Goal: Task Accomplishment & Management: Manage account settings

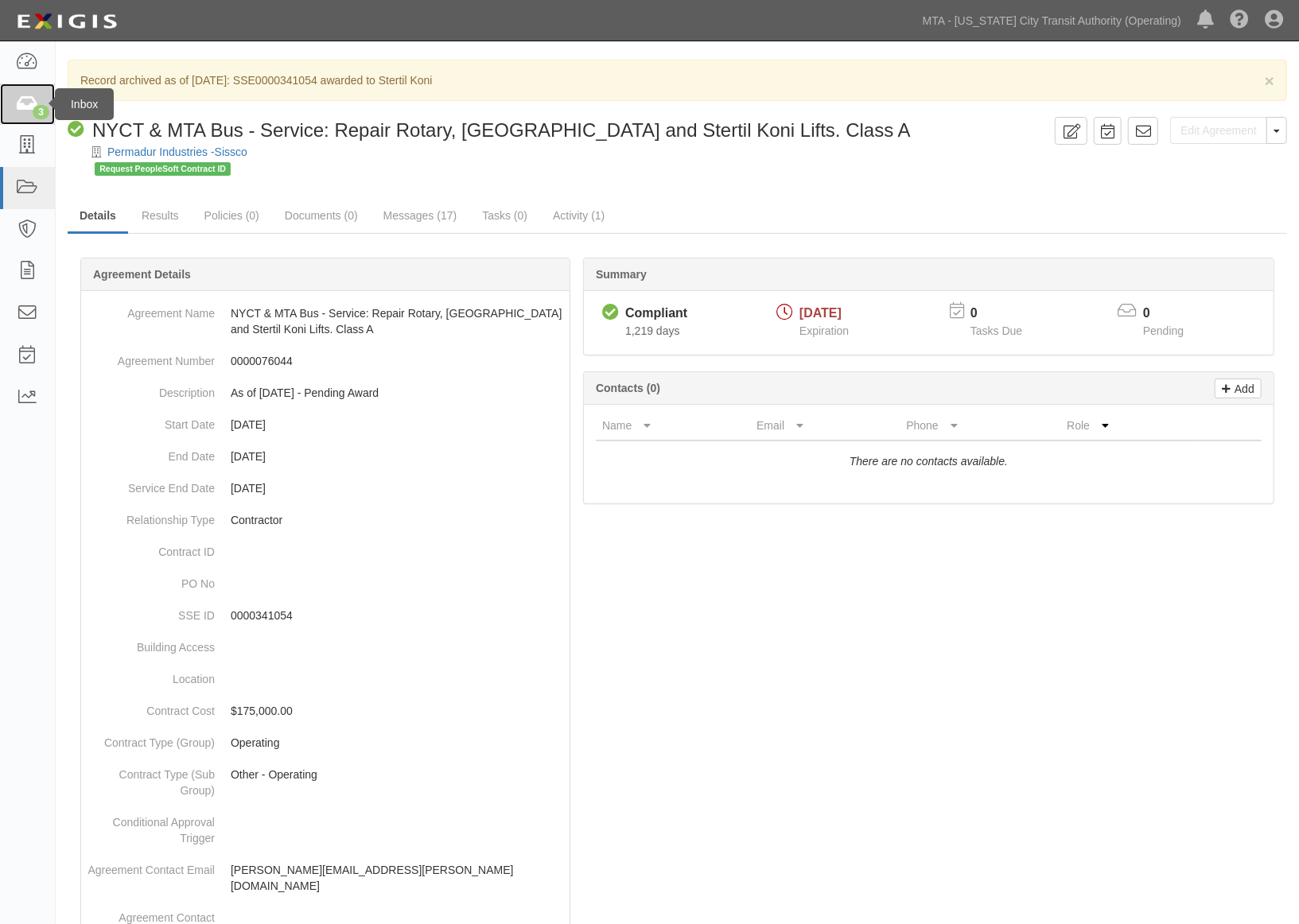
click at [20, 108] on icon at bounding box center [26, 104] width 22 height 19
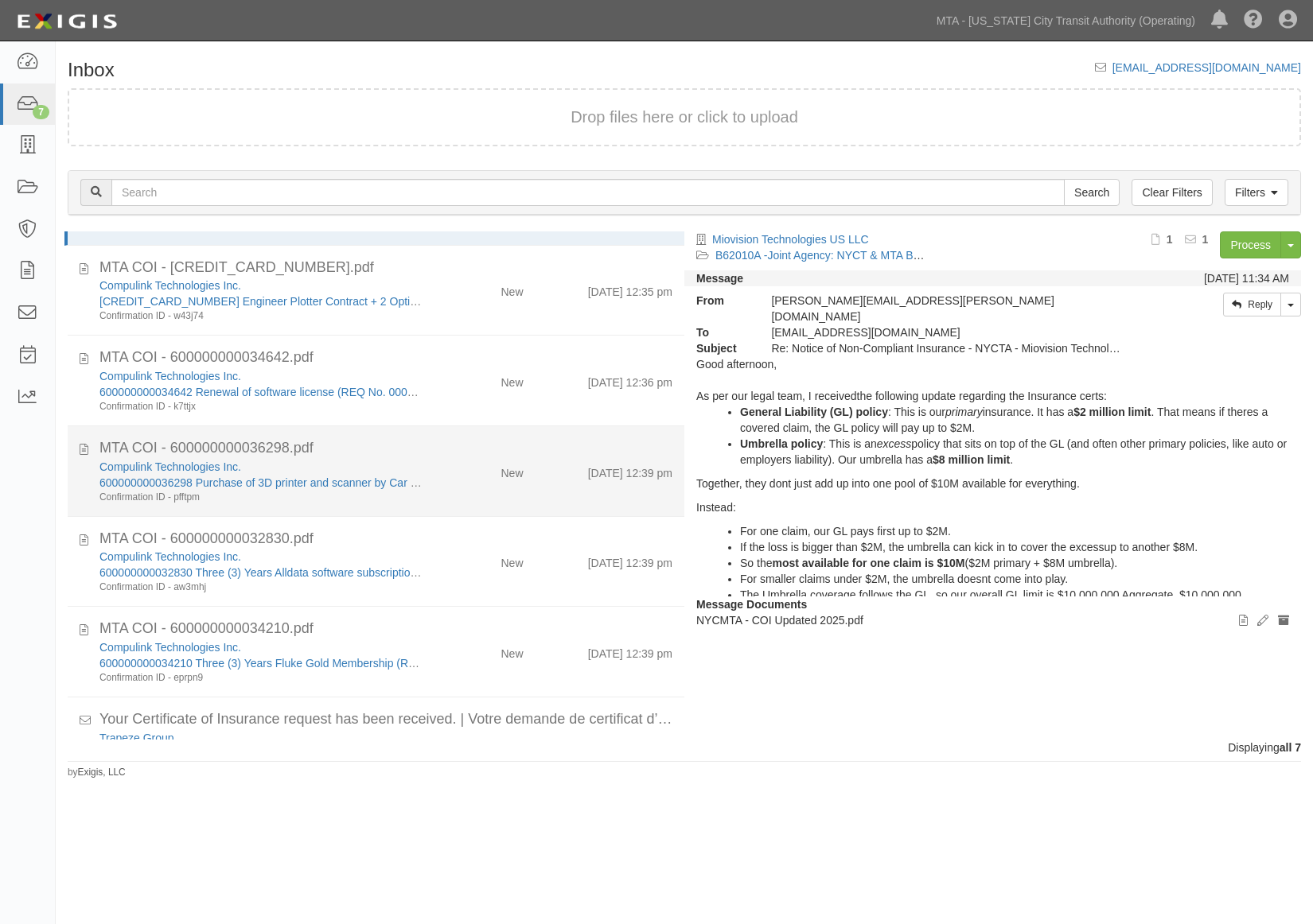
scroll to position [132, 0]
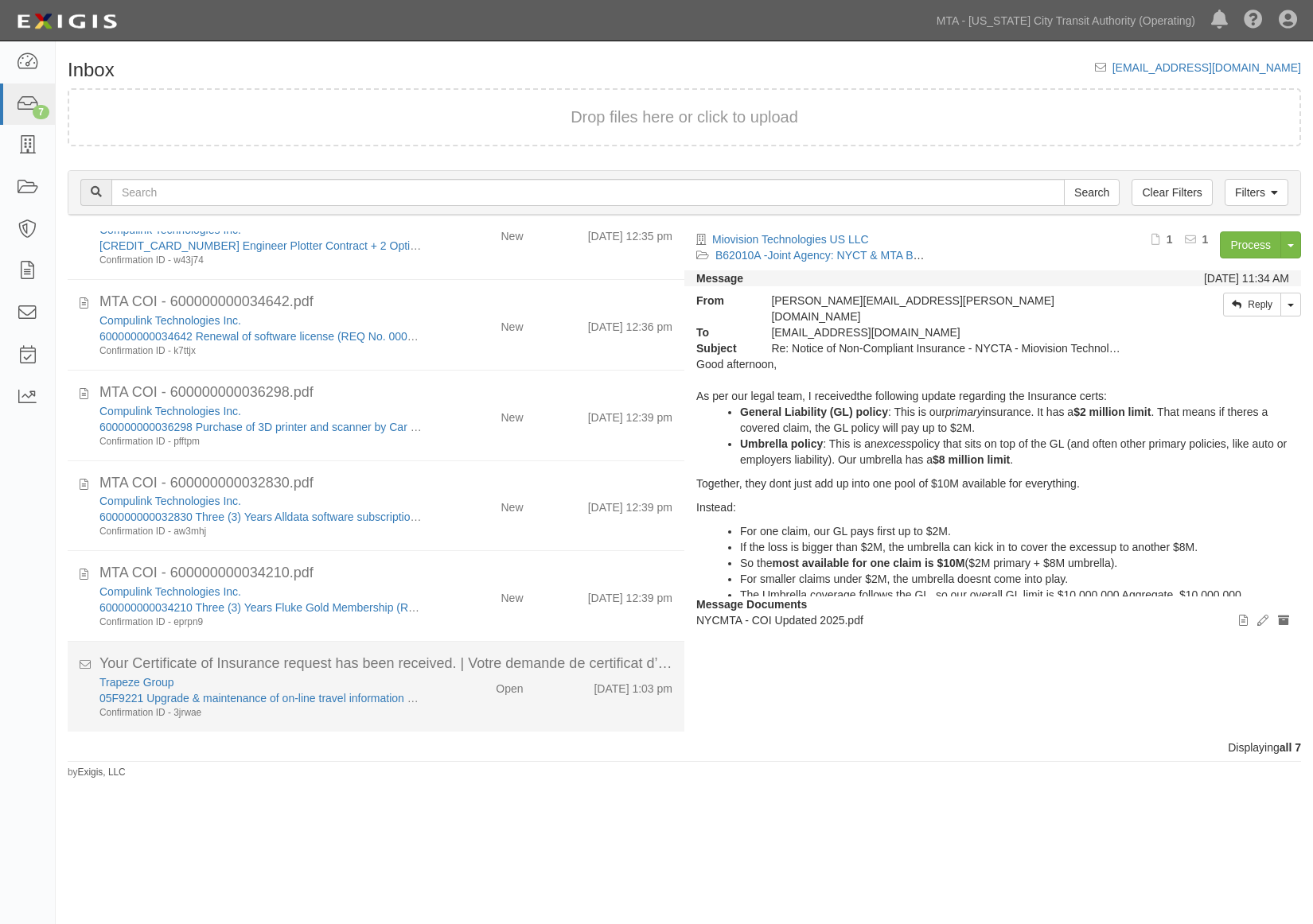
click at [431, 697] on div "Trapeze Group 05F9221 Upgrade & maintenance of on-line travel information syste…" at bounding box center [385, 697] width 597 height 45
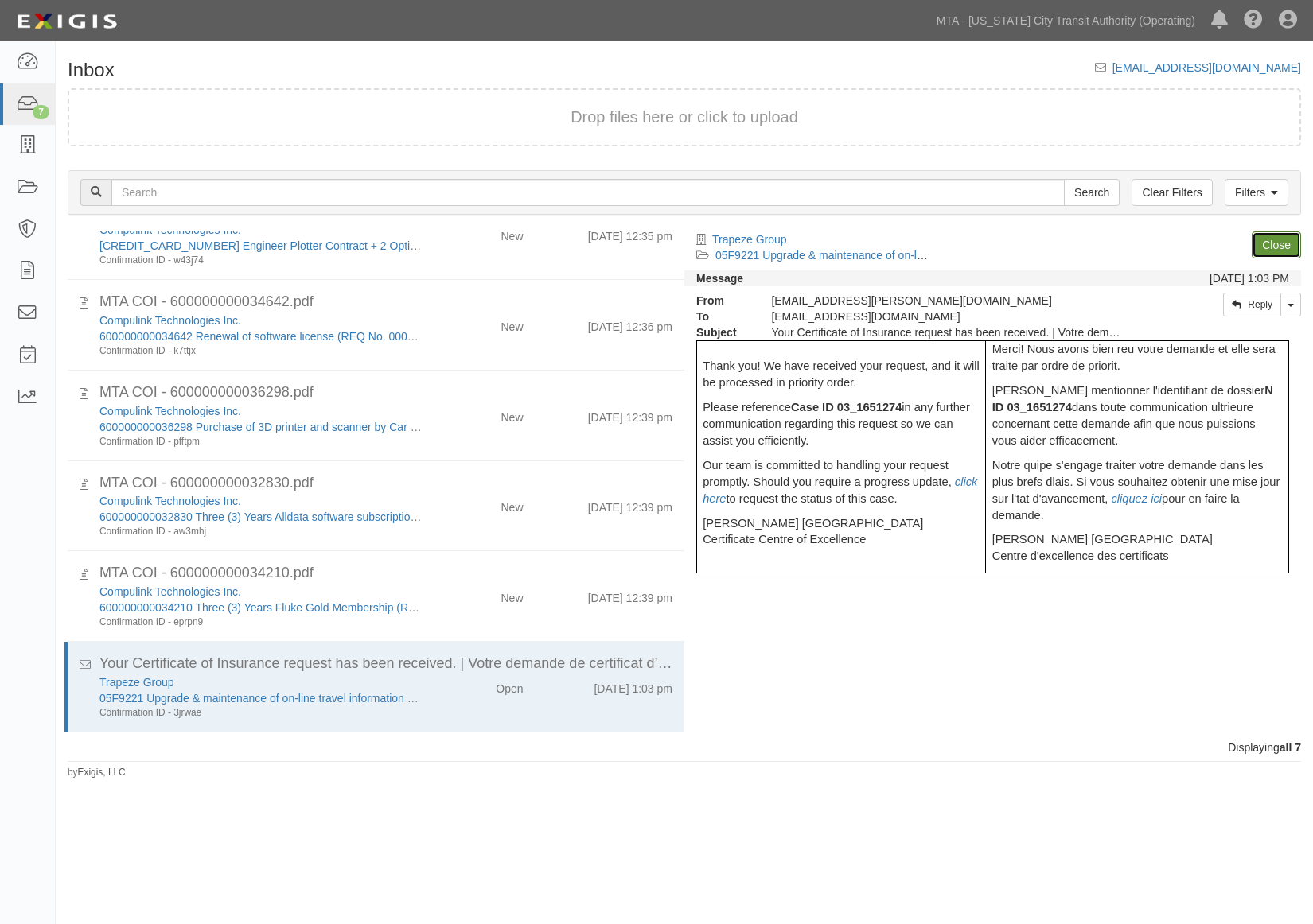
click at [1275, 234] on link "Close" at bounding box center [1276, 245] width 49 height 27
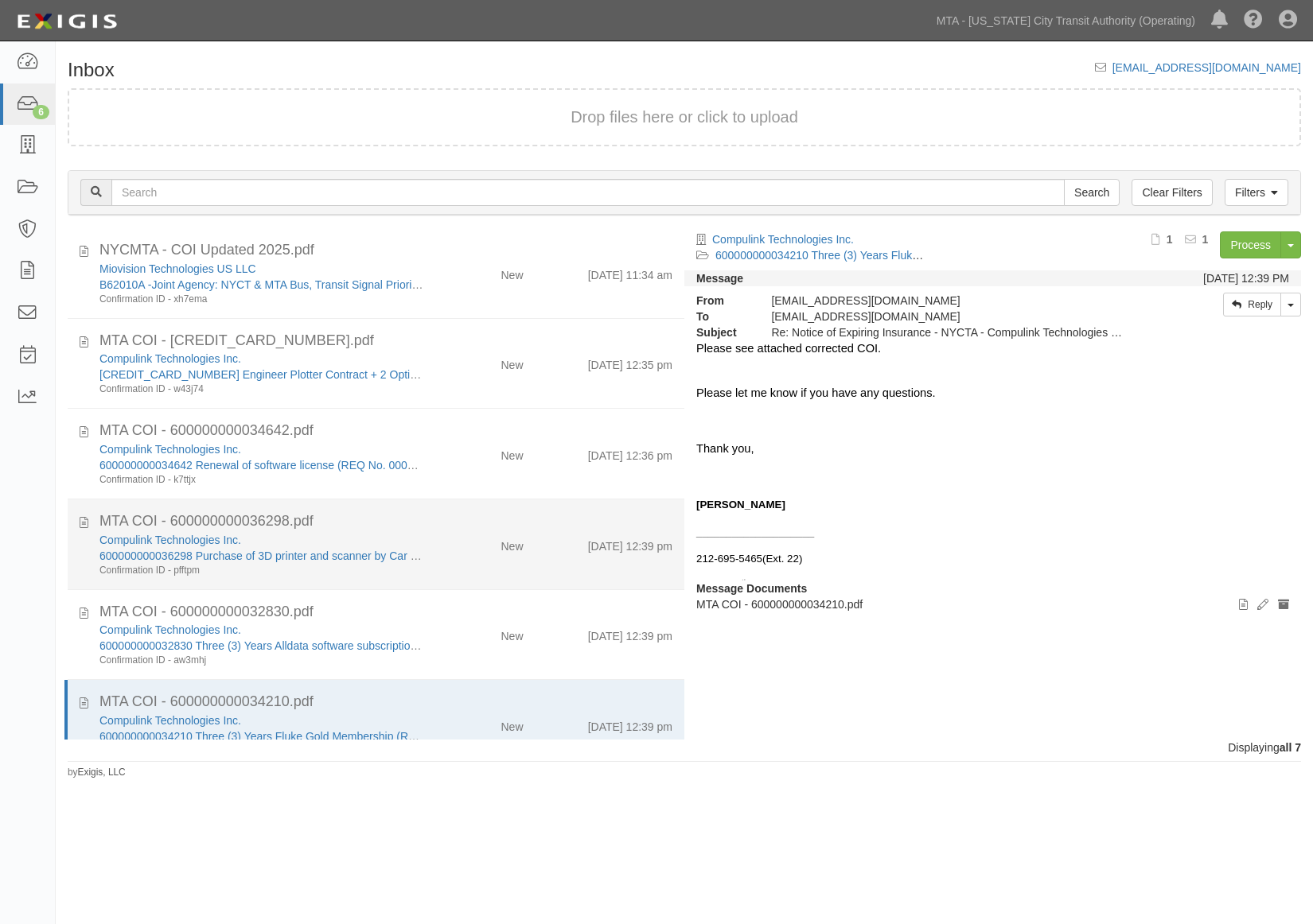
scroll to position [0, 0]
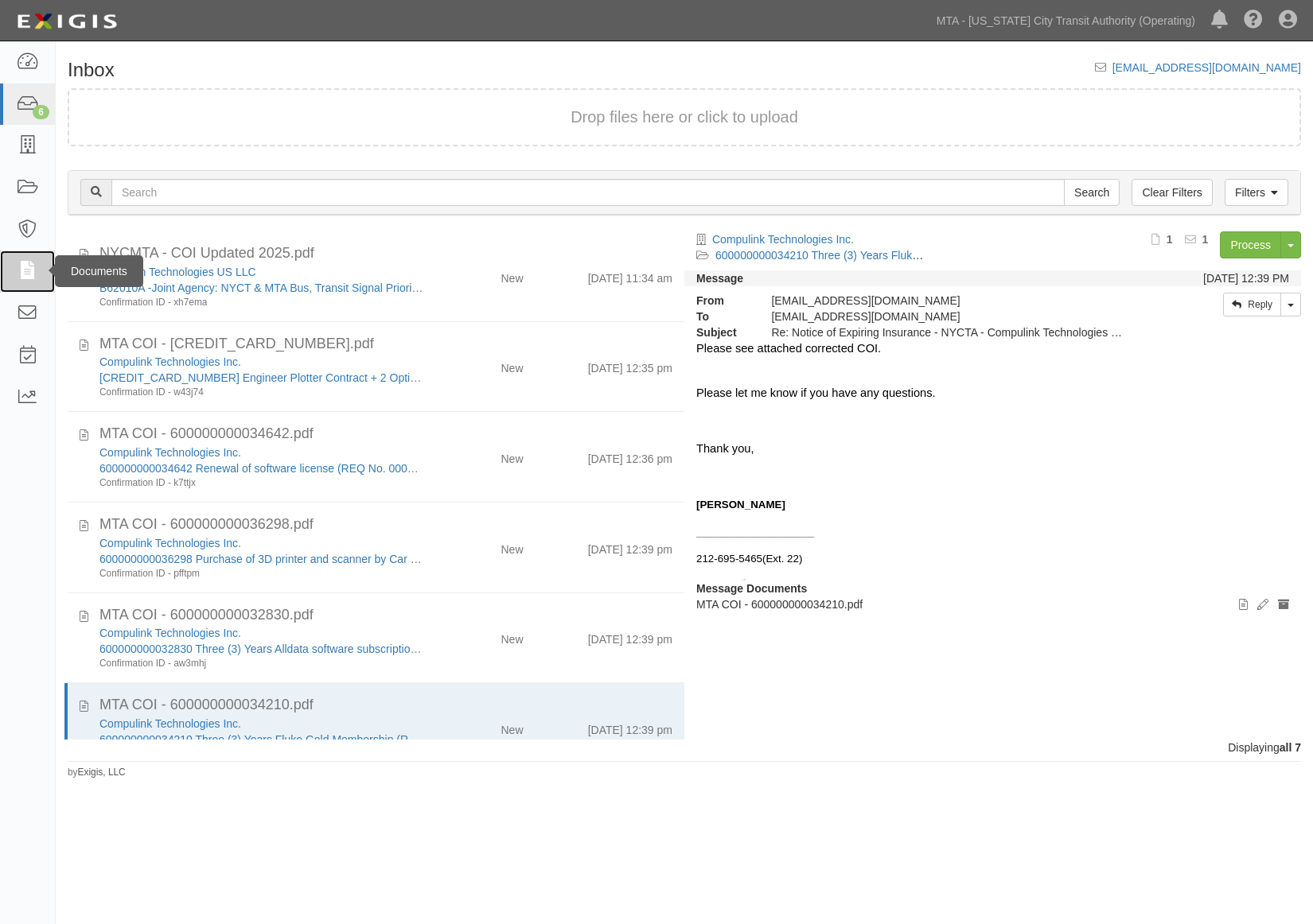
click at [28, 273] on icon at bounding box center [26, 272] width 22 height 19
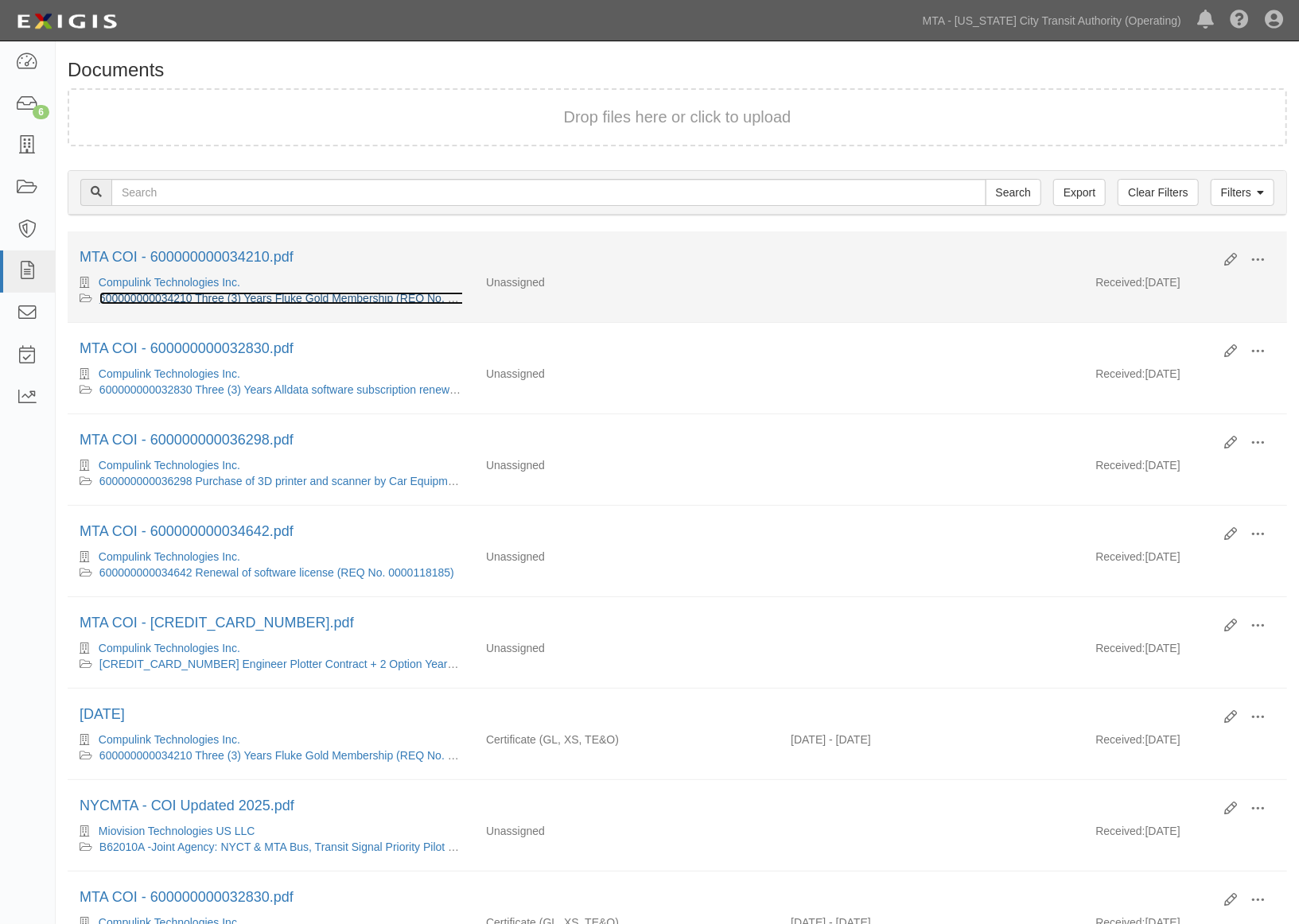
click at [364, 297] on link "600000000034210 Three (3) Years Fluke Gold Membership (REQ No. 0000118227)" at bounding box center [306, 298] width 414 height 12
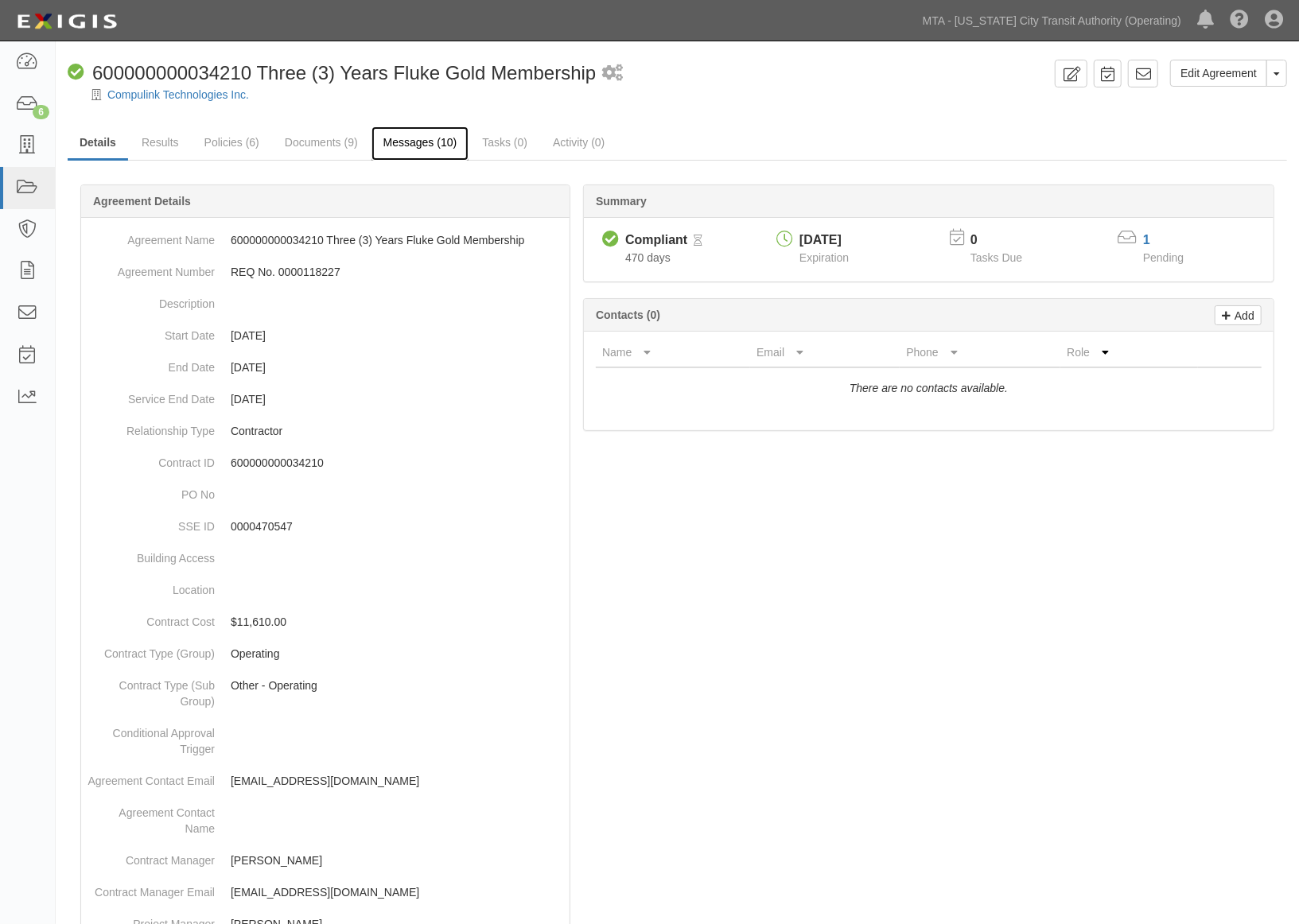
click at [407, 136] on link "Messages (10)" at bounding box center [420, 143] width 98 height 34
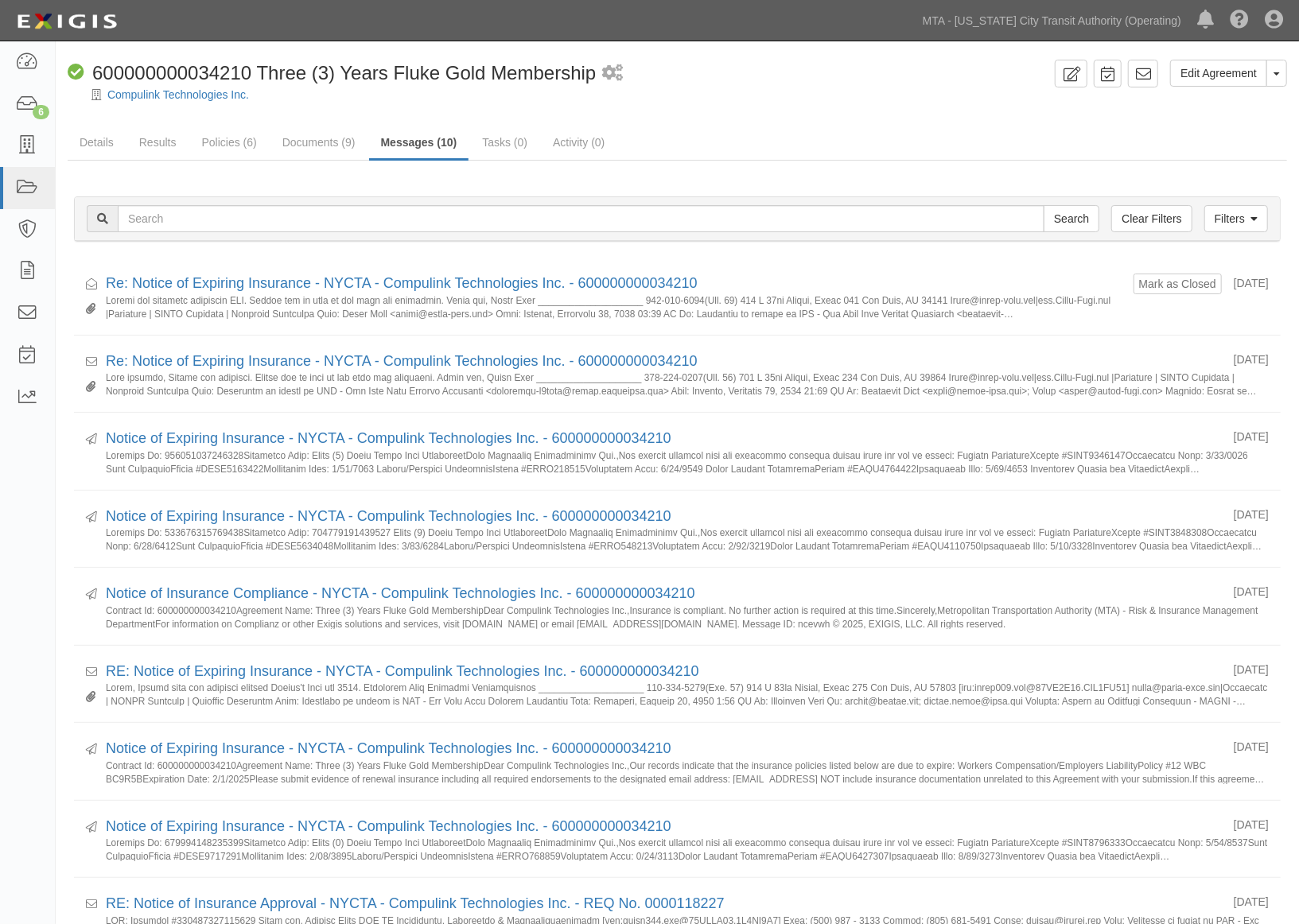
click at [1120, 251] on div "Filters Clear Filters Search Filters Sent/Received All Sent Received Open/Close…" at bounding box center [677, 220] width 1231 height 73
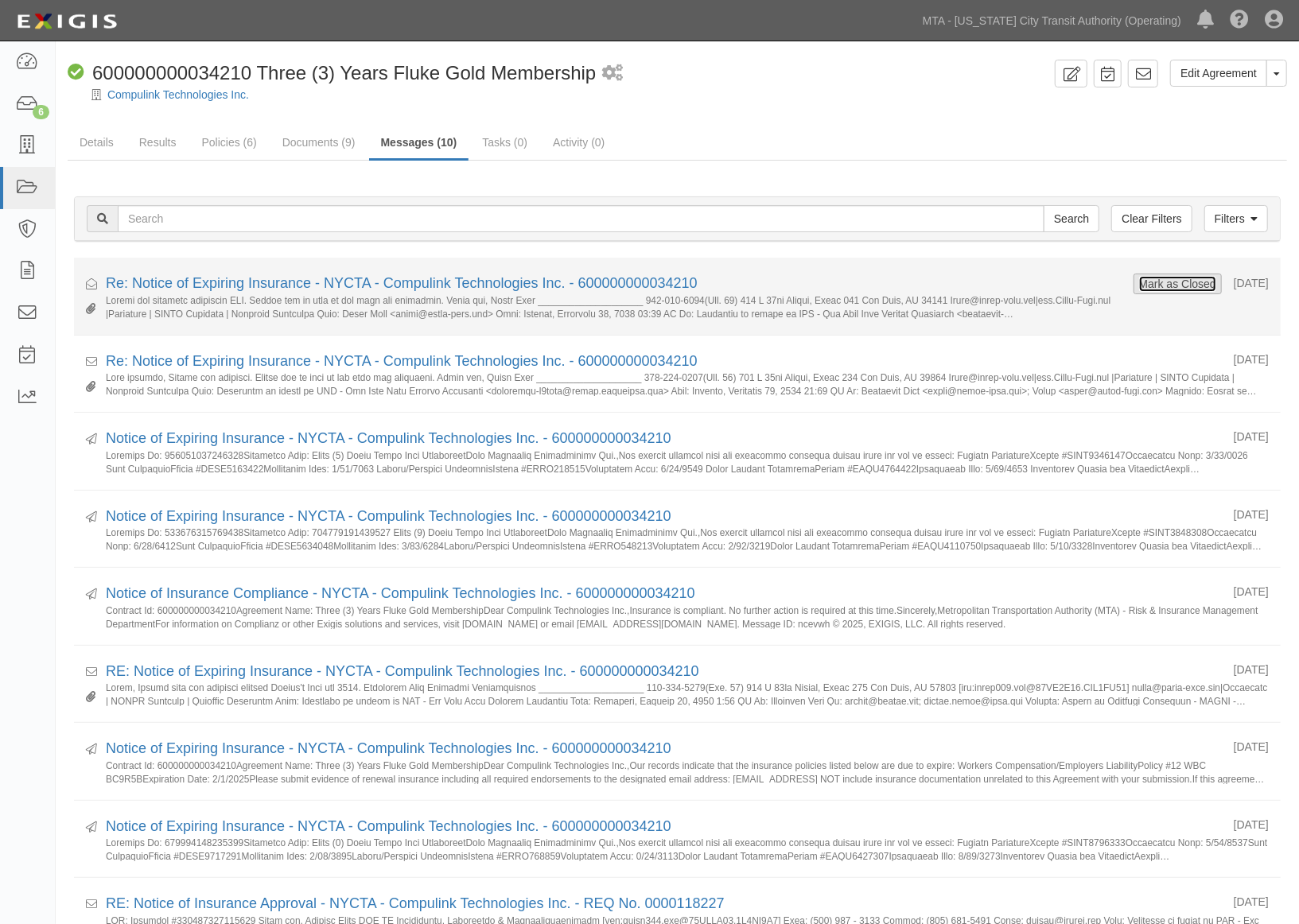
click at [1144, 280] on button "Mark as Closed" at bounding box center [1177, 284] width 78 height 18
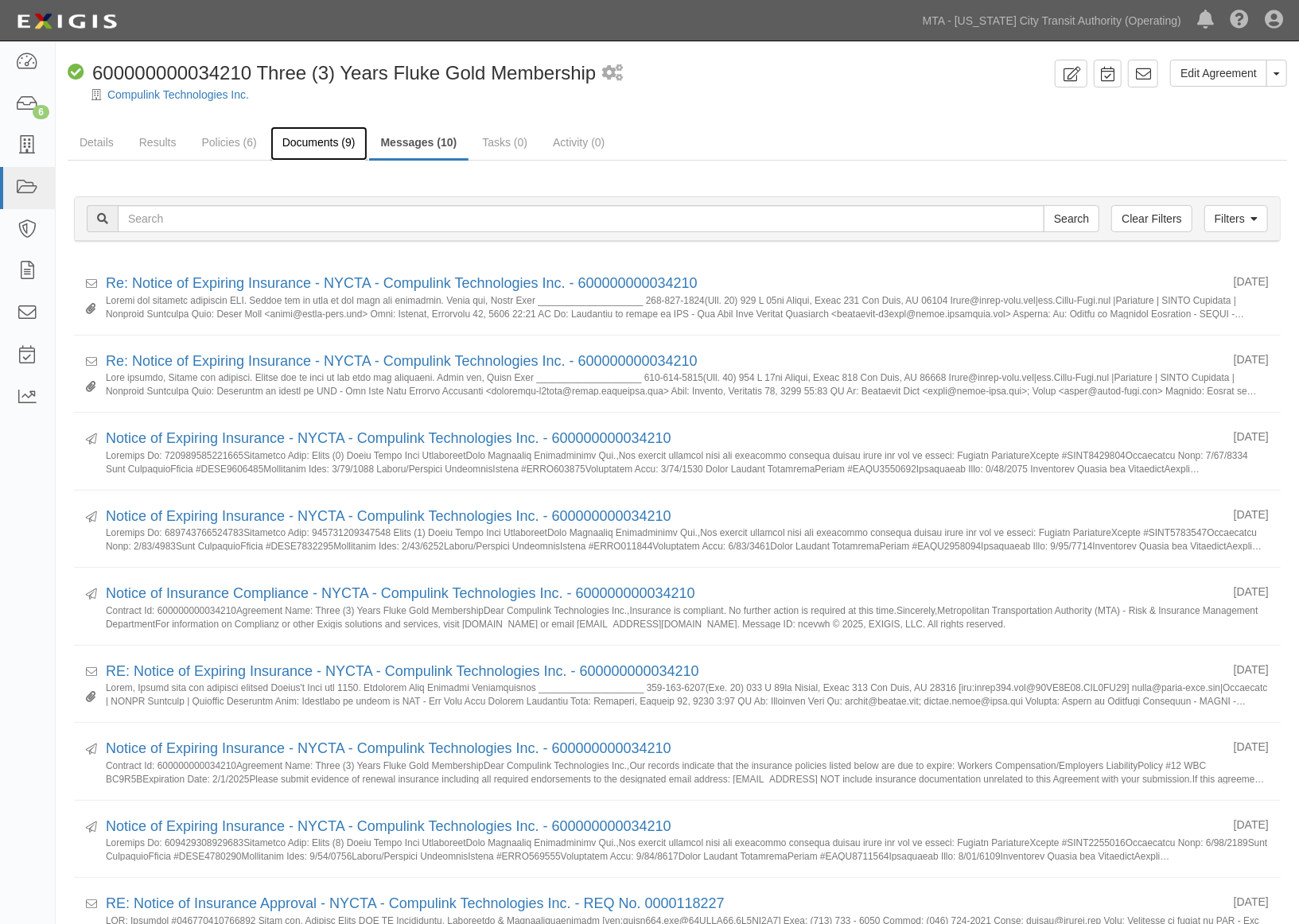
click at [295, 138] on link "Documents (9)" at bounding box center [319, 143] width 97 height 34
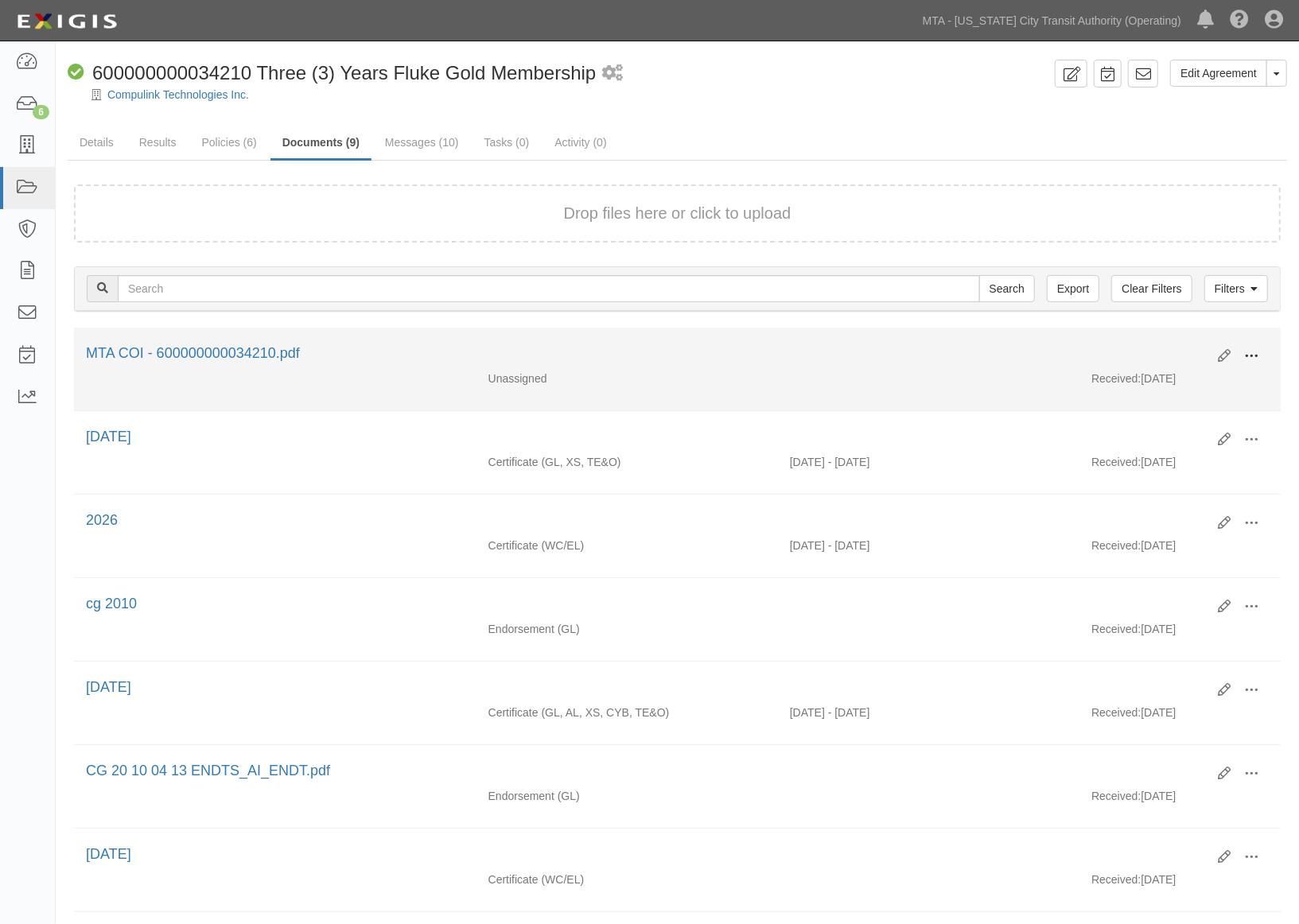
click at [1256, 344] on button at bounding box center [1251, 357] width 35 height 27
click at [1168, 346] on link "Edit" at bounding box center [1174, 350] width 126 height 28
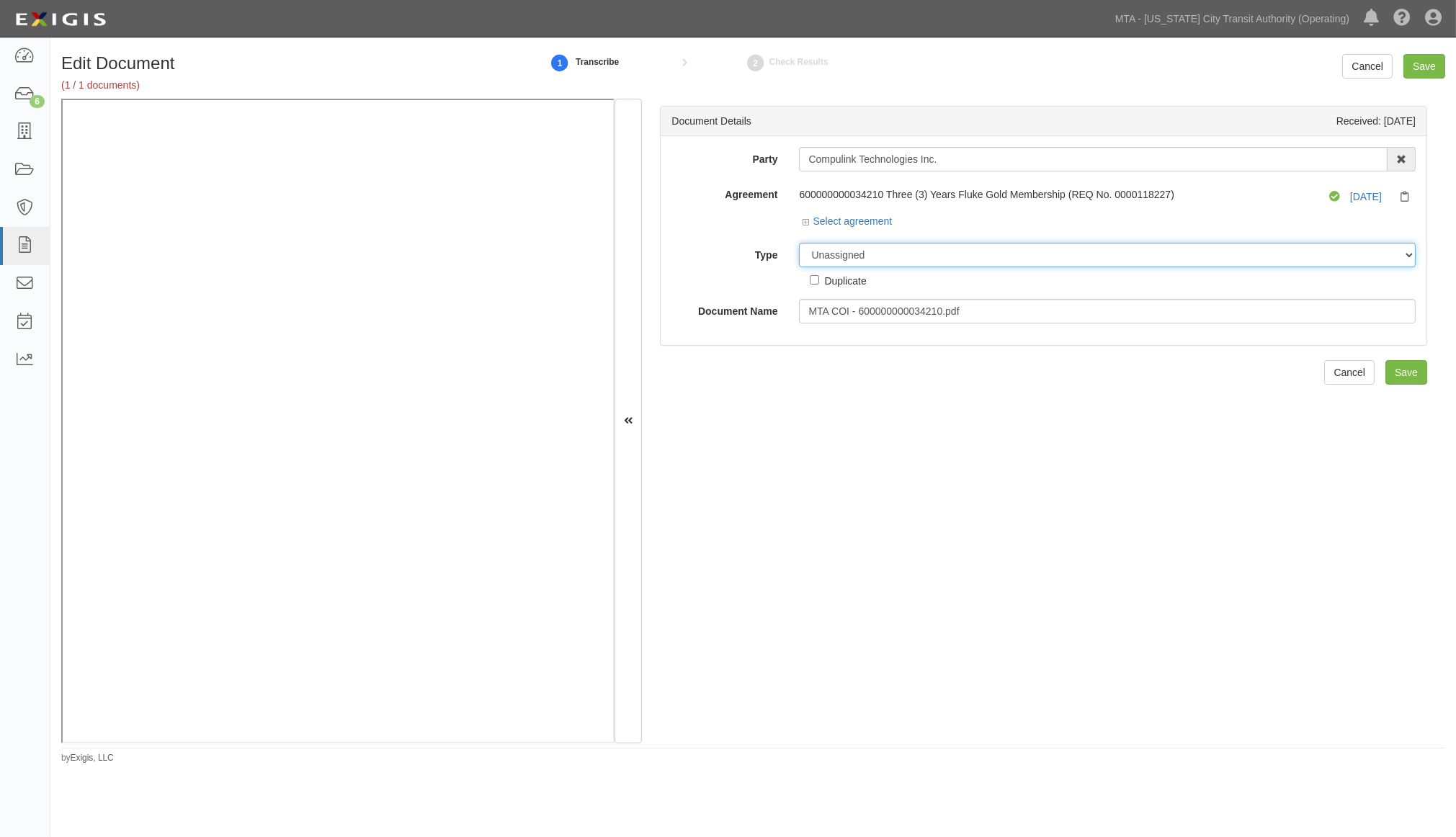
click at [867, 244] on select "Unassigned Binder Cancellation Notice Certificate Contract Endorsement Insuranc…" at bounding box center [1108, 255] width 617 height 25
select select "CertificateDetail"
click at [799, 244] on select "Unassigned Binder Cancellation Notice Certificate Contract Endorsement Insuranc…" at bounding box center [1108, 255] width 617 height 25
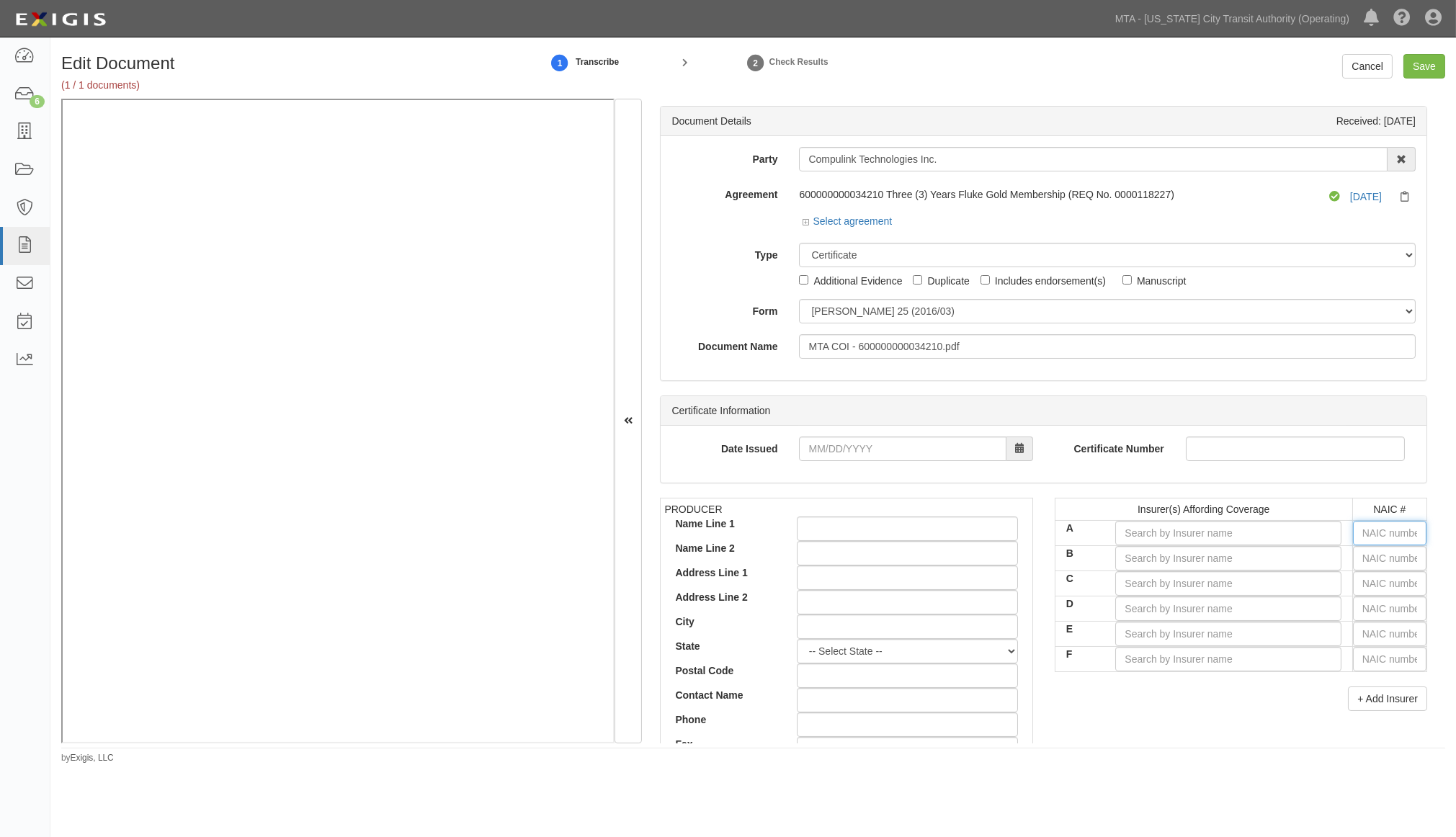
click at [1188, 532] on input "text" at bounding box center [1390, 533] width 73 height 25
type input "16862"
type input "1"
type input "18430"
type input "18"
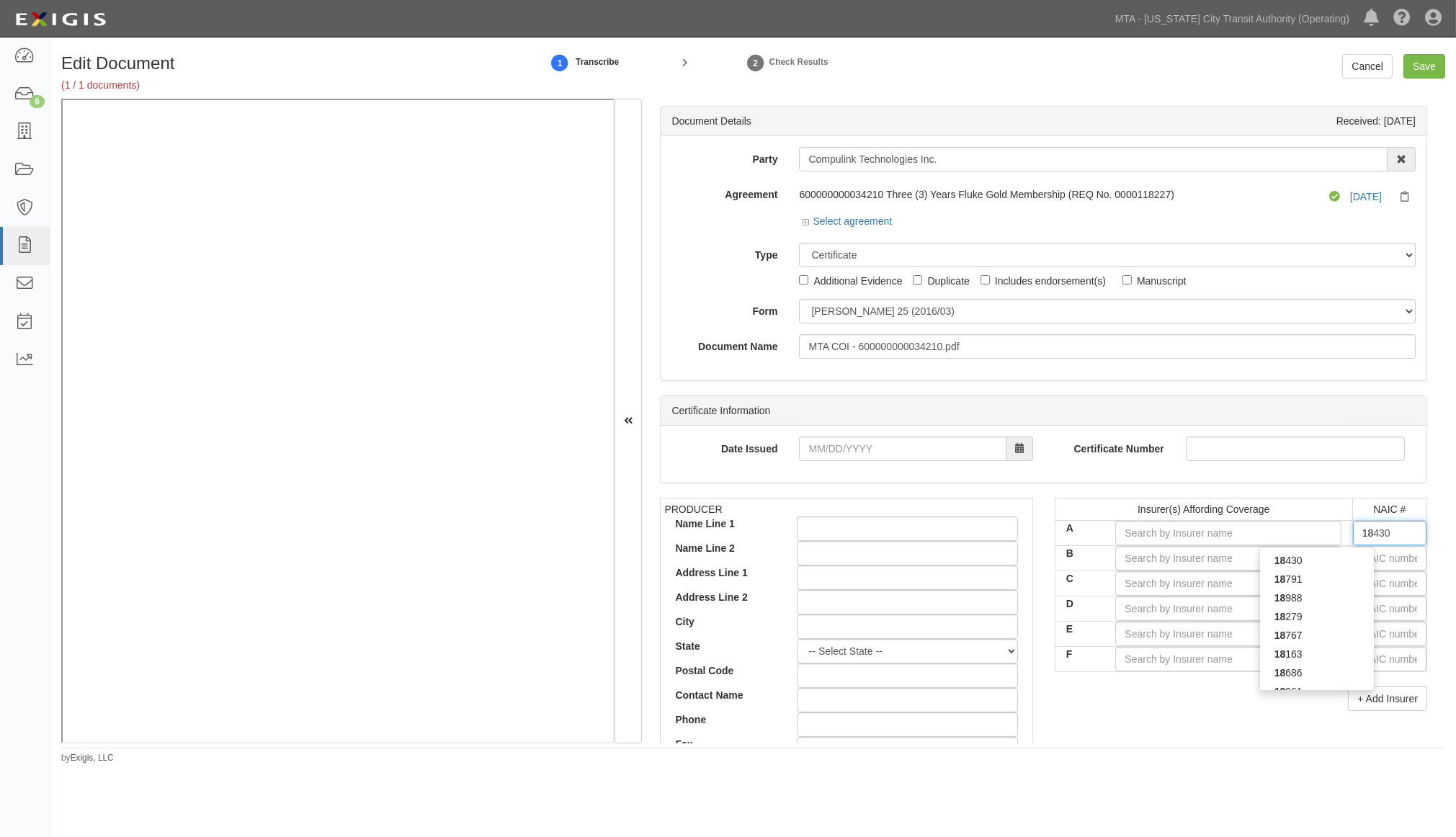
type input "18058"
type input "1805"
type input "18058"
click at [1188, 565] on div "18058" at bounding box center [1317, 560] width 114 height 18
type input "Philadelphia Indemnity Insurance Company (A++ XV Rating)"
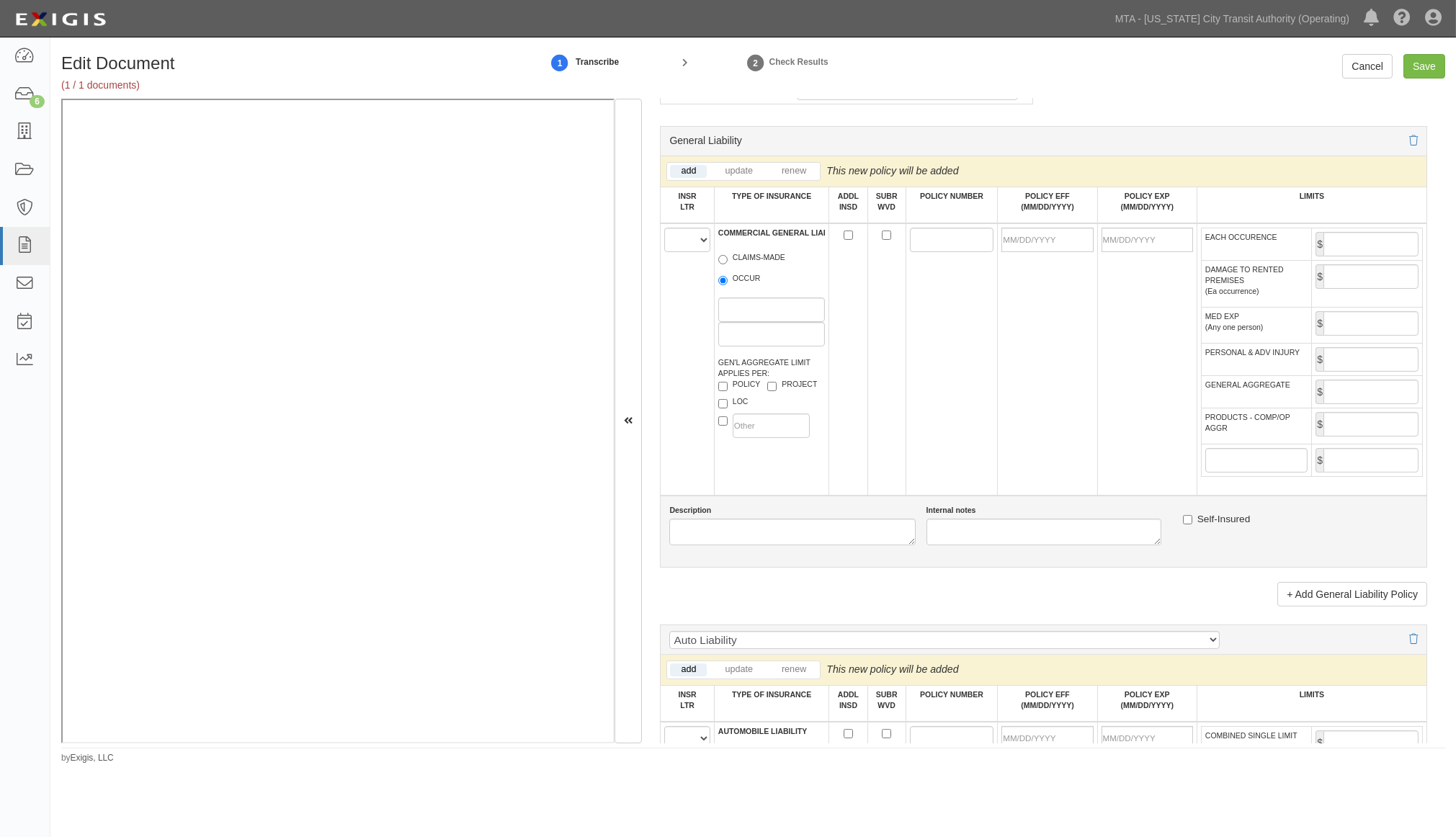
scroll to position [1041, 0]
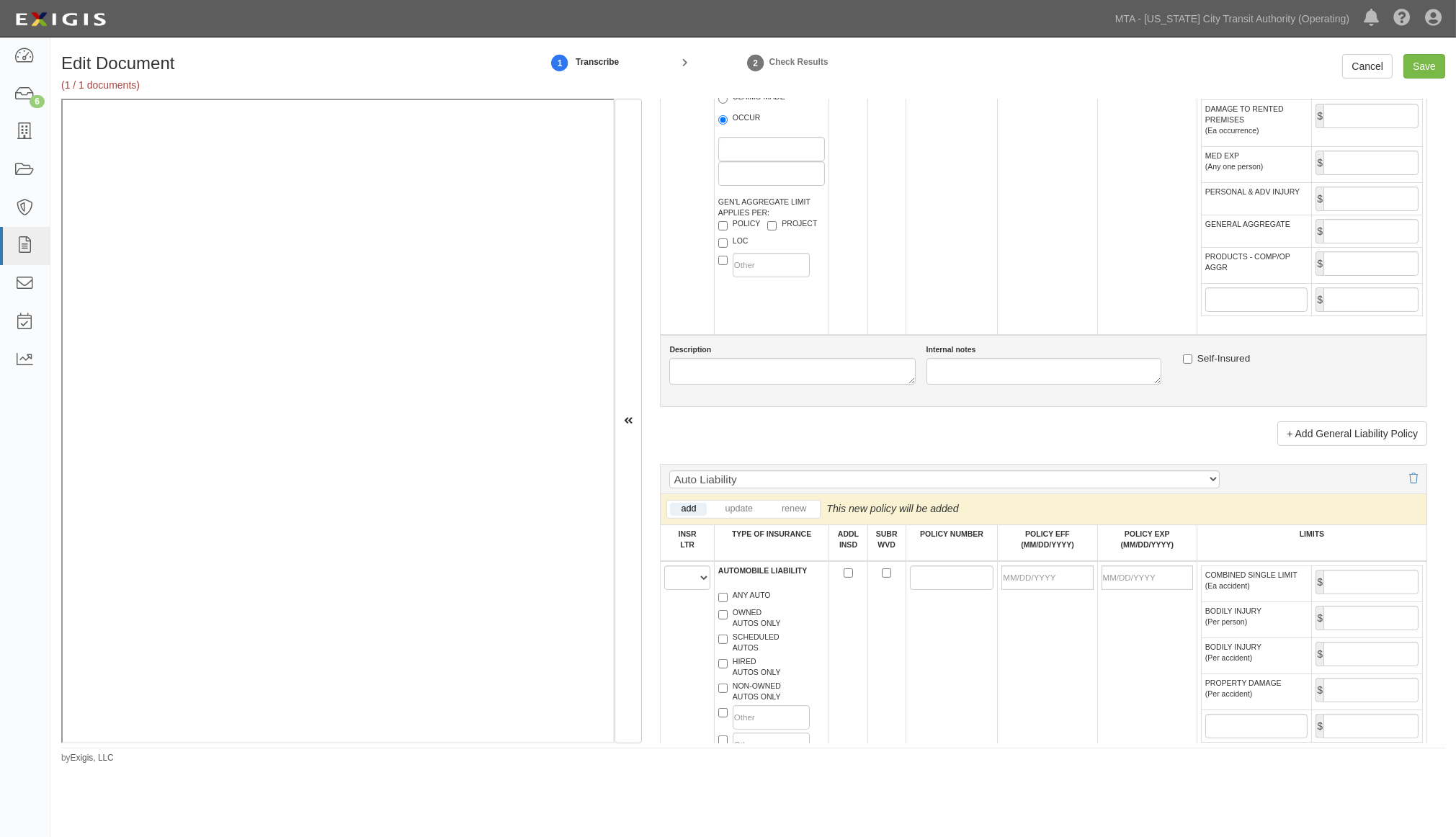
type input "18058"
drag, startPoint x: 672, startPoint y: 604, endPoint x: 678, endPoint y: 617, distance: 14.3
click at [672, 590] on select "A B C D E F" at bounding box center [687, 577] width 46 height 25
select select "A"
click at [665, 590] on select "A B C D E F" at bounding box center [687, 577] width 46 height 25
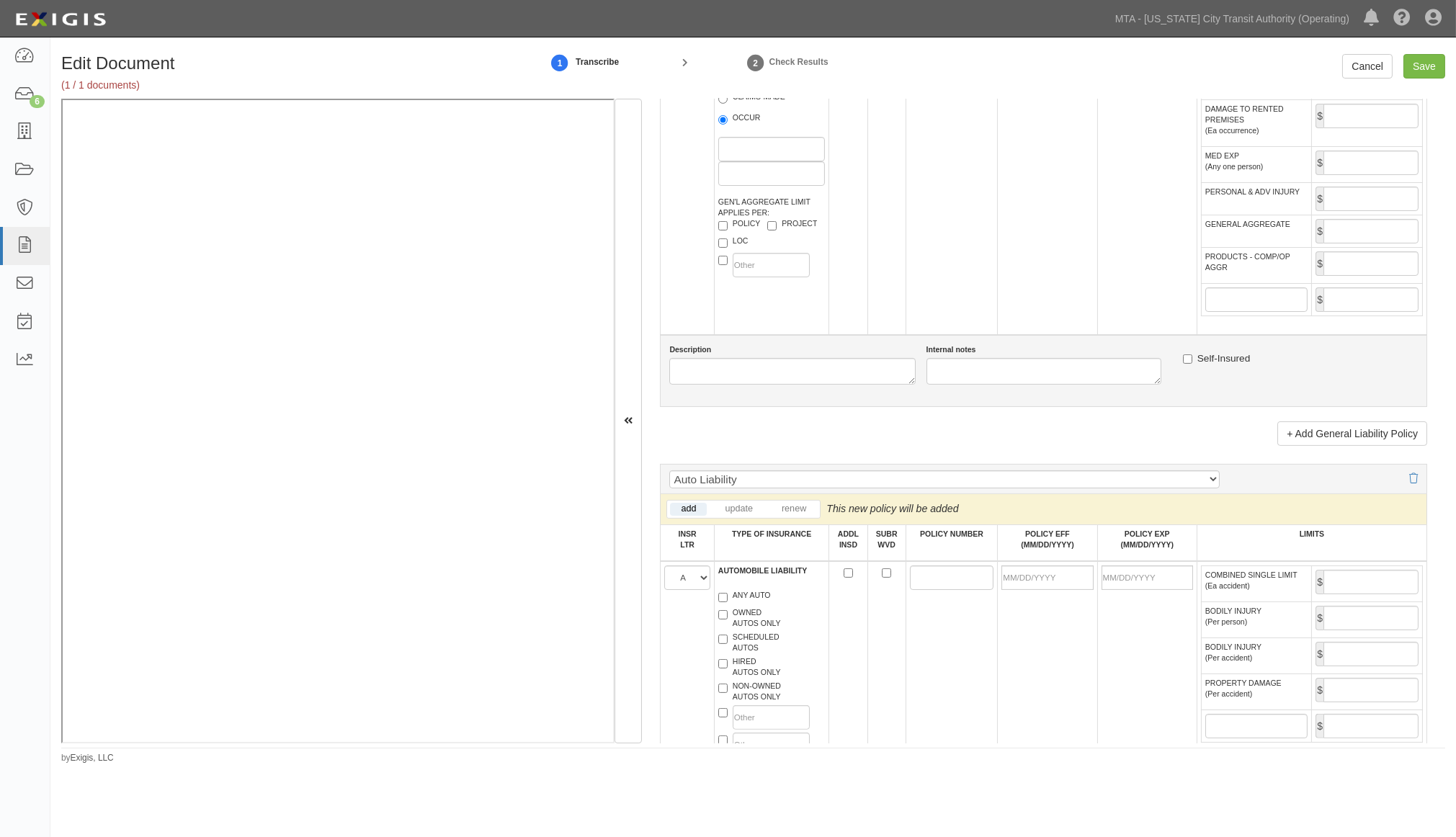
click at [757, 605] on label "ANY AUTO" at bounding box center [745, 597] width 53 height 14
click at [728, 602] on input "ANY AUTO" at bounding box center [724, 598] width 10 height 10
click at [757, 605] on label "ANY AUTO" at bounding box center [745, 597] width 53 height 14
click at [728, 602] on input "ANY AUTO" at bounding box center [724, 598] width 10 height 10
checkbox input "false"
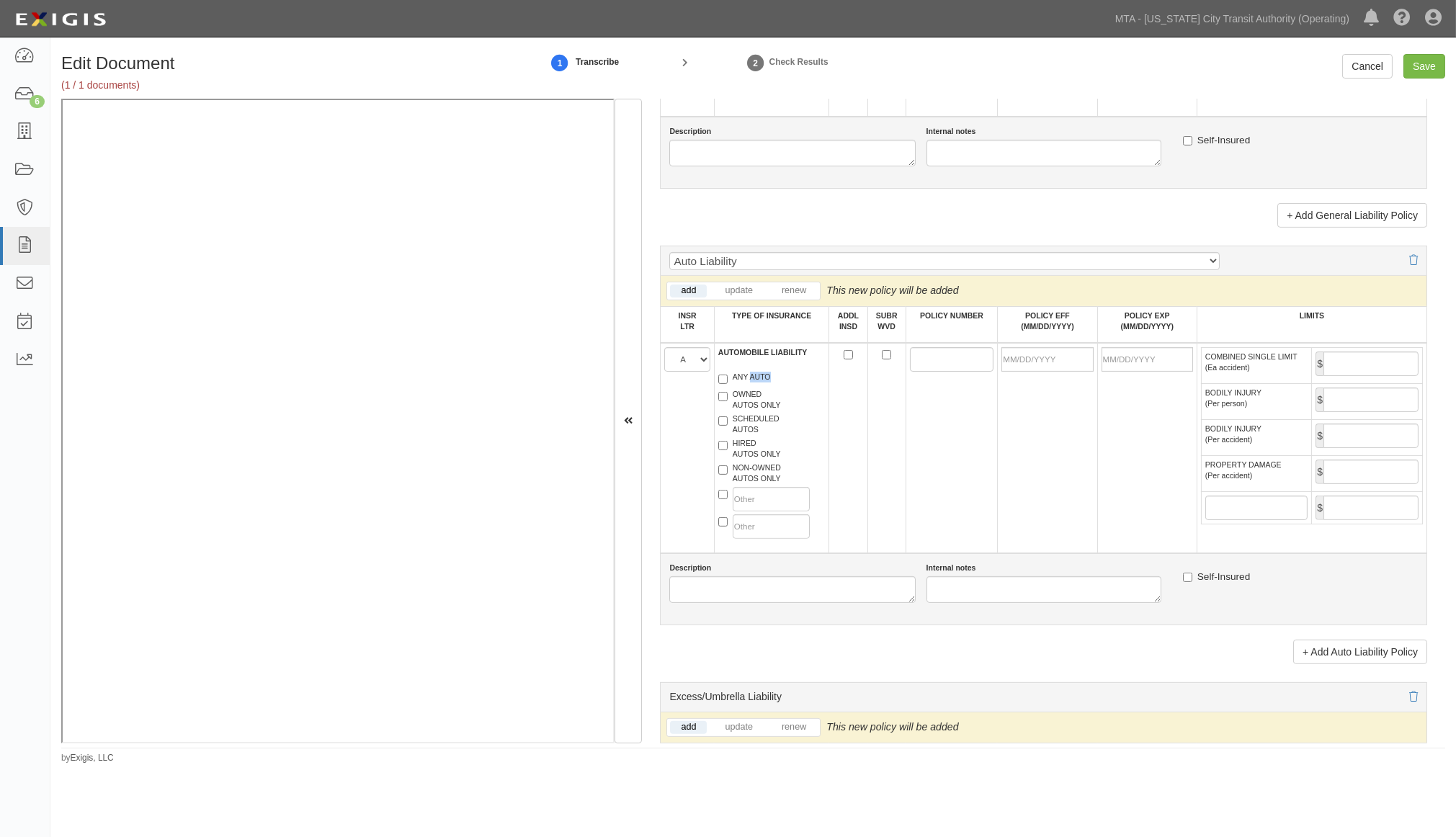
scroll to position [1280, 0]
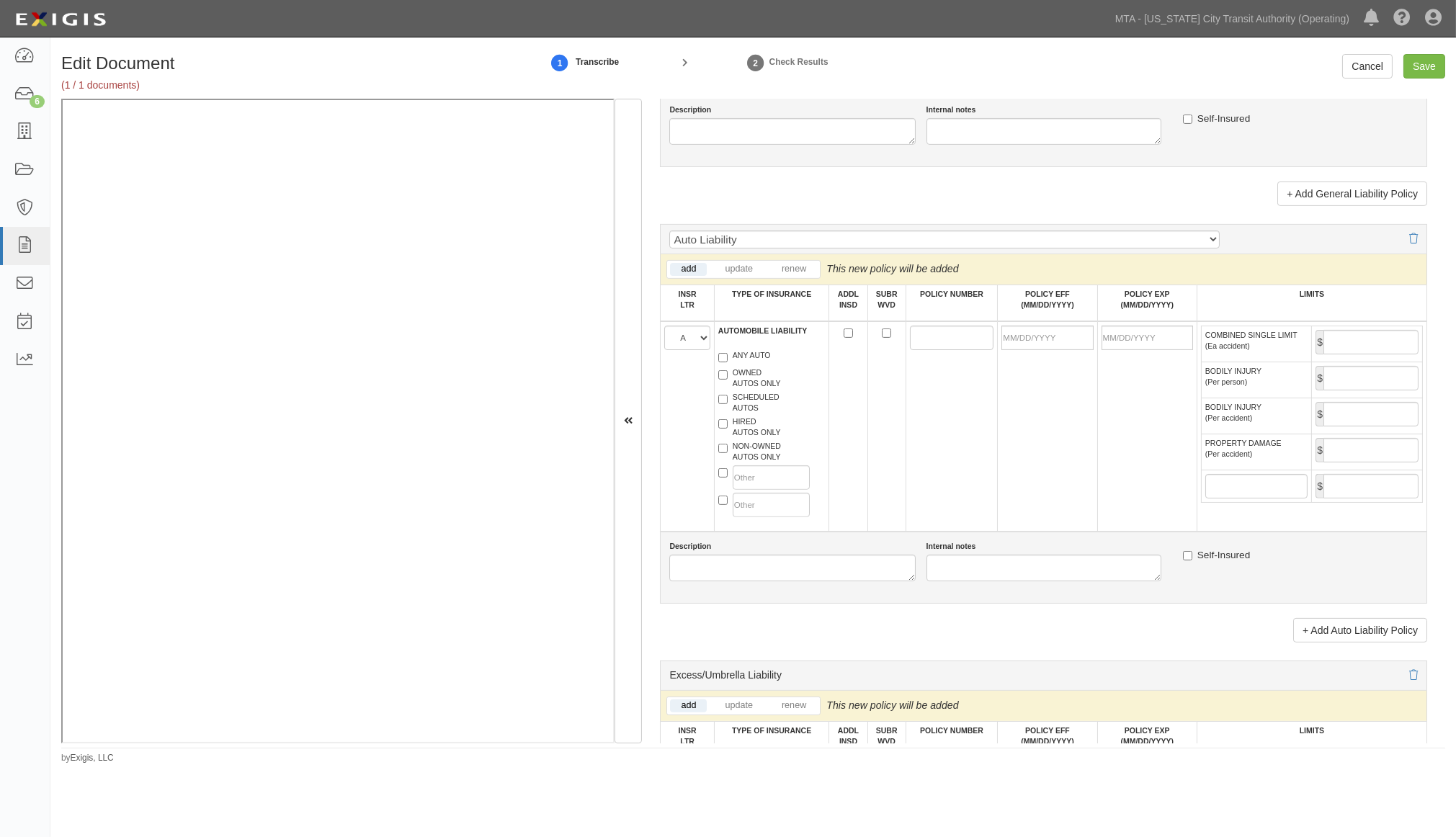
click at [740, 462] on label "NON-OWNED AUTOS ONLY" at bounding box center [750, 451] width 62 height 22
click at [728, 454] on input "NON-OWNED AUTOS ONLY" at bounding box center [724, 449] width 10 height 10
checkbox input "true"
click at [744, 438] on label "HIRED AUTOS ONLY" at bounding box center [750, 427] width 62 height 22
click at [728, 429] on input "HIRED AUTOS ONLY" at bounding box center [724, 424] width 10 height 10
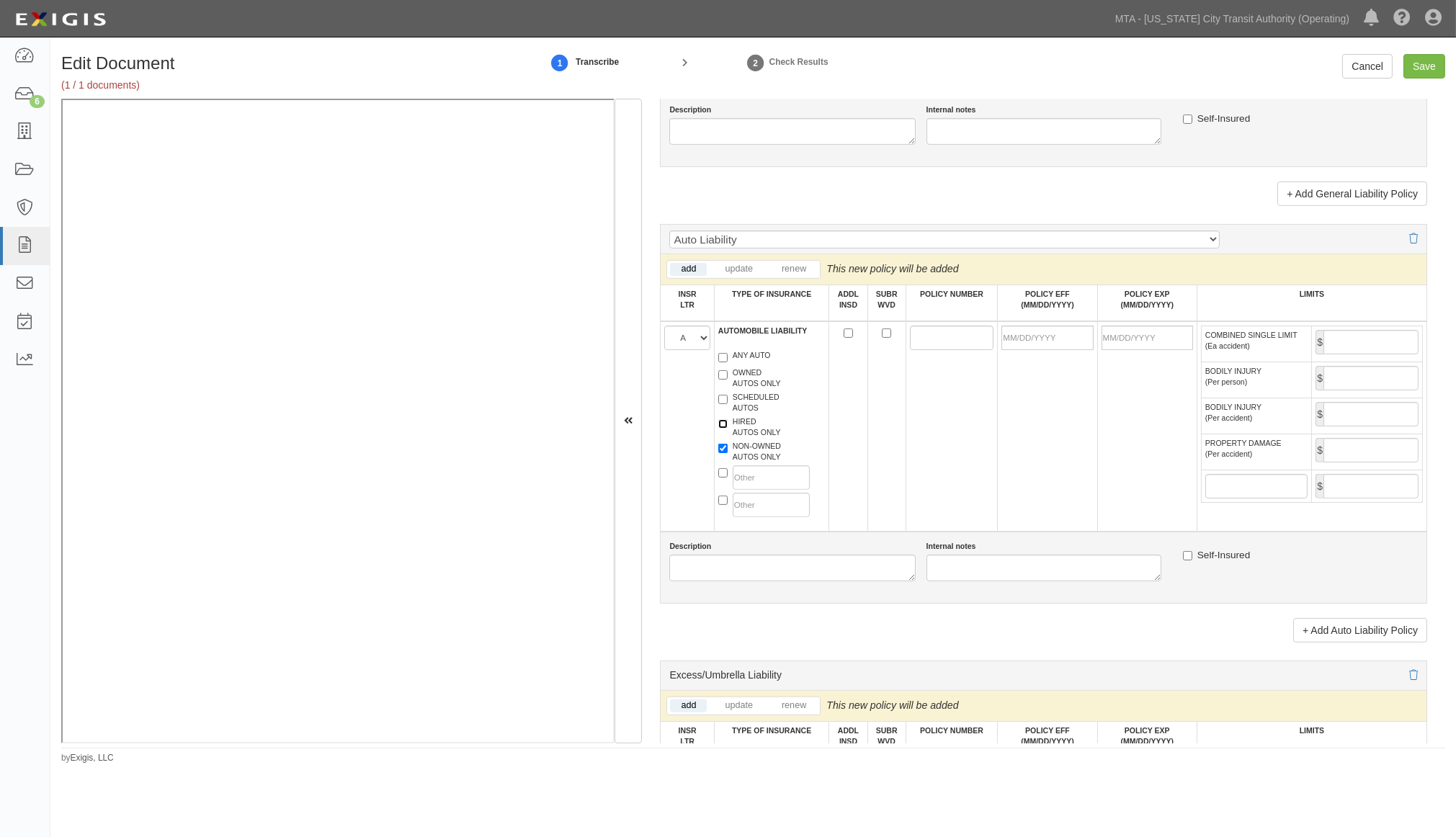
checkbox input "true"
click at [962, 350] on input "POLICY NUMBER" at bounding box center [953, 338] width 85 height 25
click at [957, 350] on input "PHPK2607105" at bounding box center [953, 338] width 85 height 25
click at [950, 350] on input "PHPK2607105" at bounding box center [953, 338] width 85 height 25
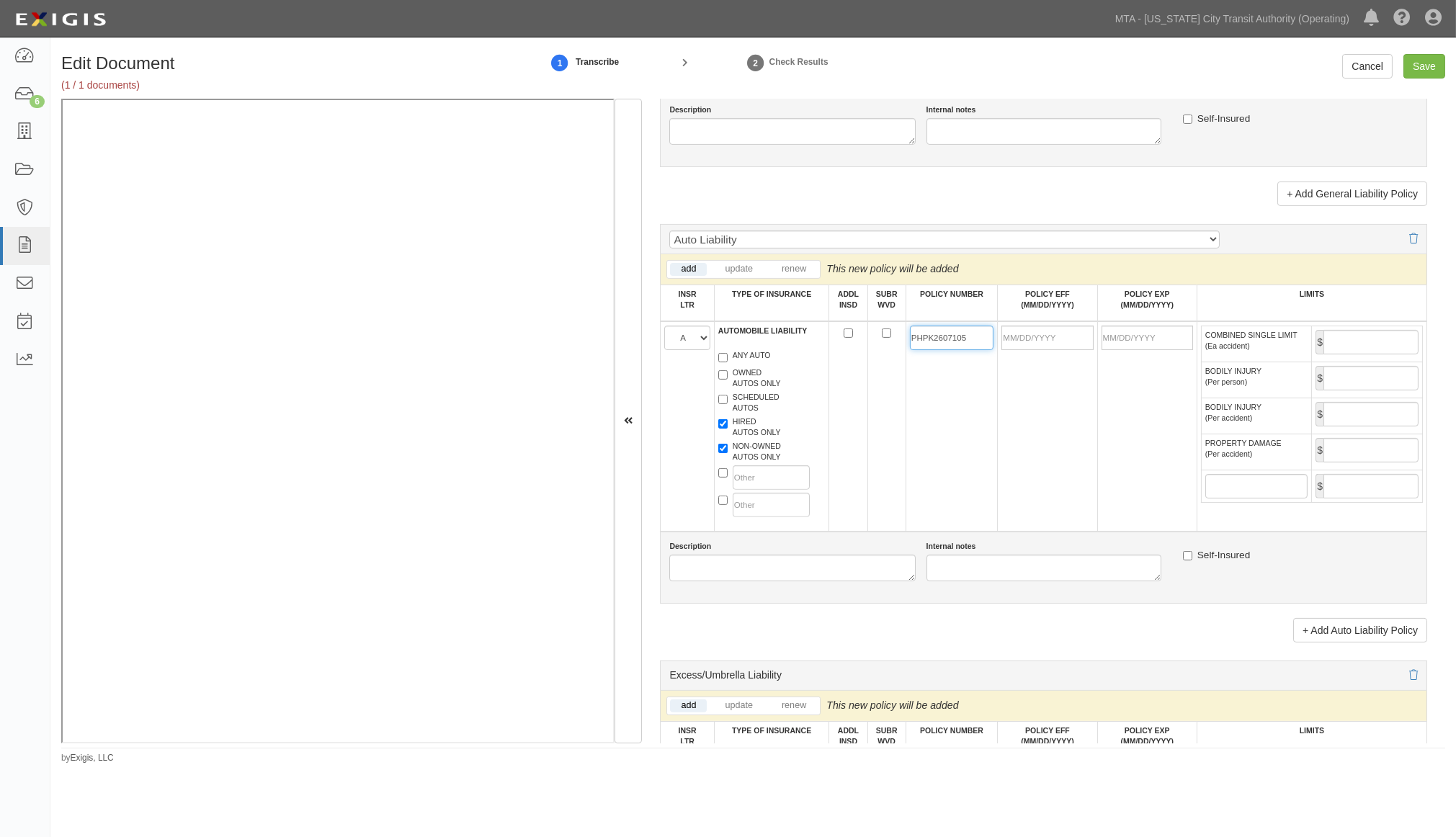
type input "PHPK2607105"
click at [1045, 350] on input "POLICY EFF (MM/DD/YYYY)" at bounding box center [1047, 338] width 92 height 25
type input "[DATE]"
type input "09/25/2026"
drag, startPoint x: 1136, startPoint y: 490, endPoint x: 1250, endPoint y: 385, distance: 155.0
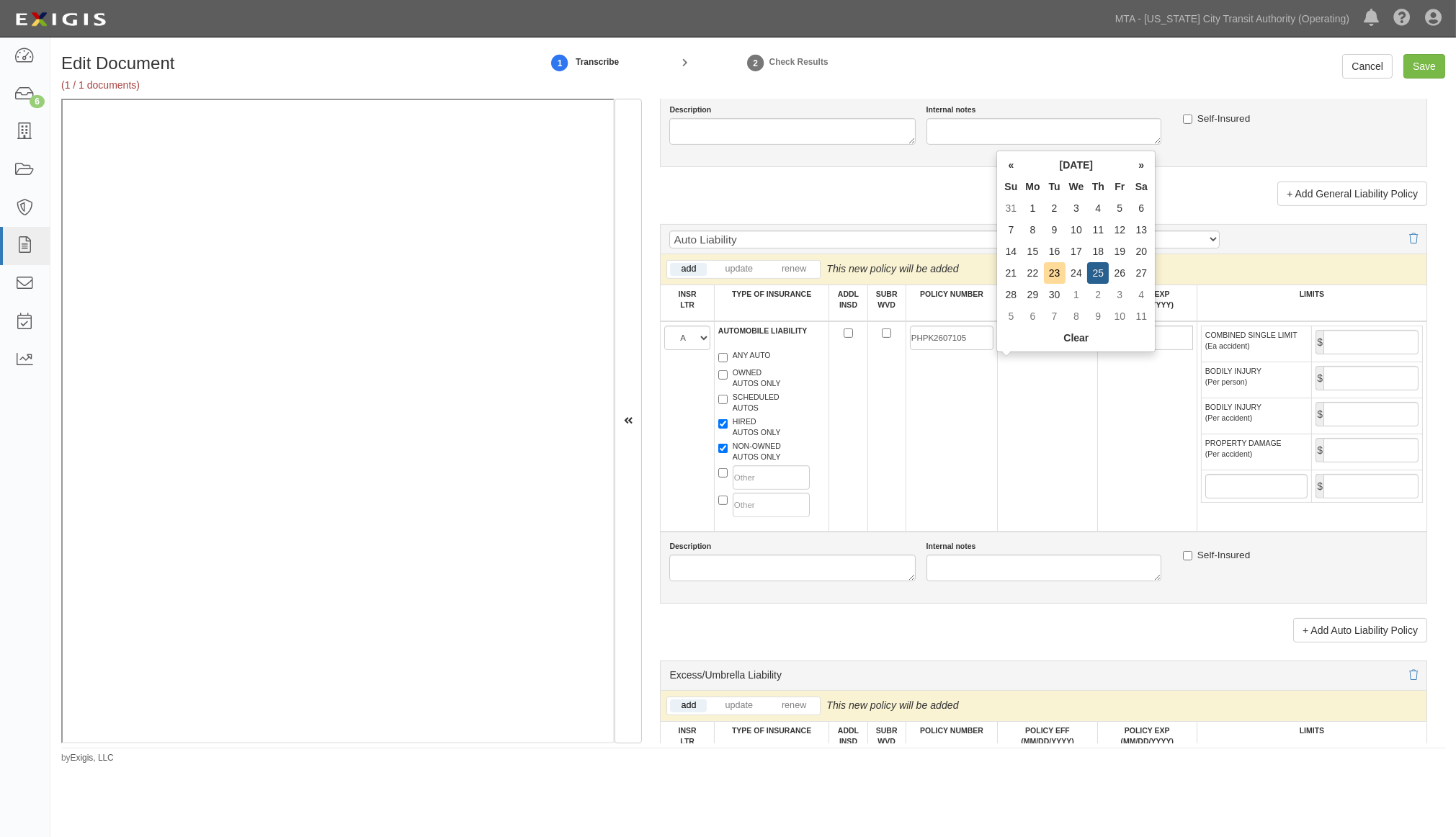
click at [1139, 491] on td "09/25/2026" at bounding box center [1147, 426] width 100 height 210
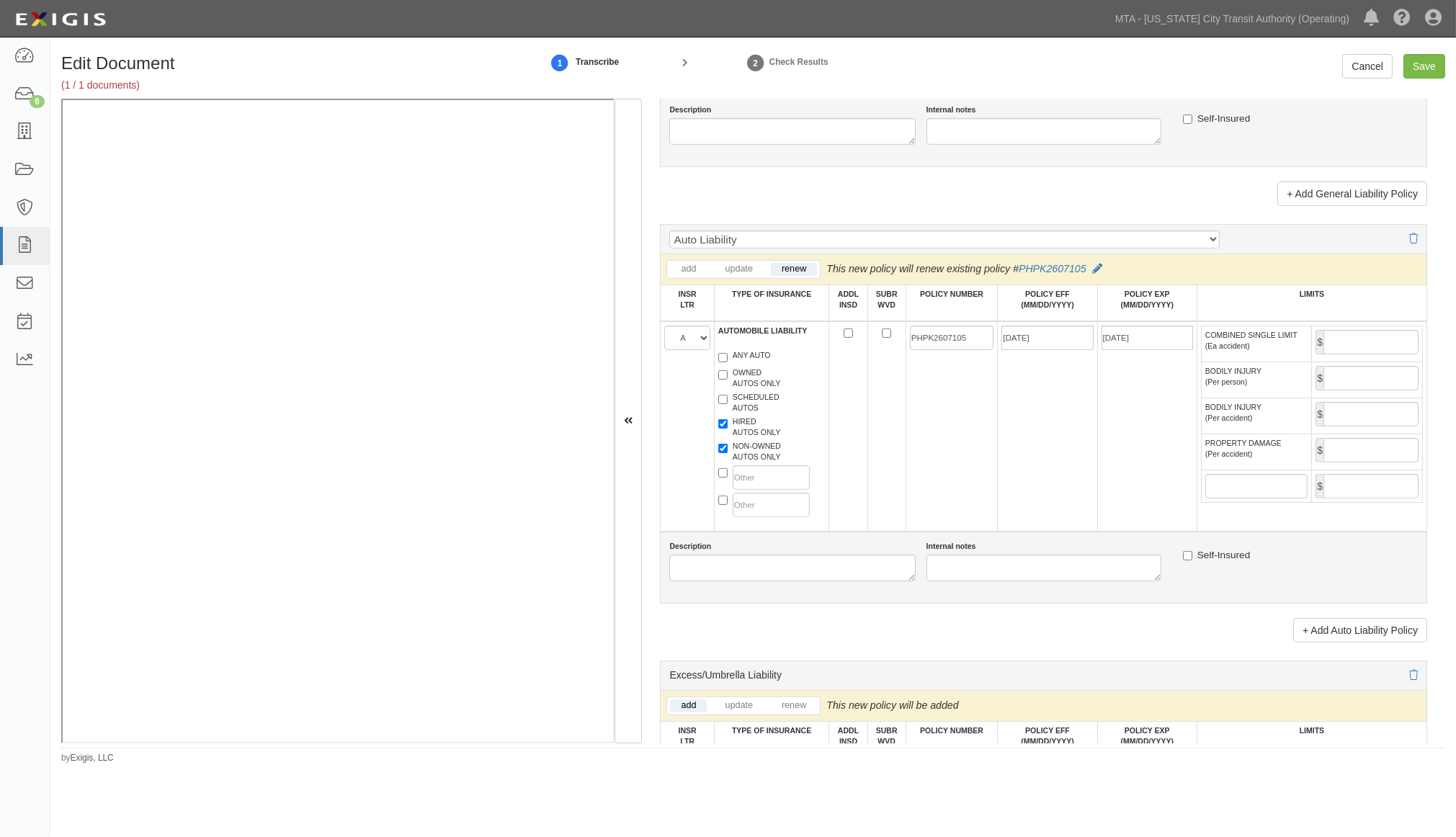
click at [1188, 362] on td "$" at bounding box center [1367, 343] width 111 height 36
drag, startPoint x: 1367, startPoint y: 379, endPoint x: 1386, endPoint y: 379, distance: 19.0
click at [1188, 355] on input "COMBINED SINGLE LIMIT (Ea accident)" at bounding box center [1371, 342] width 95 height 25
click at [1188, 65] on input "Save" at bounding box center [1425, 66] width 42 height 25
type input "2000000"
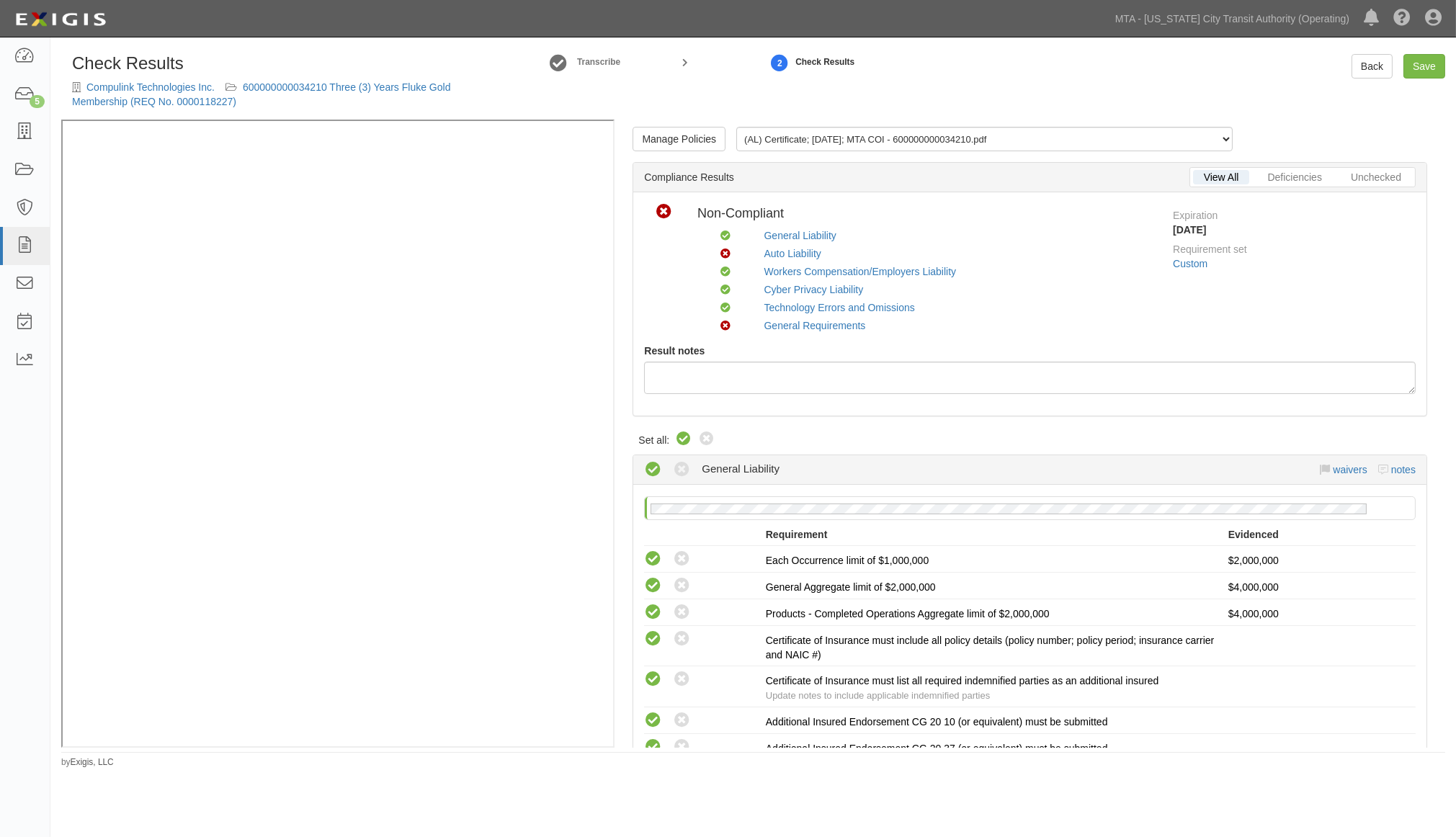
click at [683, 434] on icon at bounding box center [684, 440] width 18 height 18
radio input "true"
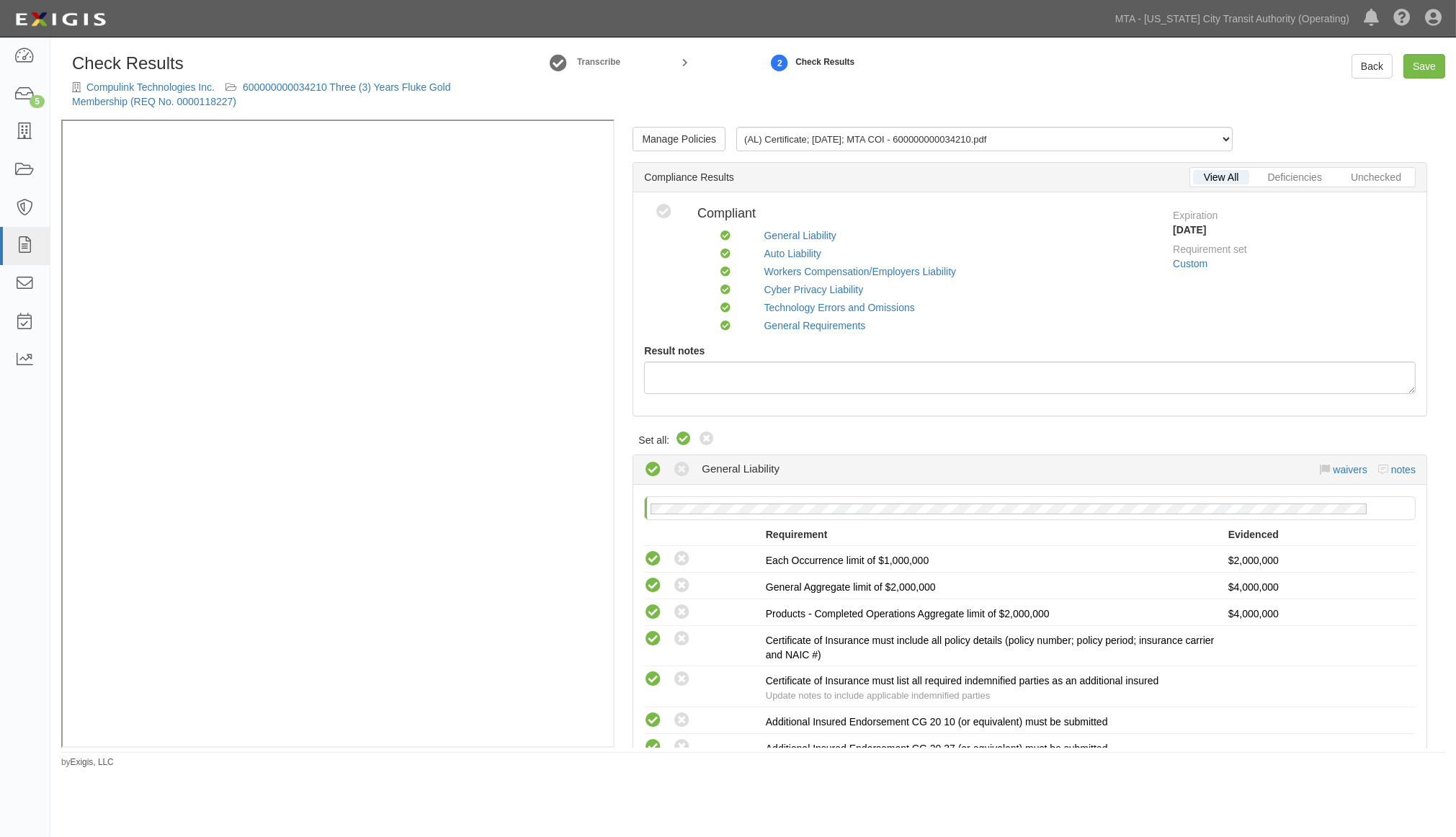
radio input "true"
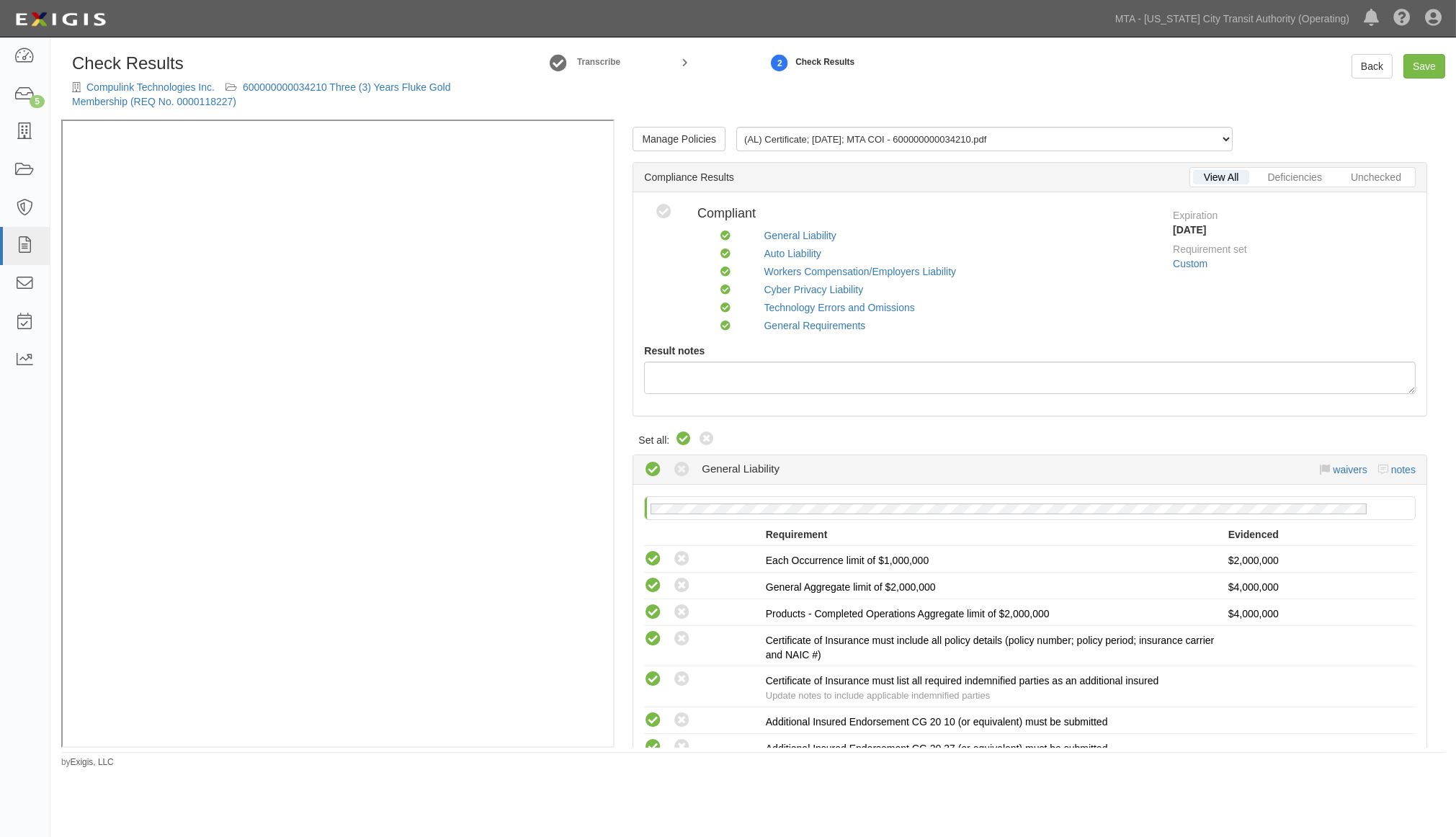
radio input "true"
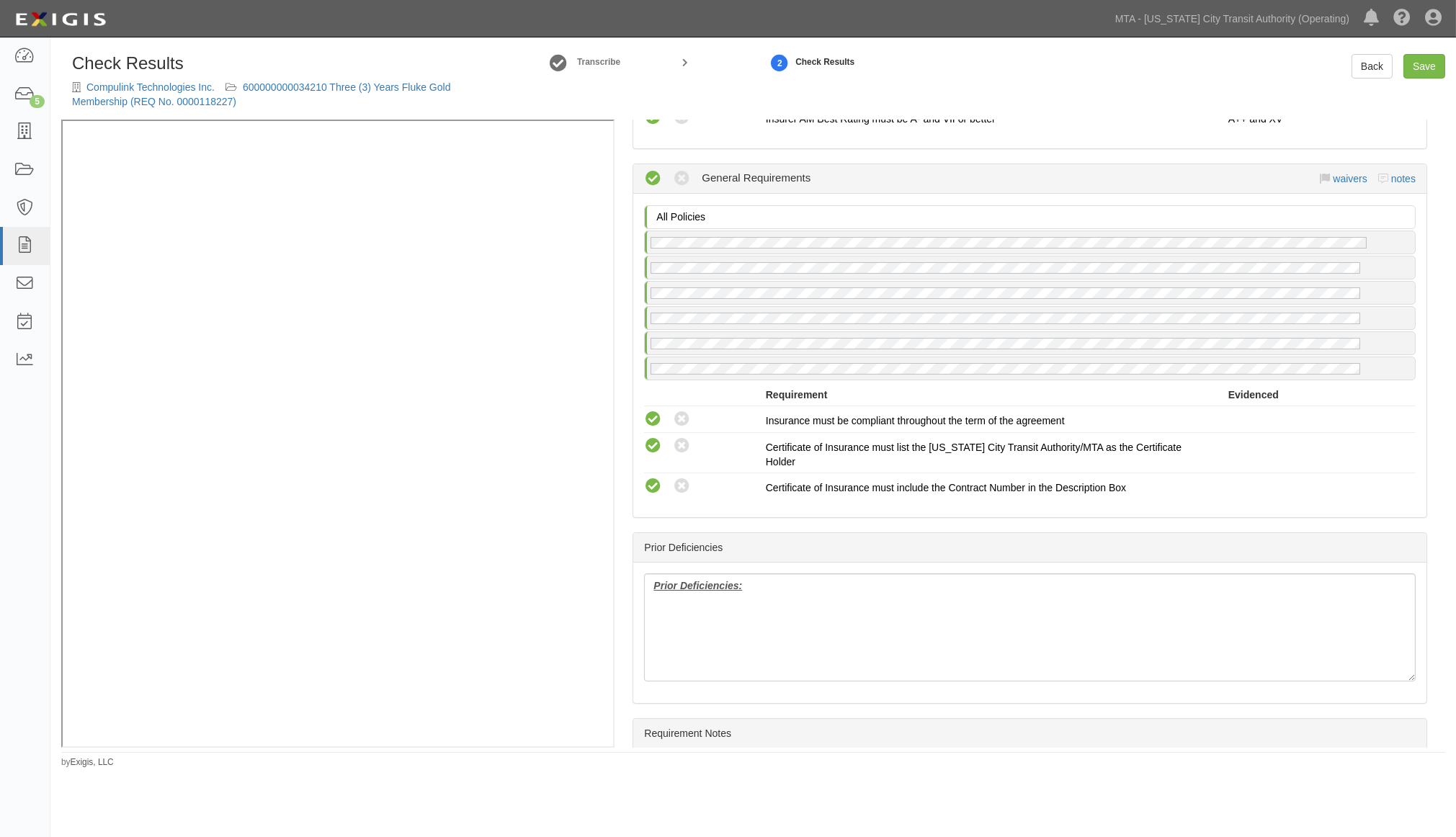
scroll to position [2322, 0]
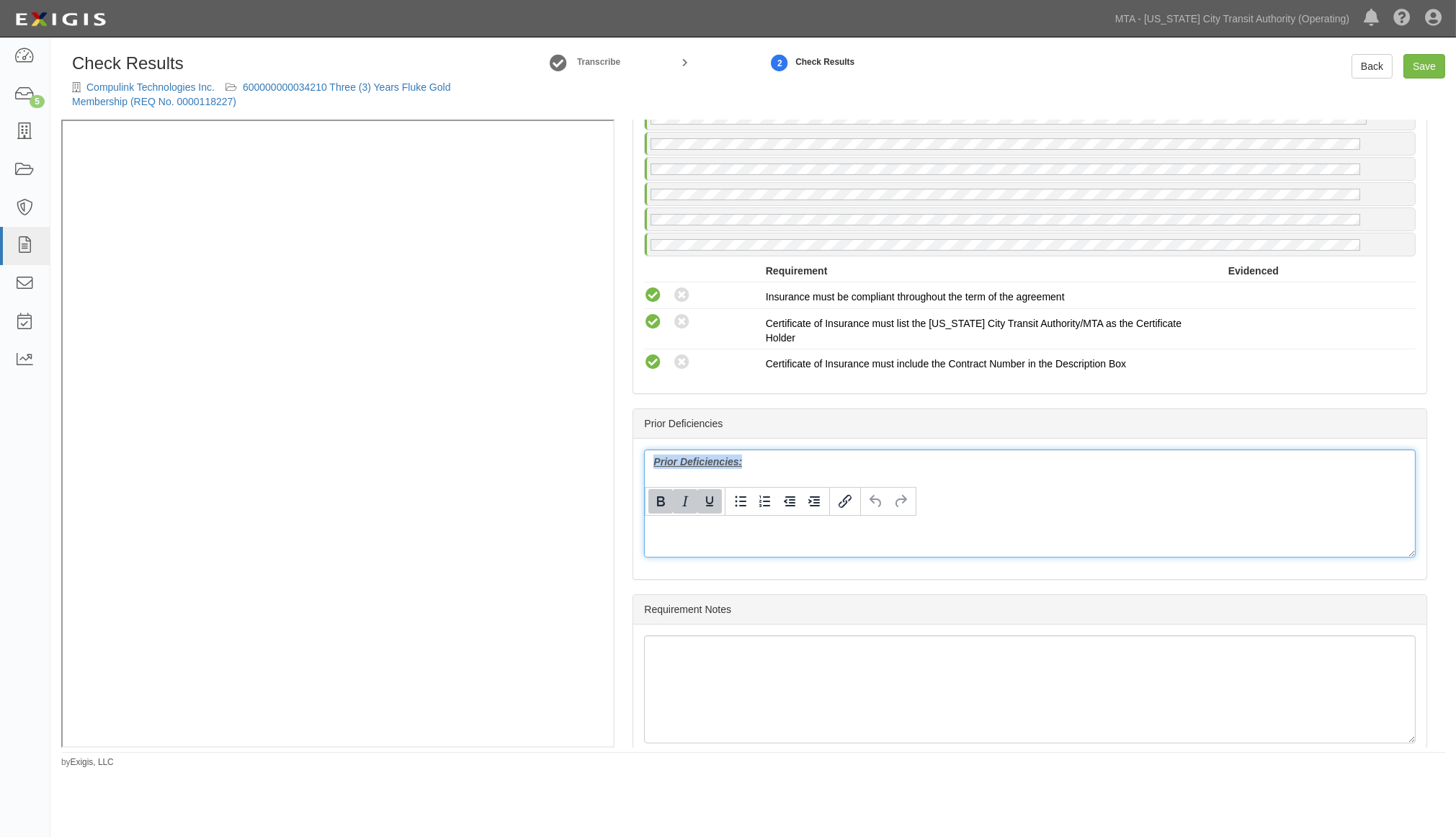
click at [404, 344] on div "Manage Policies (AL) Certificate; 9/23/2025; MTA COI - 600000000034210.pdf (GL,…" at bounding box center [753, 434] width 1384 height 629
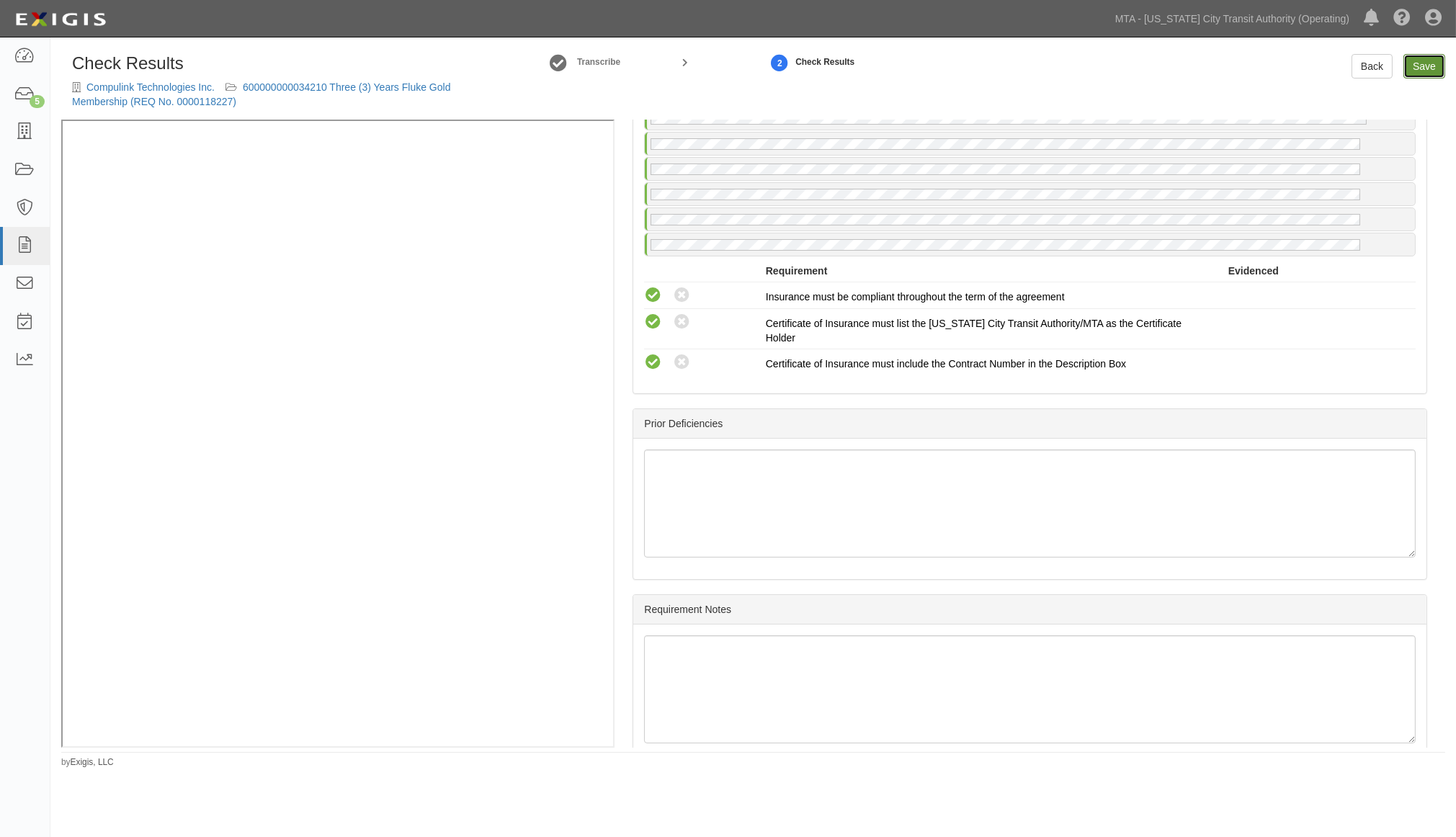
click at [1428, 67] on link "Save" at bounding box center [1425, 66] width 42 height 25
radio input "true"
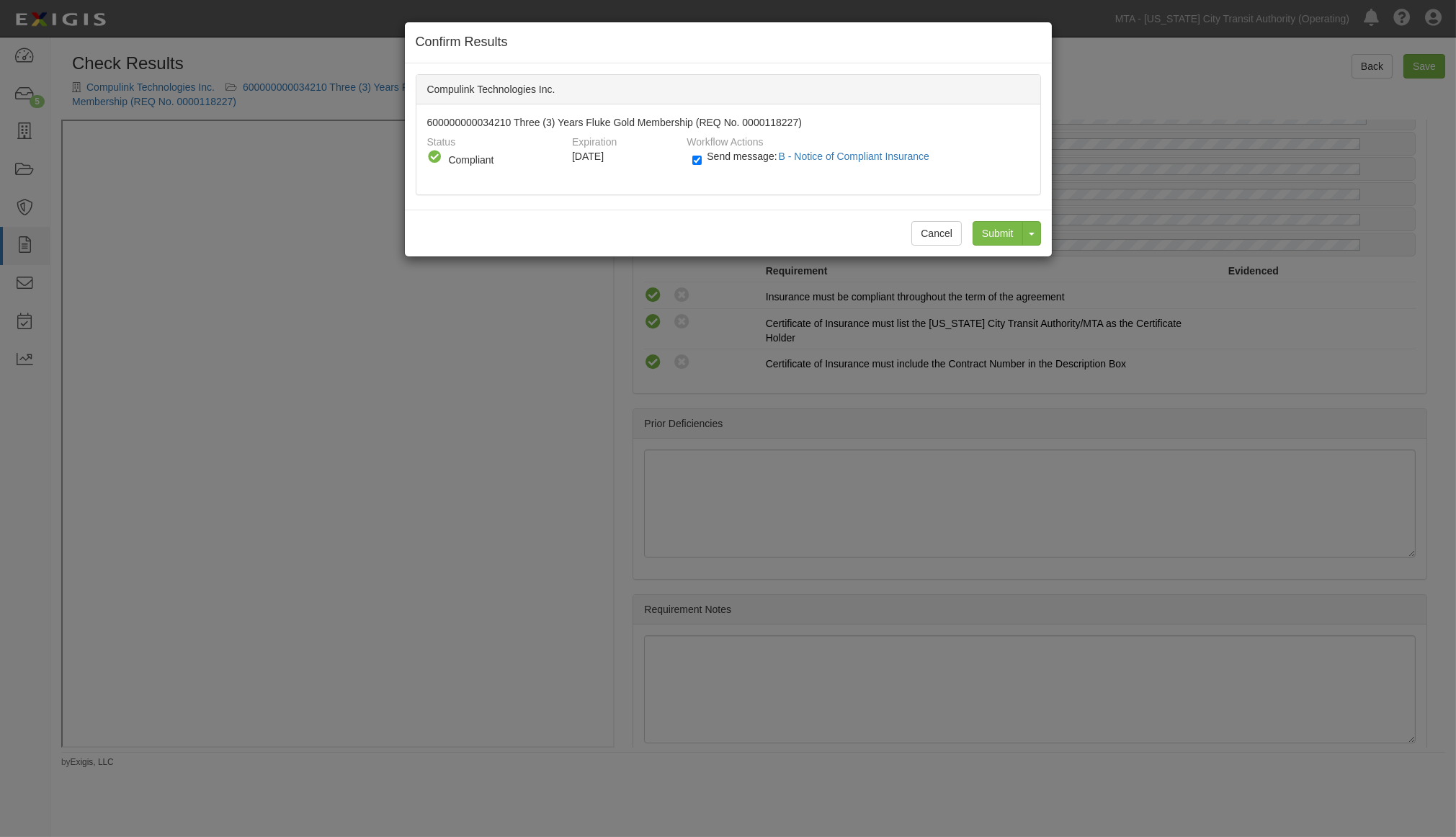
click at [689, 161] on div "Send message: B - Notice of Compliant Insurance" at bounding box center [855, 161] width 347 height 24
click at [693, 161] on input "Send message: B - Notice of Compliant Insurance" at bounding box center [697, 160] width 10 height 17
checkbox input "false"
click at [995, 229] on input "Submit" at bounding box center [998, 233] width 50 height 25
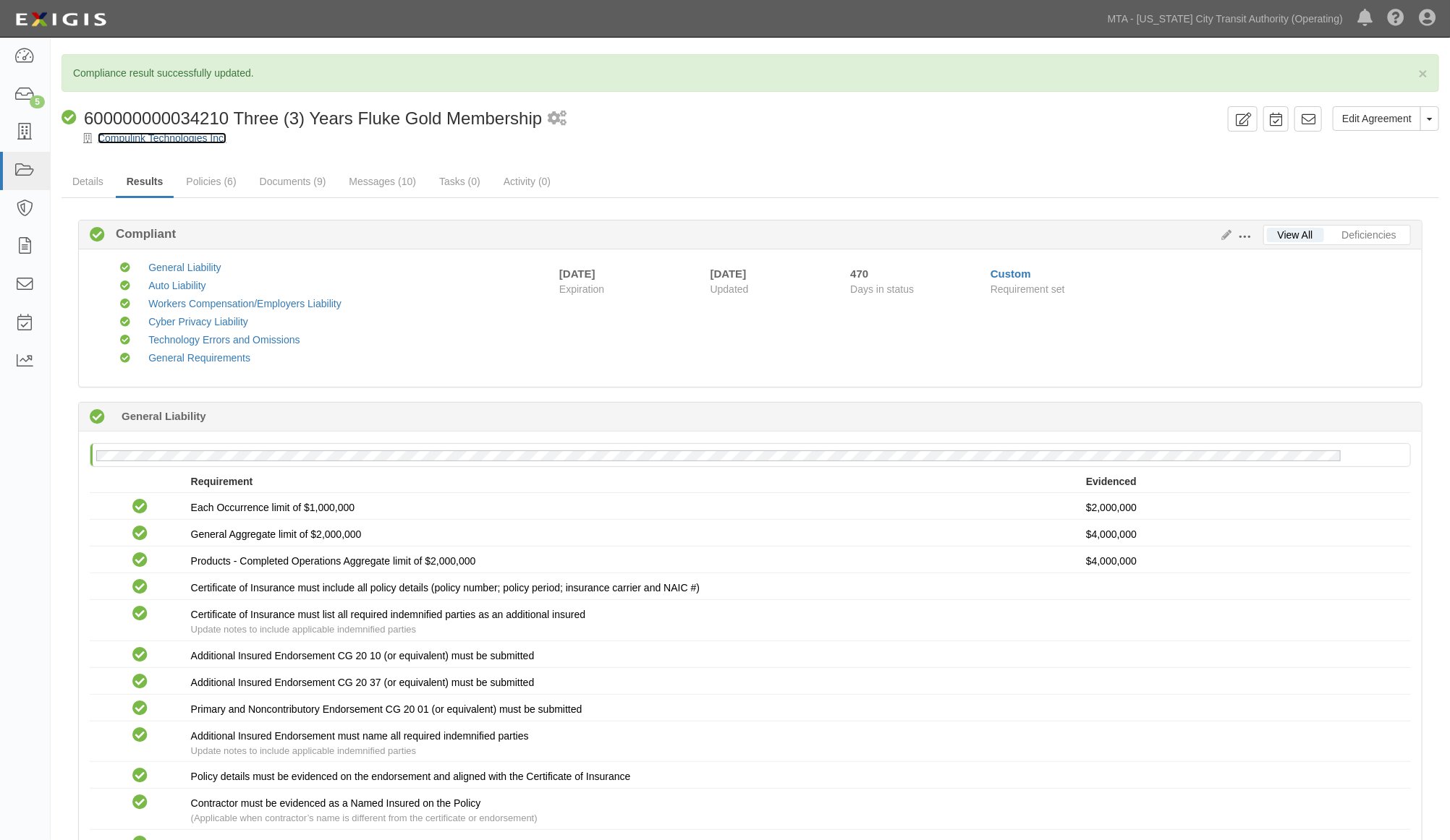
click at [170, 139] on link "Compulink Technologies Inc." at bounding box center [162, 138] width 129 height 11
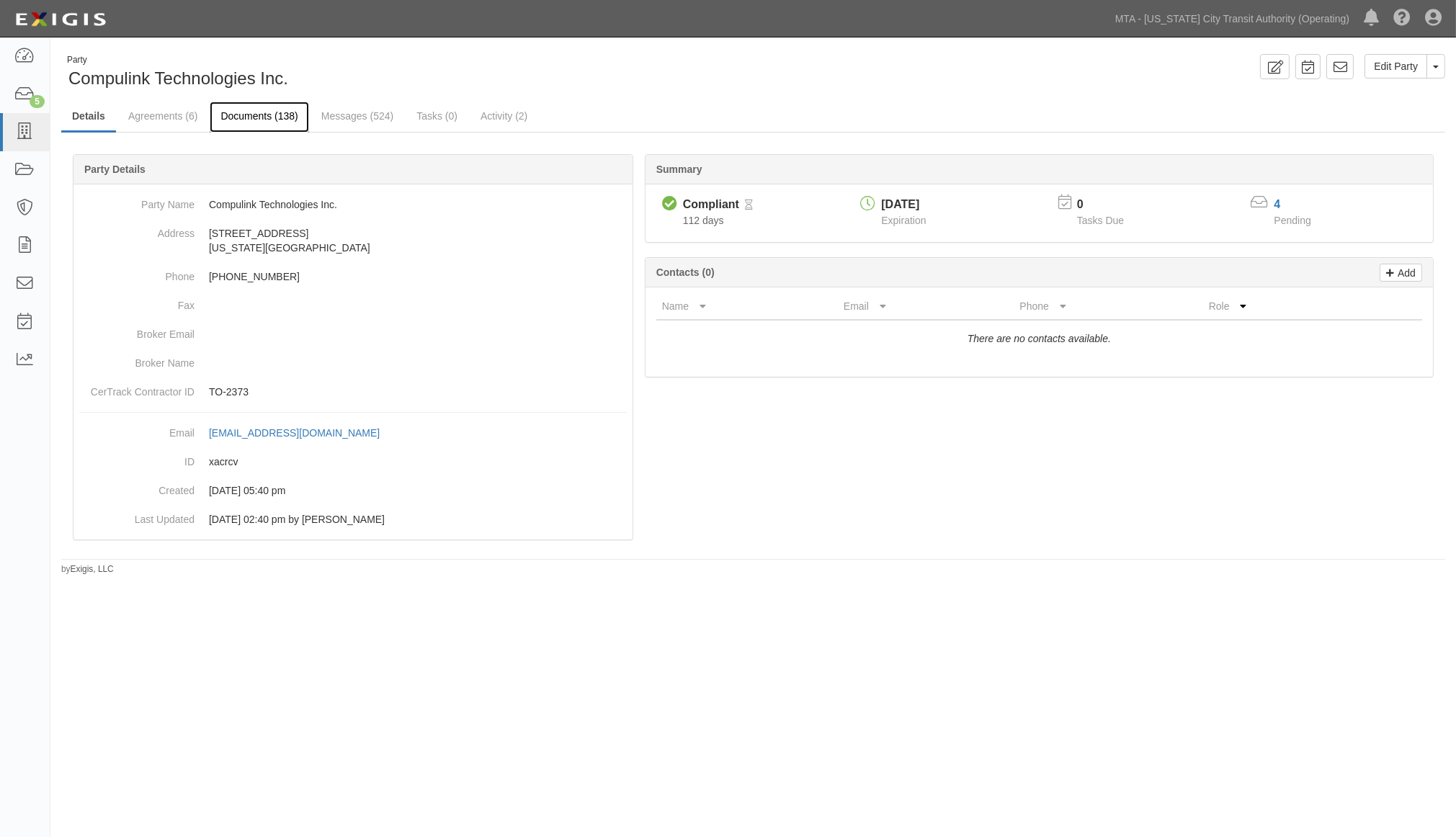
drag, startPoint x: 258, startPoint y: 115, endPoint x: 276, endPoint y: 125, distance: 20.6
click at [260, 115] on link "Documents (138)" at bounding box center [260, 117] width 99 height 31
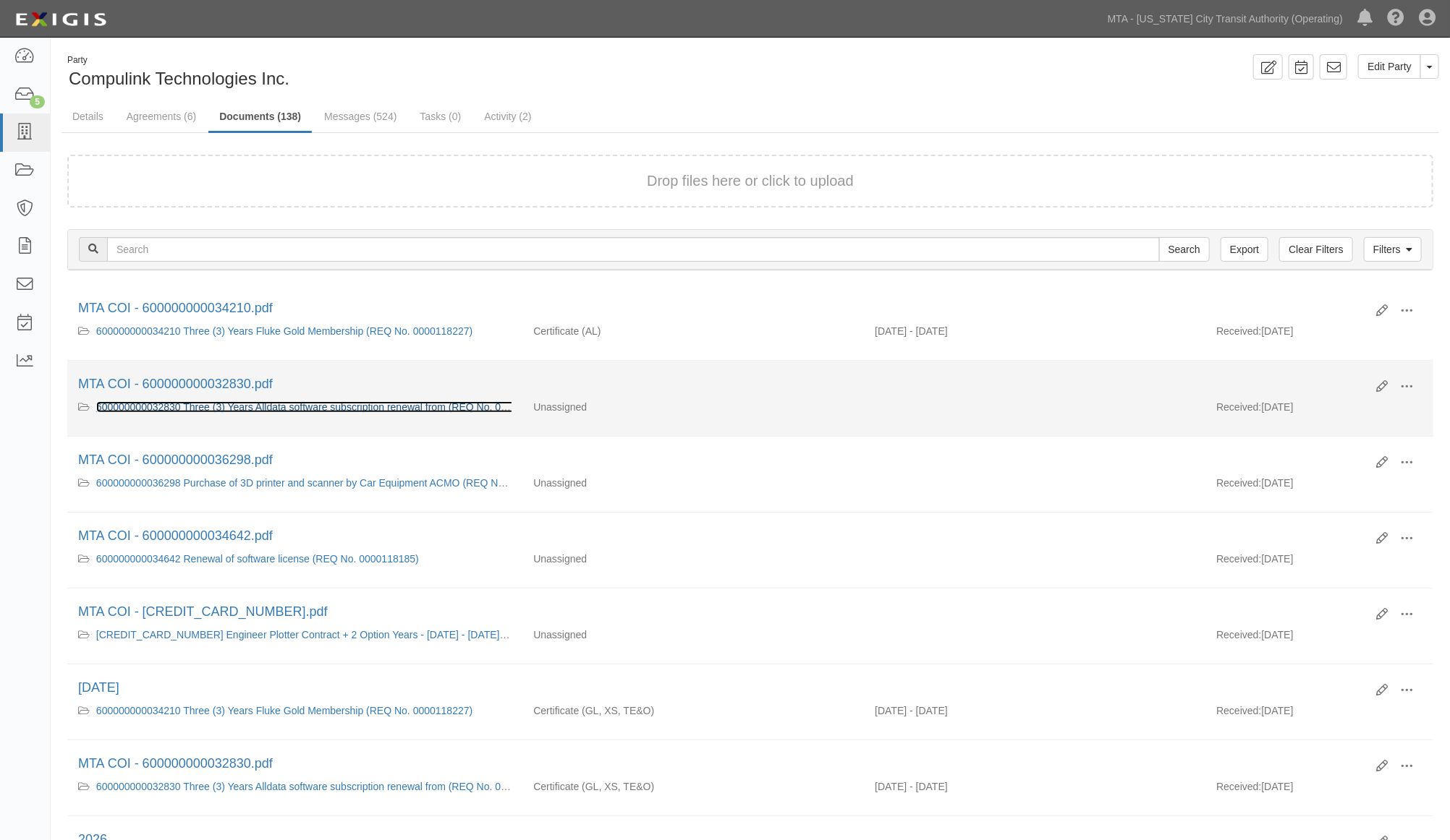
click at [278, 403] on link "600000000032830 Three (3) Years Alldata software subscription renewal from (REQ…" at bounding box center [326, 407] width 459 height 11
click at [1405, 383] on span at bounding box center [1407, 387] width 13 height 13
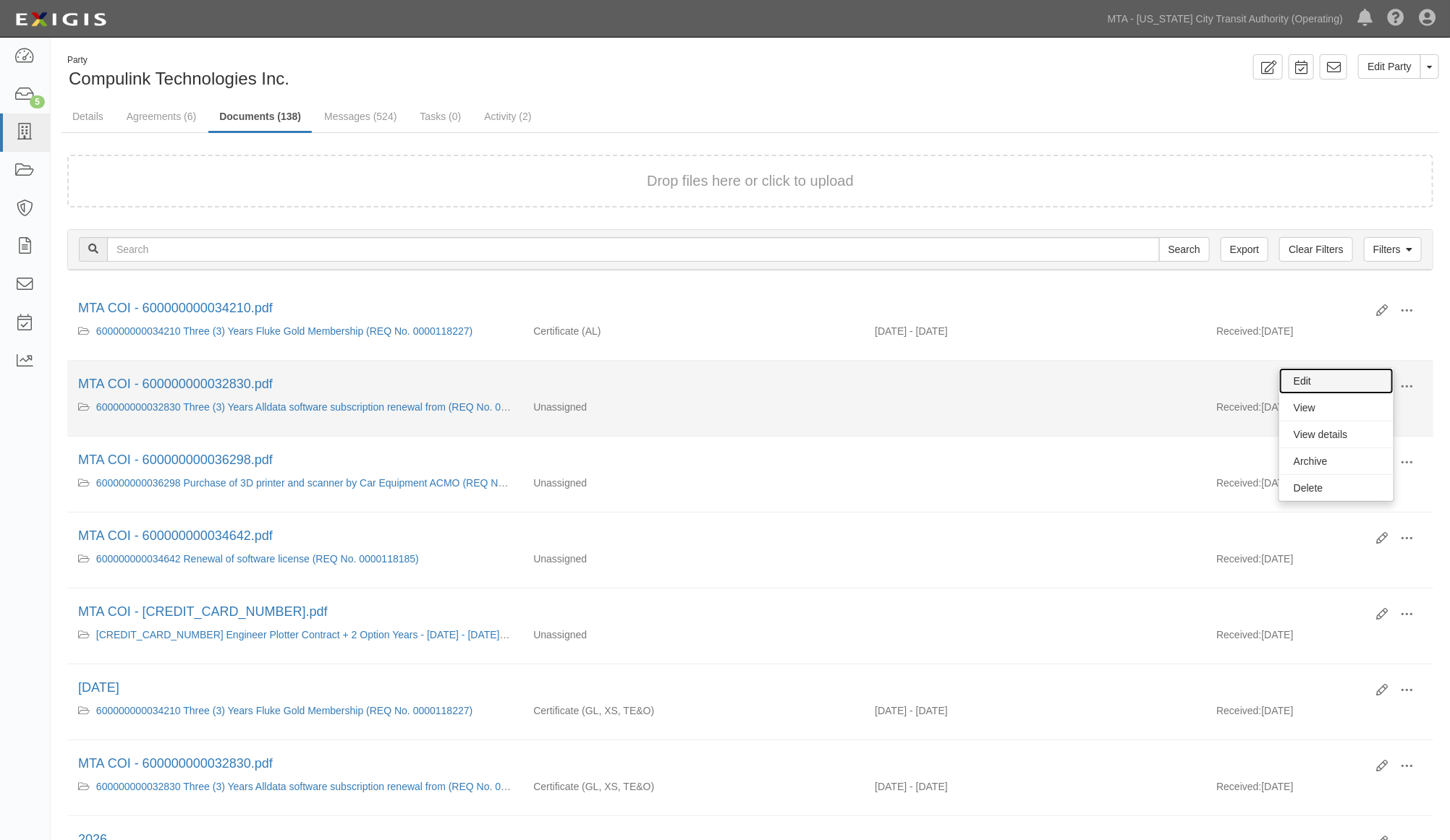
click at [1303, 381] on link "Edit" at bounding box center [1336, 381] width 115 height 26
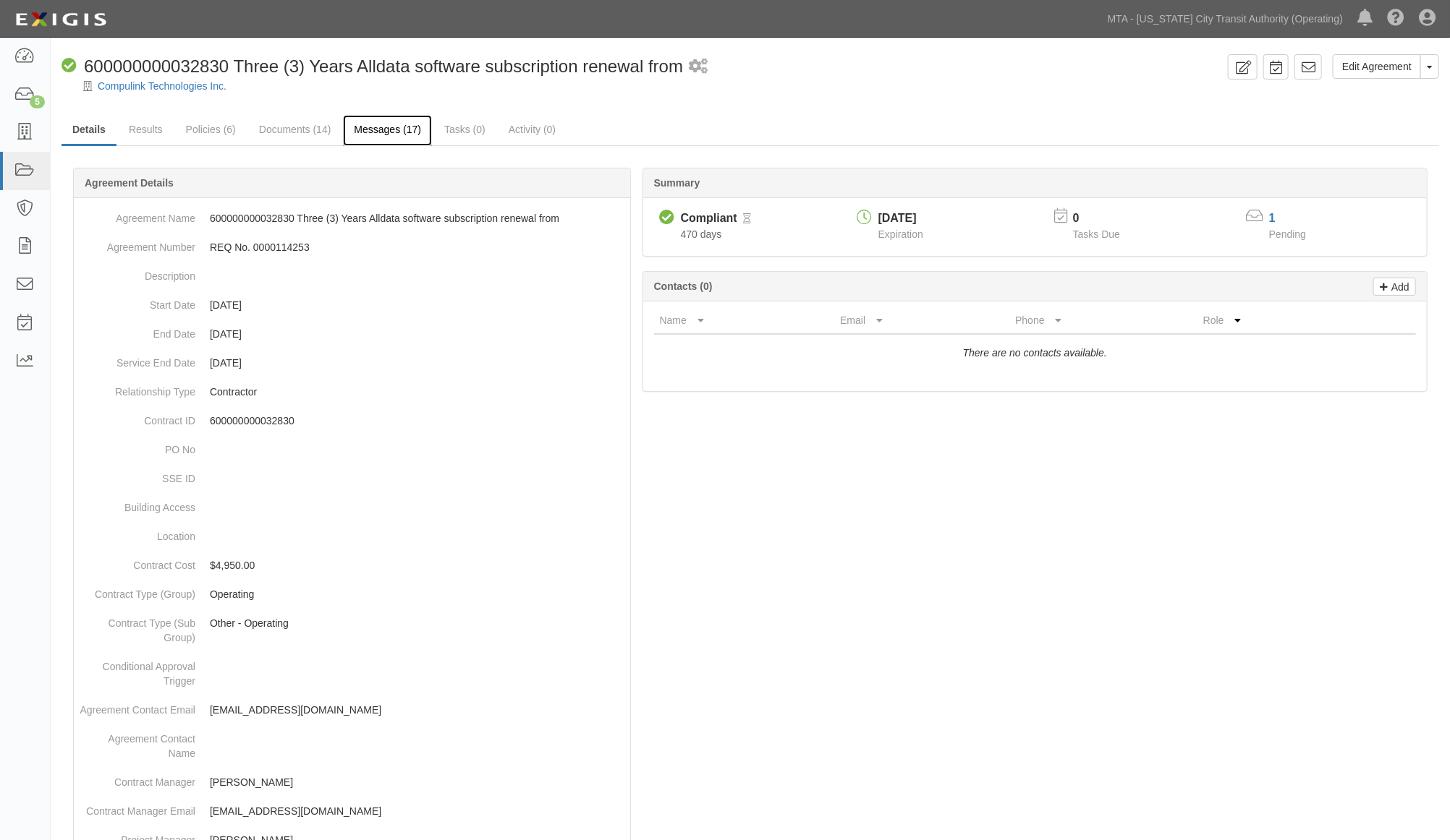
click at [418, 132] on link "Messages (17)" at bounding box center [387, 130] width 89 height 31
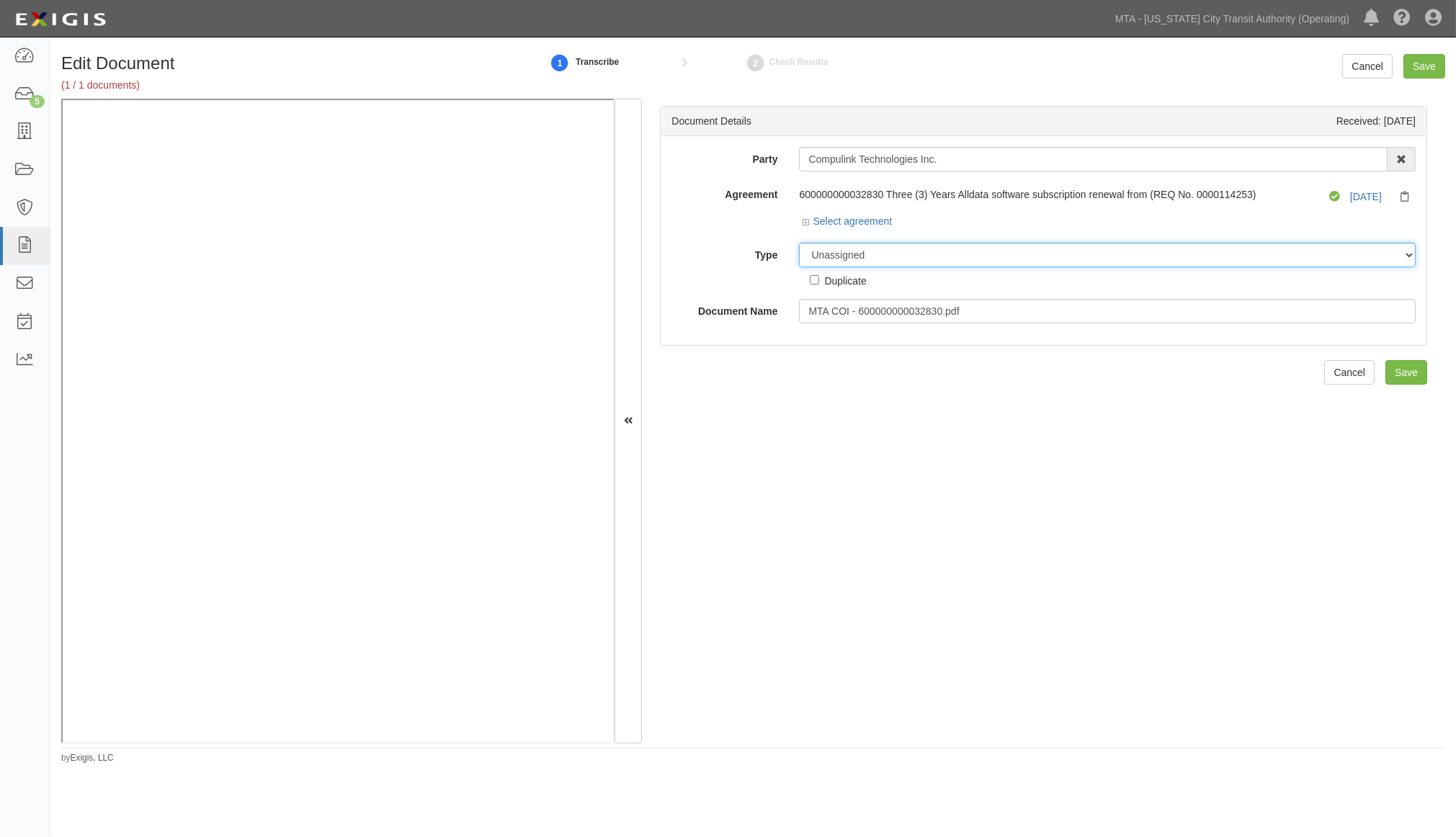
click at [881, 256] on select "Unassigned Binder Cancellation Notice Certificate Contract Endorsement Insuranc…" at bounding box center [1108, 255] width 617 height 25
click at [799, 244] on select "Unassigned Binder Cancellation Notice Certificate Contract Endorsement Insuranc…" at bounding box center [1108, 255] width 617 height 25
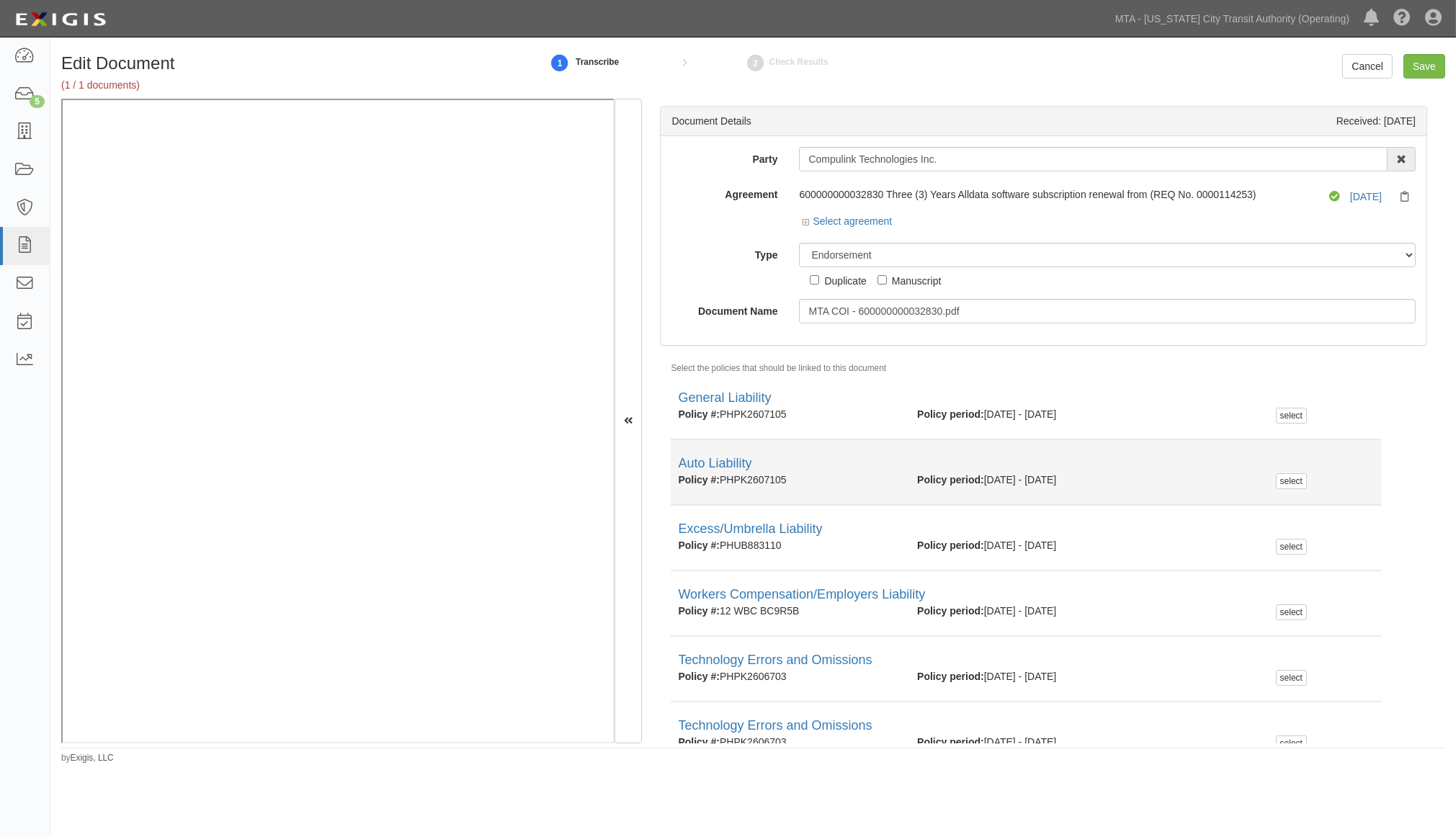
drag, startPoint x: 791, startPoint y: 482, endPoint x: 724, endPoint y: 482, distance: 67.0
click at [724, 482] on div "Policy #: PHPK2607105" at bounding box center [787, 480] width 240 height 14
copy div "PHPK2607105"
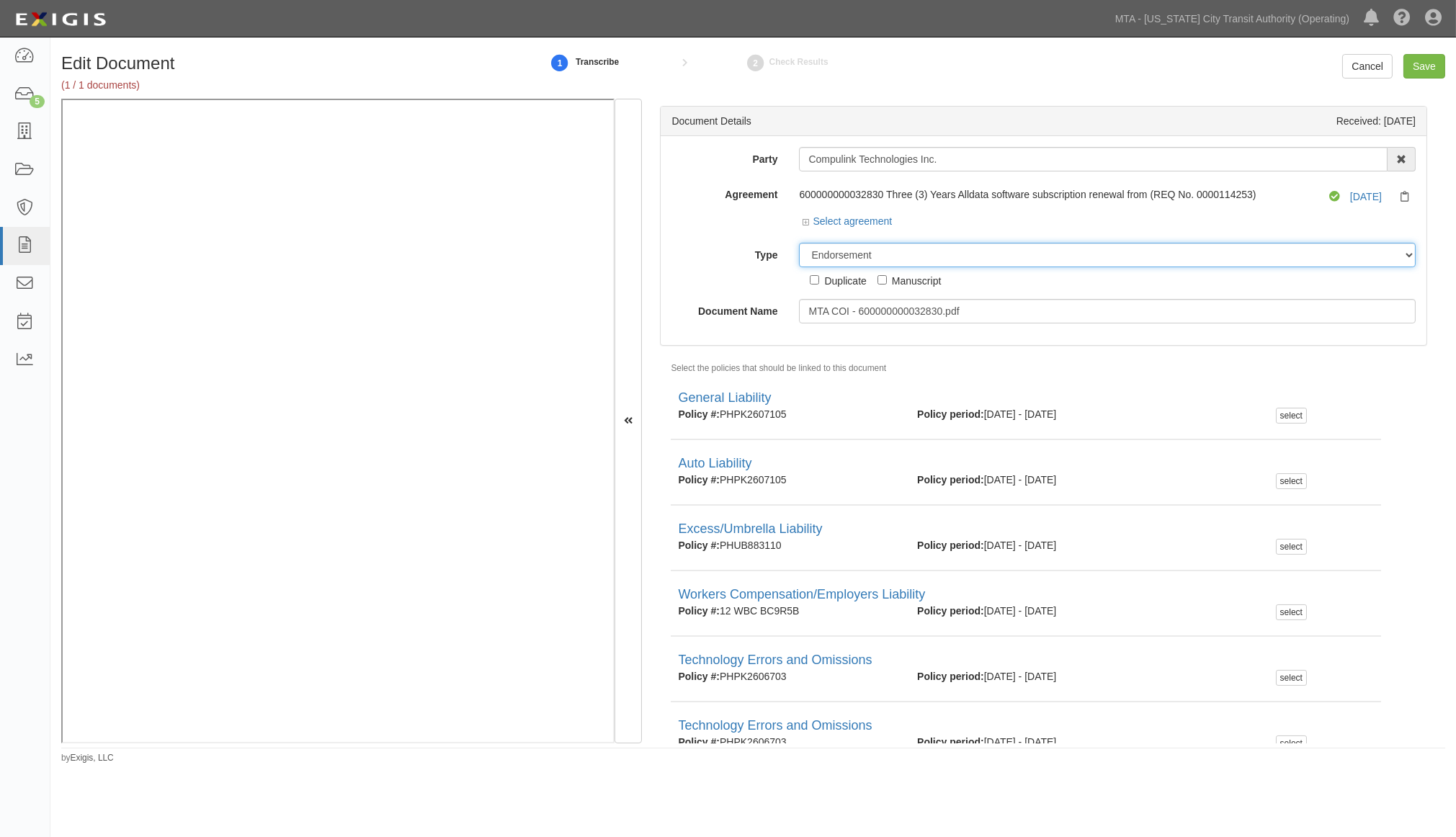
click at [957, 260] on select "Unassigned Binder Cancellation Notice Certificate Contract Endorsement Insuranc…" at bounding box center [1108, 255] width 617 height 25
select select "CertificateDetail"
click at [799, 244] on select "Unassigned Binder Cancellation Notice Certificate Contract Endorsement Insuranc…" at bounding box center [1108, 255] width 617 height 25
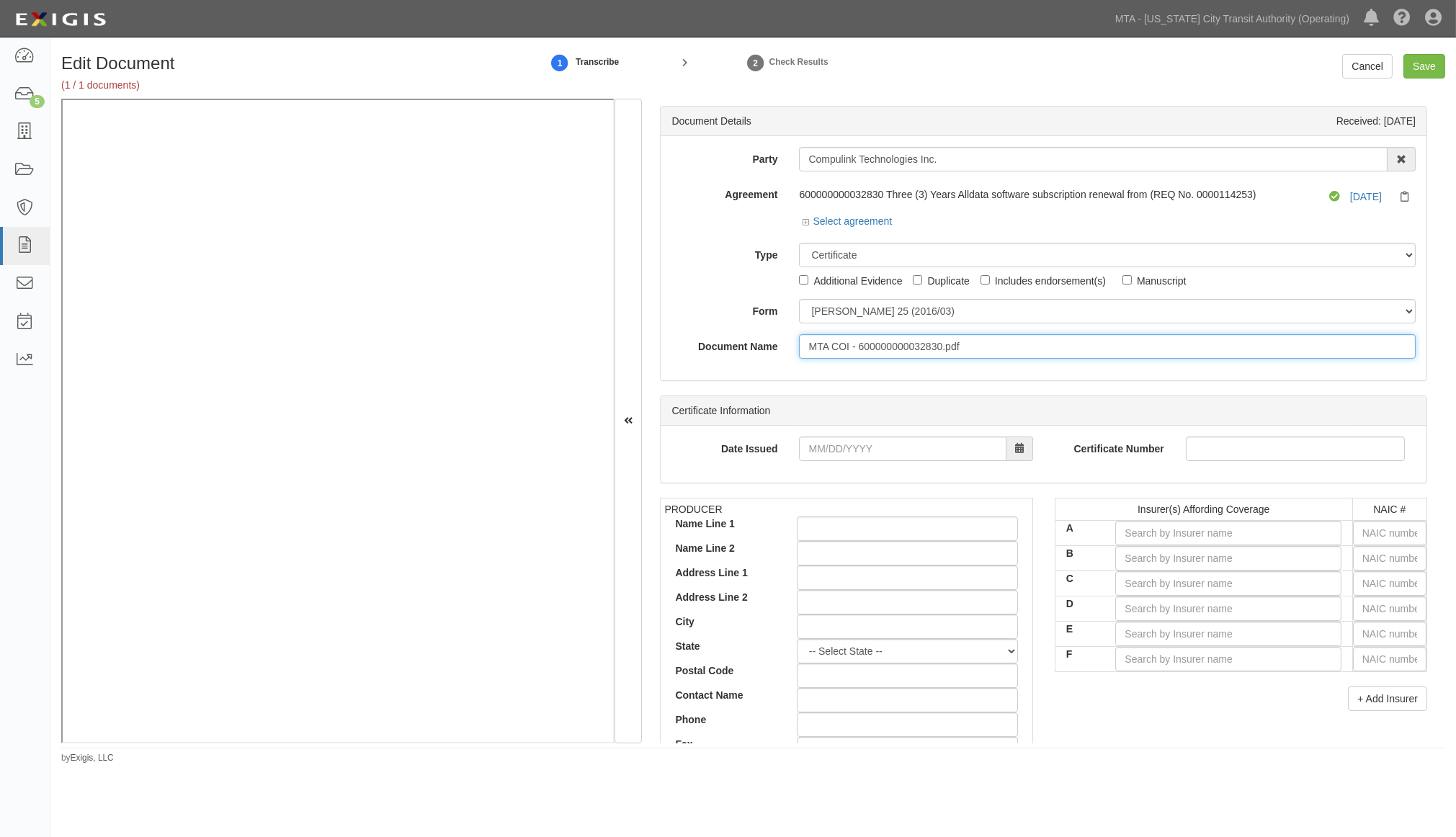
drag, startPoint x: 986, startPoint y: 346, endPoint x: 687, endPoint y: 356, distance: 299.2
click at [687, 356] on div "Document Name MTA COI - 600000000032830.pdf" at bounding box center [1043, 347] width 766 height 25
type input "[DATE]"
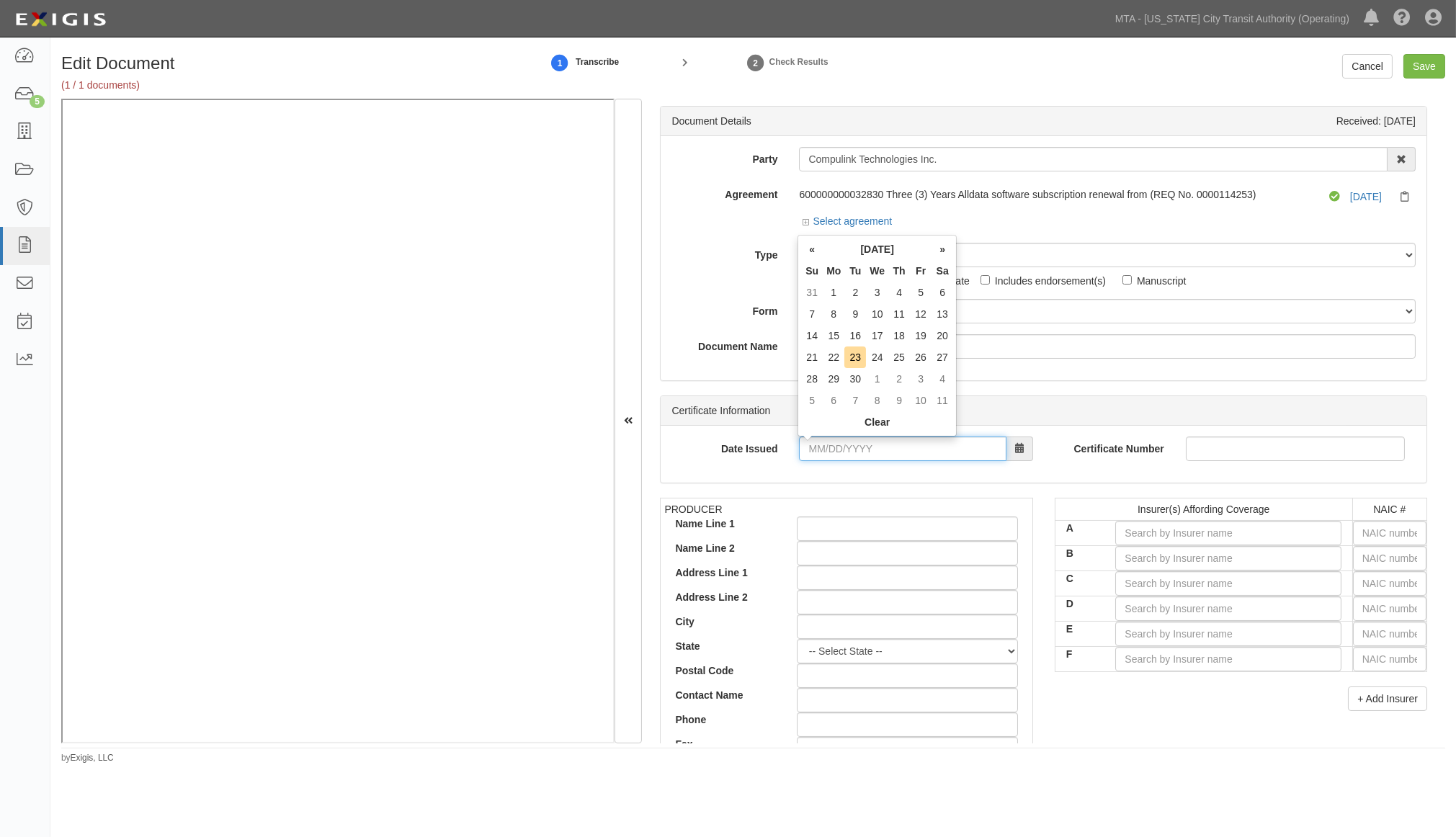
click at [885, 446] on input "Date Issued" at bounding box center [903, 449] width 207 height 25
click at [905, 454] on input "[DATE]" at bounding box center [903, 449] width 207 height 25
type input "[DATE]"
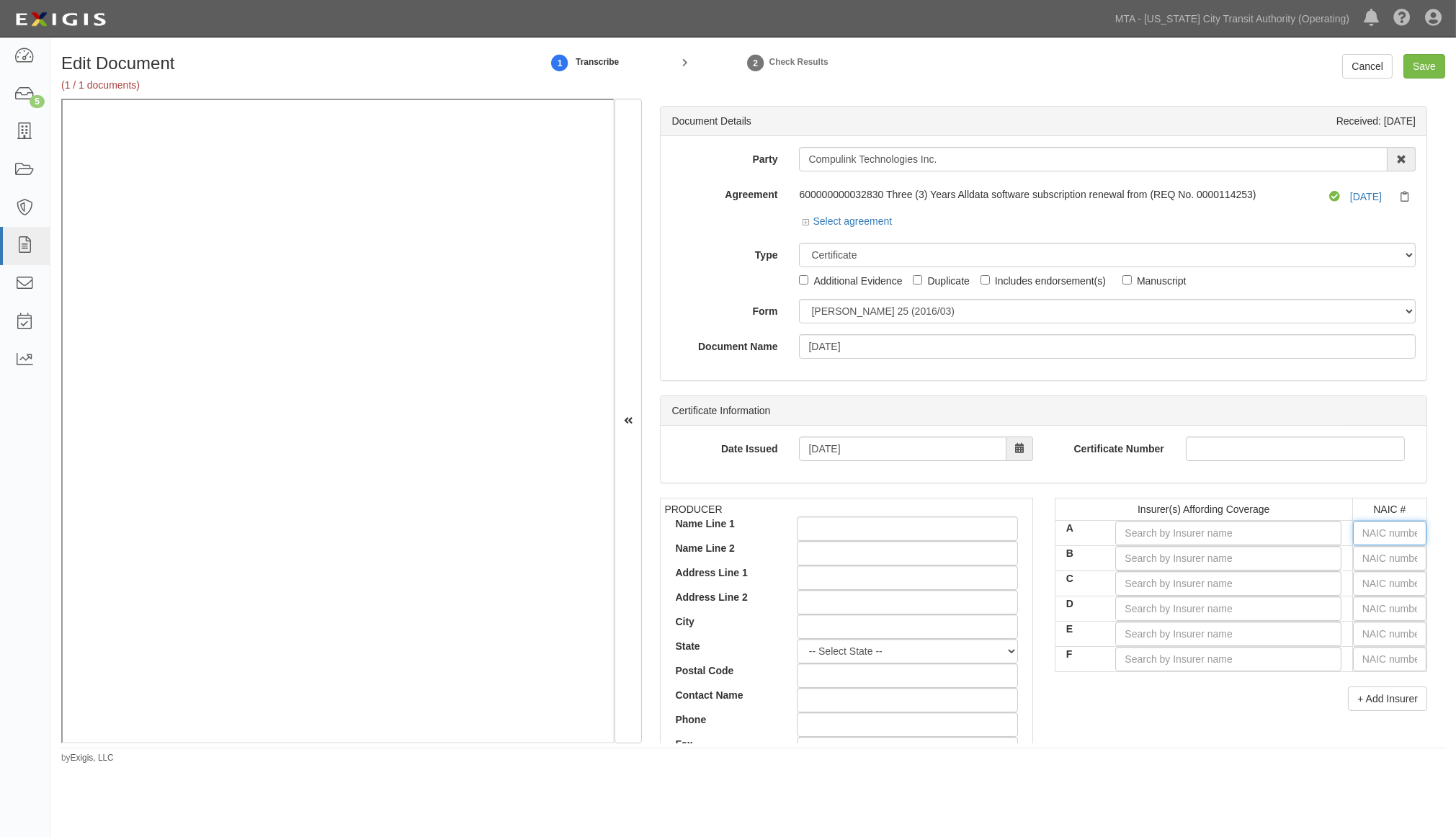
click at [1395, 534] on input "text" at bounding box center [1390, 533] width 73 height 25
type input "16862"
type input "1"
type input "18430"
type input "18"
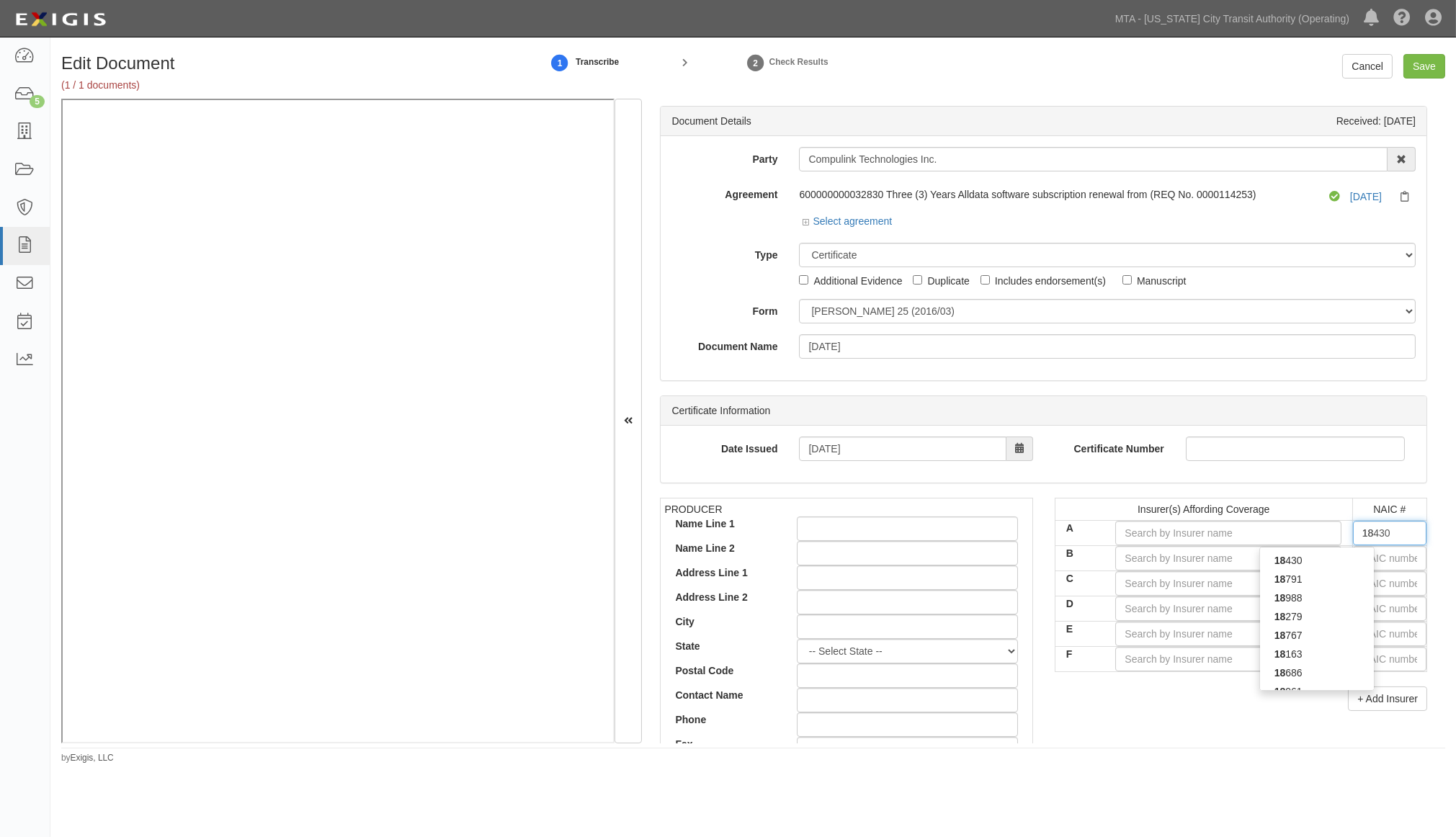
type input "18058"
type input "1805"
type input "18058"
click at [1346, 565] on div "18058" at bounding box center [1317, 560] width 114 height 18
type input "Philadelphia Indemnity Insurance Company (A++ XV Rating)"
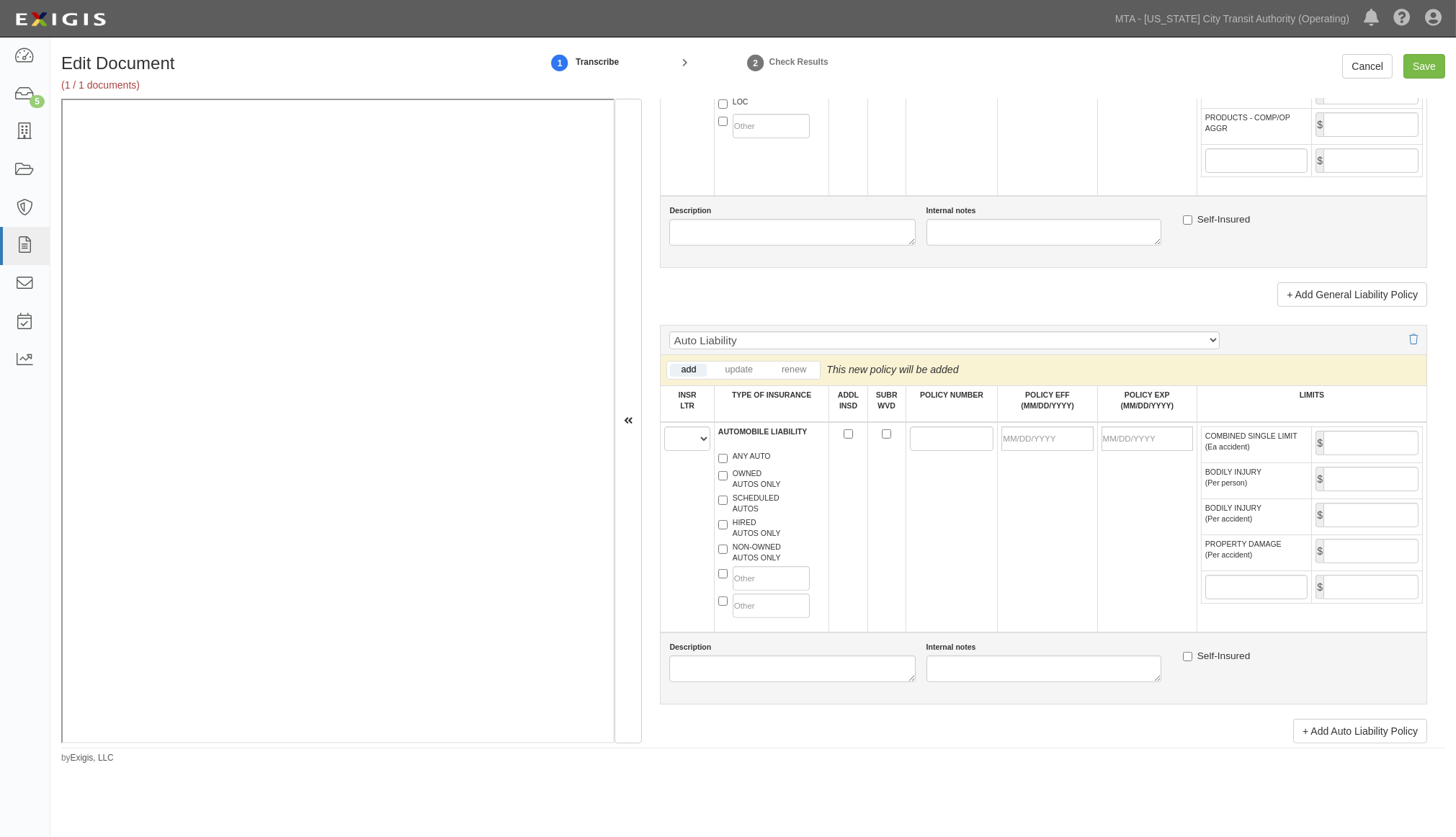
scroll to position [1280, 0]
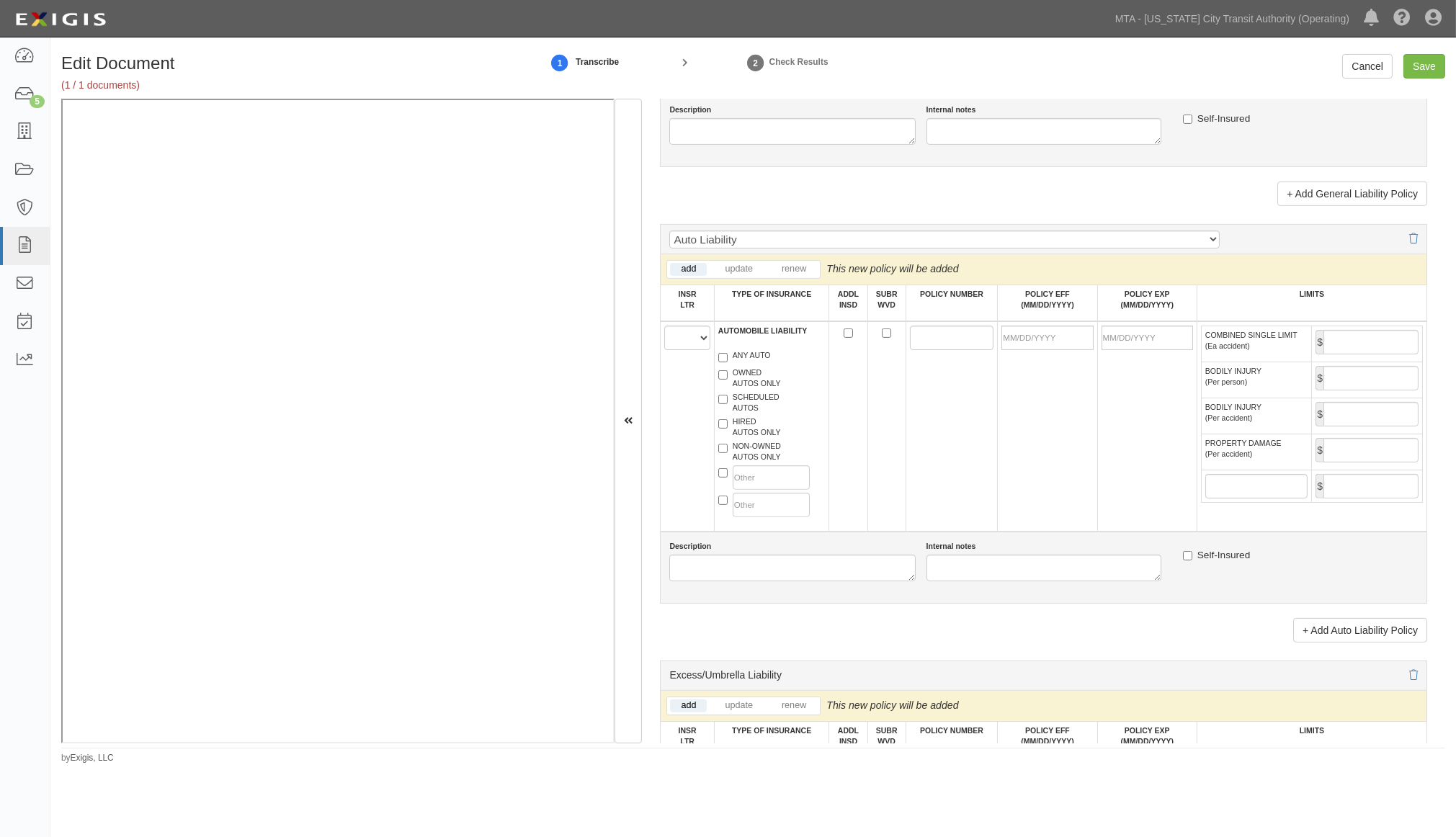
type input "18058"
click at [681, 350] on select "A B C D E F" at bounding box center [687, 338] width 46 height 25
select select "A"
click at [665, 350] on select "A B C D E F" at bounding box center [687, 338] width 46 height 25
click at [745, 462] on label "NON-OWNED AUTOS ONLY" at bounding box center [750, 451] width 62 height 22
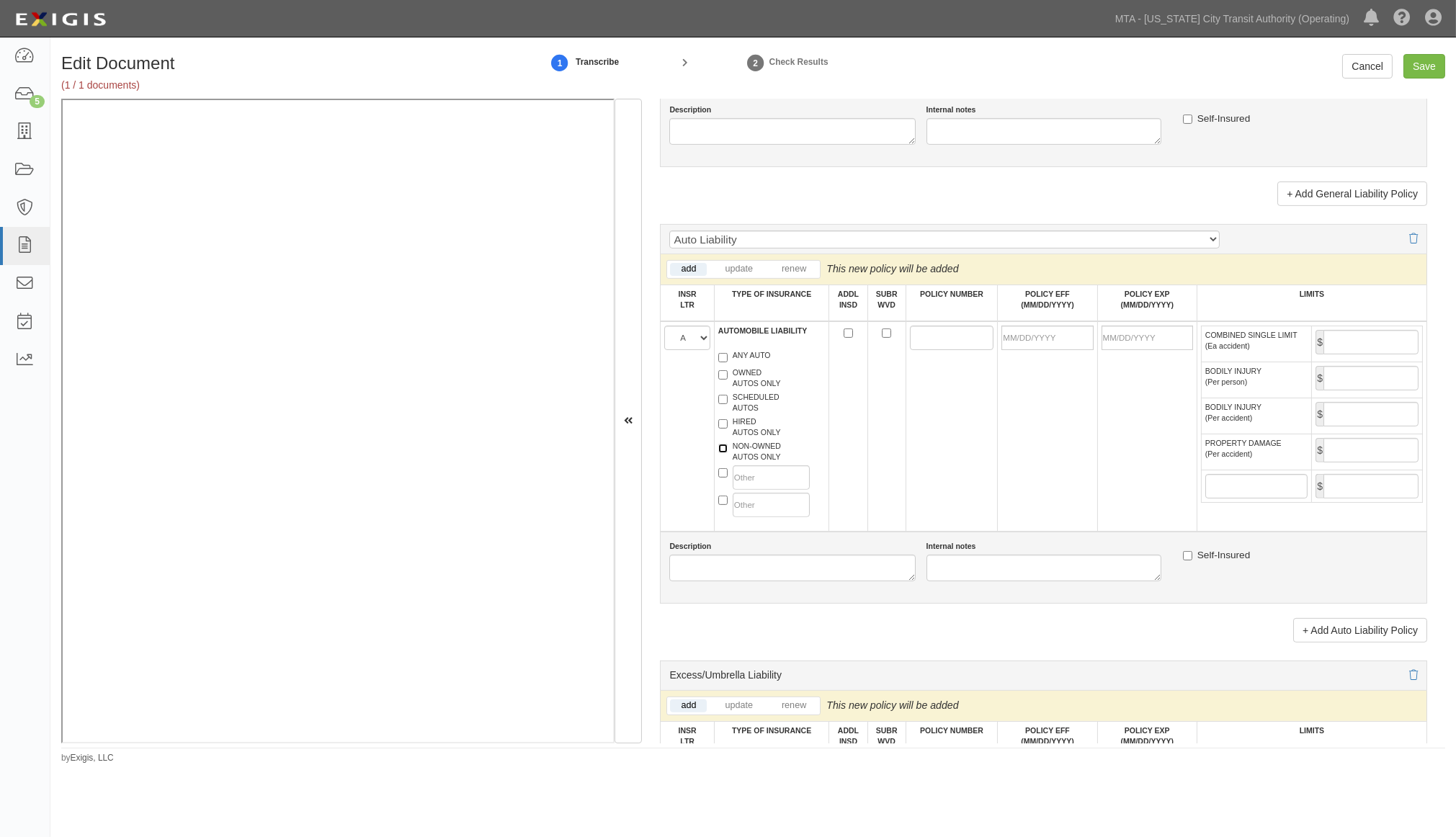
click at [728, 454] on input "NON-OWNED AUTOS ONLY" at bounding box center [724, 449] width 10 height 10
checkbox input "true"
click at [741, 438] on label "HIRED AUTOS ONLY" at bounding box center [750, 427] width 62 height 22
click at [728, 429] on input "HIRED AUTOS ONLY" at bounding box center [724, 424] width 10 height 10
checkbox input "true"
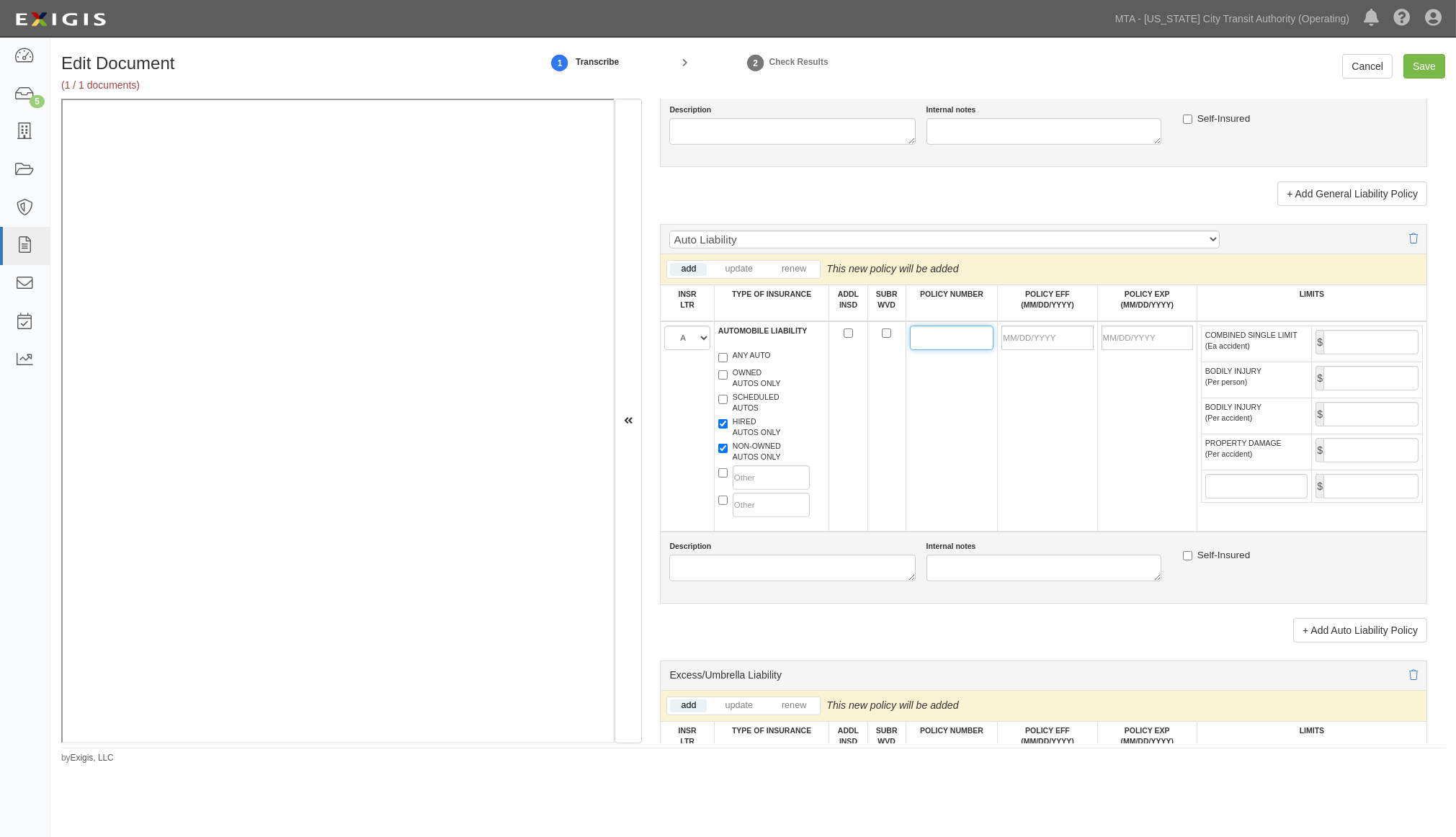
paste input "PHPK2607105"
type input "PHPK2607105"
click at [1036, 350] on input "POLICY EFF (MM/DD/YYYY)" at bounding box center [1047, 338] width 92 height 25
type input "09/25/2025"
type input "09/25/2026"
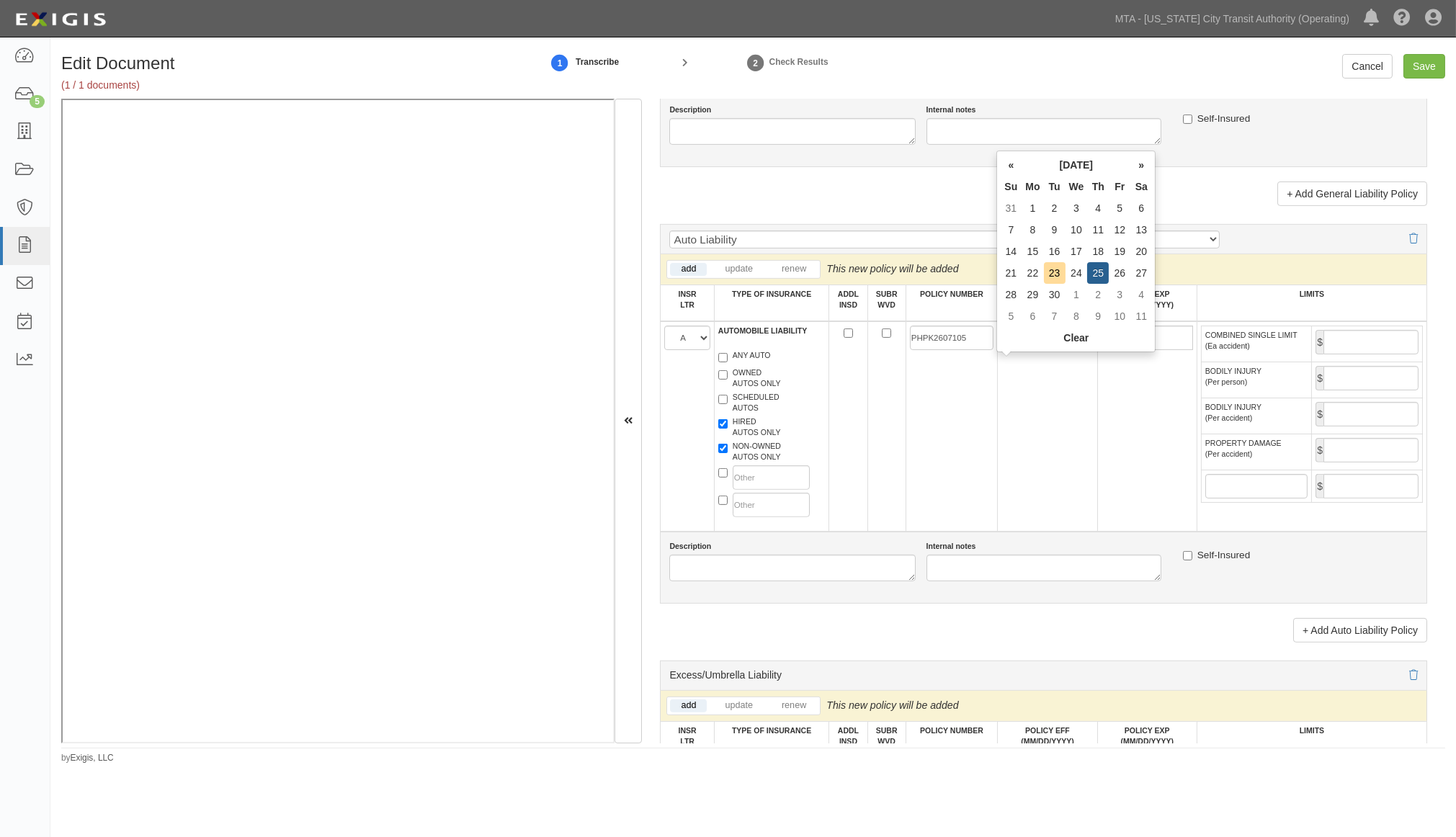
click at [1054, 480] on td "09/25/2025" at bounding box center [1048, 426] width 100 height 210
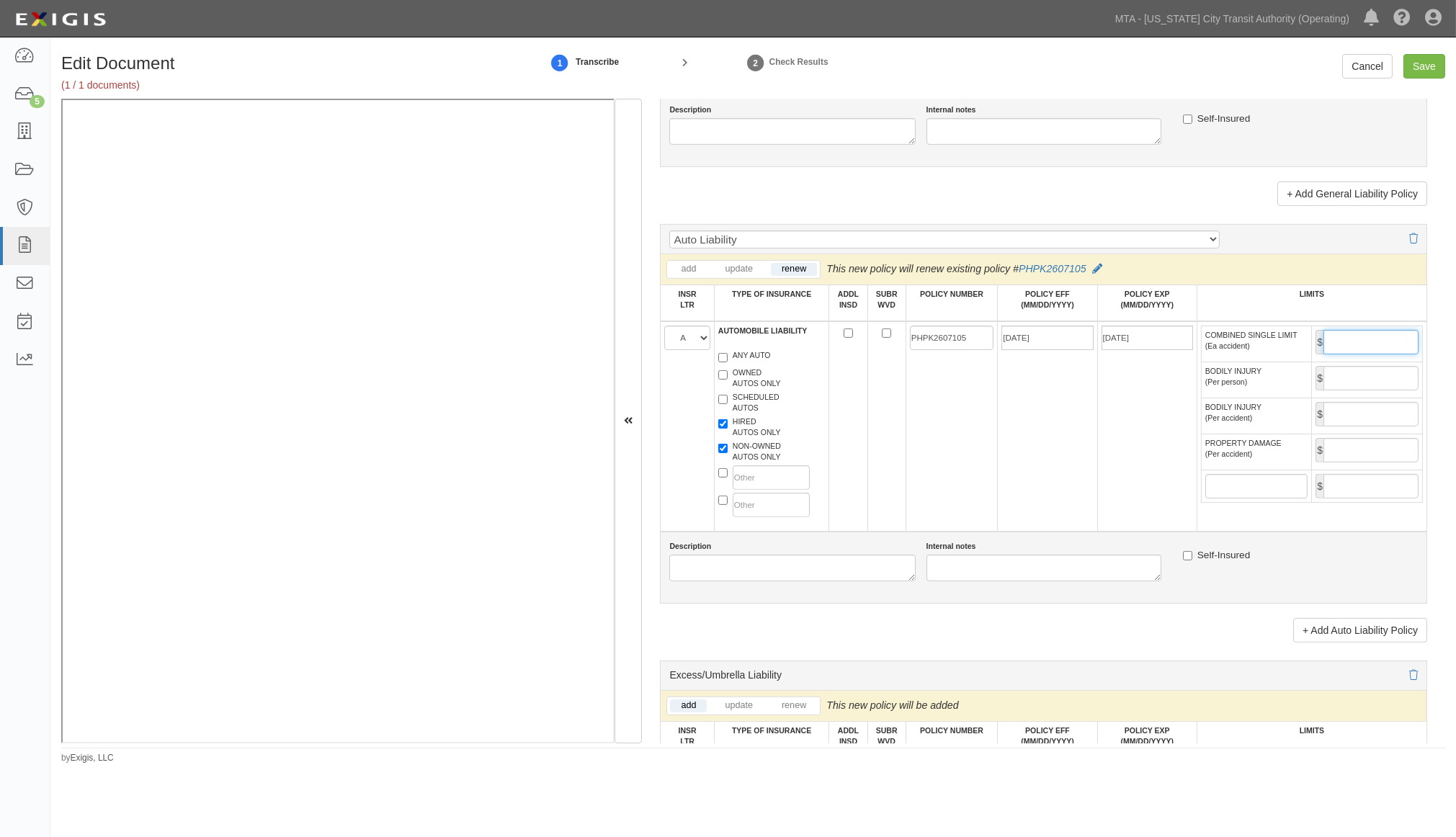
click at [1331, 355] on input "COMBINED SINGLE LIMIT (Ea accident)" at bounding box center [1371, 342] width 95 height 25
click at [1427, 62] on input "Save" at bounding box center [1425, 66] width 42 height 25
type input "2000000"
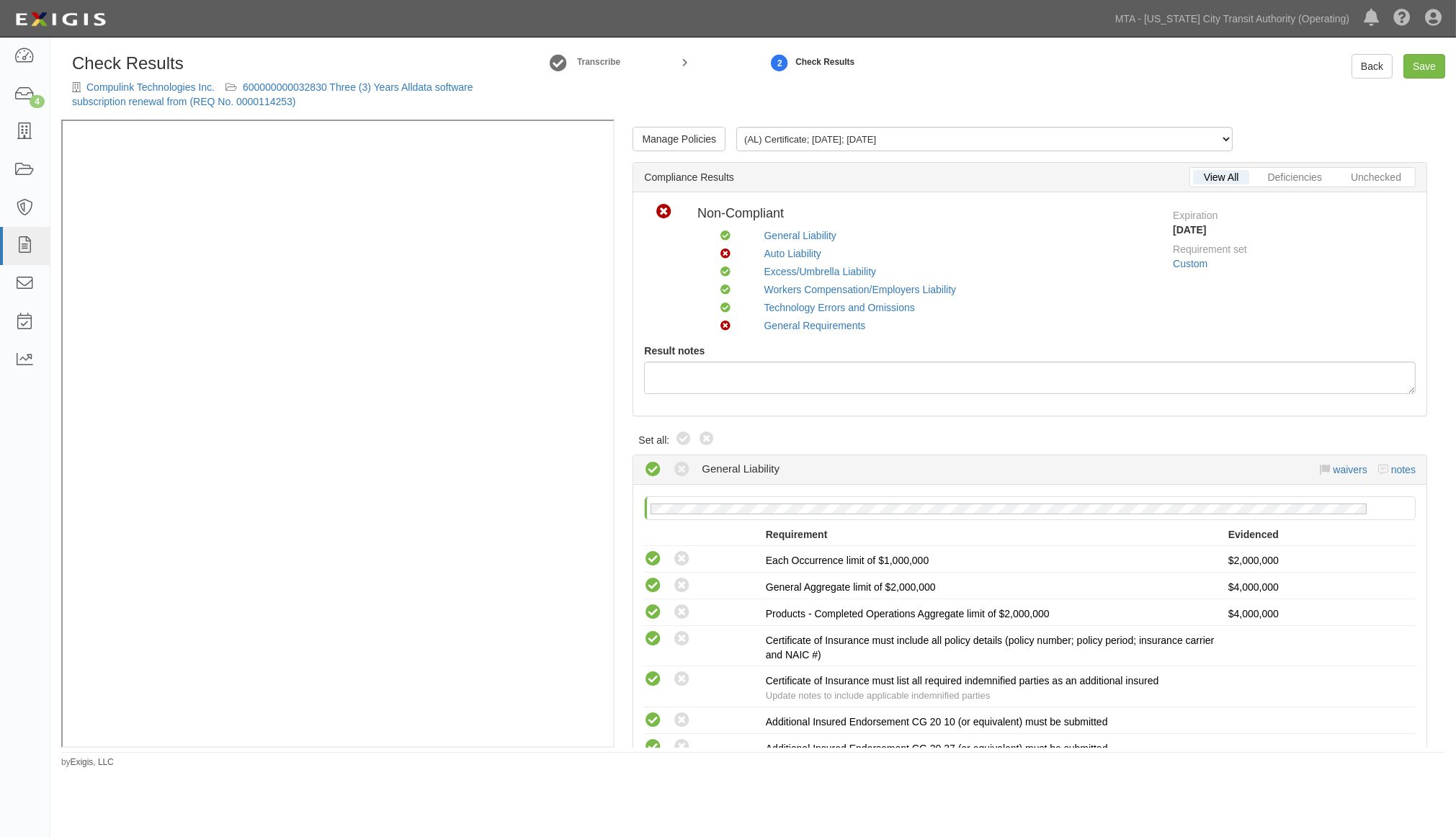
drag, startPoint x: 689, startPoint y: 438, endPoint x: 721, endPoint y: 448, distance: 33.5
click at [689, 438] on icon at bounding box center [684, 440] width 18 height 18
radio input "true"
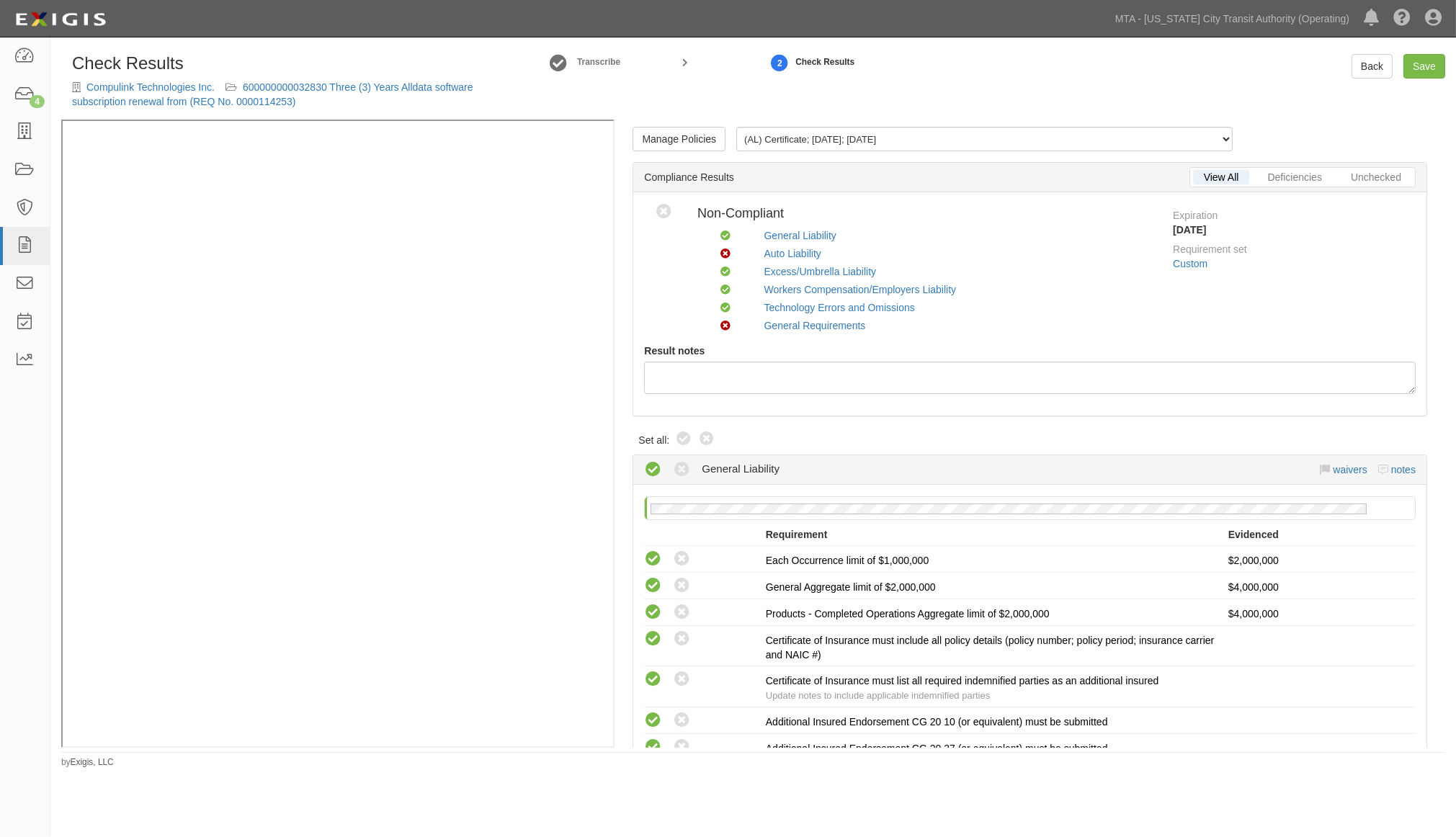
radio input "true"
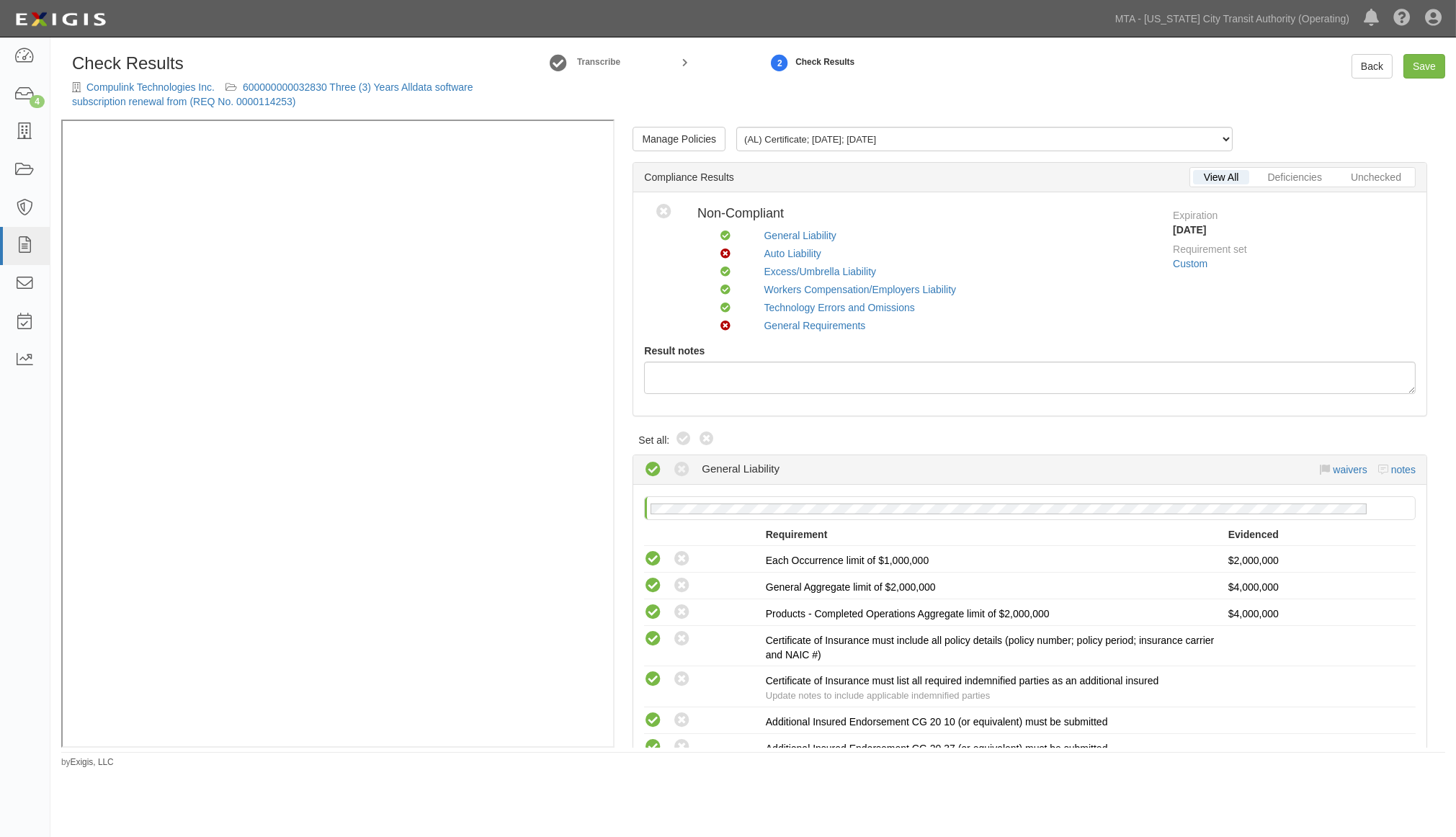
radio input "true"
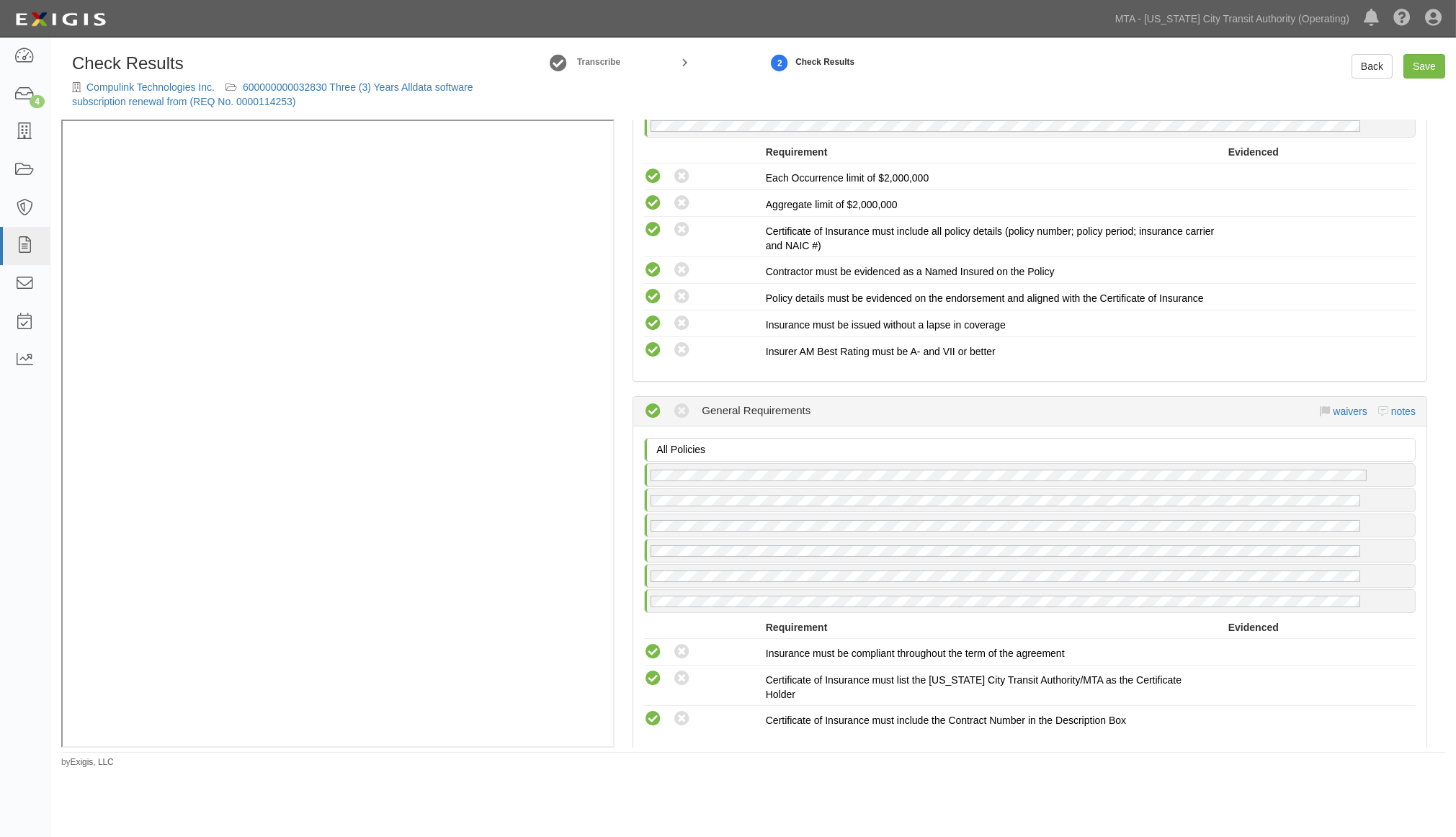
scroll to position [1972, 0]
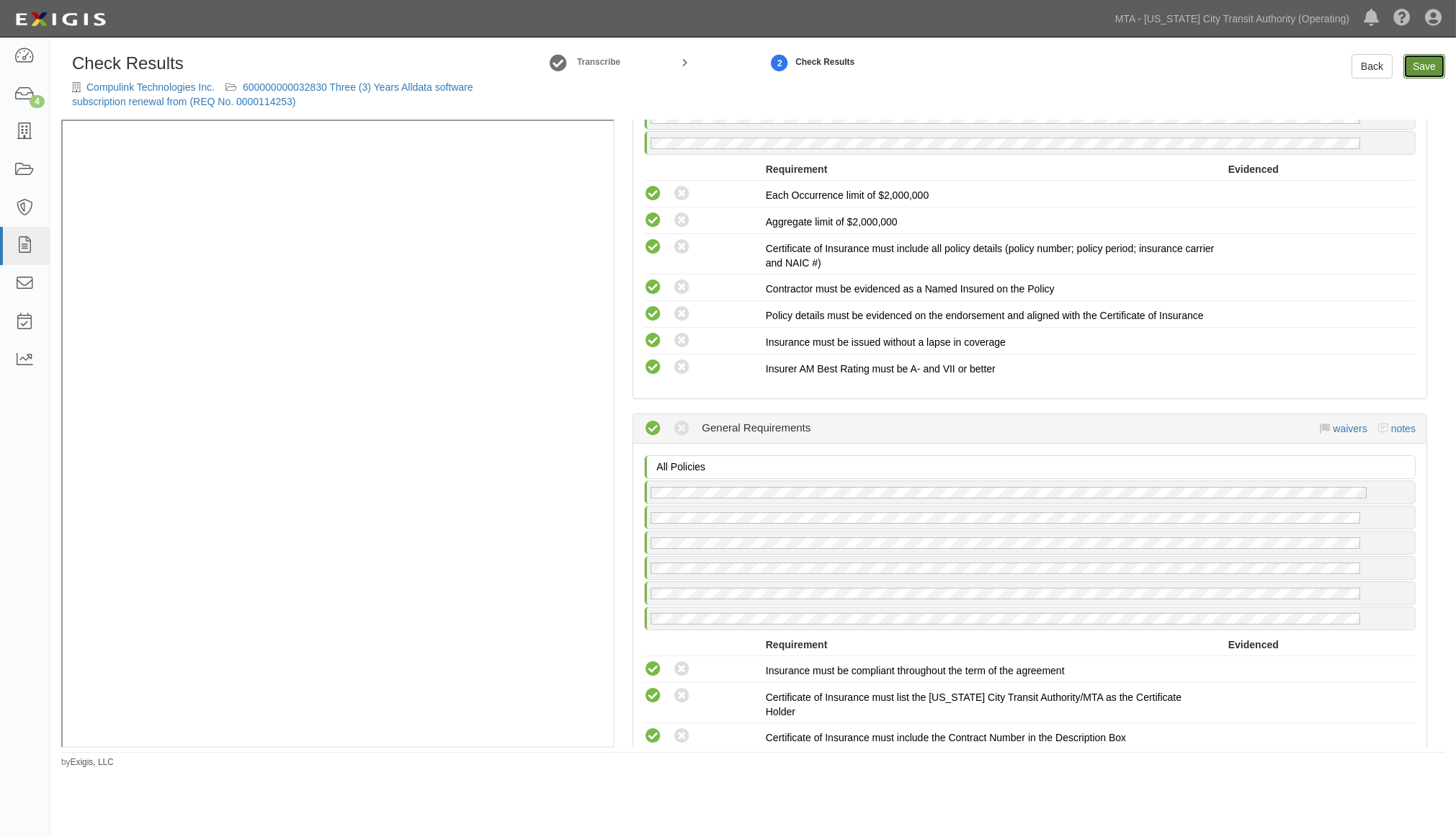
click at [1421, 65] on link "Save" at bounding box center [1425, 66] width 42 height 25
radio input "true"
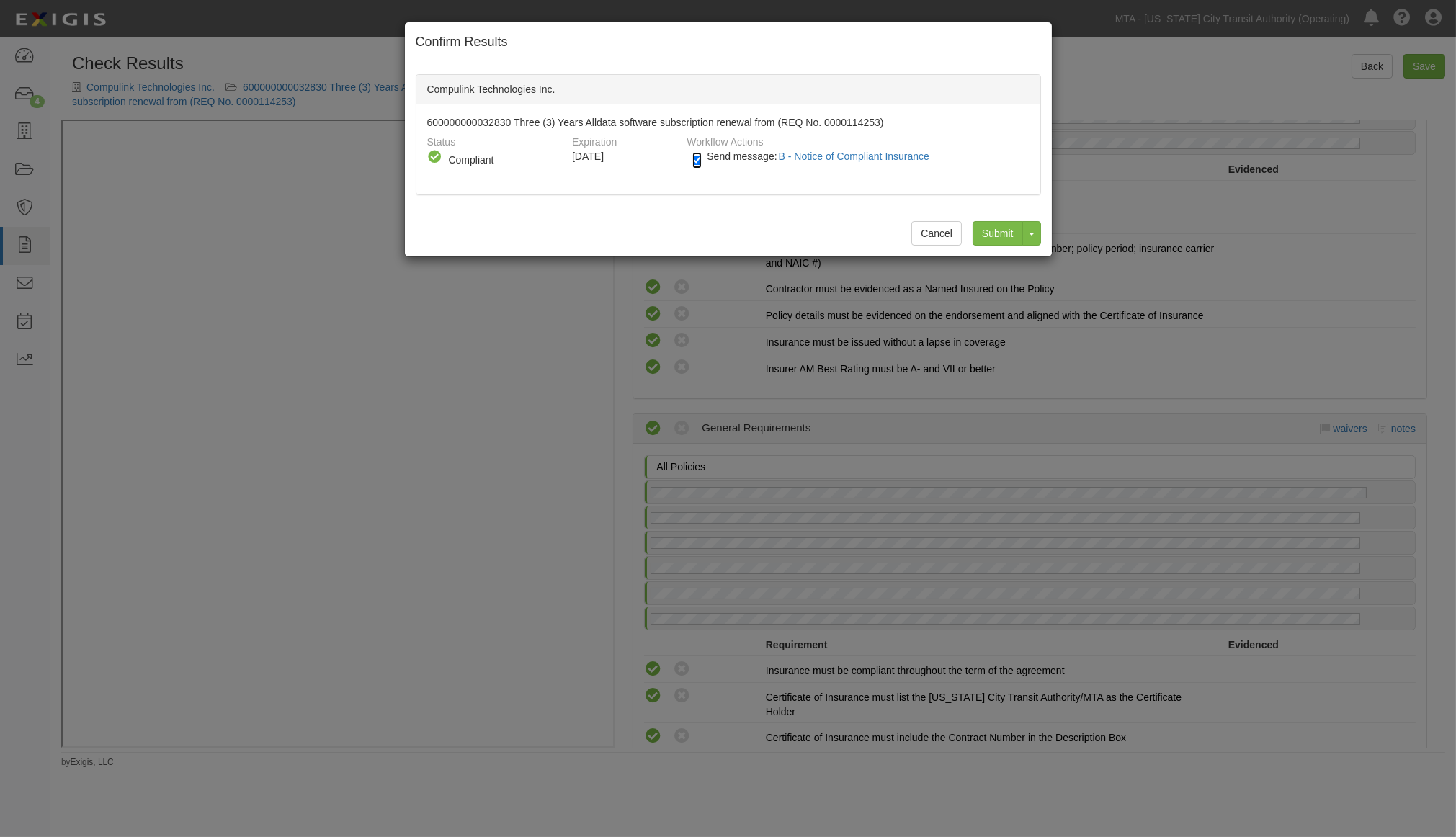
click at [694, 155] on input "Send message: B - Notice of Compliant Insurance" at bounding box center [697, 160] width 10 height 17
checkbox input "false"
click at [1005, 226] on input "Submit" at bounding box center [998, 233] width 50 height 25
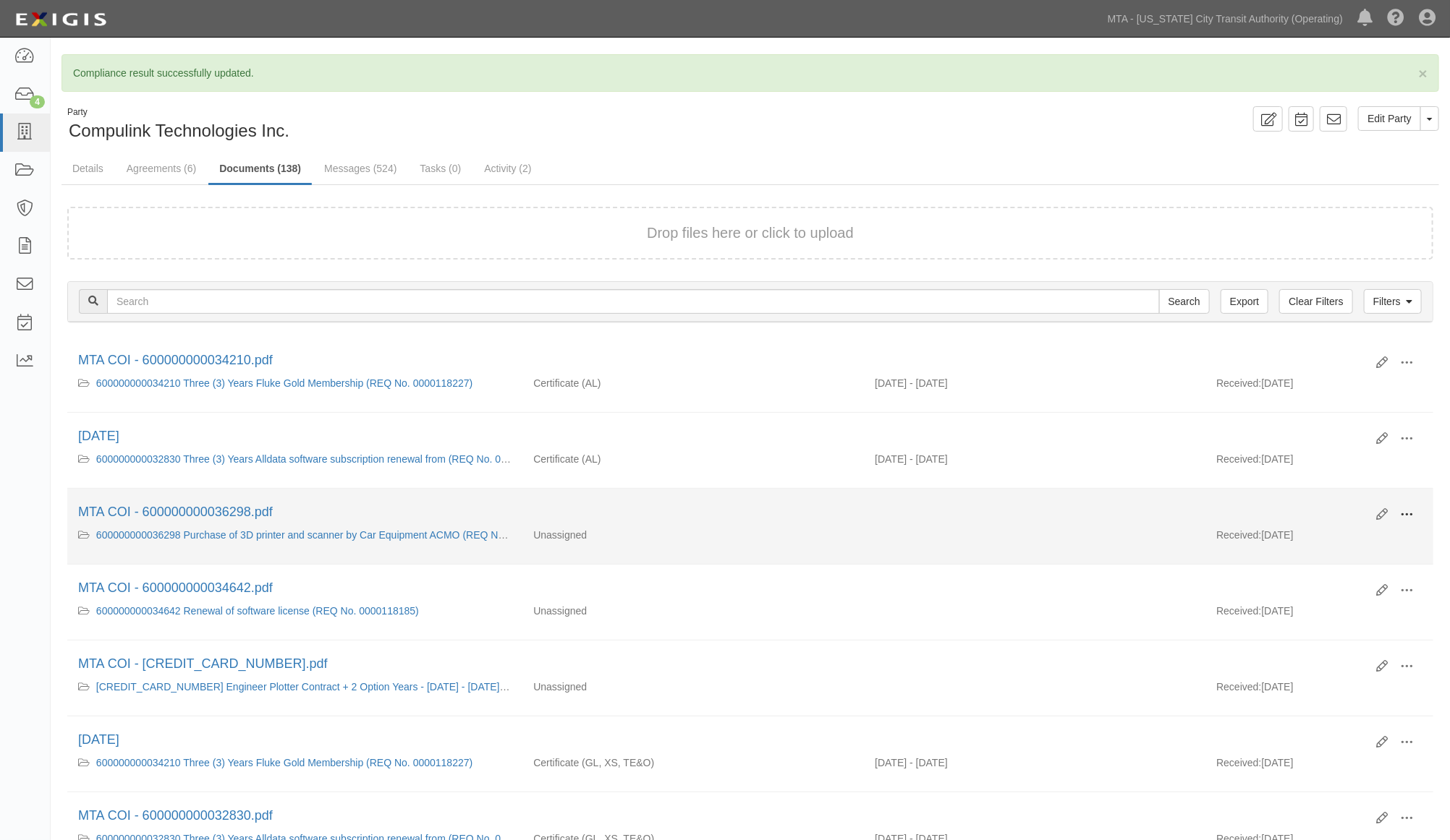
click at [1403, 511] on span at bounding box center [1407, 515] width 13 height 13
click at [1307, 512] on link "Edit" at bounding box center [1336, 509] width 115 height 26
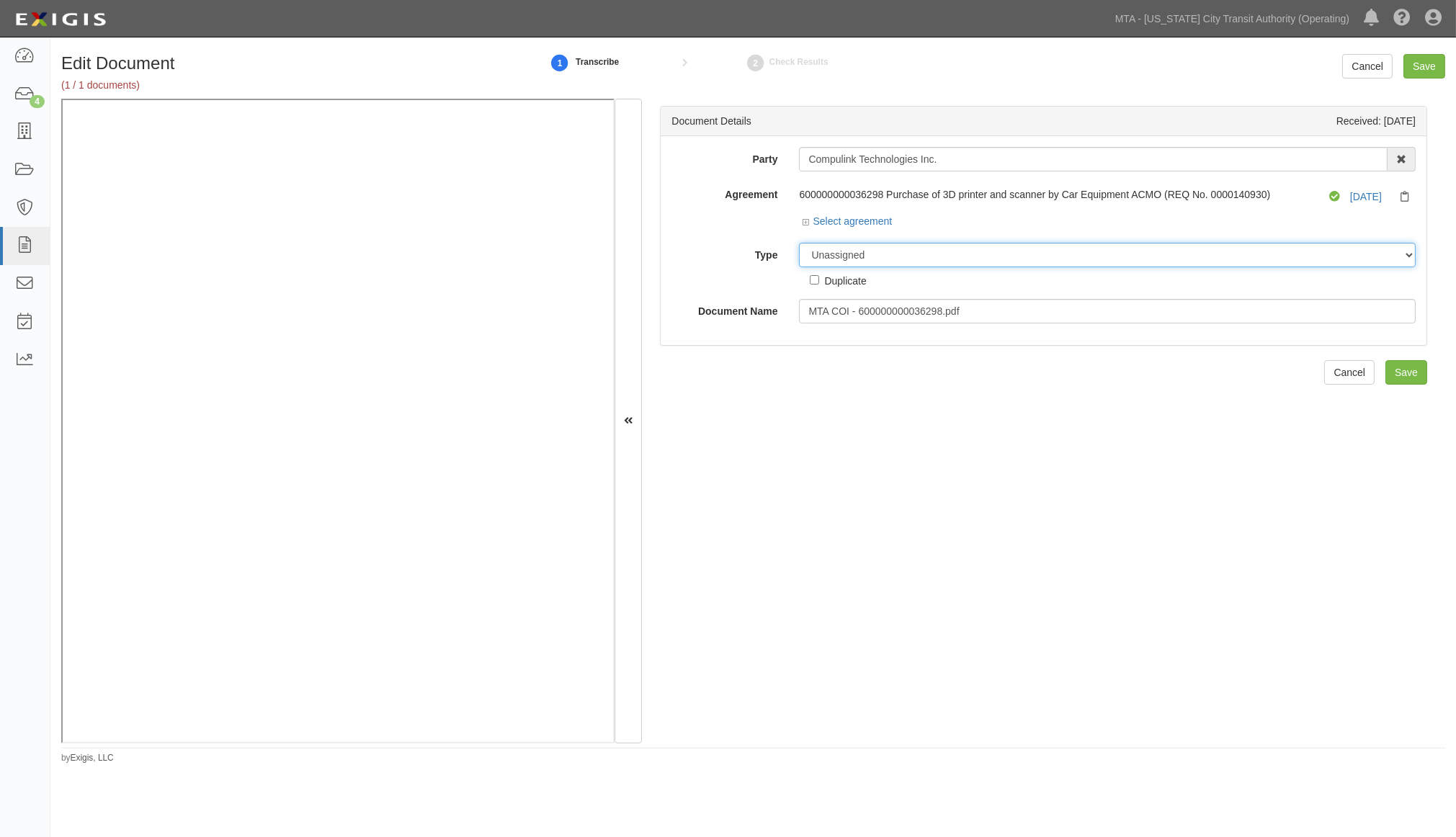
click at [881, 256] on select "Unassigned Binder Cancellation Notice Certificate Contract Endorsement Insuranc…" at bounding box center [1108, 255] width 617 height 25
select select "CertificateDetail"
click at [799, 244] on select "Unassigned Binder Cancellation Notice Certificate Contract Endorsement Insuranc…" at bounding box center [1108, 255] width 617 height 25
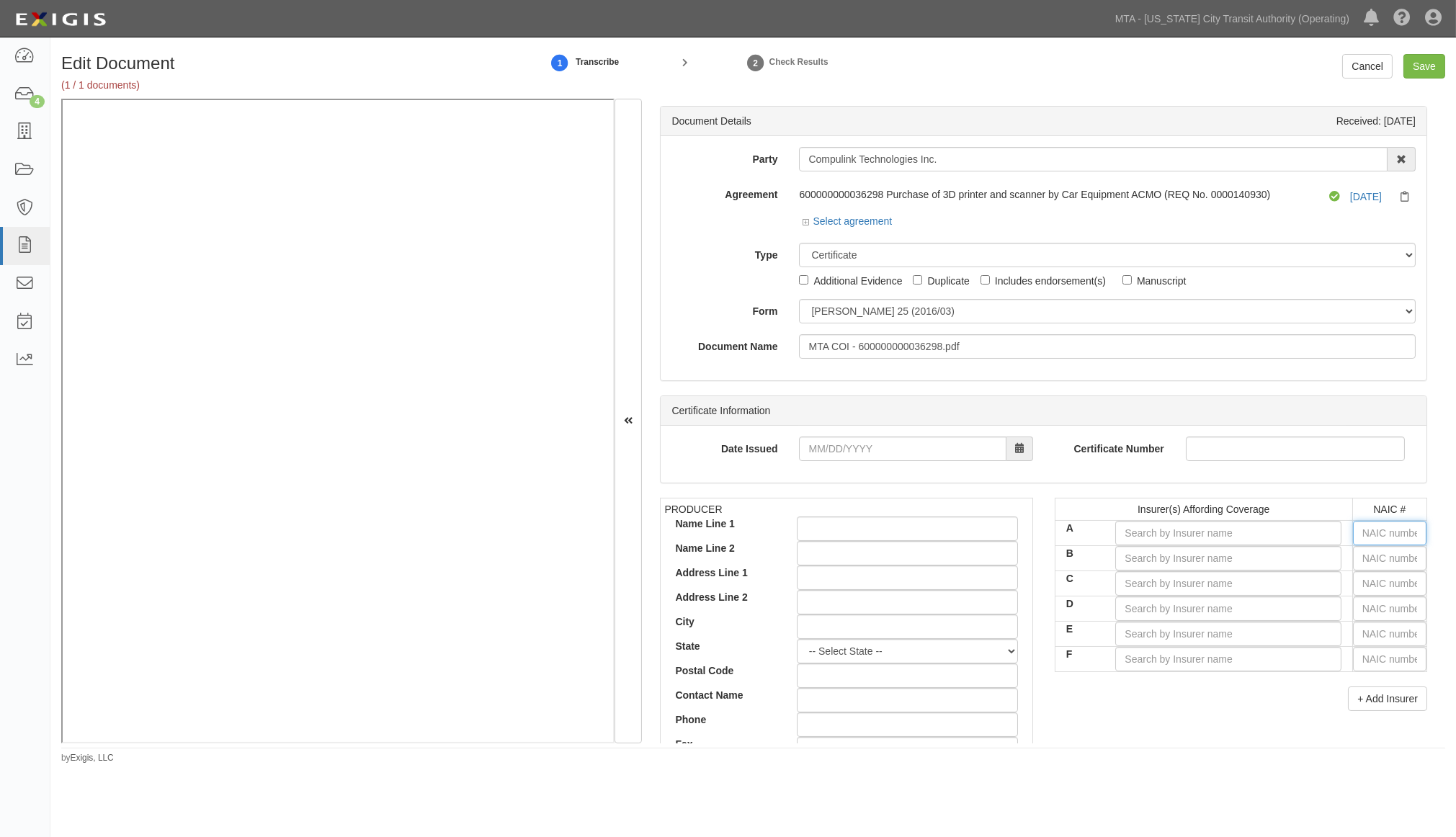
click at [1372, 530] on input "text" at bounding box center [1390, 533] width 73 height 25
type input "16862"
type input "1"
type input "18430"
type input "18"
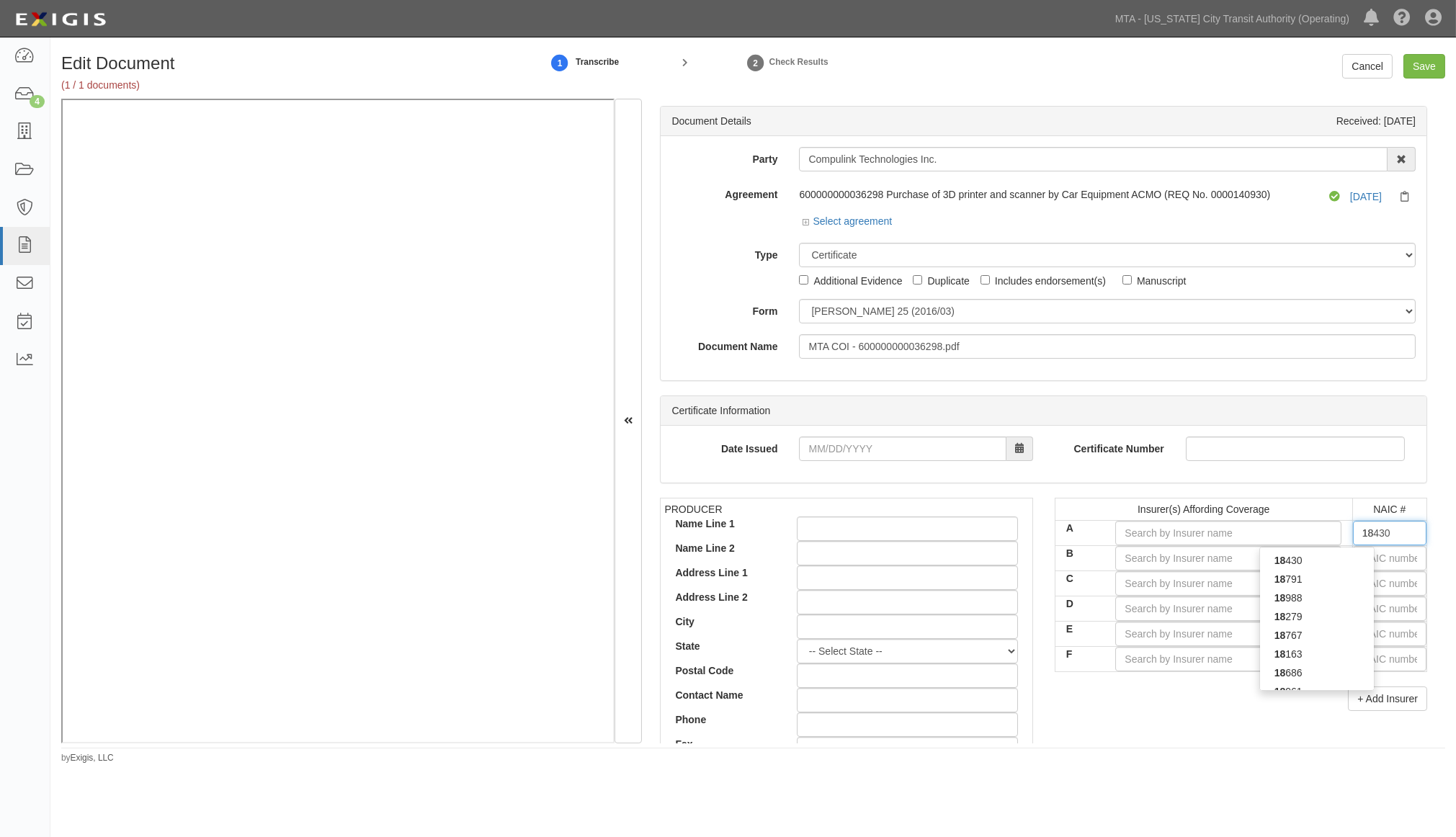
type input "18058"
type input "1805"
type input "18058"
click at [1293, 563] on div "18058" at bounding box center [1317, 560] width 114 height 18
type input "Philadelphia Indemnity Insurance Company (A++ XV Rating)"
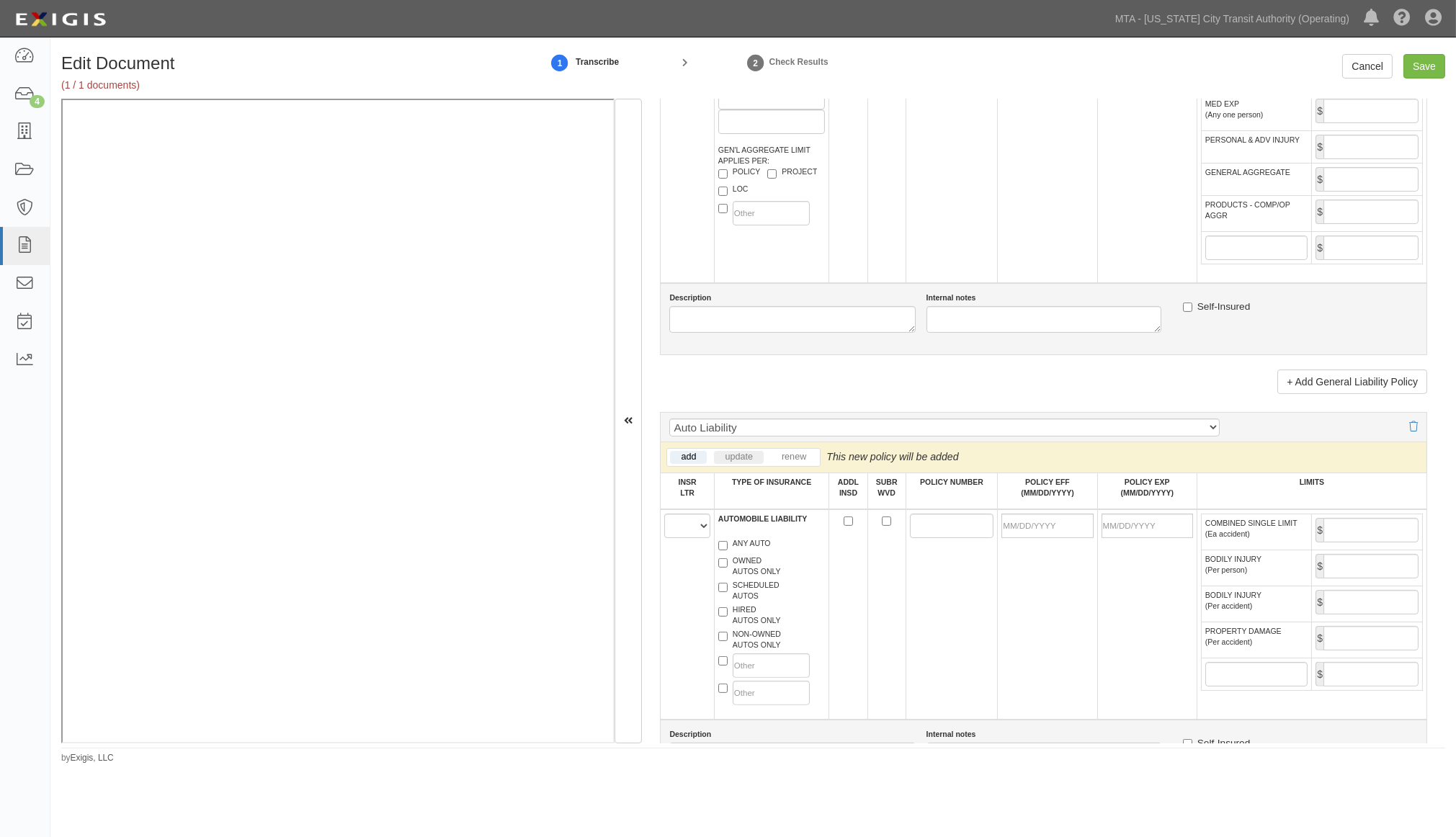
scroll to position [1121, 0]
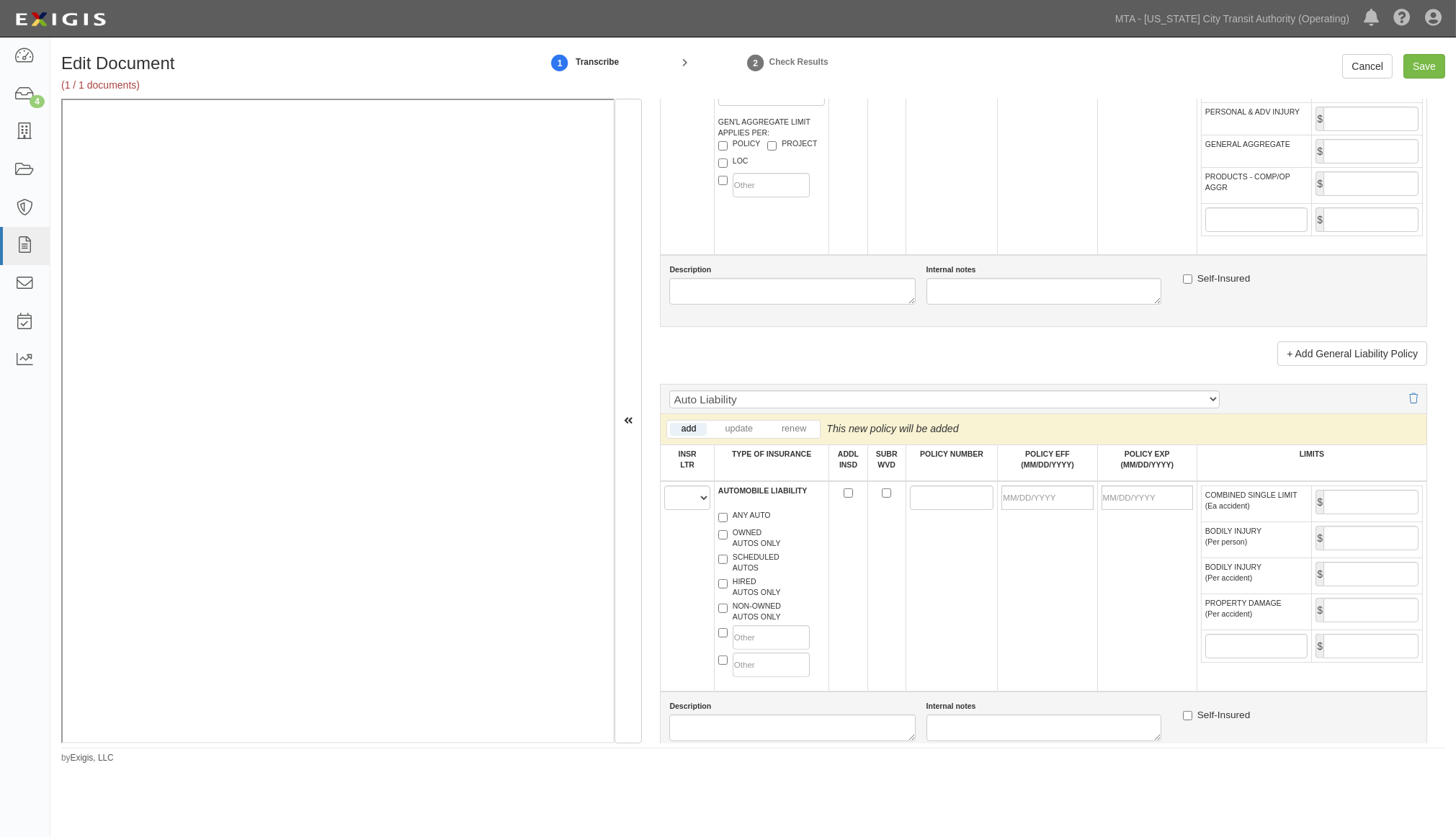
type input "18058"
click at [679, 510] on select "A B C D E F" at bounding box center [687, 498] width 46 height 25
select select "A"
click at [665, 510] on select "A B C D E F" at bounding box center [687, 498] width 46 height 25
click at [759, 525] on label "ANY AUTO" at bounding box center [745, 518] width 53 height 14
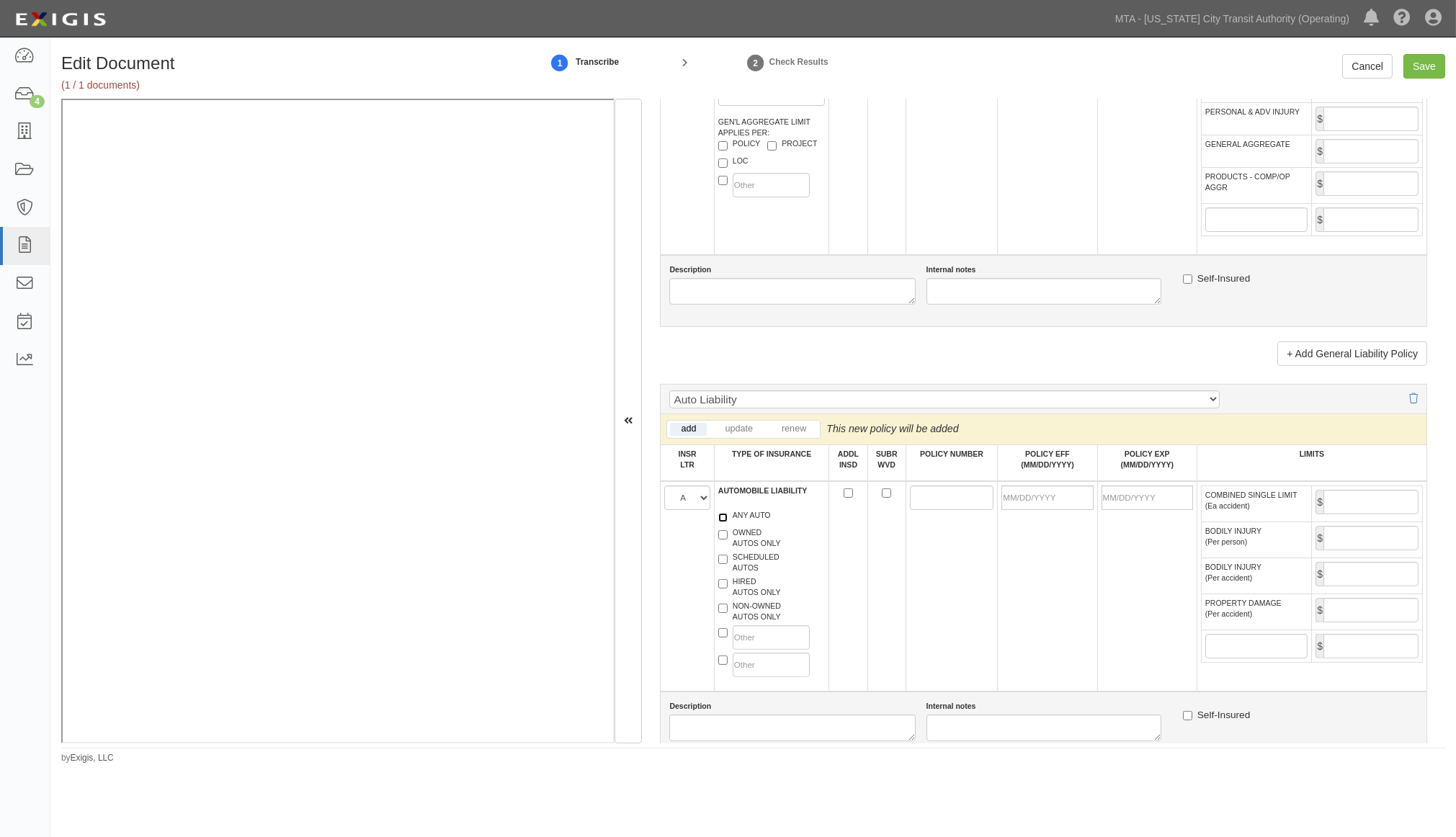
click at [728, 522] on input "ANY AUTO" at bounding box center [724, 518] width 10 height 10
click at [759, 525] on label "ANY AUTO" at bounding box center [745, 518] width 53 height 14
click at [728, 522] on input "ANY AUTO" at bounding box center [724, 518] width 10 height 10
checkbox input "false"
drag, startPoint x: 756, startPoint y: 647, endPoint x: 753, endPoint y: 631, distance: 16.3
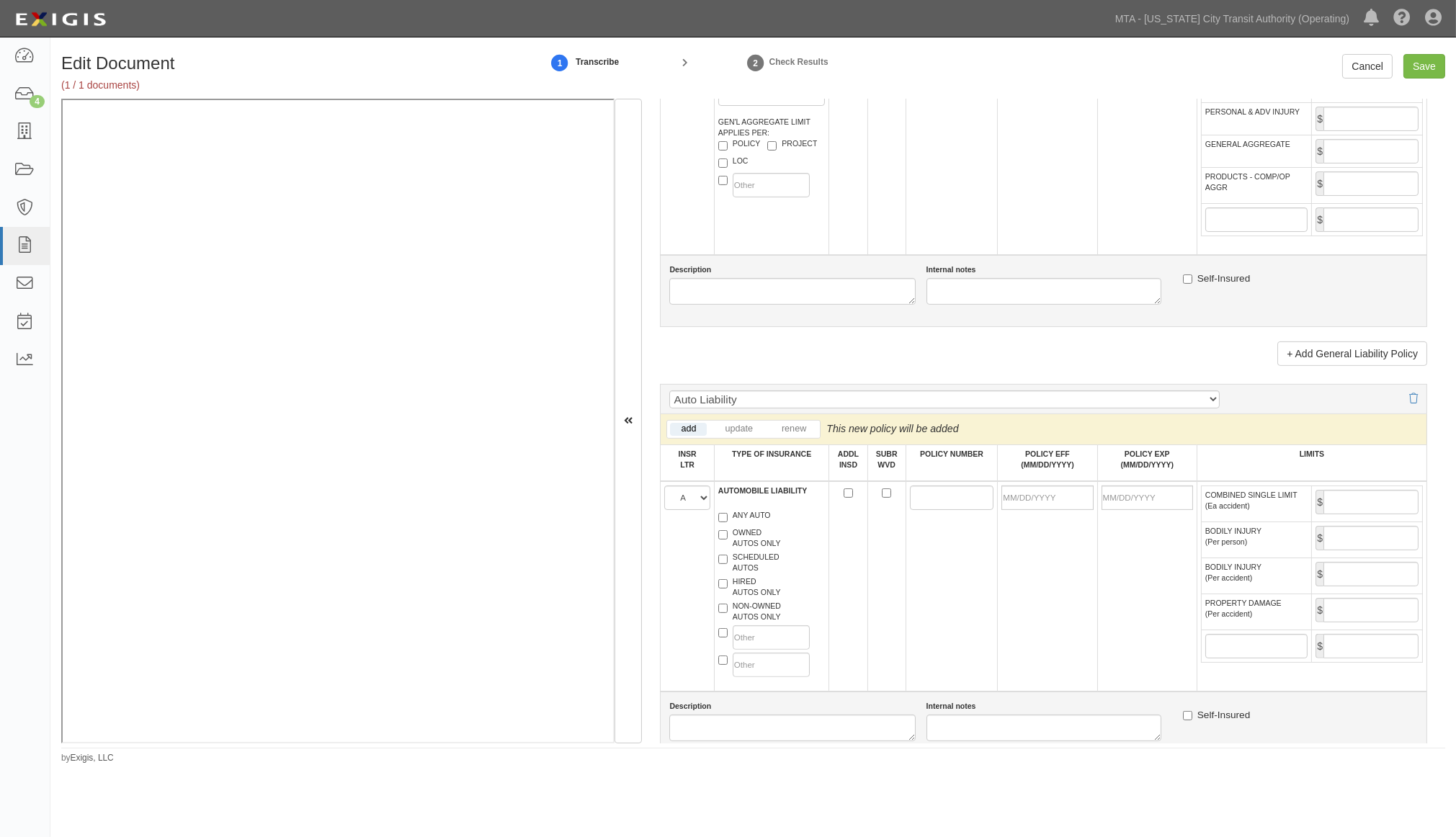
click at [756, 623] on label "NON-OWNED AUTOS ONLY" at bounding box center [750, 611] width 62 height 22
click at [728, 613] on input "NON-OWNED AUTOS ONLY" at bounding box center [724, 609] width 10 height 10
checkbox input "true"
click at [753, 598] on label "HIRED AUTOS ONLY" at bounding box center [750, 587] width 62 height 22
click at [728, 589] on input "HIRED AUTOS ONLY" at bounding box center [724, 584] width 10 height 10
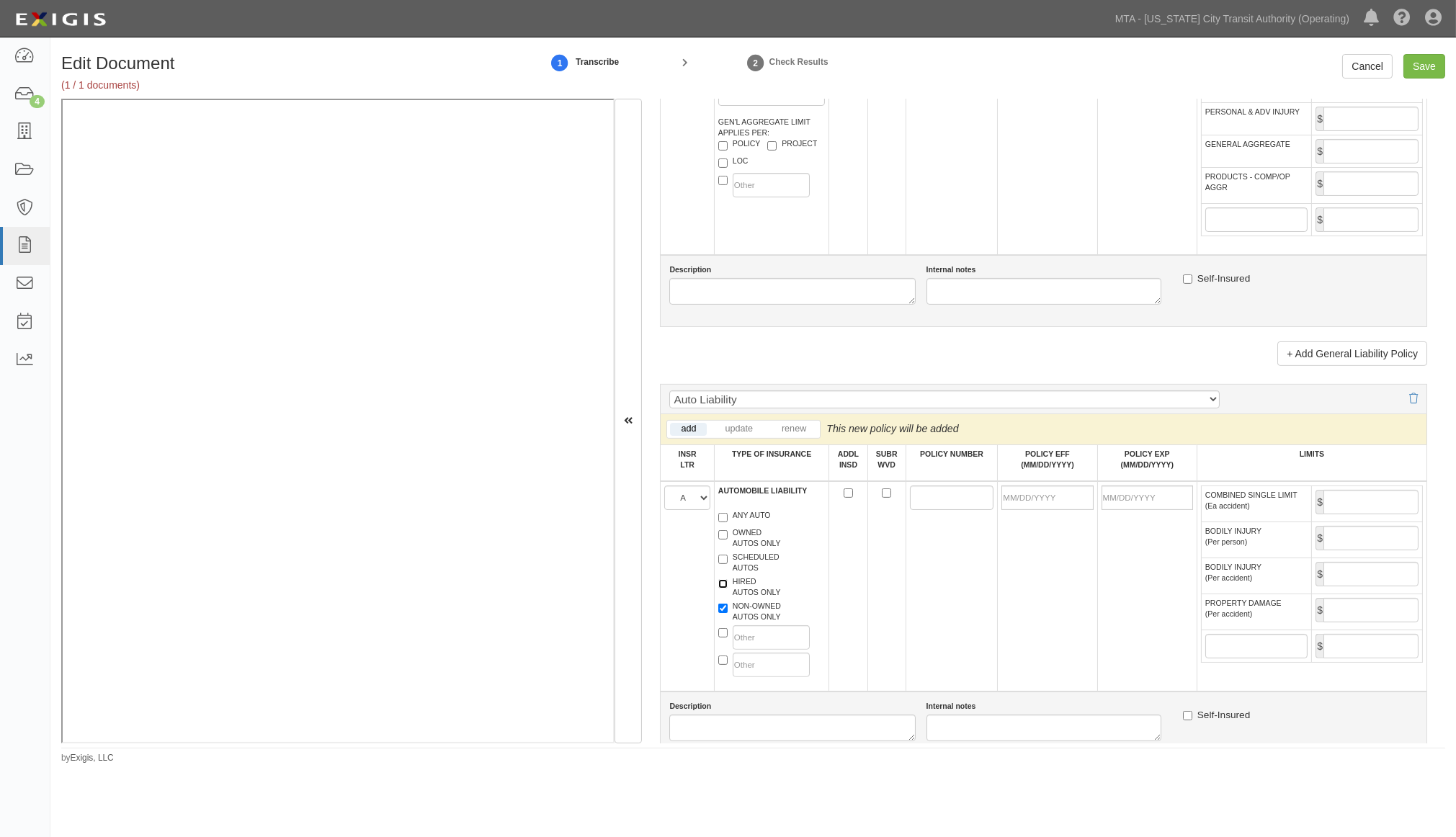
checkbox input "true"
paste input "PHPK2607105"
type input "PHPK2607105"
click at [1033, 510] on input "POLICY EFF (MM/DD/YYYY)" at bounding box center [1047, 498] width 92 height 25
type input "09/25/2025"
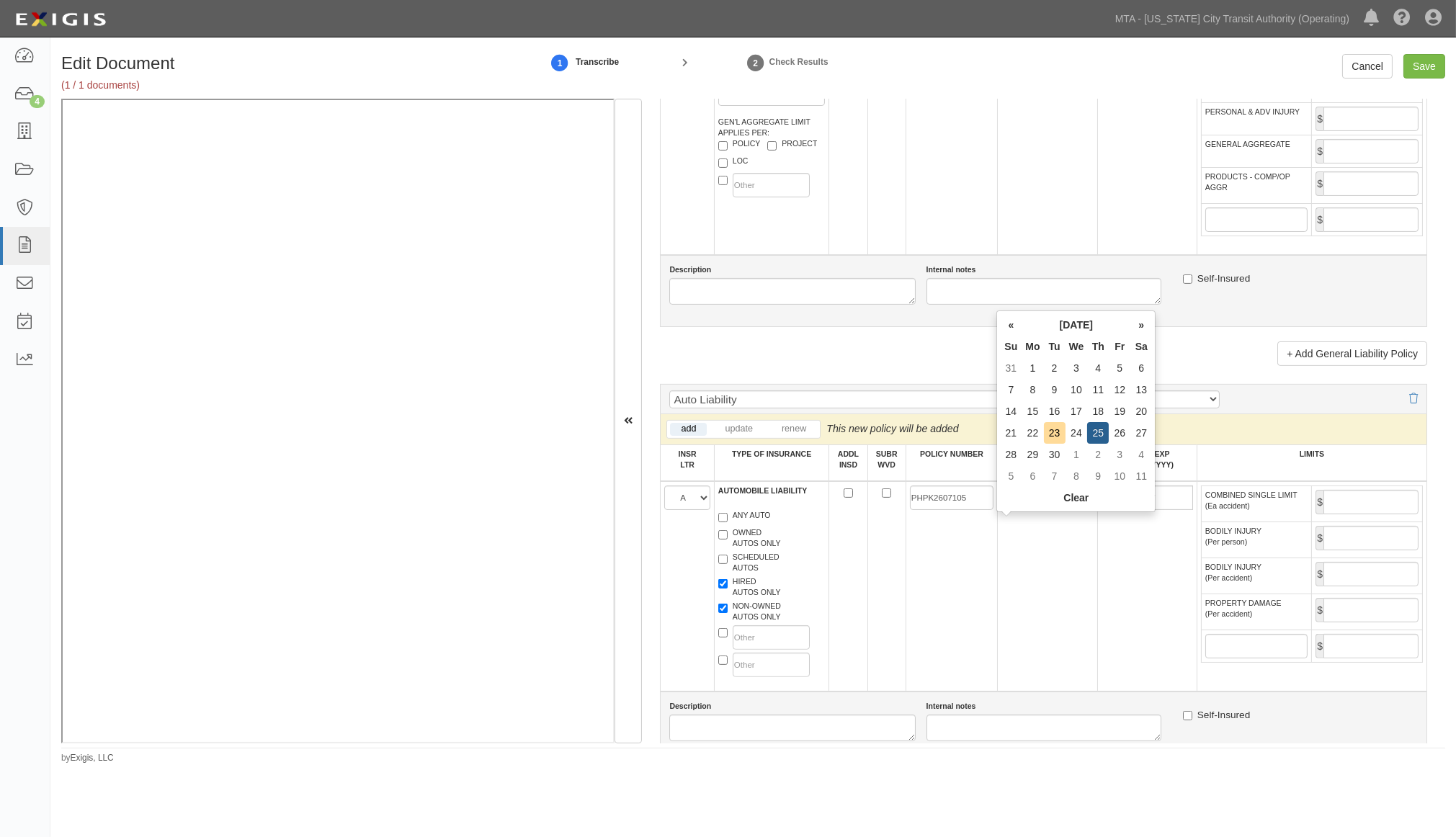
type input "09/25/2026"
click at [998, 616] on td "09/25/2025" at bounding box center [1048, 586] width 100 height 210
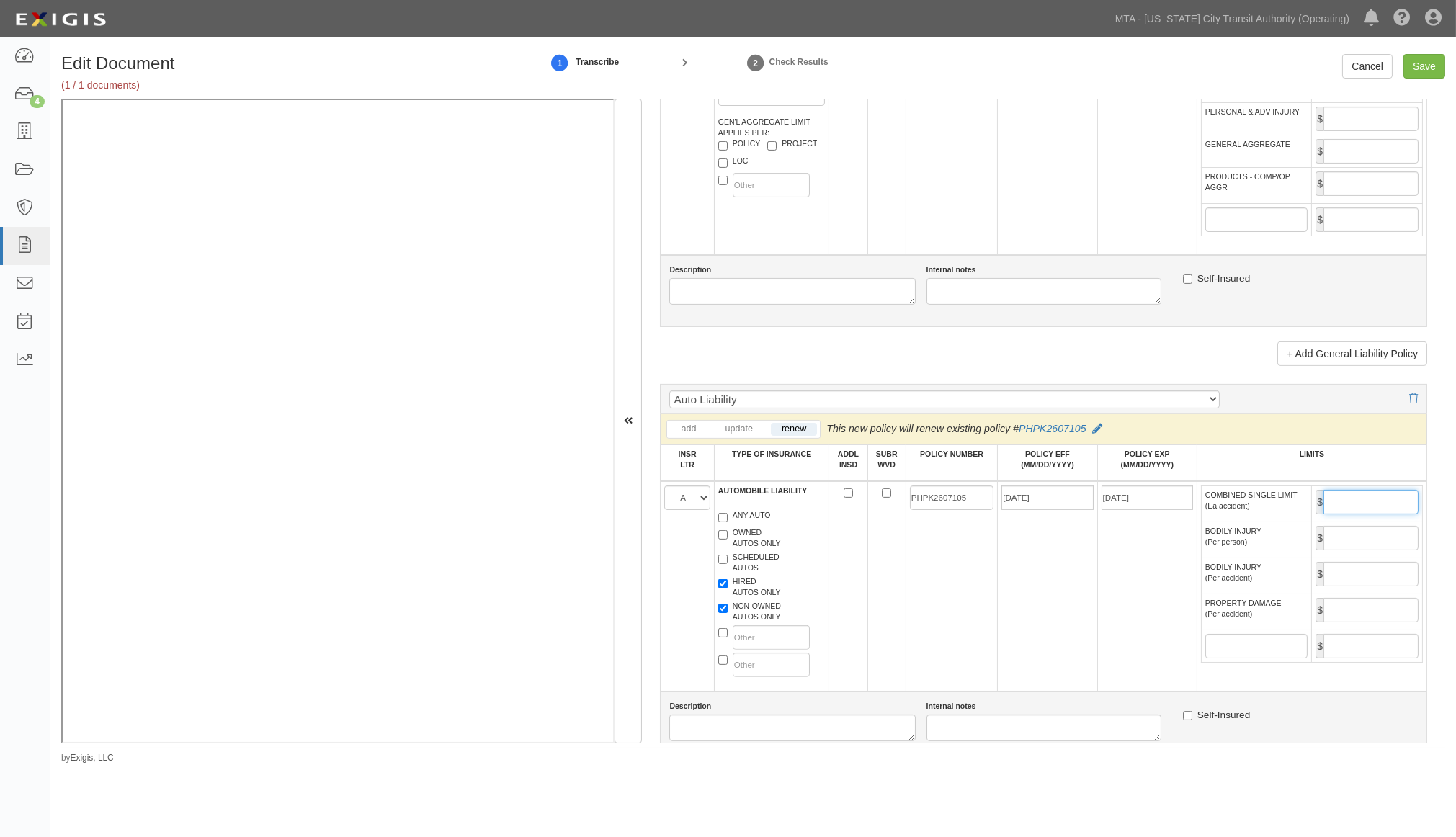
click at [1328, 514] on input "COMBINED SINGLE LIMIT (Ea accident)" at bounding box center [1371, 502] width 95 height 25
click at [1419, 68] on input "Save" at bounding box center [1425, 66] width 42 height 25
type input "2000000"
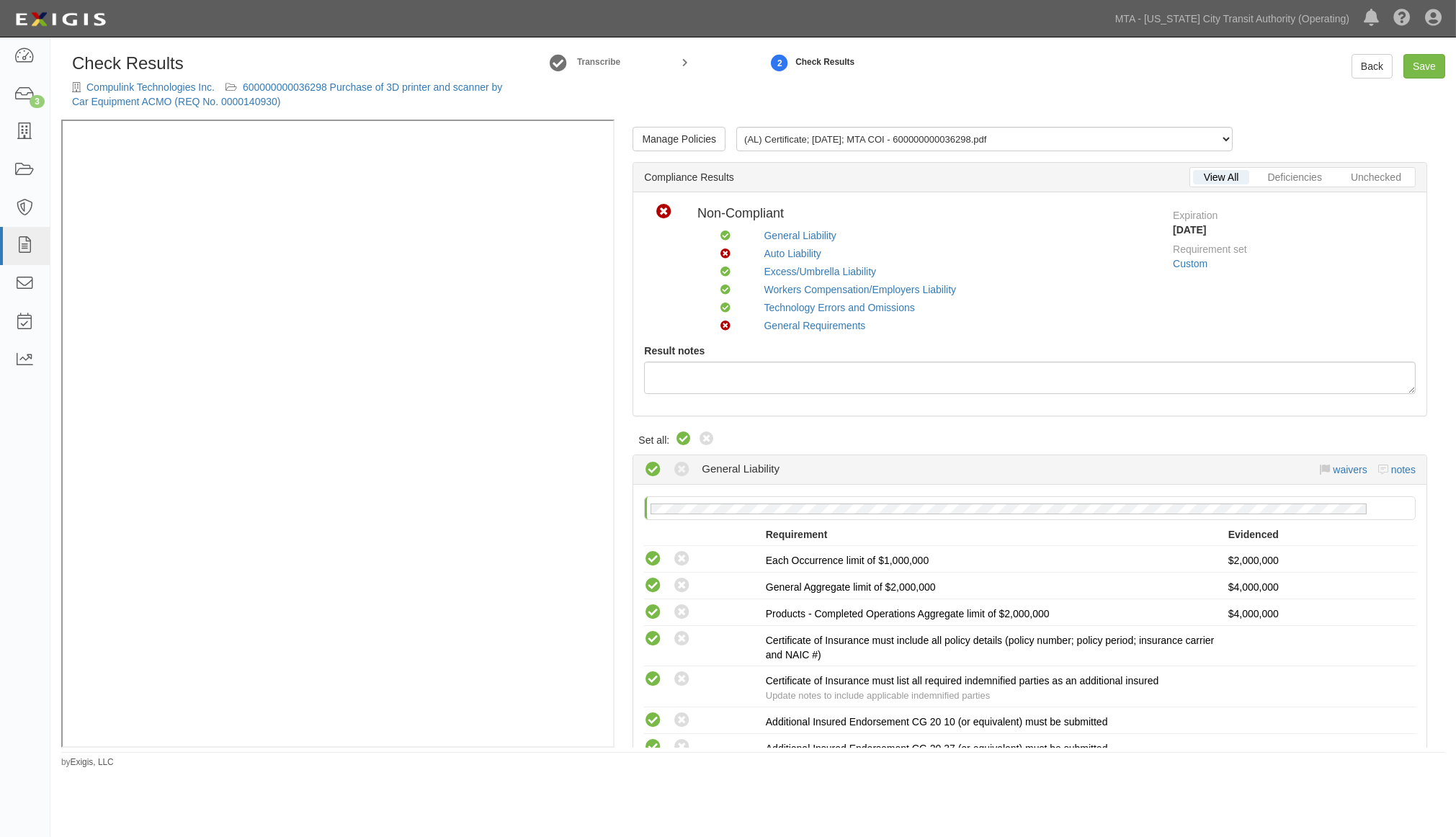
click at [683, 437] on icon at bounding box center [684, 440] width 18 height 18
radio input "true"
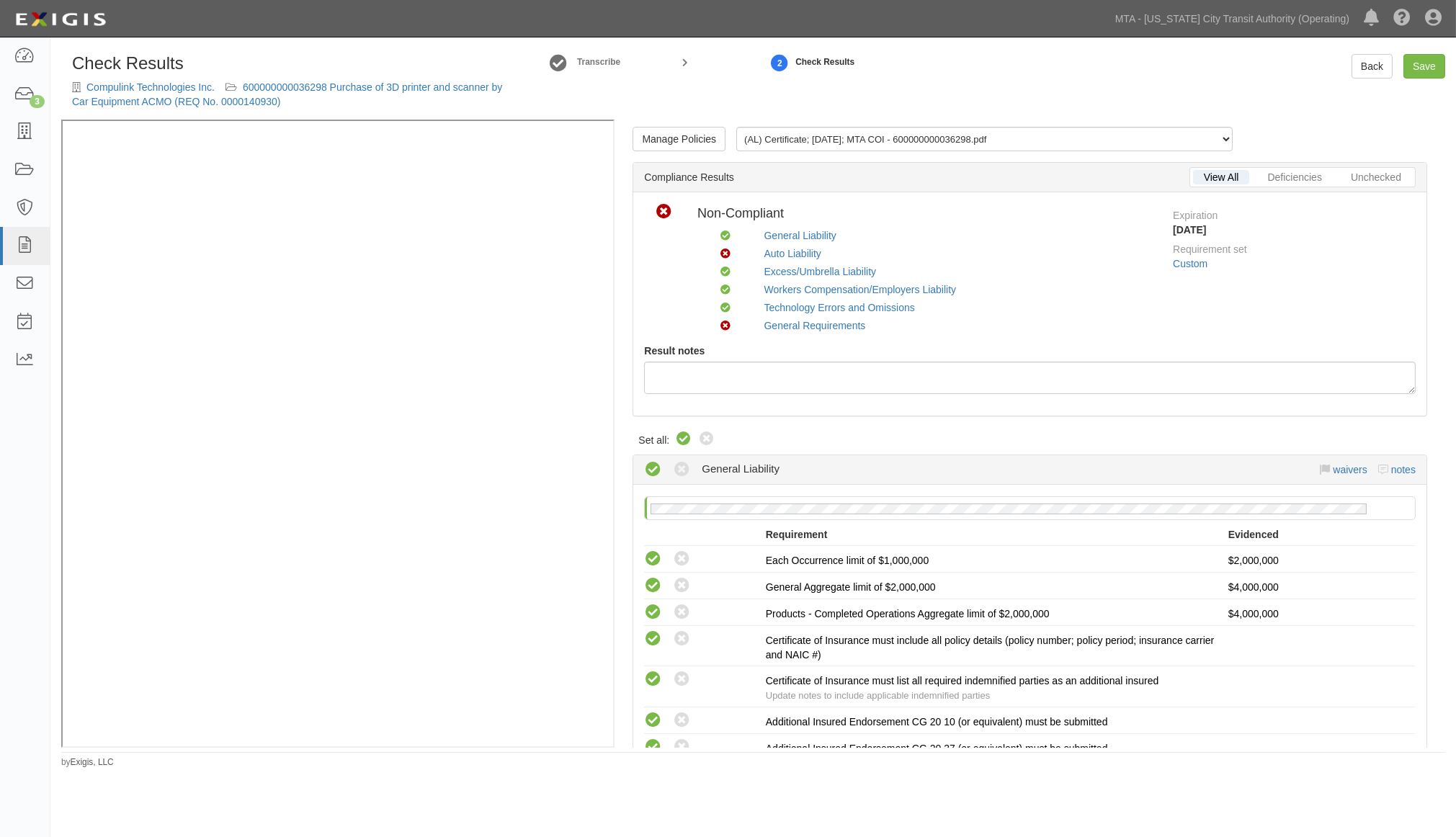
radio input "true"
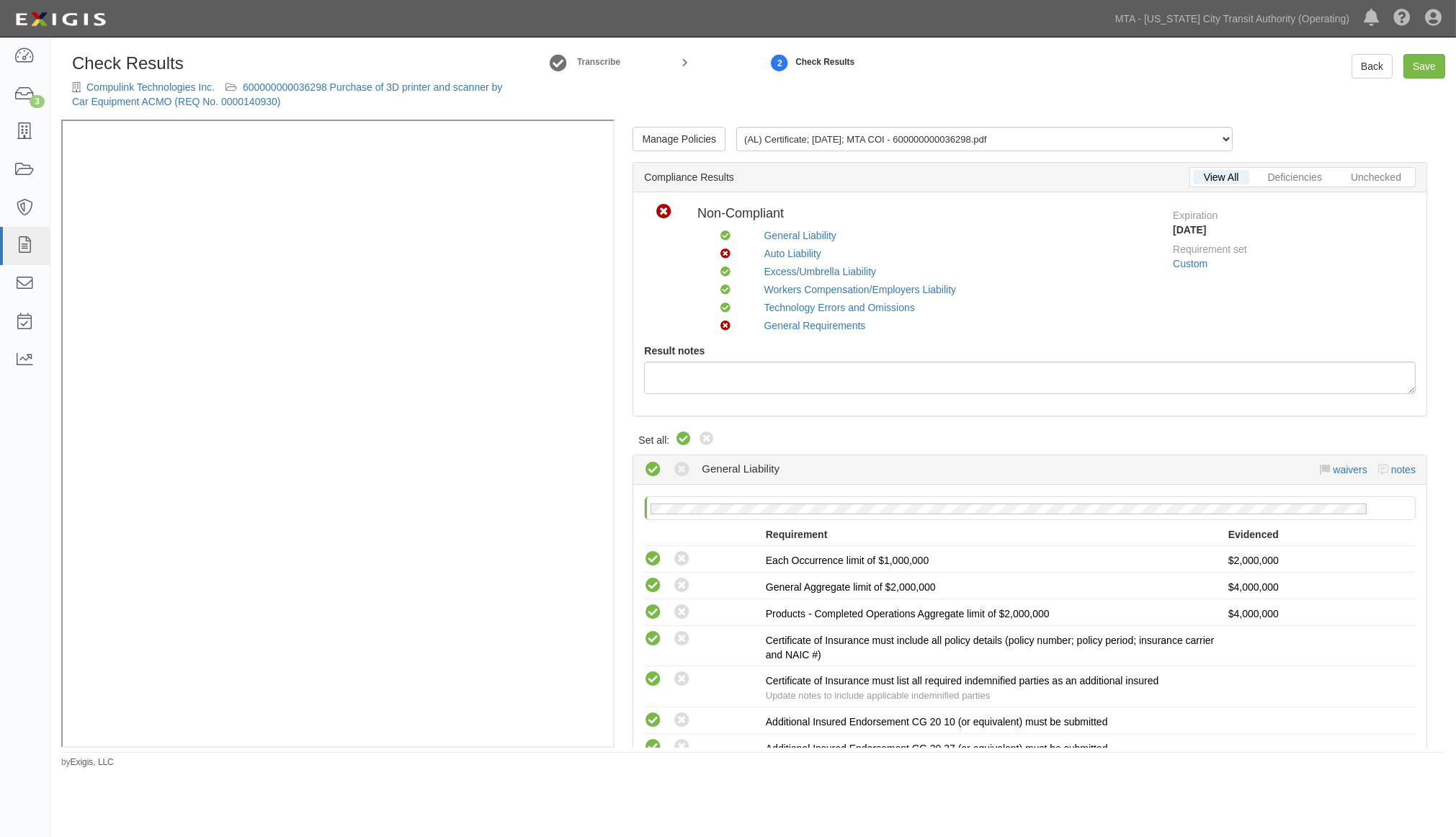
radio input "true"
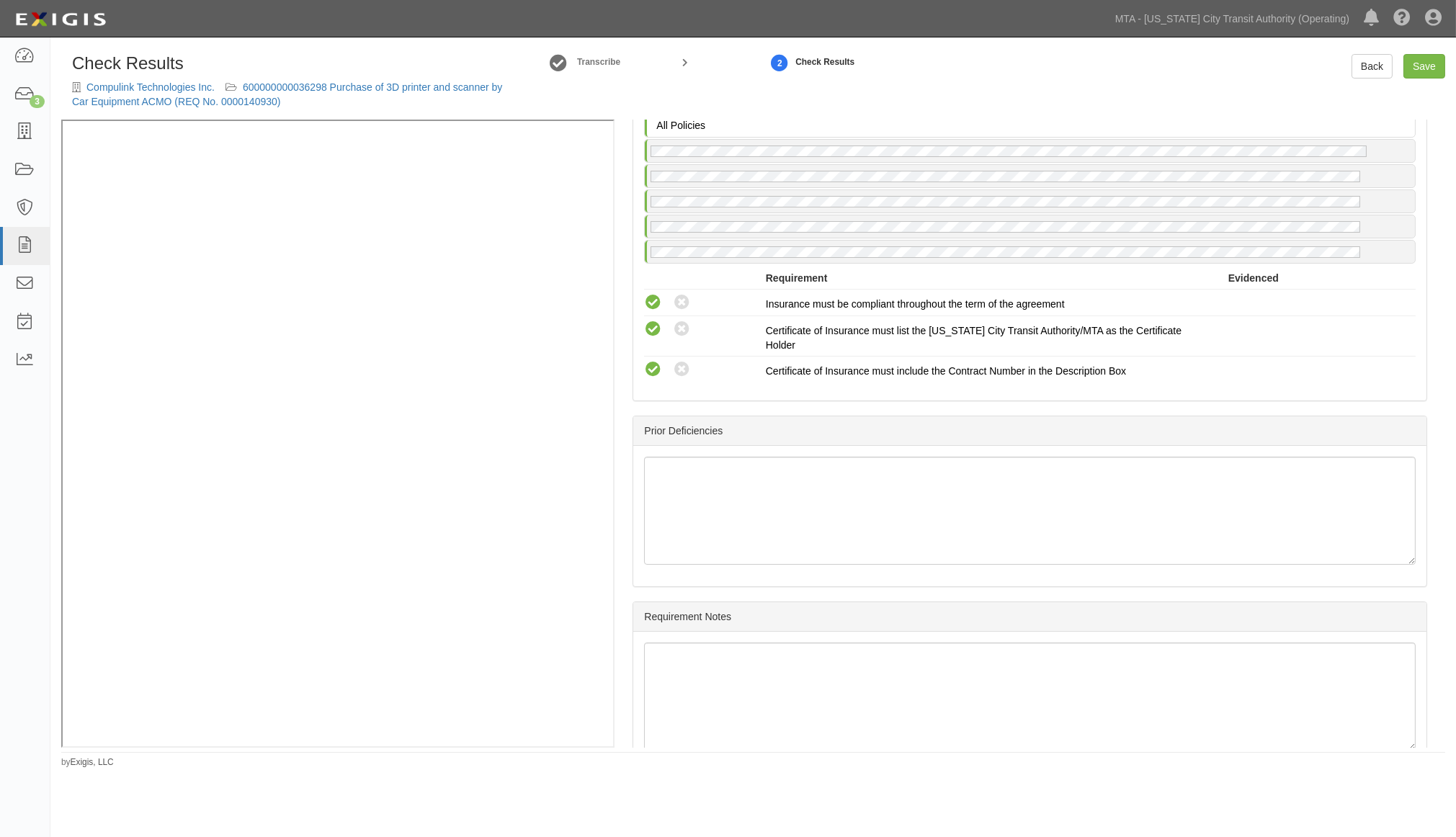
scroll to position [2376, 0]
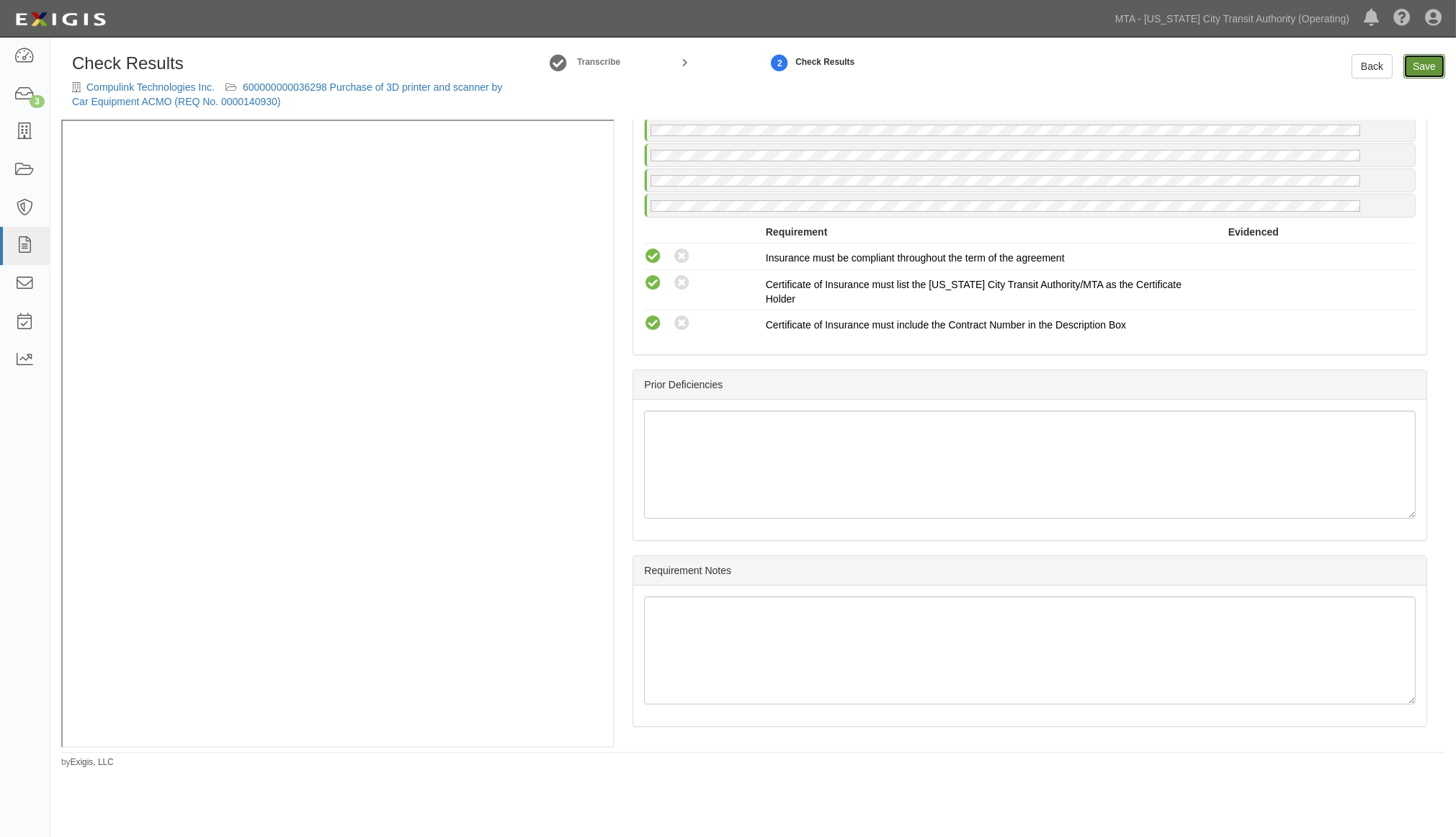
click at [1410, 67] on link "Save" at bounding box center [1425, 66] width 42 height 25
radio input "true"
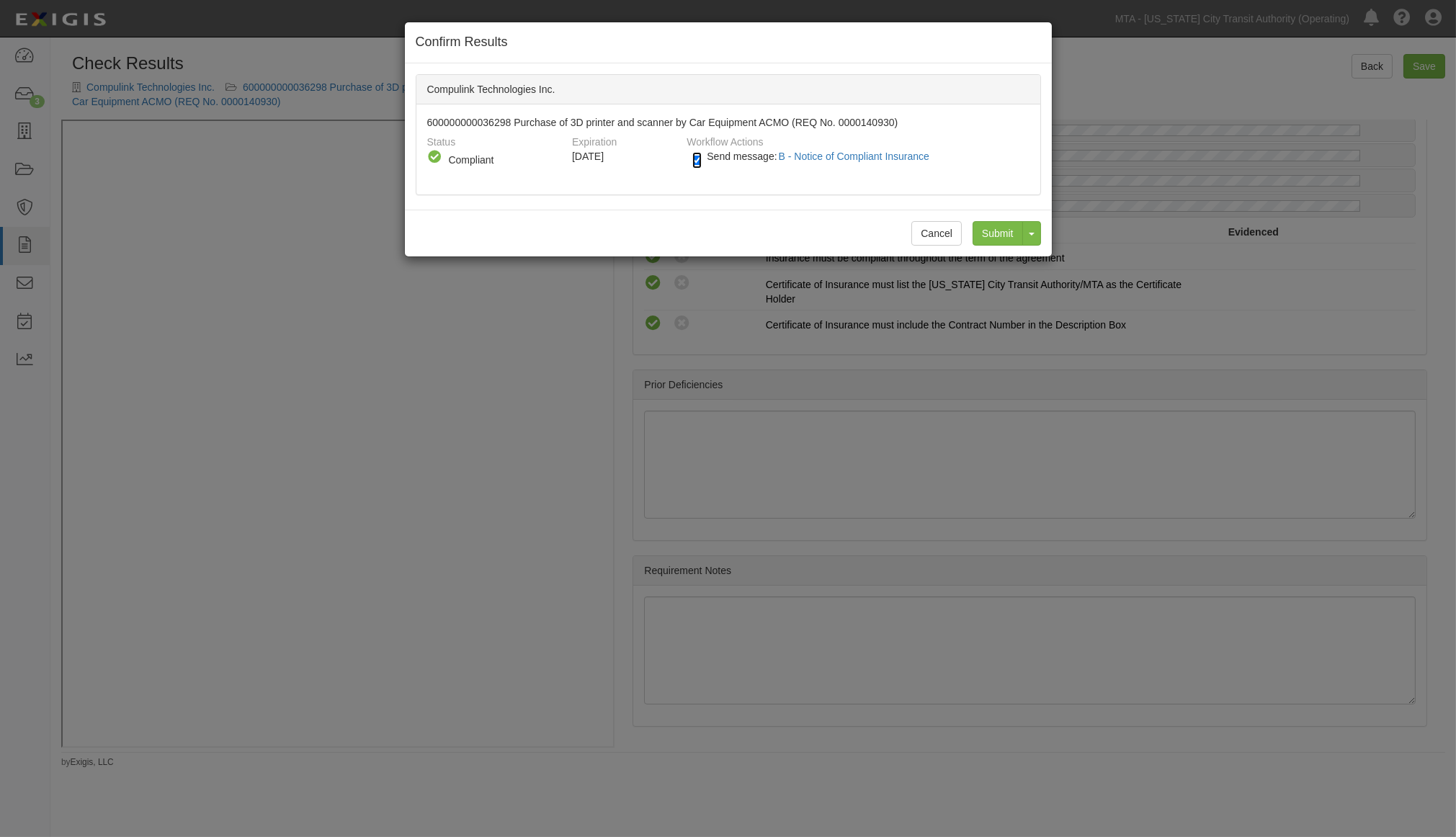
click at [699, 161] on input "Send message: B - Notice of Compliant Insurance" at bounding box center [697, 160] width 10 height 17
checkbox input "false"
click at [1006, 229] on input "Submit" at bounding box center [998, 233] width 50 height 25
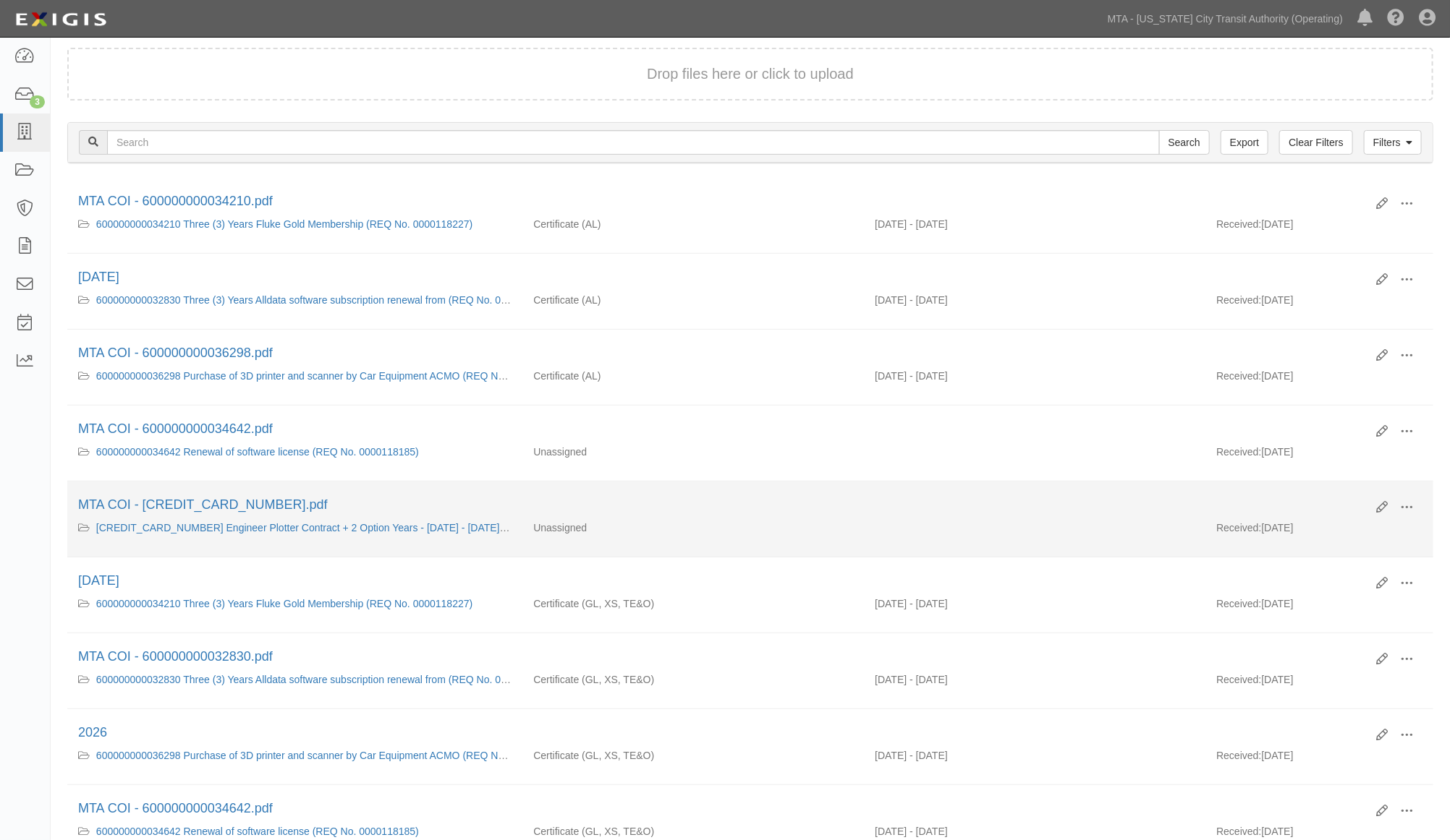
scroll to position [160, 0]
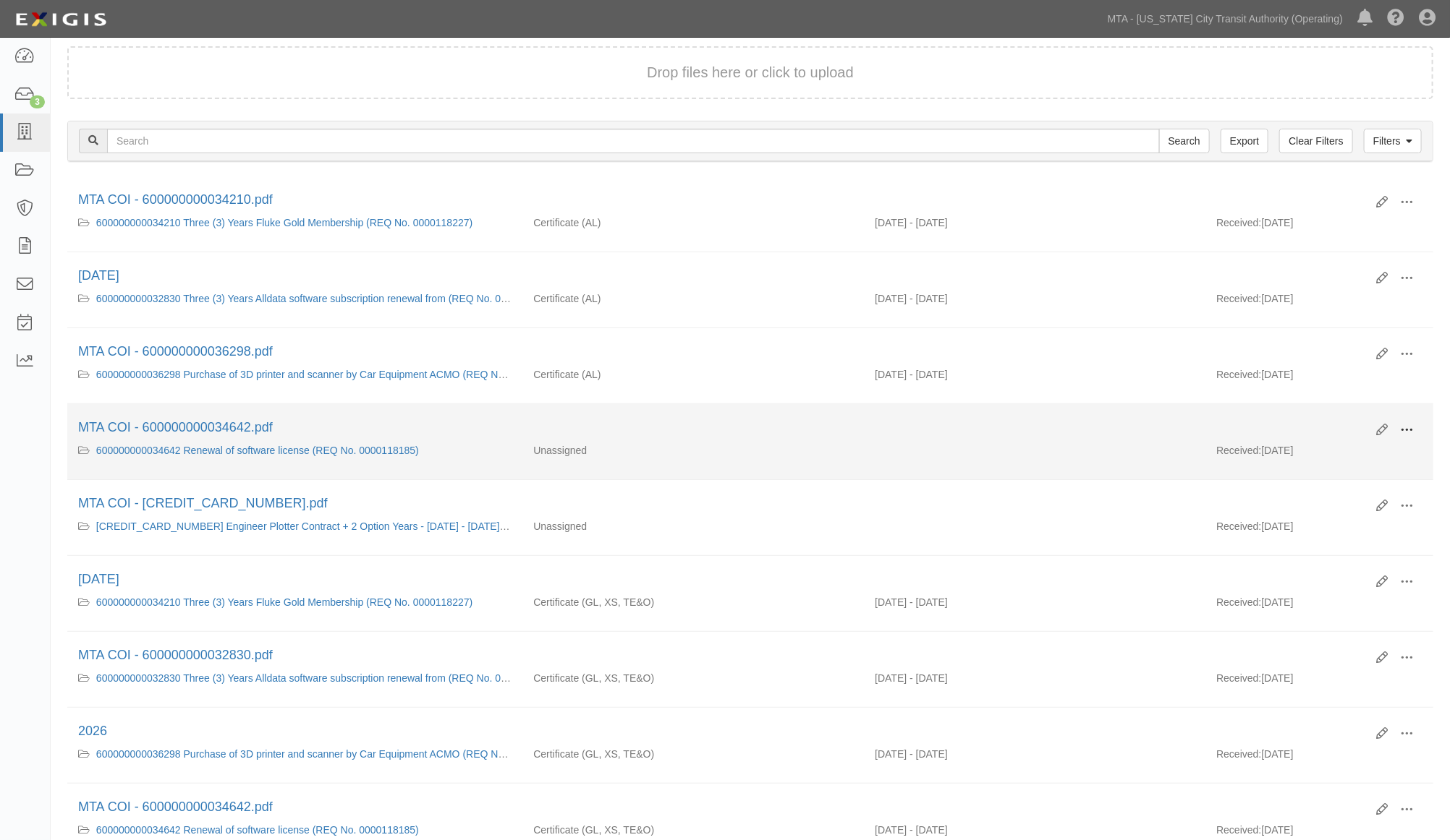
click at [1412, 428] on span at bounding box center [1407, 430] width 13 height 13
click at [1301, 426] on link "Edit" at bounding box center [1336, 424] width 115 height 26
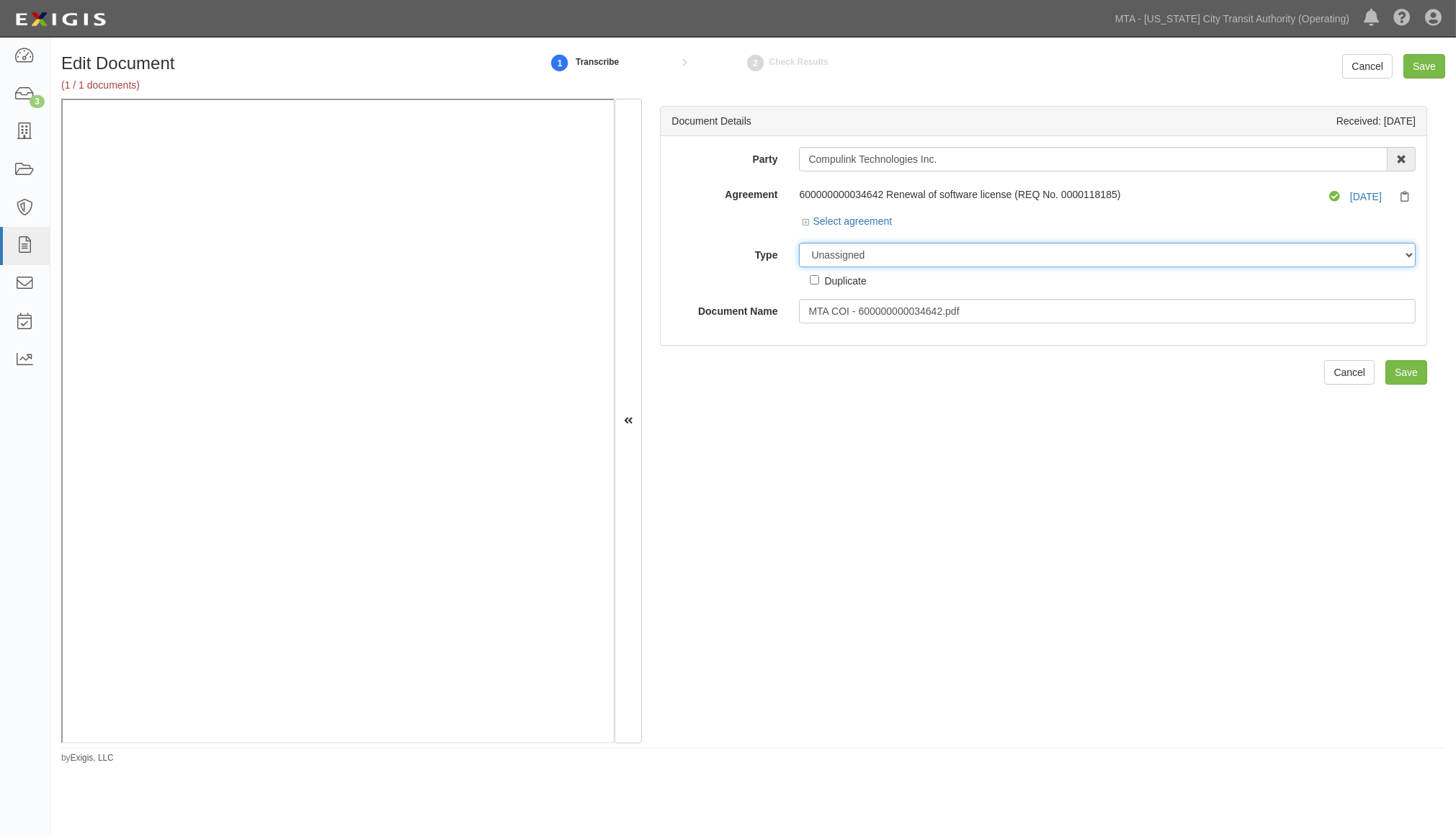
click at [880, 262] on select "Unassigned Binder Cancellation Notice Certificate Contract Endorsement Insuranc…" at bounding box center [1108, 255] width 617 height 25
select select "CertificateDetail"
click at [799, 244] on select "Unassigned Binder Cancellation Notice Certificate Contract Endorsement Insuranc…" at bounding box center [1108, 255] width 617 height 25
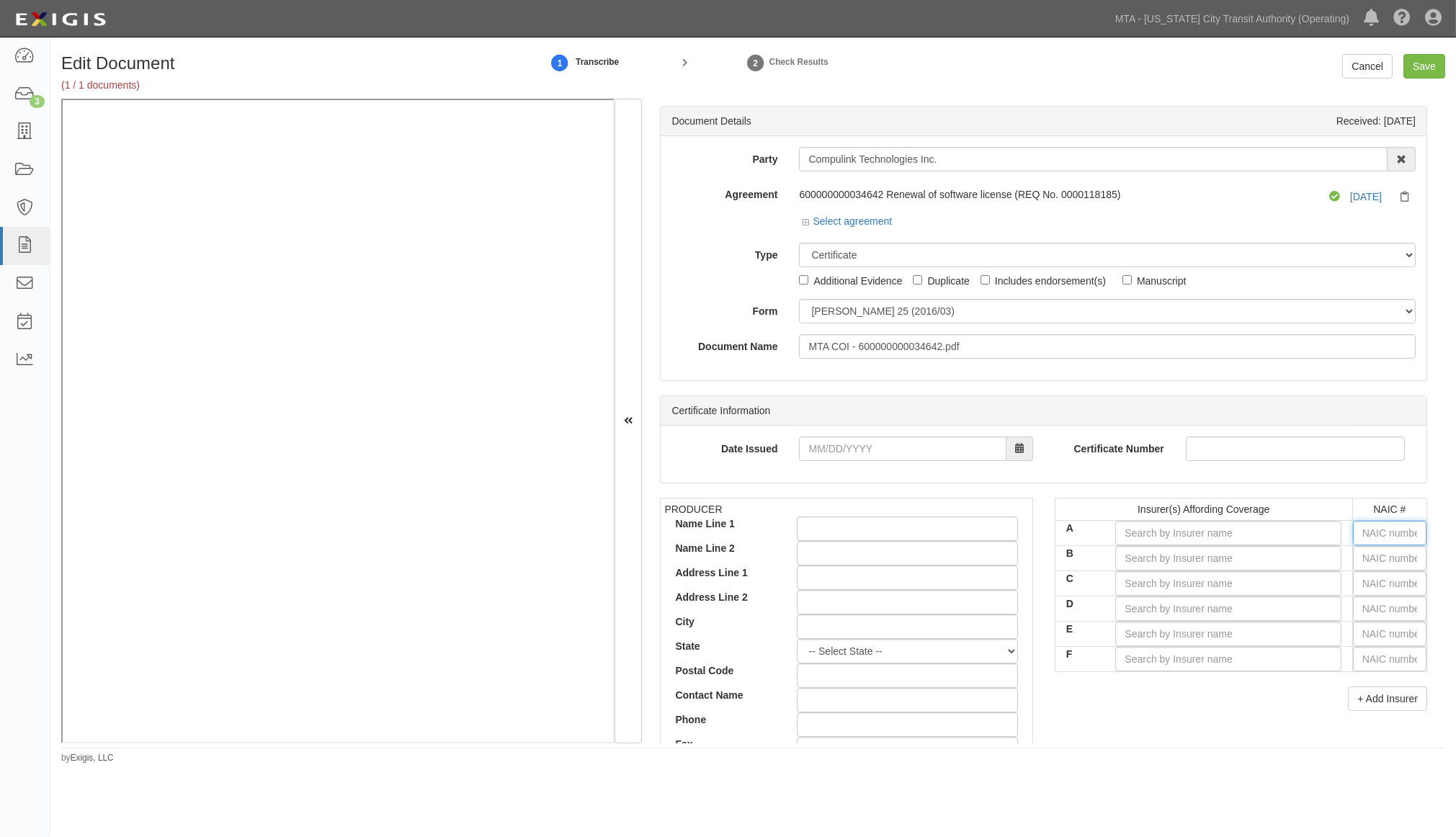
click at [1358, 532] on input "text" at bounding box center [1390, 533] width 73 height 25
type input "16862"
type input "1"
type input "18430"
type input "18"
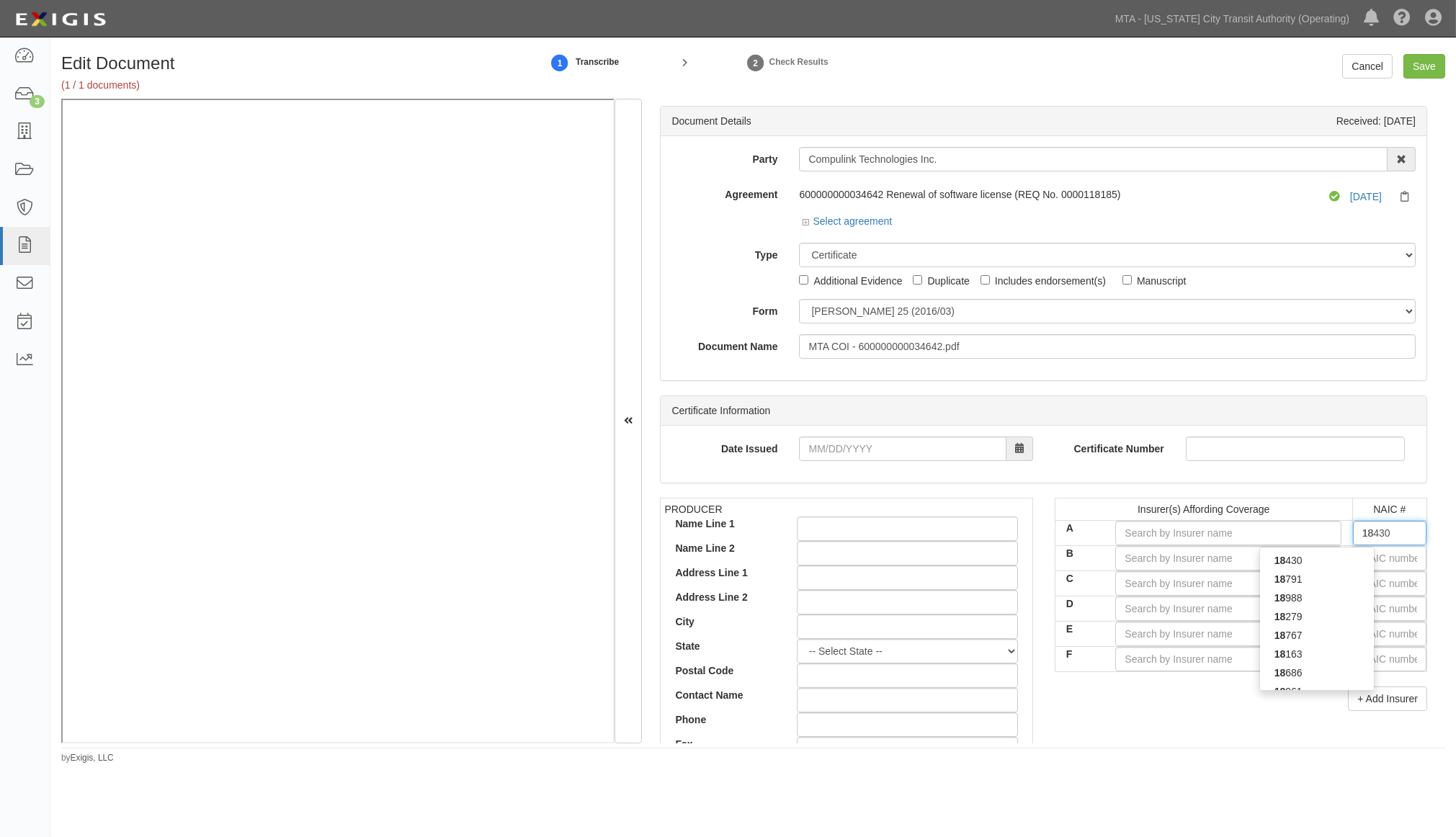
type input "18058"
type input "1805"
type input "18058"
click at [1331, 564] on div "18058" at bounding box center [1317, 560] width 114 height 18
type input "Philadelphia Indemnity Insurance Company (A++ XV Rating)"
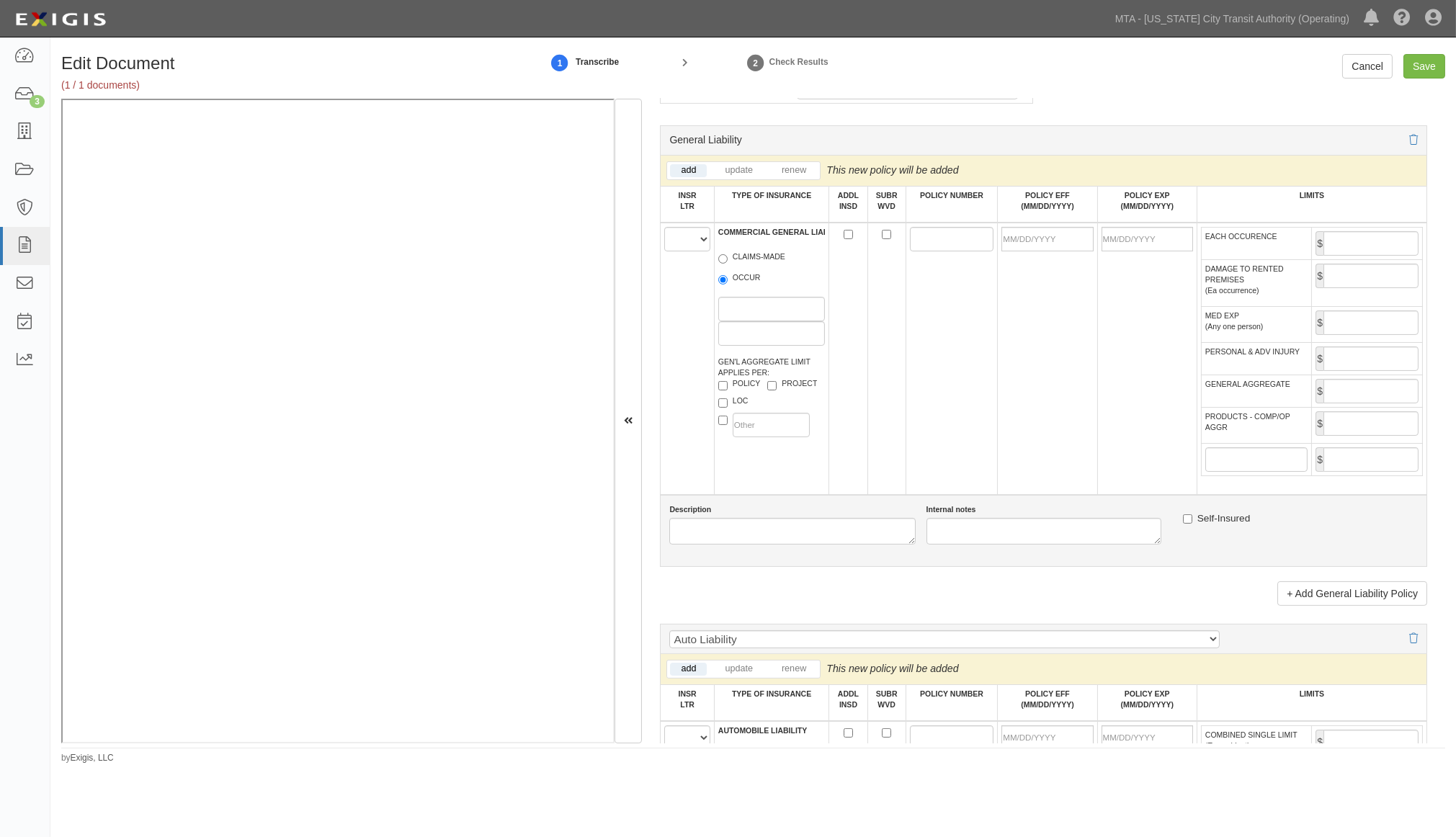
scroll to position [1200, 0]
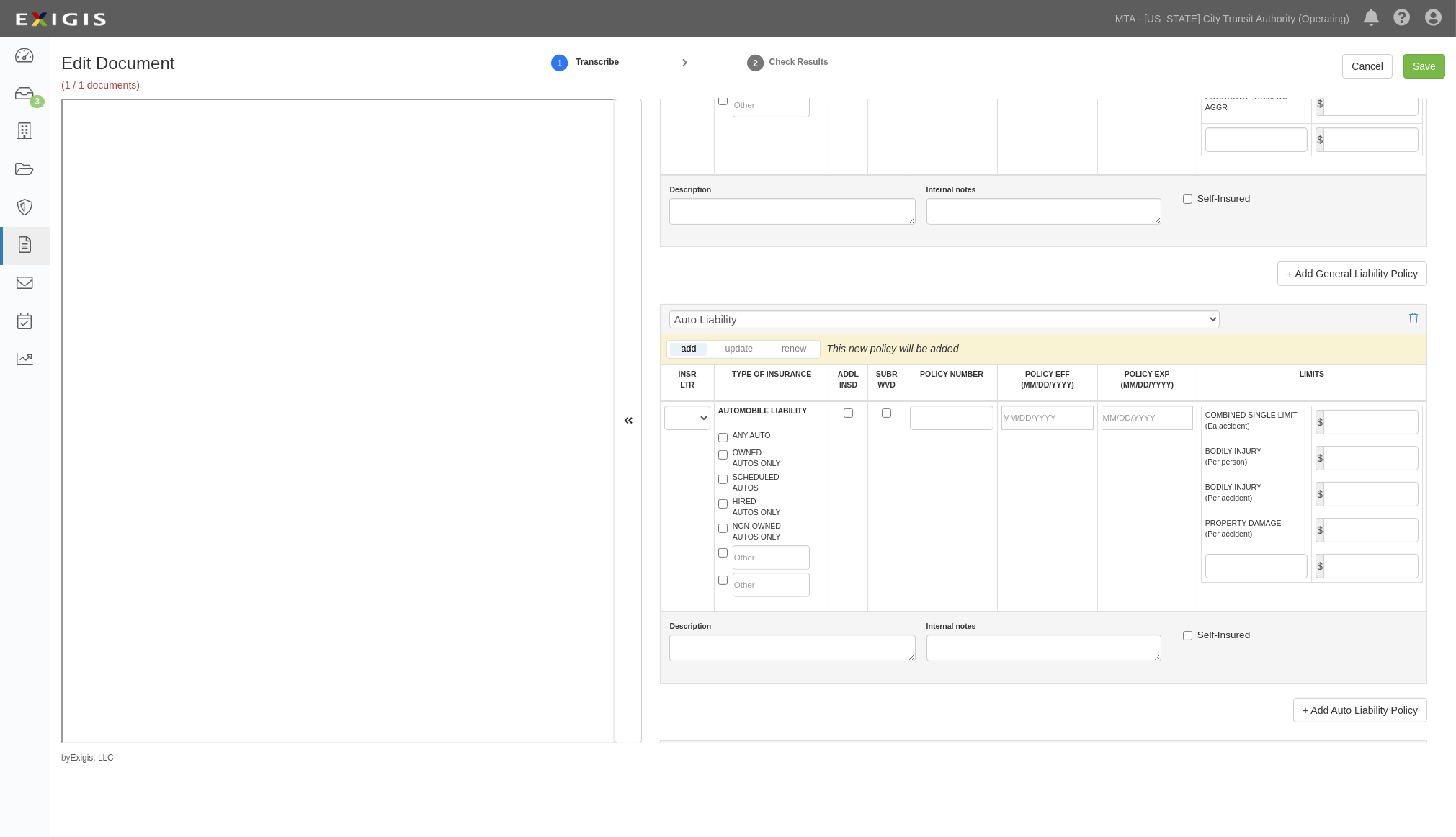
type input "18058"
click at [675, 430] on select "A B C D E F" at bounding box center [687, 418] width 46 height 25
select select "A"
click at [665, 430] on select "A B C D E F" at bounding box center [687, 418] width 46 height 25
click at [739, 542] on label "NON-OWNED AUTOS ONLY" at bounding box center [750, 531] width 62 height 22
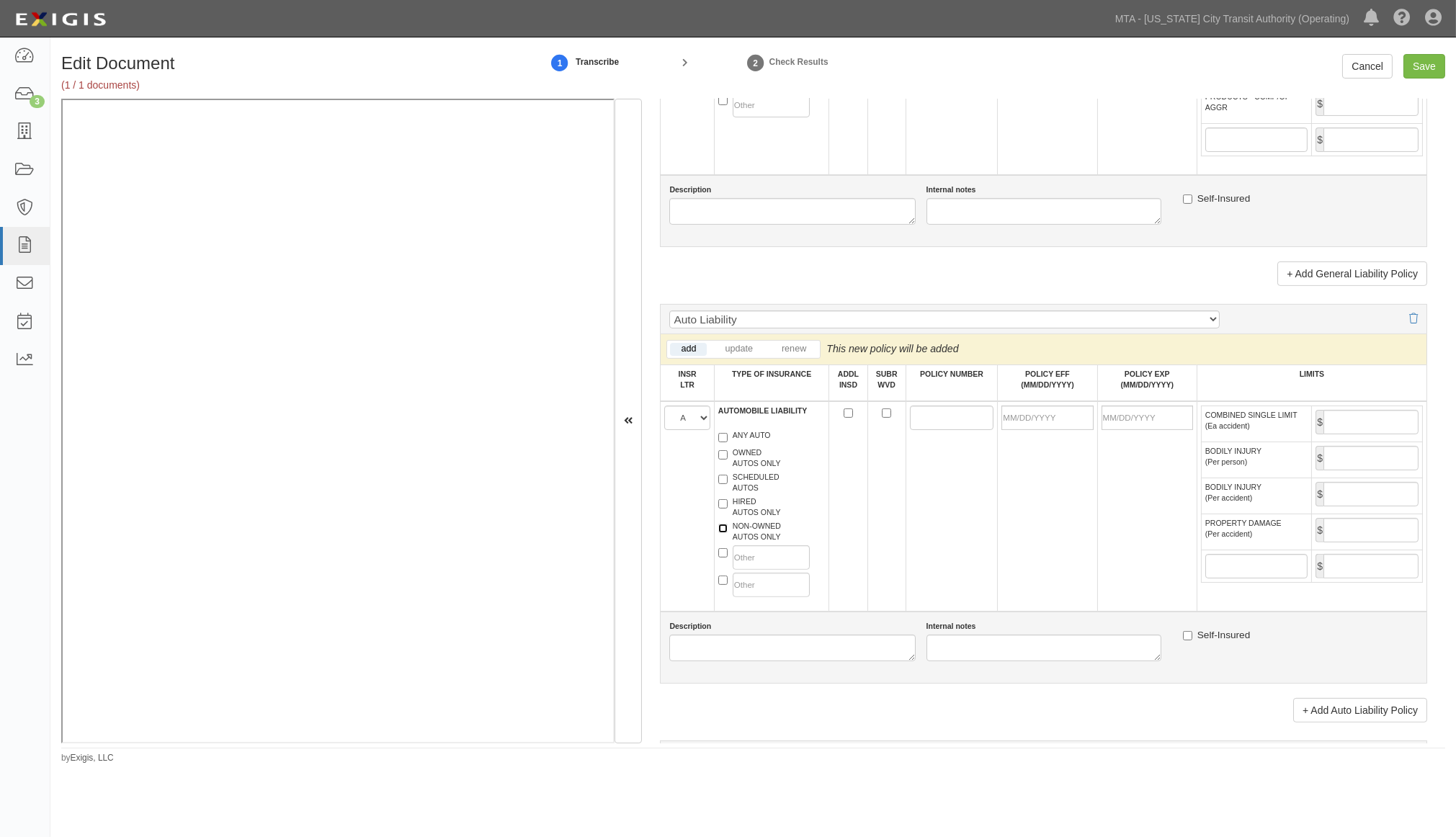
click at [728, 534] on input "NON-OWNED AUTOS ONLY" at bounding box center [724, 529] width 10 height 10
checkbox input "true"
click at [745, 518] on label "HIRED AUTOS ONLY" at bounding box center [750, 507] width 62 height 22
click at [728, 509] on input "HIRED AUTOS ONLY" at bounding box center [724, 504] width 10 height 10
checkbox input "true"
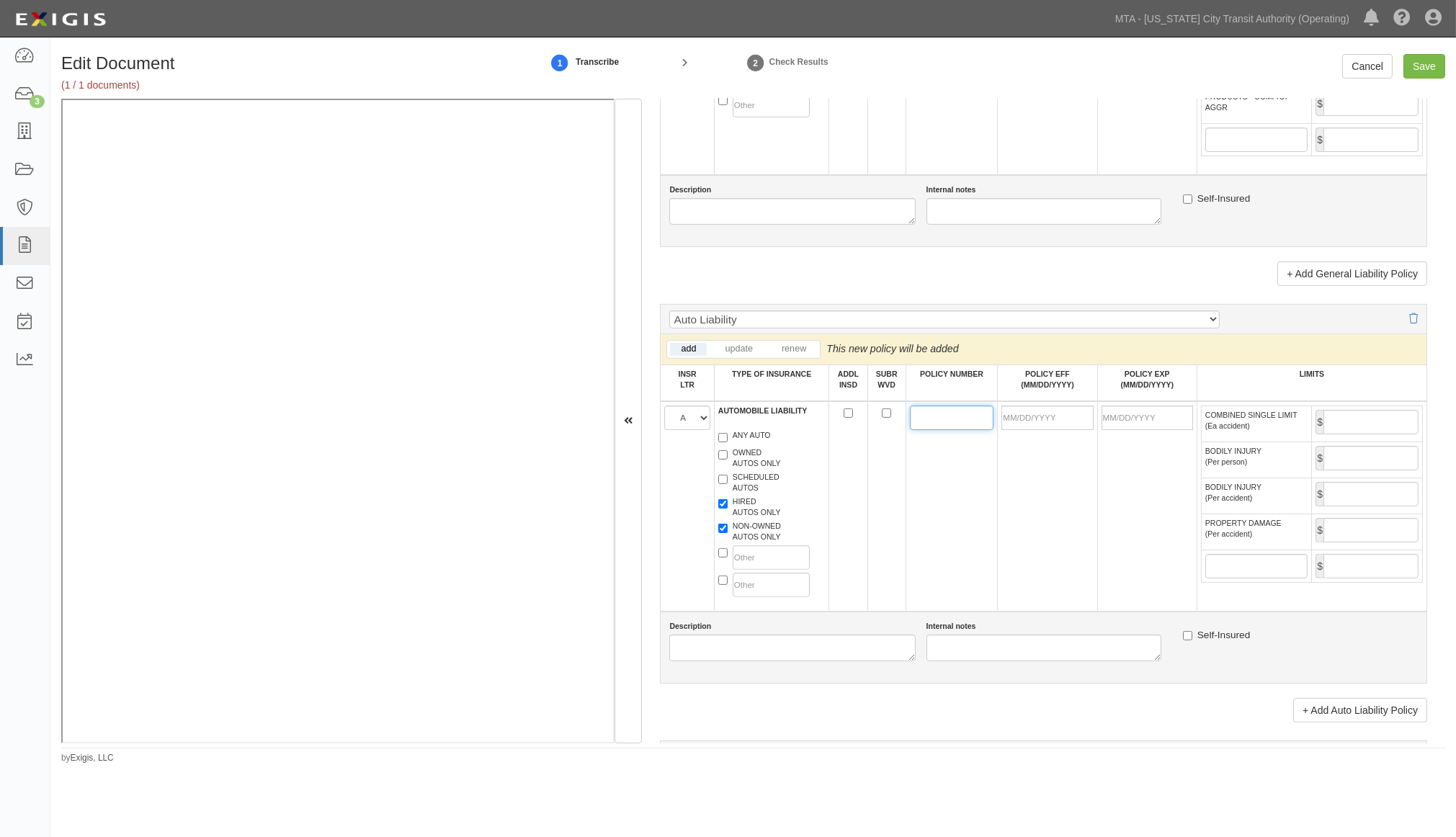
paste input "PHPK2607105"
type input "PHPK2607105"
click at [1037, 430] on input "POLICY EFF (MM/DD/YYYY)" at bounding box center [1047, 418] width 92 height 25
type input "[DATE]"
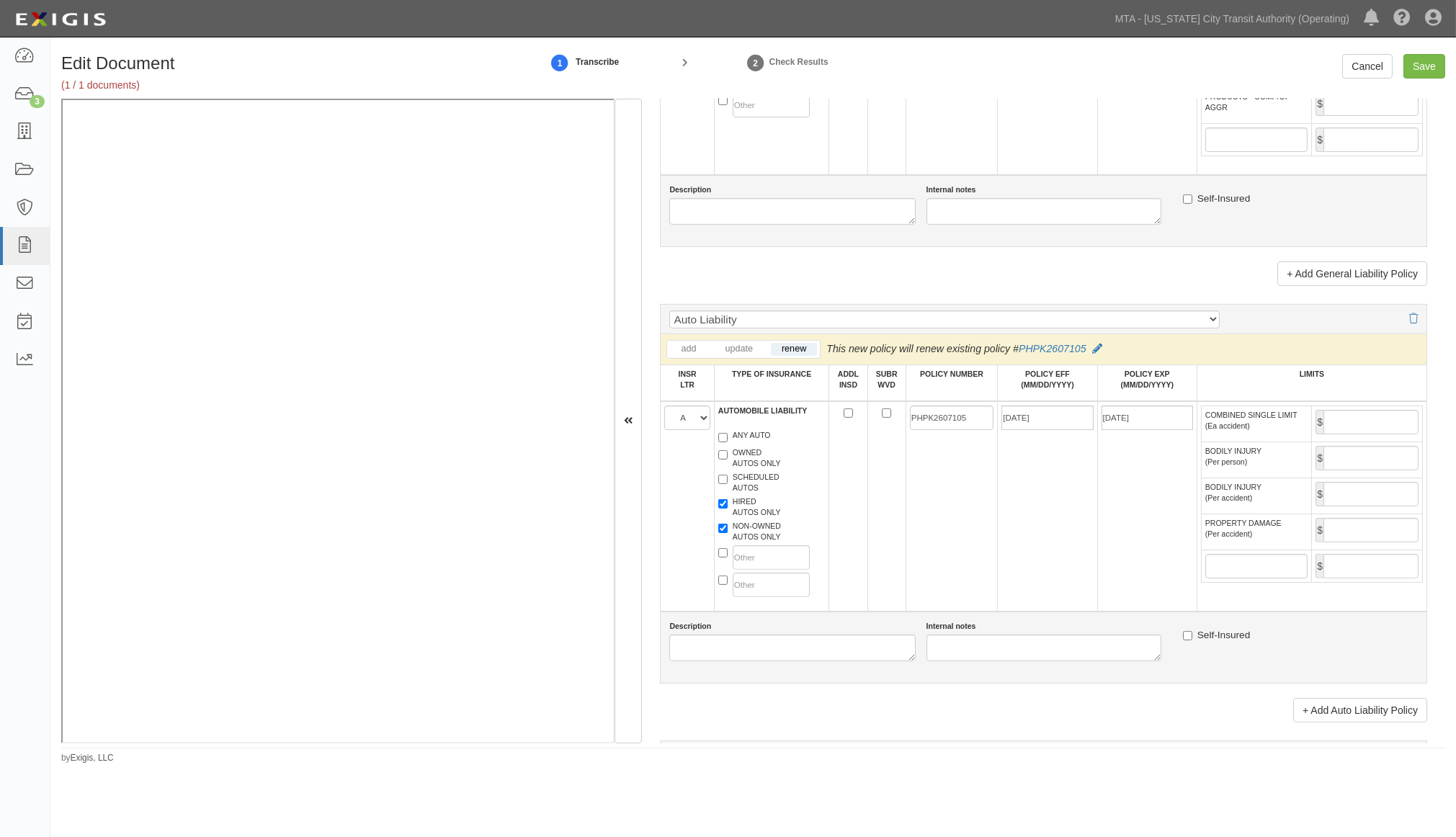
click at [1076, 600] on td "[DATE]" at bounding box center [1048, 506] width 100 height 210
click at [1345, 434] on input "COMBINED SINGLE LIMIT (Ea accident)" at bounding box center [1371, 422] width 95 height 25
click at [1425, 70] on input "Save" at bounding box center [1425, 66] width 42 height 25
type input "2000000"
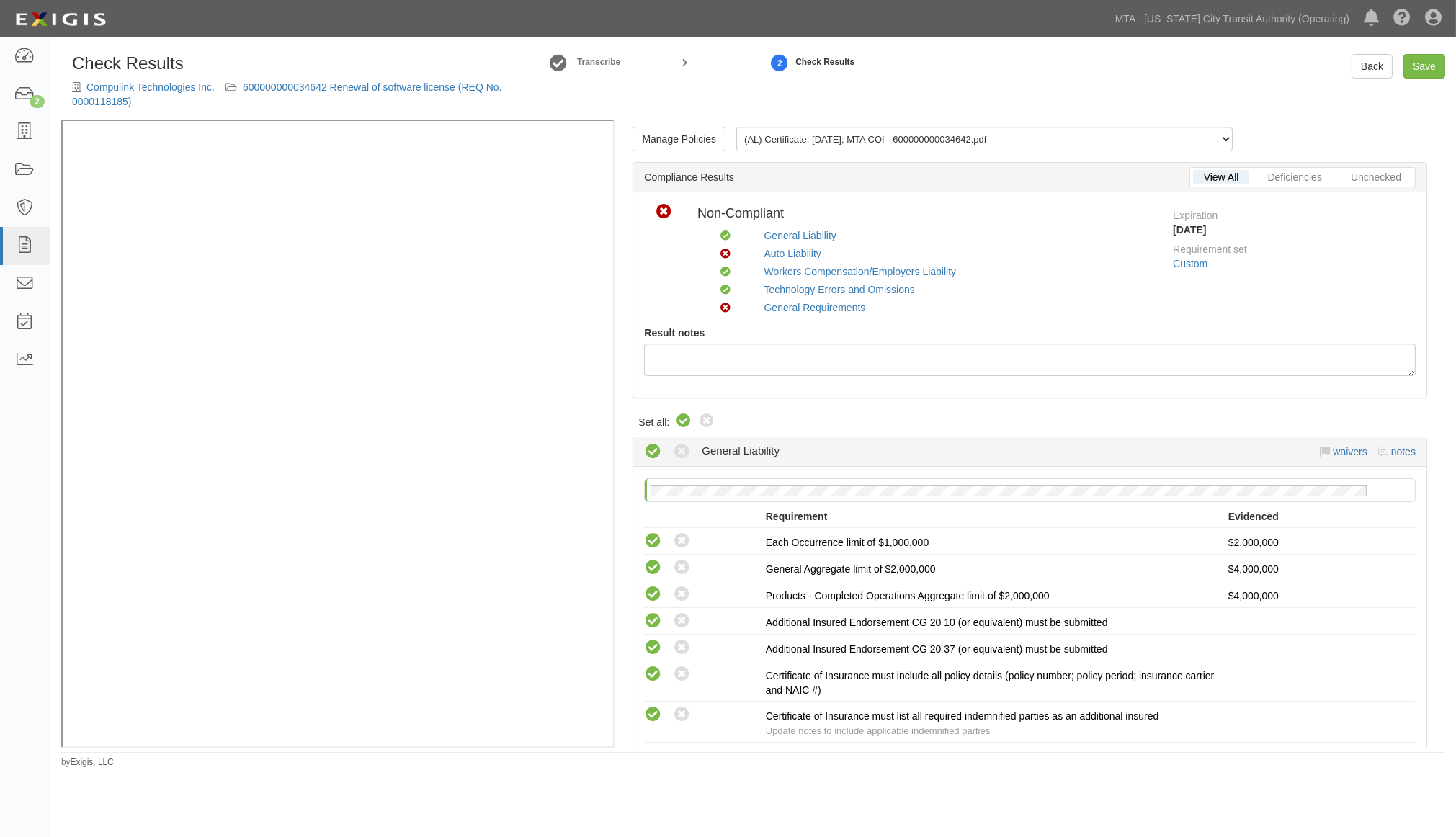
click at [684, 414] on icon at bounding box center [684, 422] width 18 height 18
radio input "true"
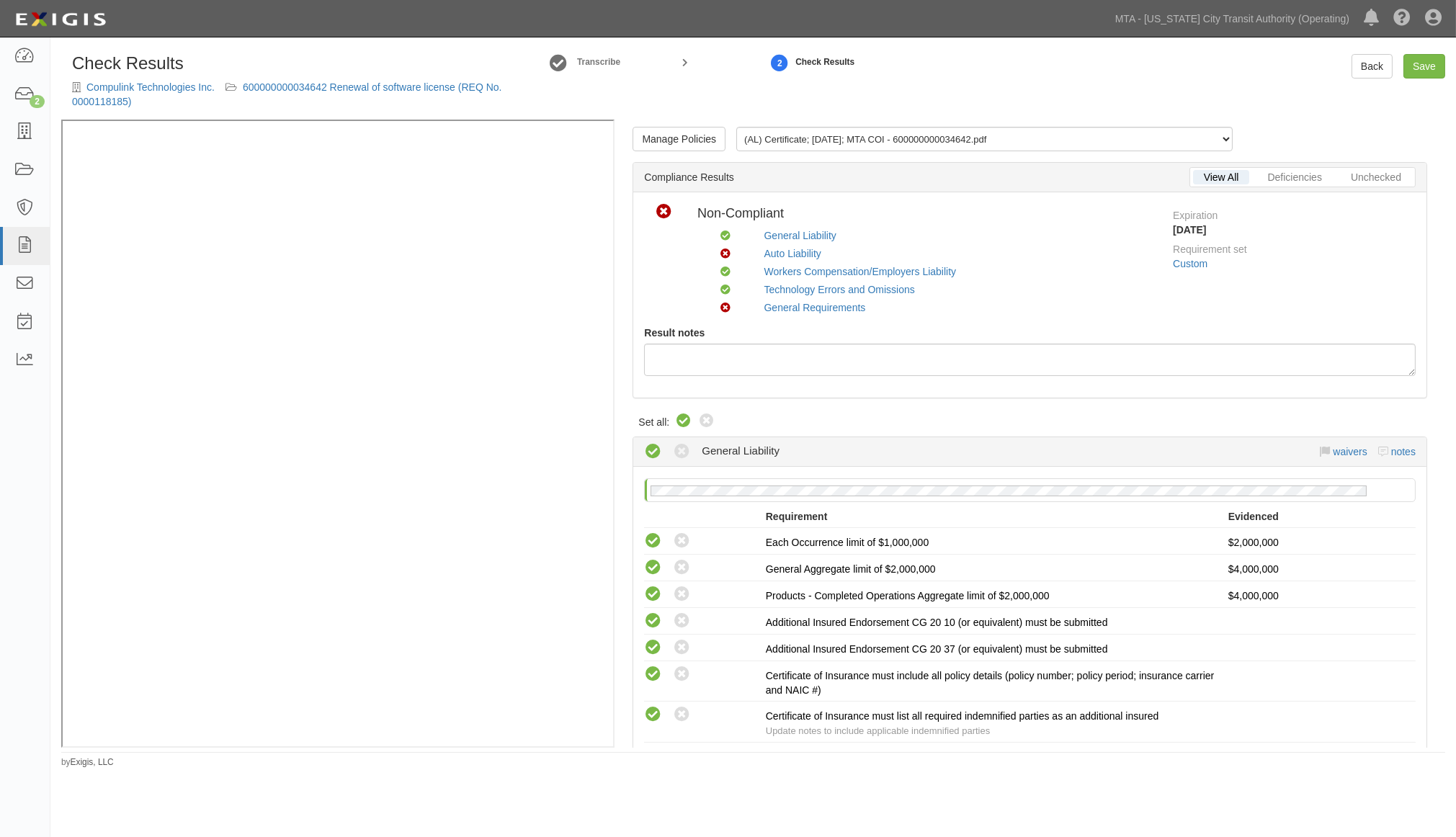
radio input "true"
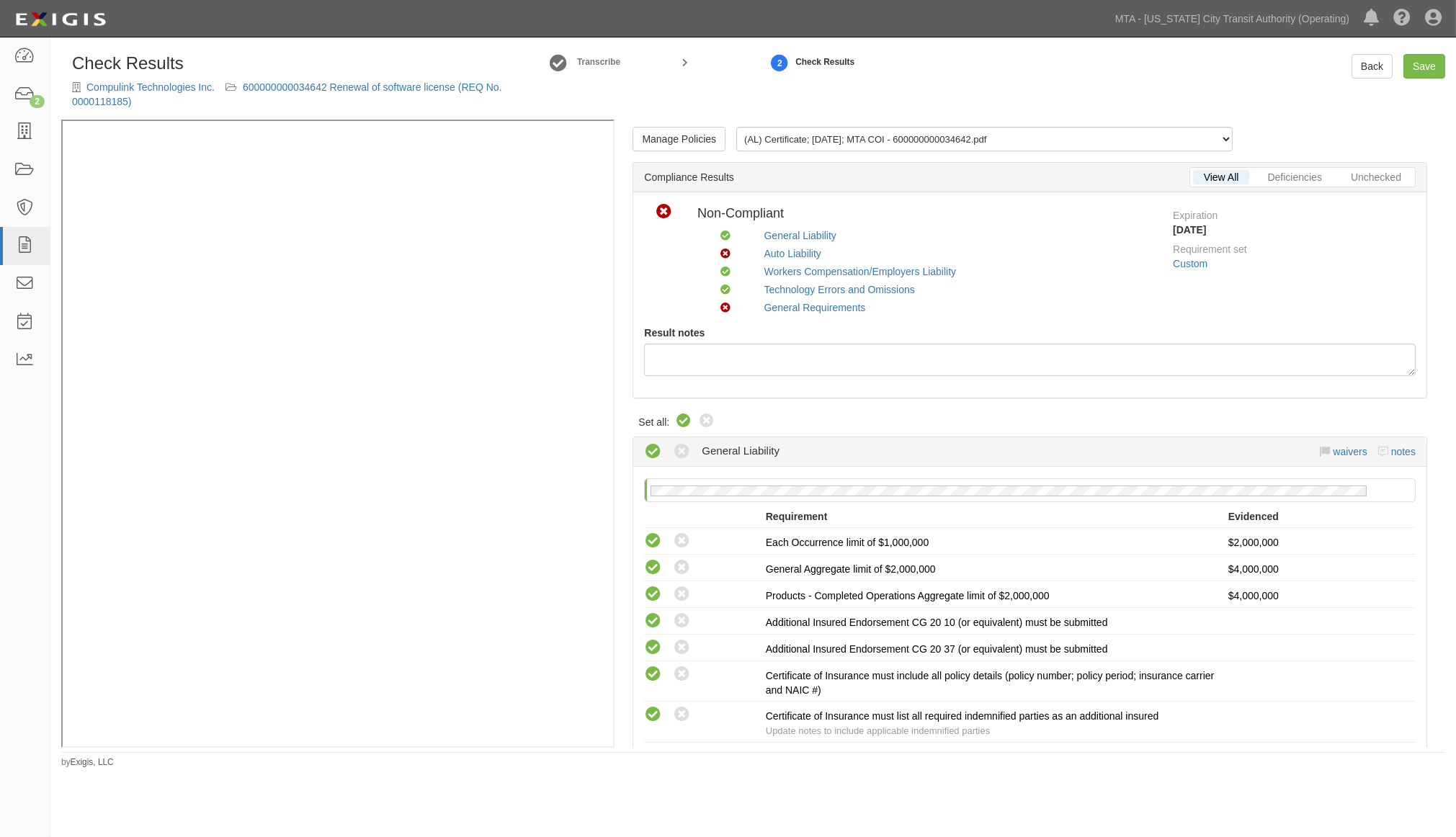
radio input "true"
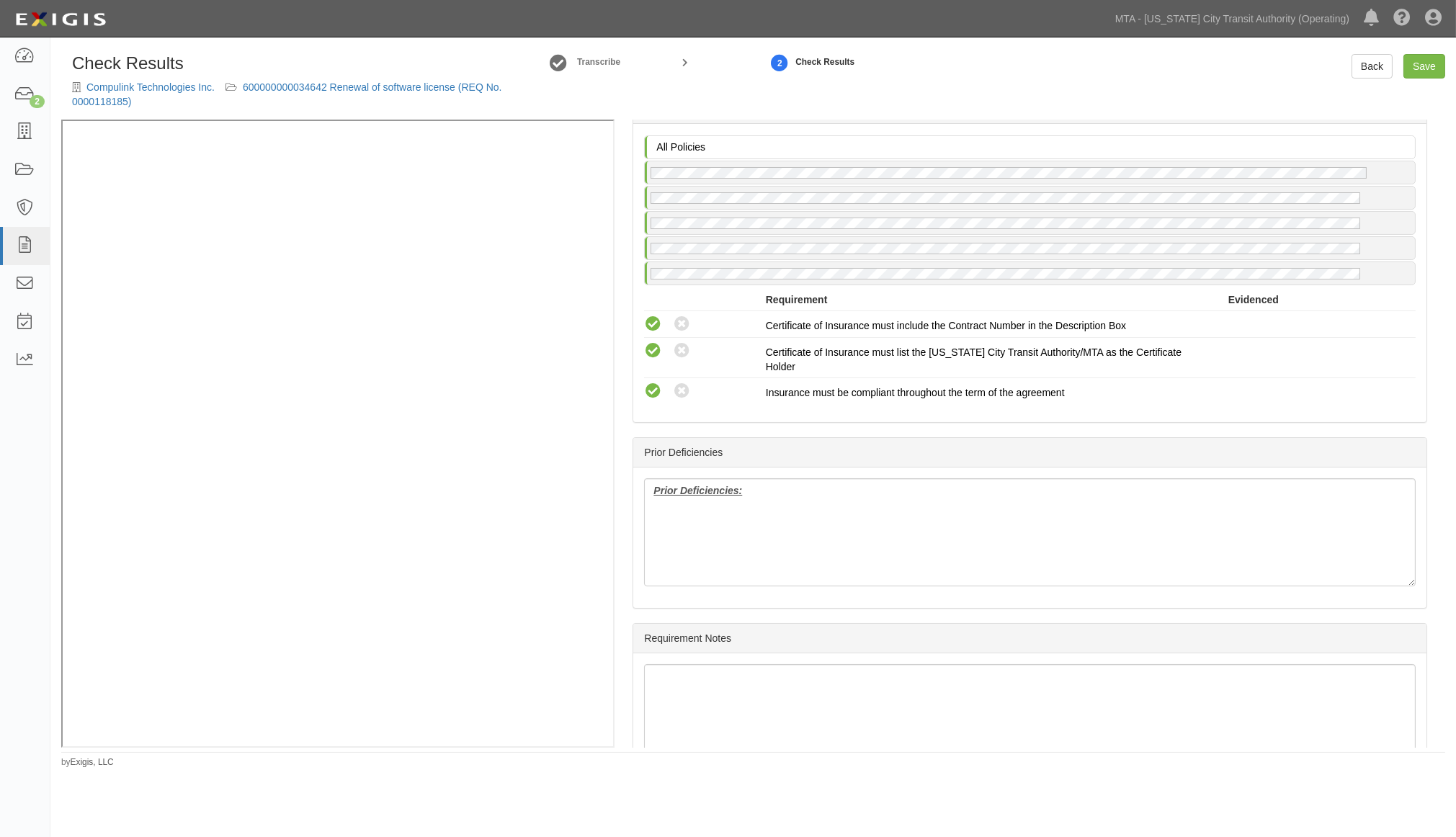
scroll to position [1990, 0]
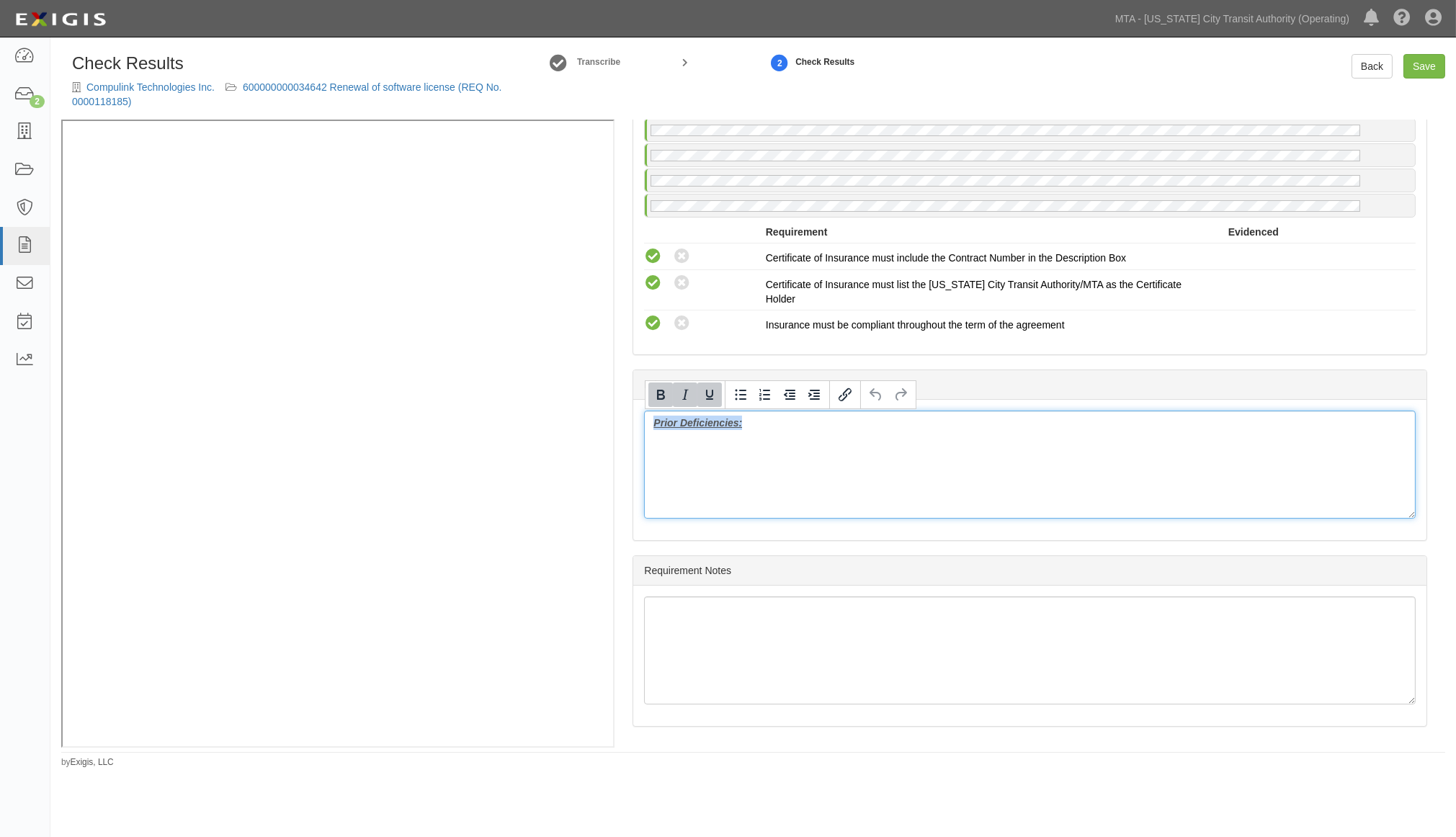
drag, startPoint x: 780, startPoint y: 448, endPoint x: 609, endPoint y: 422, distance: 173.0
click at [463, 246] on div "Manage Policies (AL) Certificate; 9/23/2025; MTA COI - 600000000034642.pdf (GL,…" at bounding box center [753, 434] width 1384 height 629
click at [1426, 61] on link "Save" at bounding box center [1425, 66] width 42 height 25
radio input "true"
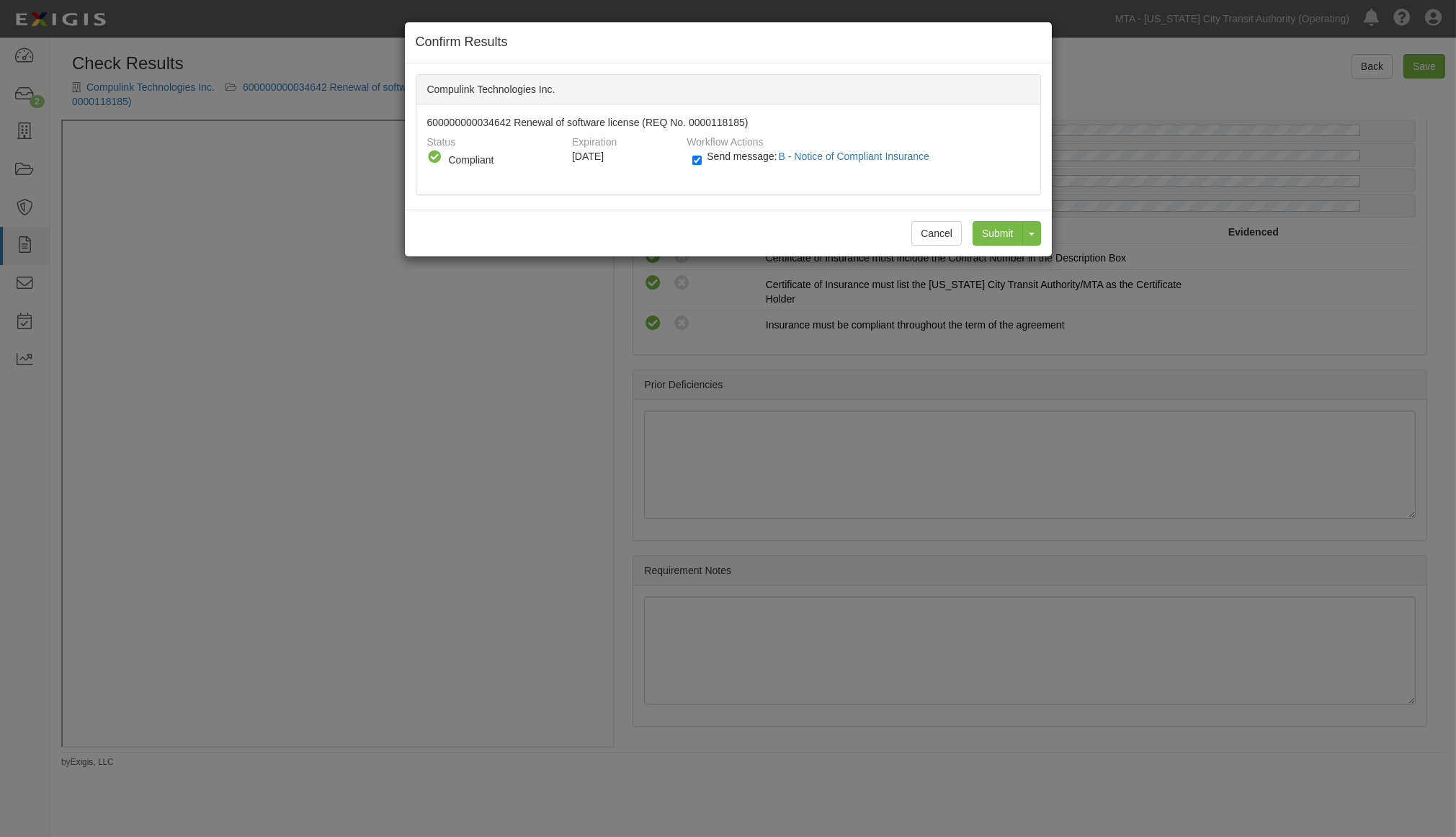
click at [704, 159] on label "Send message: B - Notice of Compliant Insurance" at bounding box center [814, 163] width 243 height 18
click at [702, 159] on input "Send message: B - Notice of Compliant Insurance" at bounding box center [697, 160] width 10 height 17
checkbox input "false"
click at [1007, 234] on input "Submit" at bounding box center [998, 233] width 50 height 25
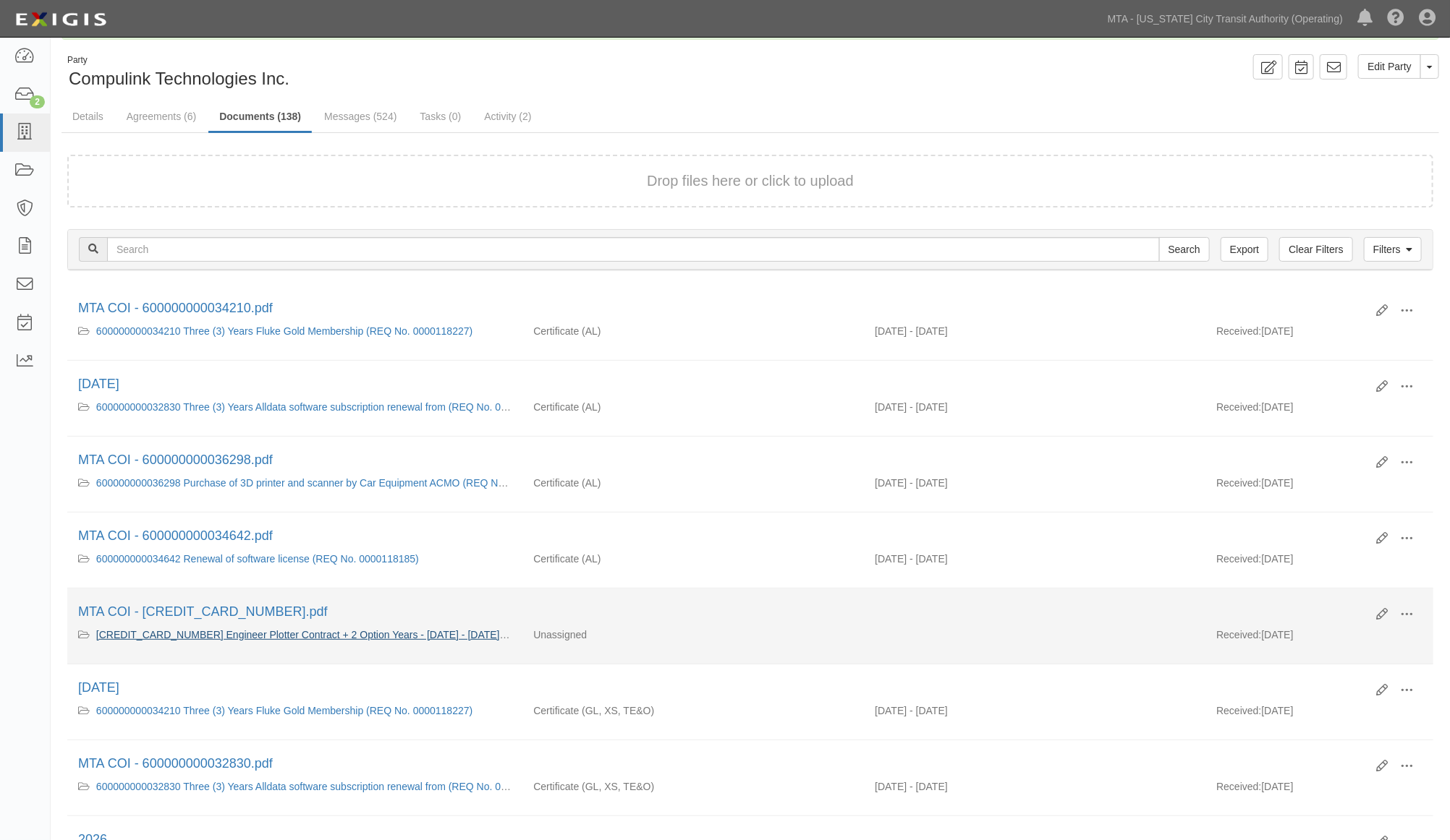
scroll to position [80, 0]
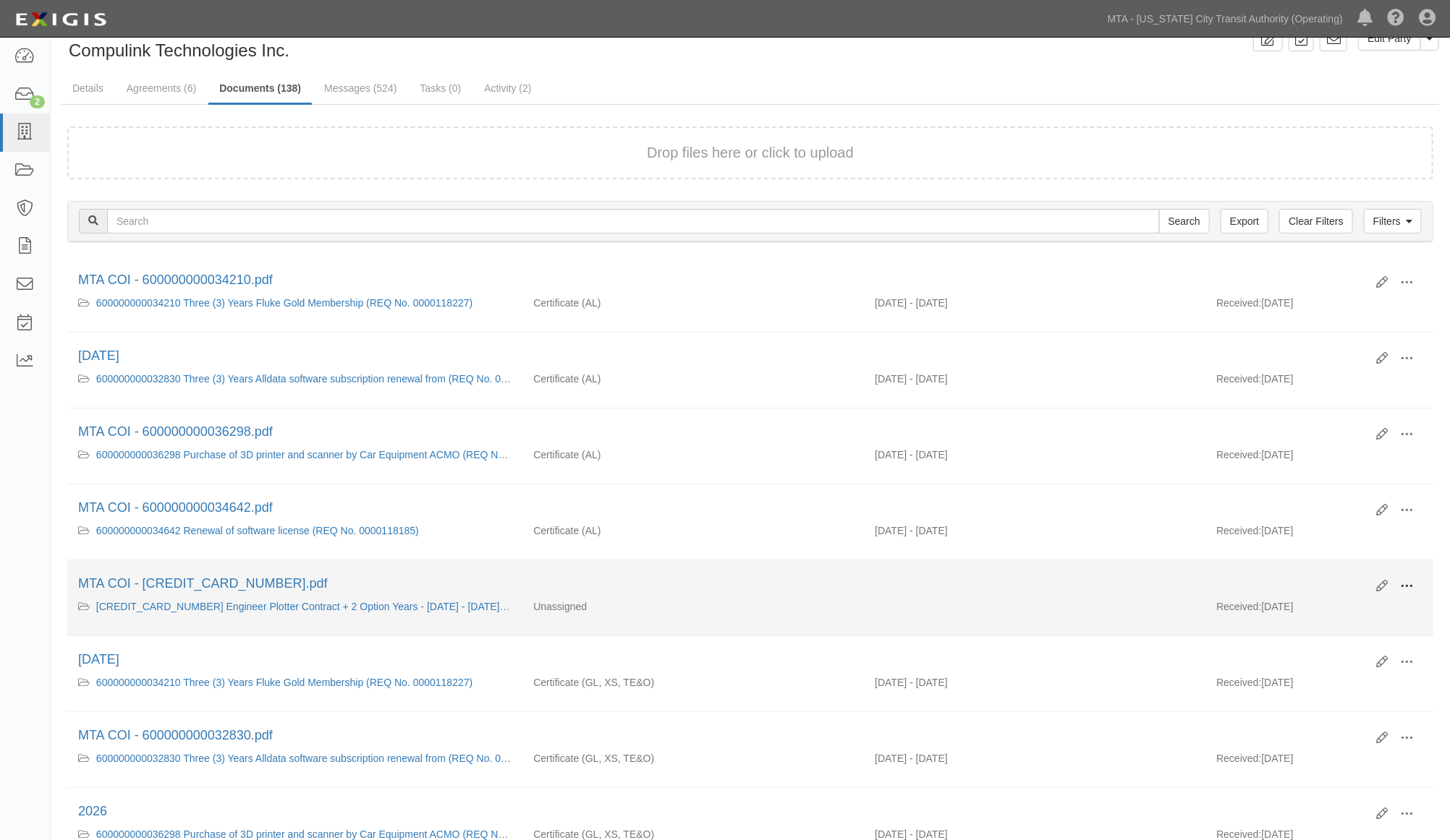
click at [1407, 592] on span at bounding box center [1407, 587] width 13 height 13
click at [1307, 583] on link "Edit" at bounding box center [1336, 580] width 115 height 26
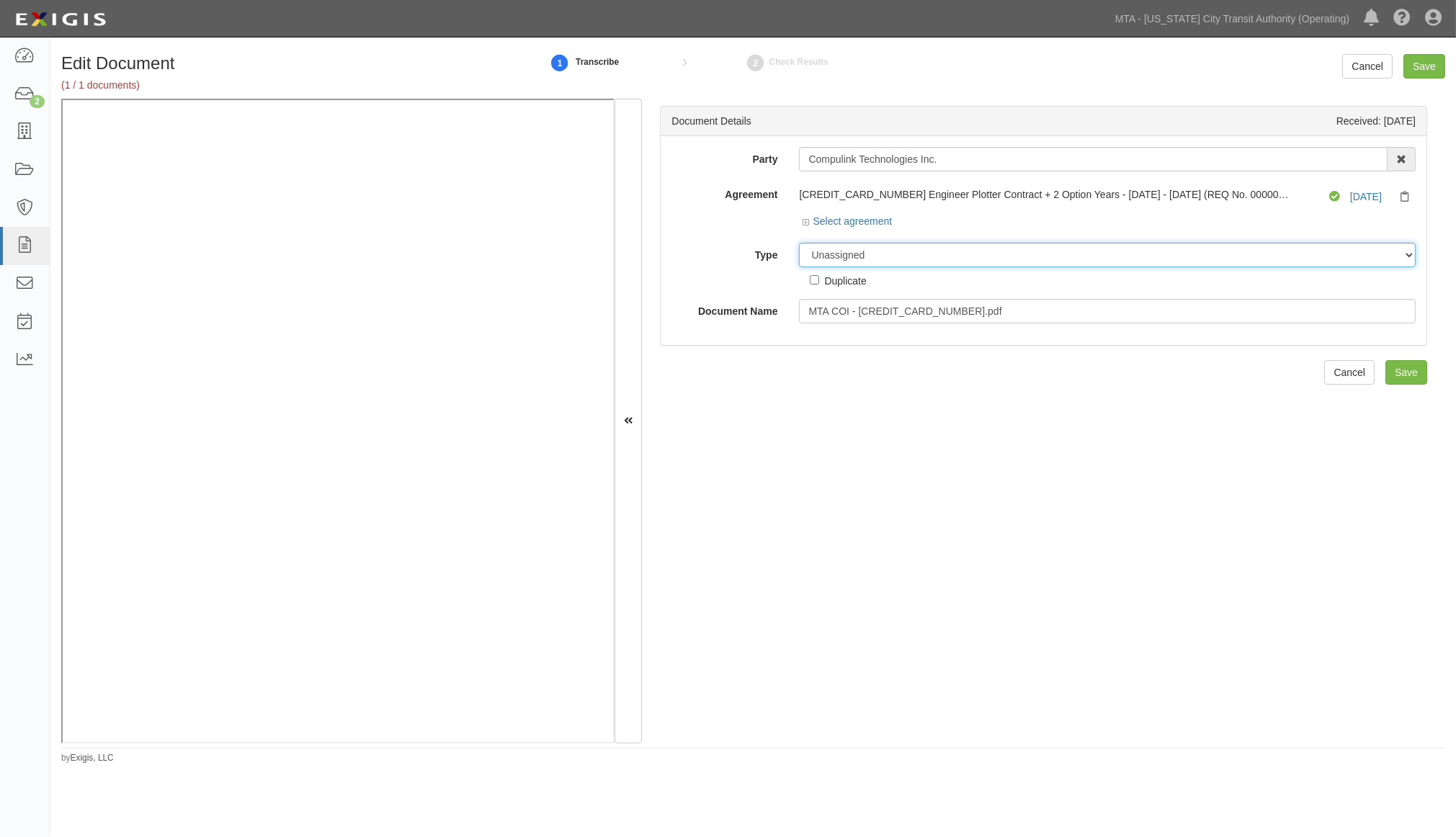
click at [881, 254] on select "Unassigned Binder Cancellation Notice Certificate Contract Endorsement Insuranc…" at bounding box center [1108, 255] width 617 height 25
select select "CertificateDetail"
click at [799, 244] on select "Unassigned Binder Cancellation Notice Certificate Contract Endorsement Insuranc…" at bounding box center [1108, 255] width 617 height 25
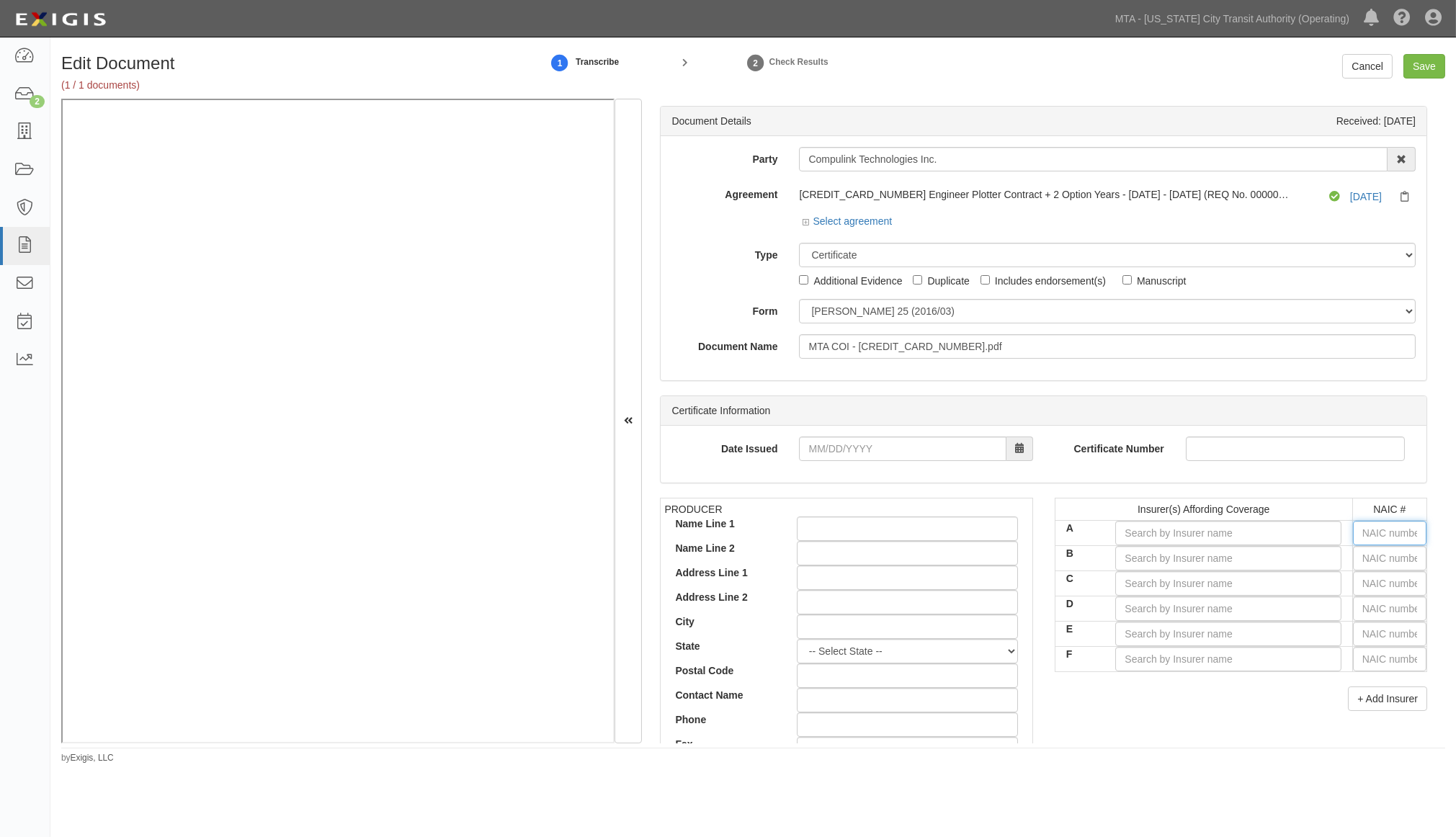
click at [1367, 532] on input "text" at bounding box center [1390, 533] width 73 height 25
type input "16862"
type input "1"
type input "18430"
type input "18"
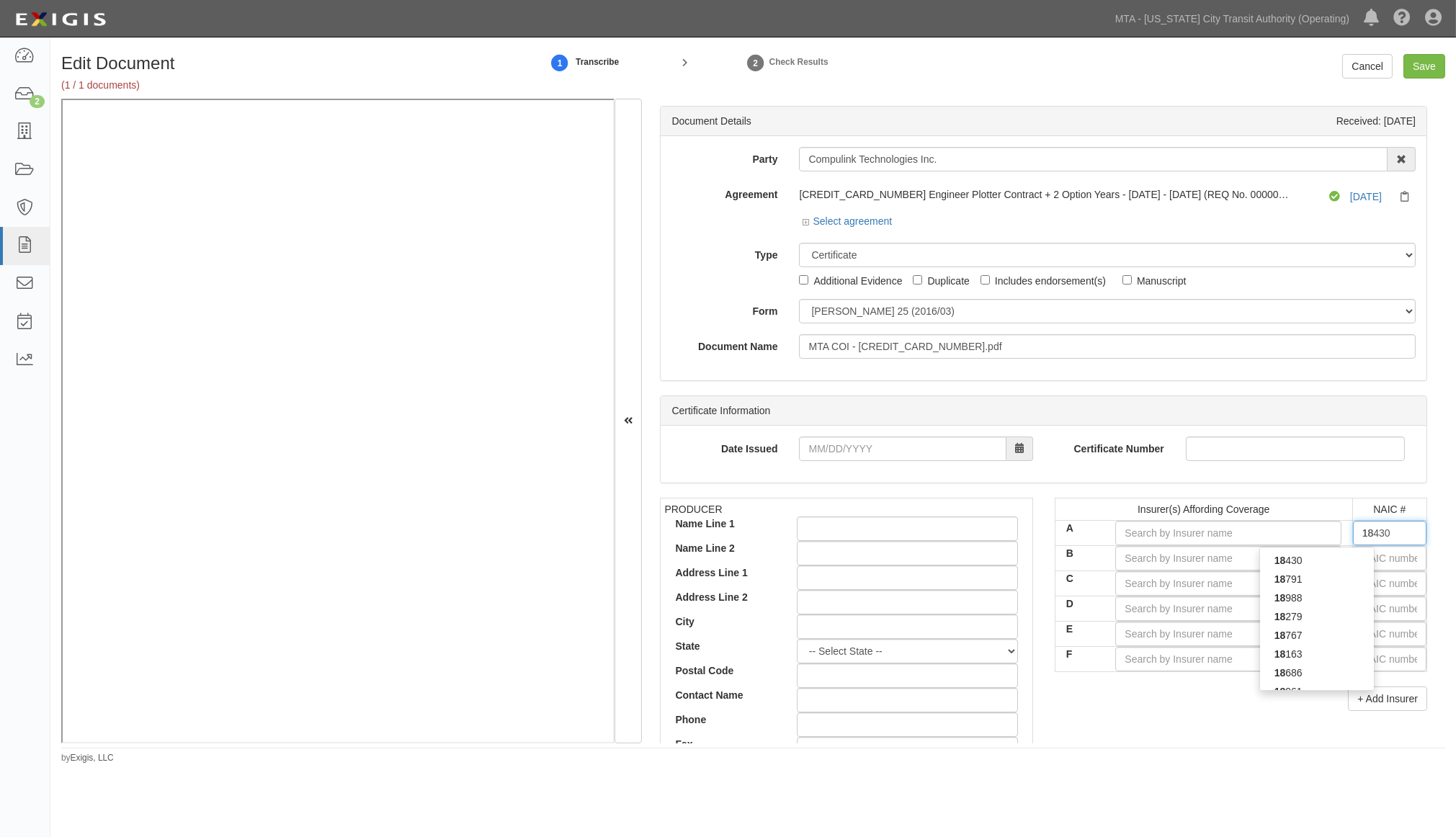
type input "18058"
type input "1805"
type input "18058"
click at [1360, 556] on div "18058" at bounding box center [1317, 560] width 114 height 18
type input "Philadelphia Indemnity Insurance Company (A++ XV Rating)"
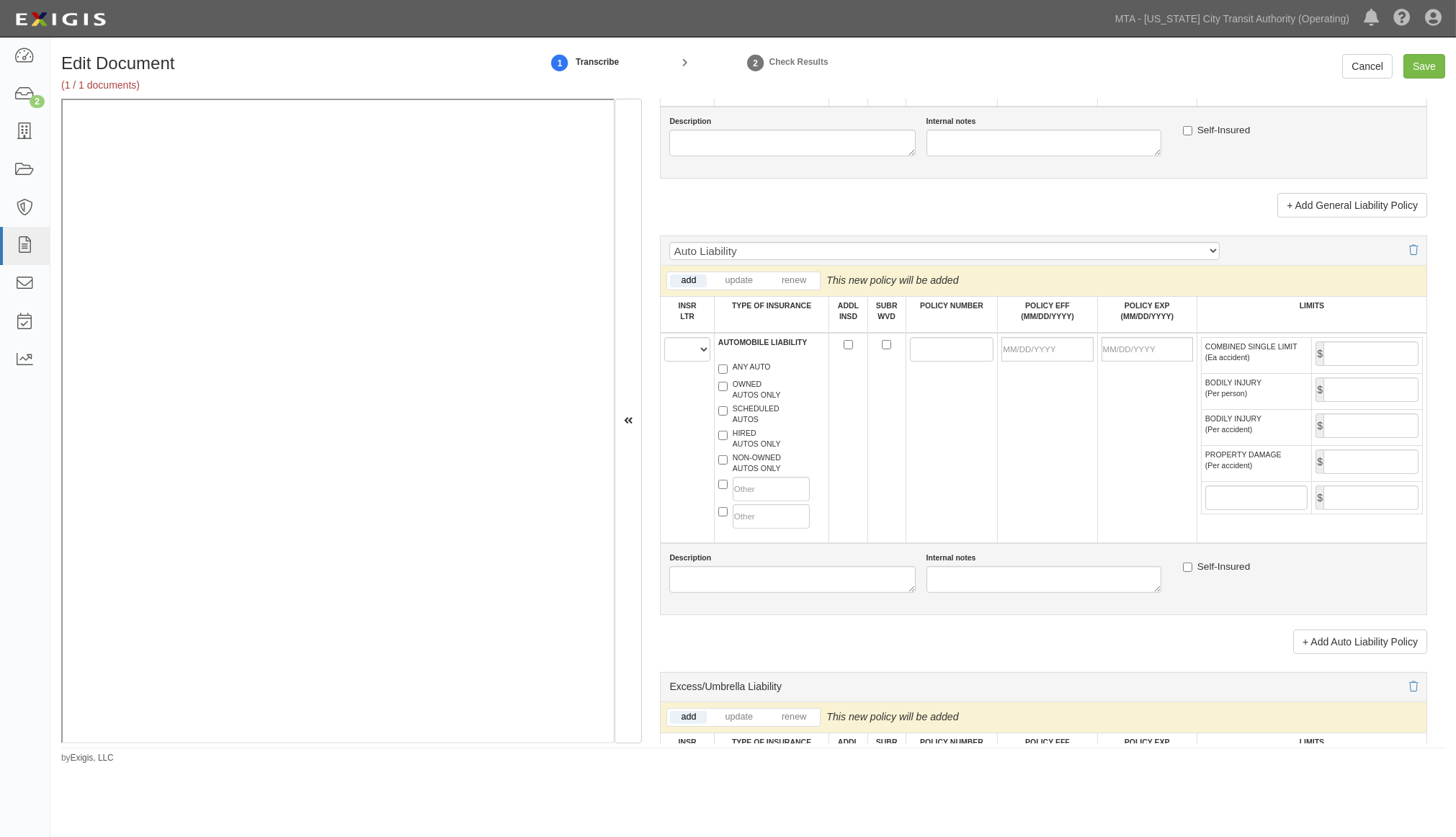
scroll to position [1280, 0]
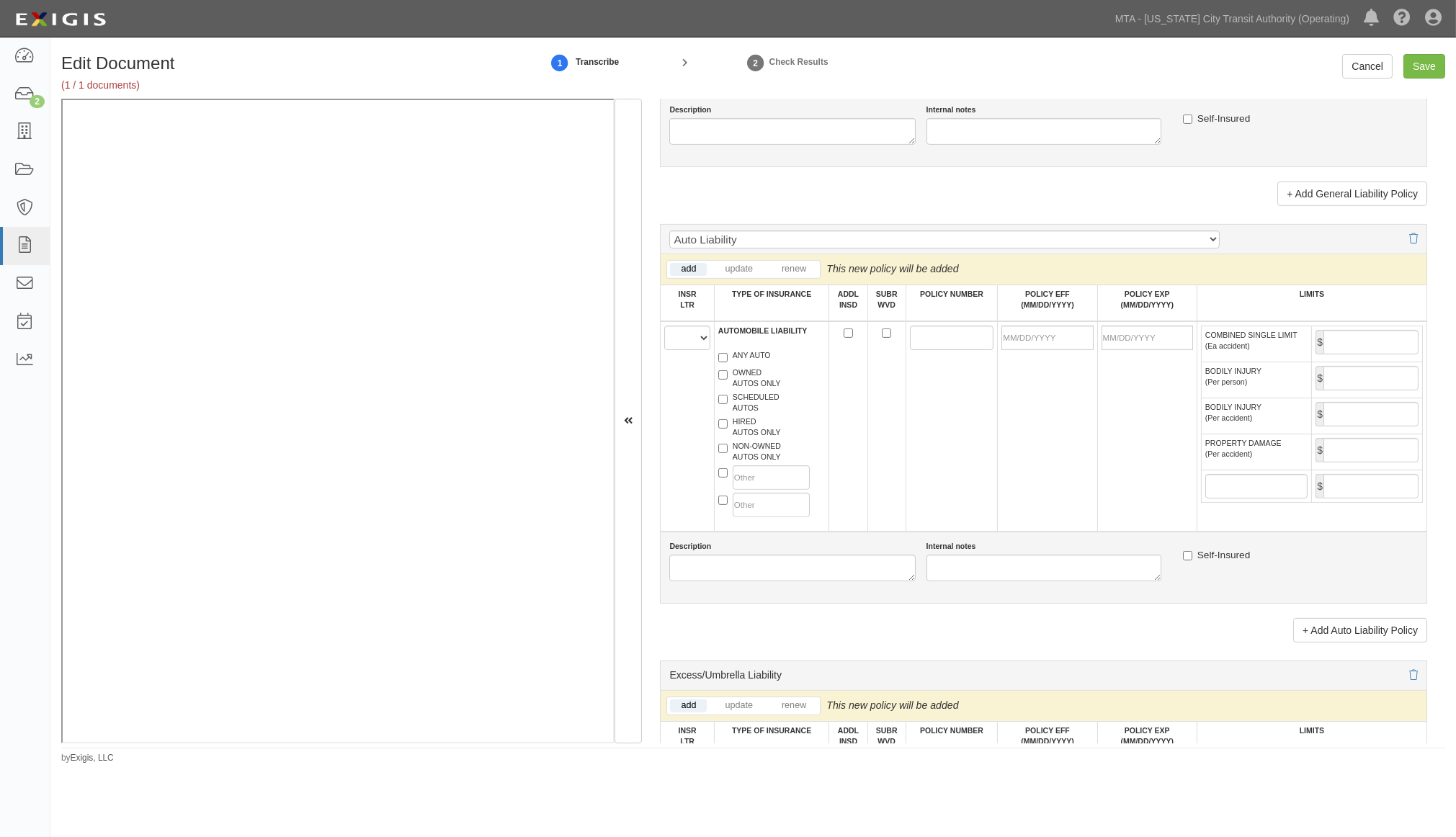
type input "18058"
click at [682, 350] on select "A B C D E F" at bounding box center [687, 338] width 46 height 25
select select "A"
click at [665, 350] on select "A B C D E F" at bounding box center [687, 338] width 46 height 25
click at [750, 438] on label "HIRED AUTOS ONLY" at bounding box center [750, 427] width 62 height 22
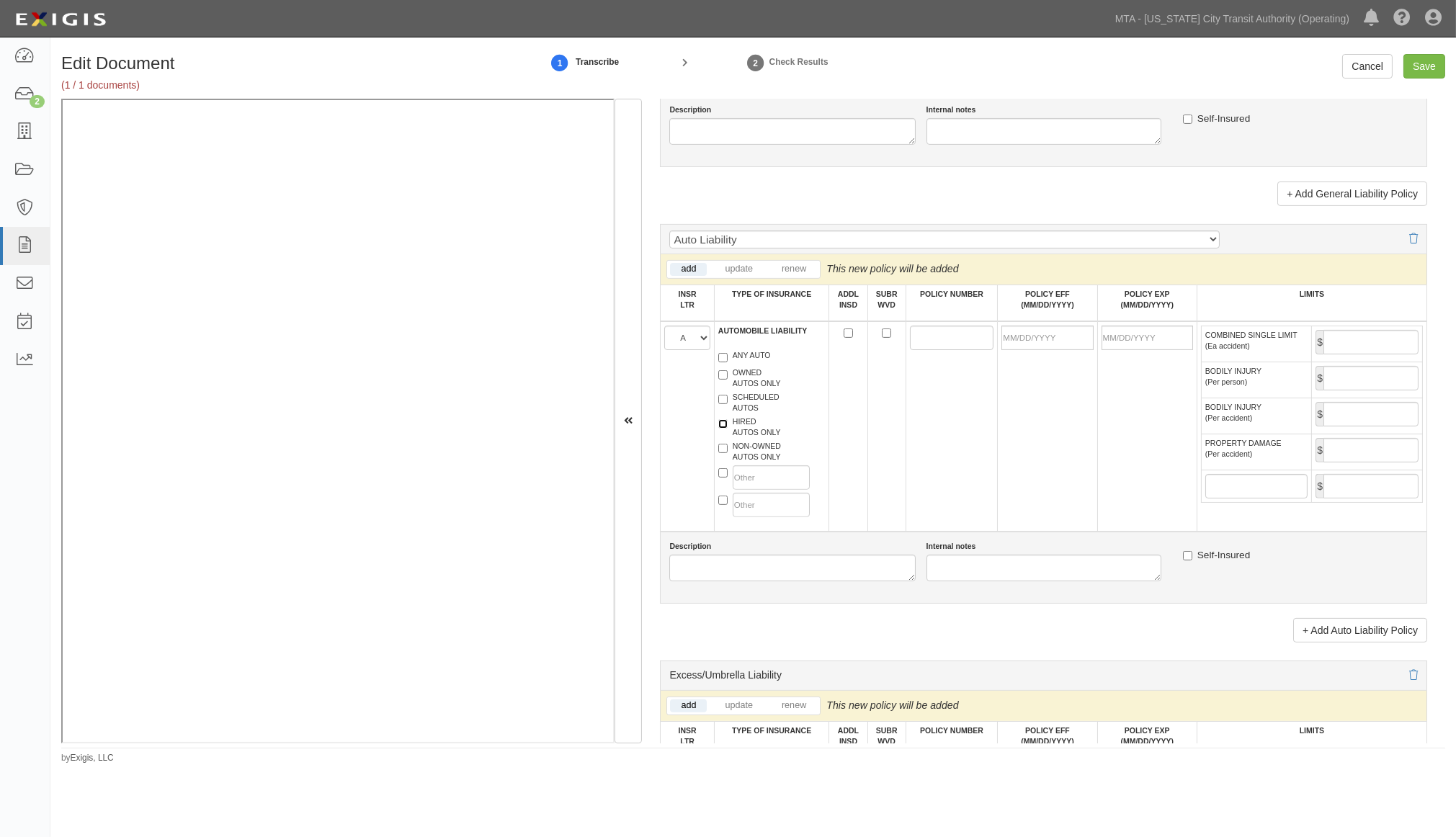
click at [728, 429] on input "HIRED AUTOS ONLY" at bounding box center [724, 424] width 10 height 10
checkbox input "true"
click at [752, 462] on label "NON-OWNED AUTOS ONLY" at bounding box center [750, 451] width 62 height 22
click at [728, 454] on input "NON-OWNED AUTOS ONLY" at bounding box center [724, 449] width 10 height 10
checkbox input "true"
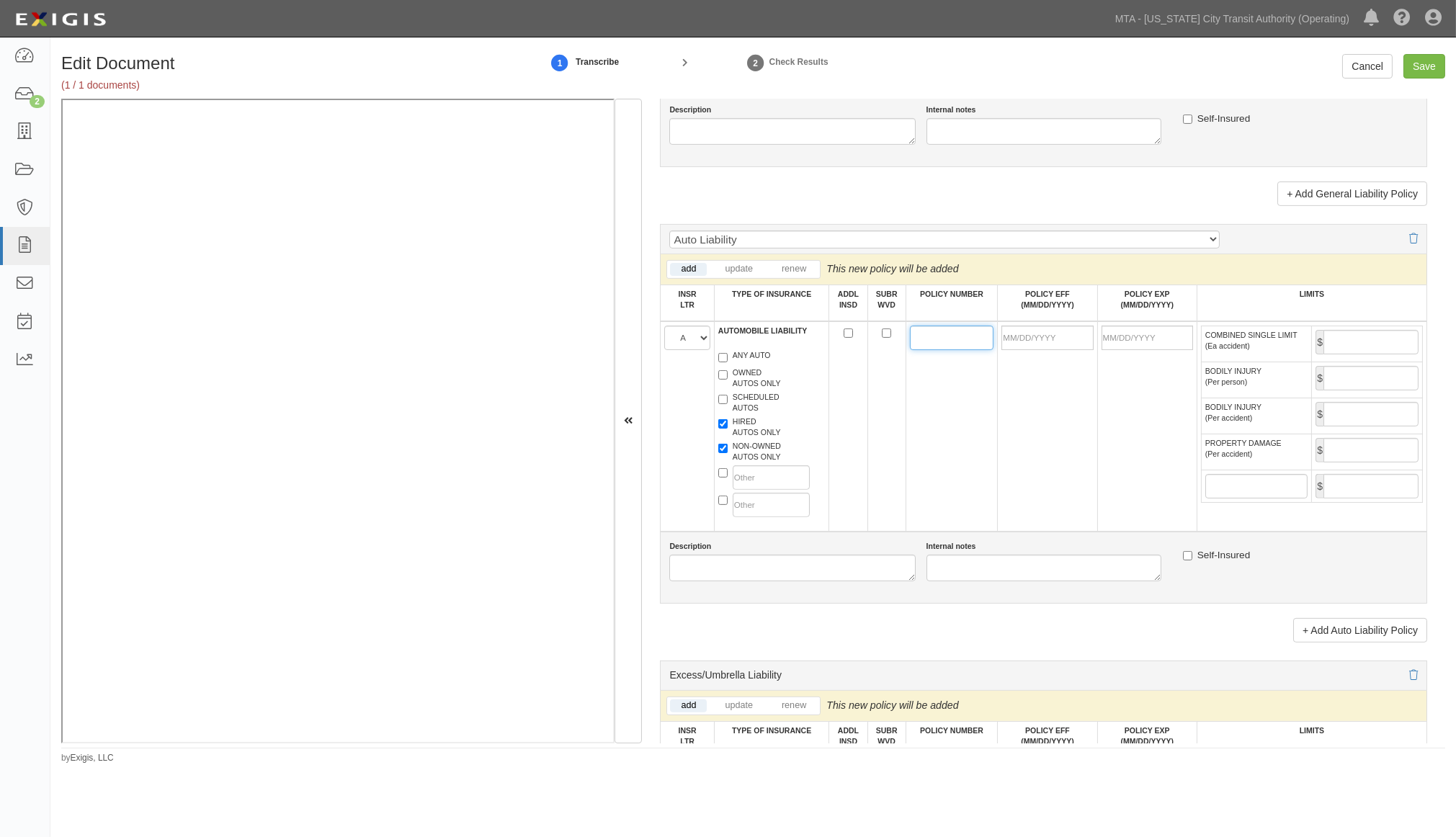
click at [951, 350] on input "POLICY NUMBER" at bounding box center [953, 338] width 85 height 25
paste input "PHPK2607105"
type input "PHPK2607105"
click at [1026, 350] on input "POLICY EFF (MM/DD/YYYY)" at bounding box center [1047, 338] width 92 height 25
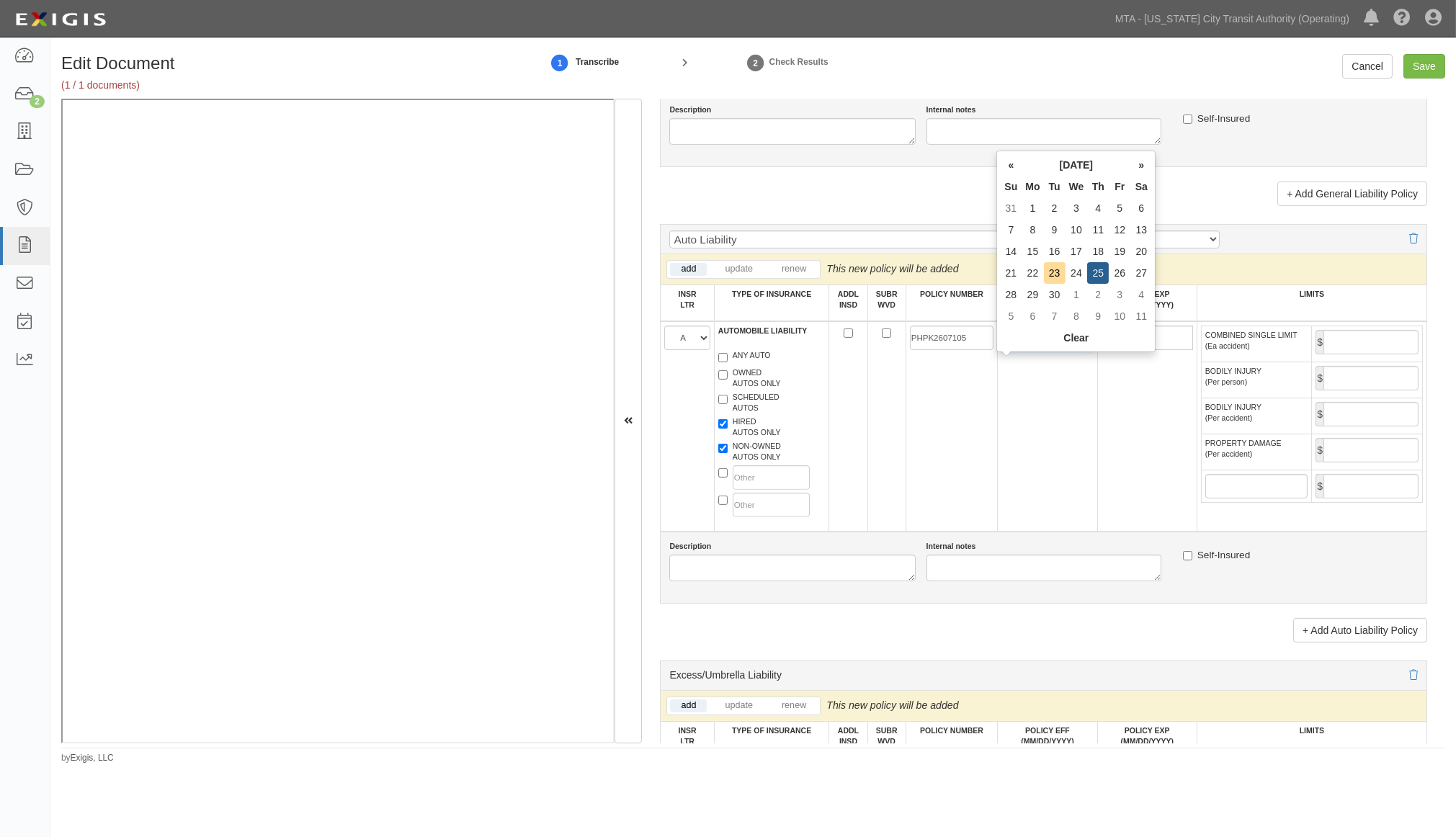
type input "09/25/2025"
type input "09/25/2026"
click at [1032, 415] on td "09/25/2025" at bounding box center [1048, 426] width 100 height 210
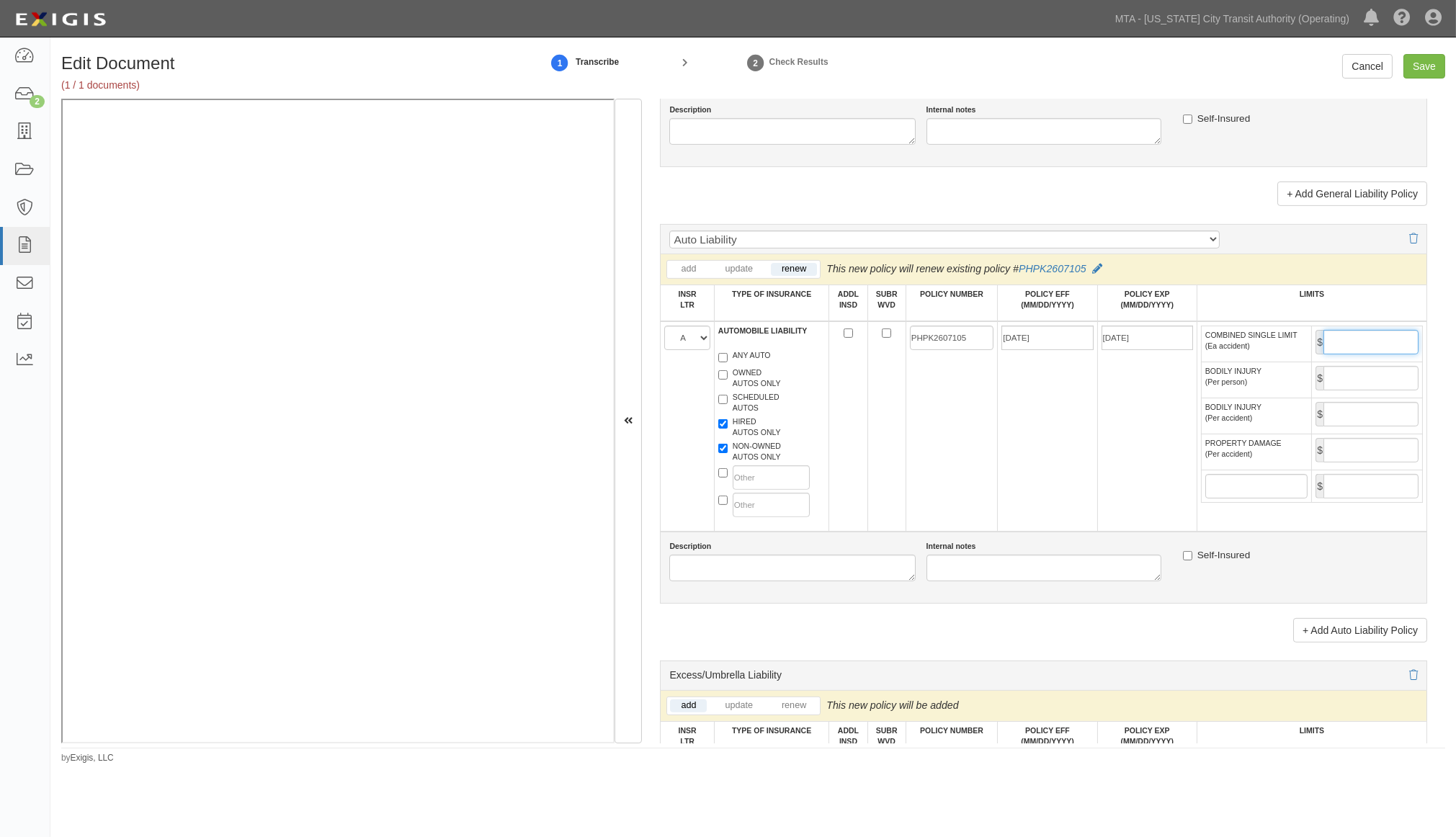
click at [1391, 355] on input "COMBINED SINGLE LIMIT (Ea accident)" at bounding box center [1371, 342] width 95 height 25
click at [1438, 60] on input "Save" at bounding box center [1425, 66] width 42 height 25
type input "2000000"
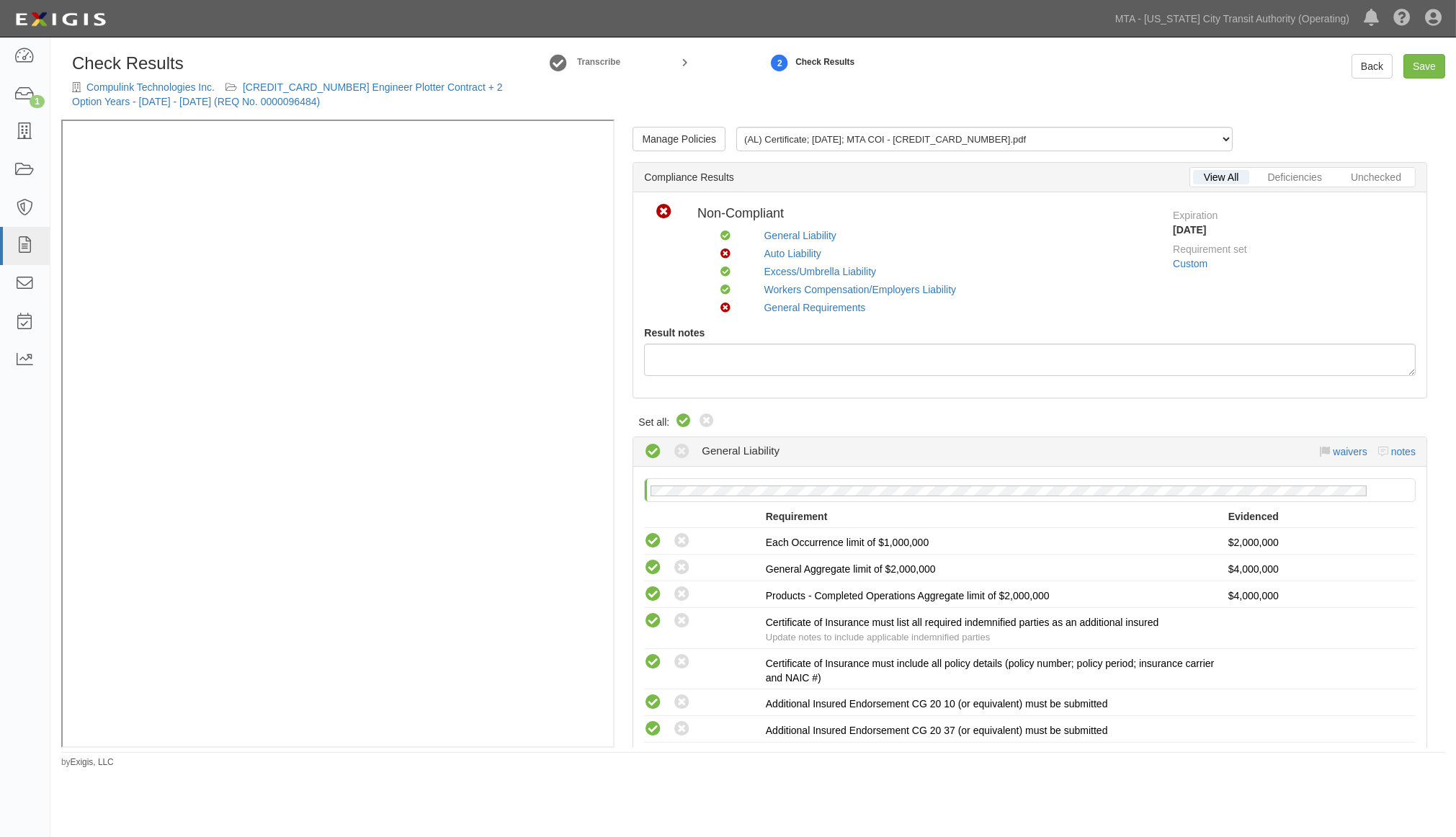
click at [682, 421] on icon at bounding box center [684, 422] width 18 height 18
radio input "true"
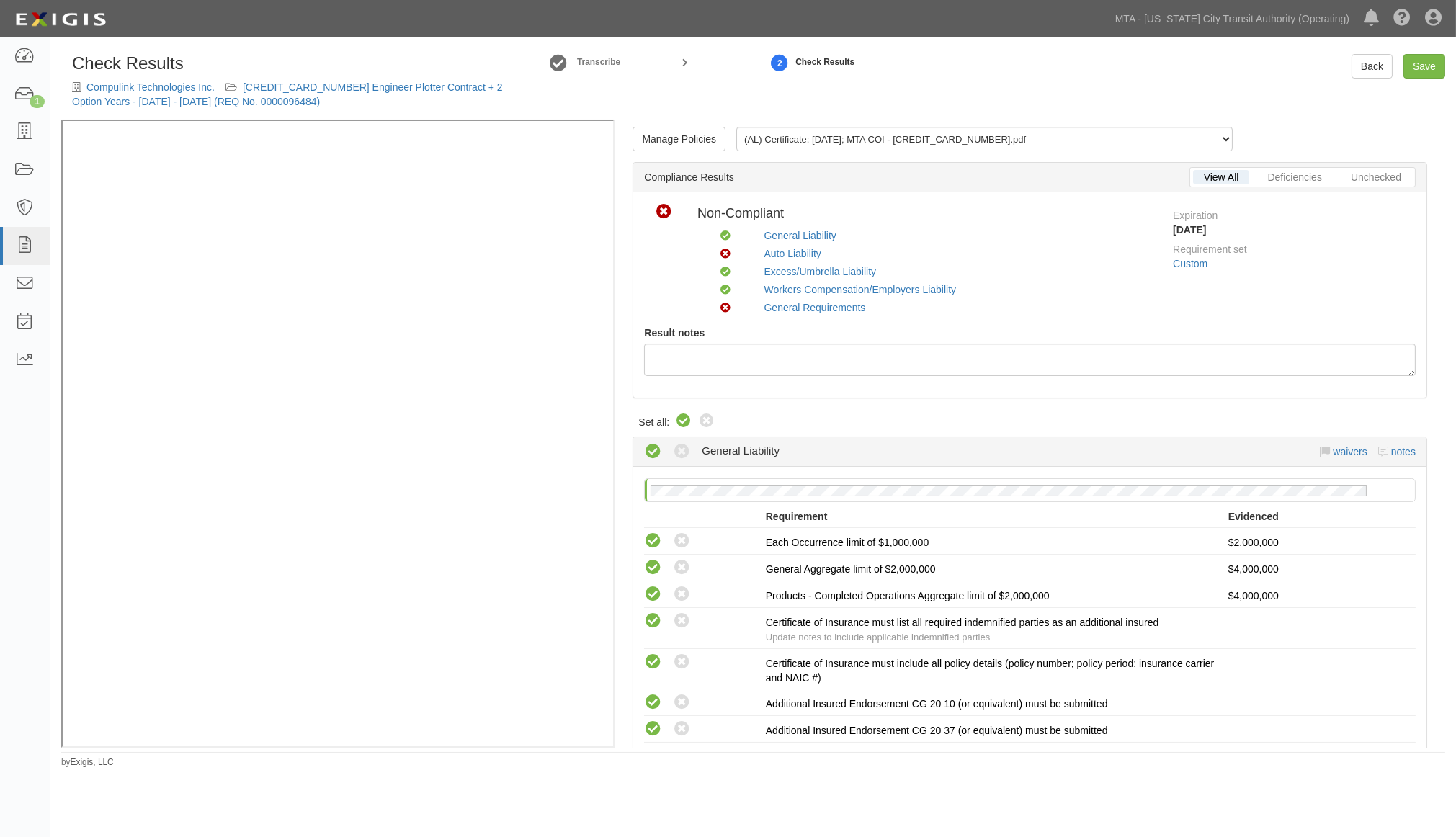
radio input "true"
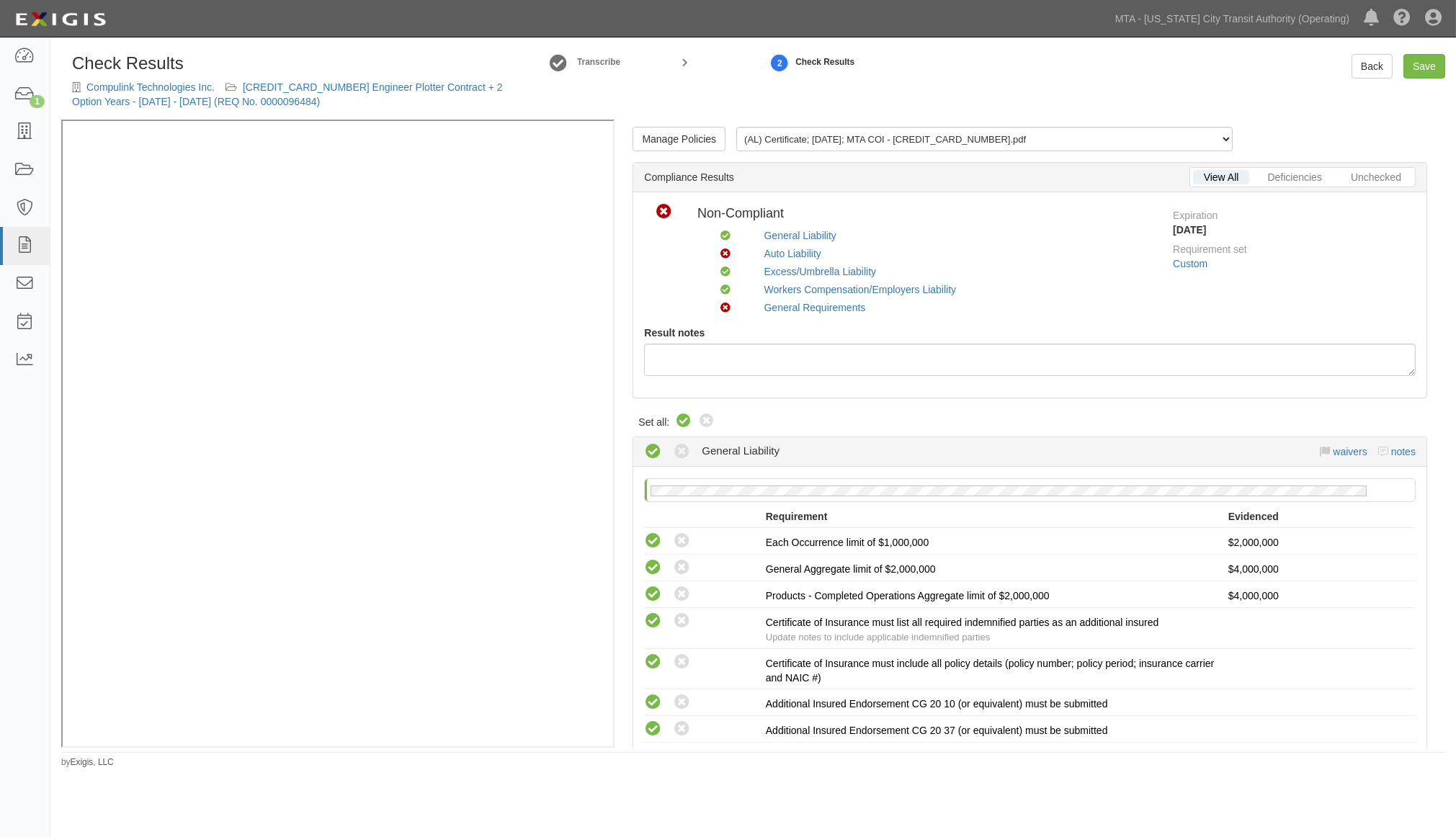
radio input "true"
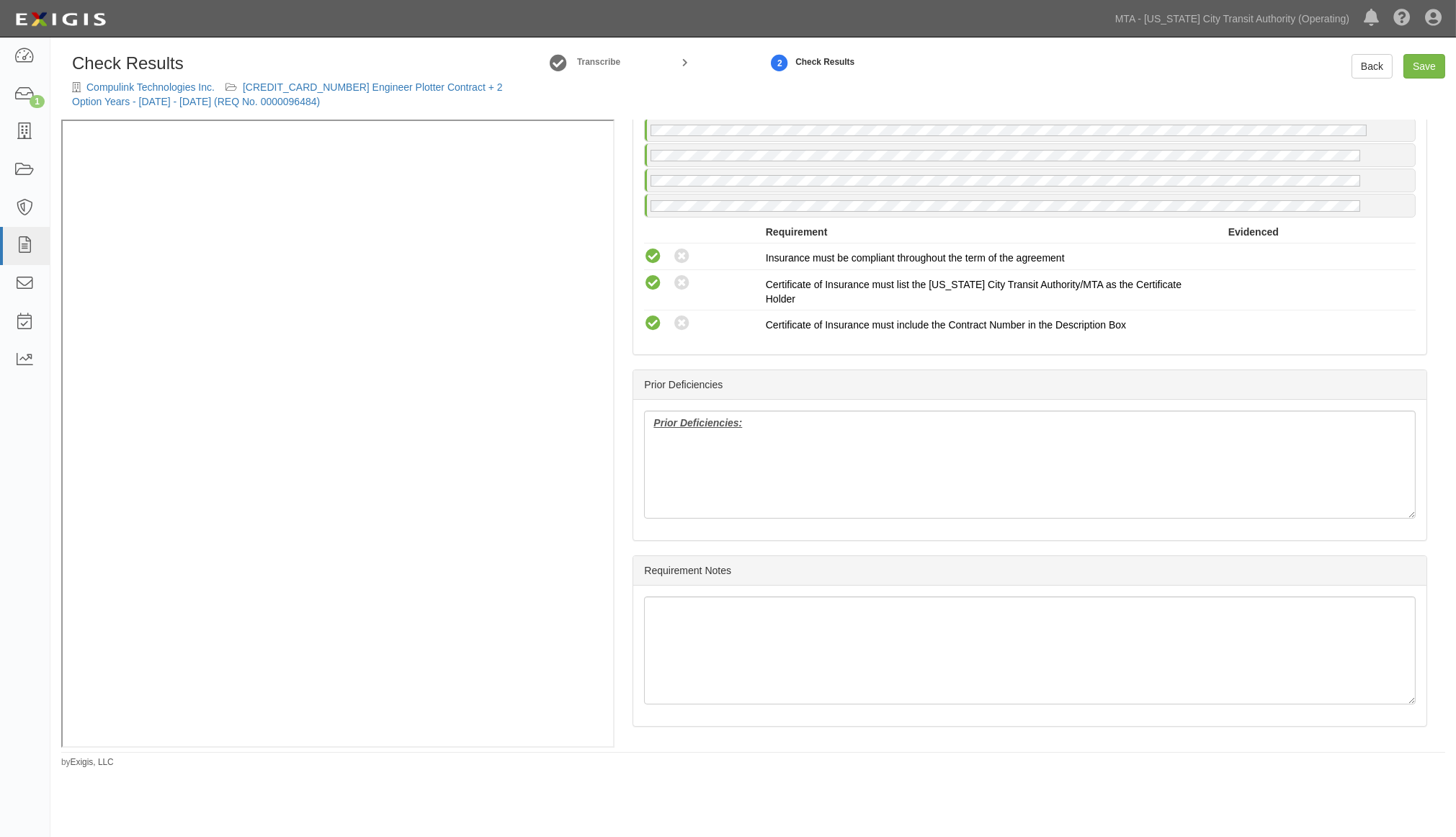
scroll to position [2238, 0]
drag, startPoint x: 714, startPoint y: 442, endPoint x: 591, endPoint y: 425, distance: 124.2
click at [370, 240] on div "Manage Policies (AL) Certificate; 9/23/2025; MTA COI - 600000000031256.pdf (WC/…" at bounding box center [753, 434] width 1384 height 629
click at [1414, 69] on link "Save" at bounding box center [1425, 66] width 42 height 25
radio input "true"
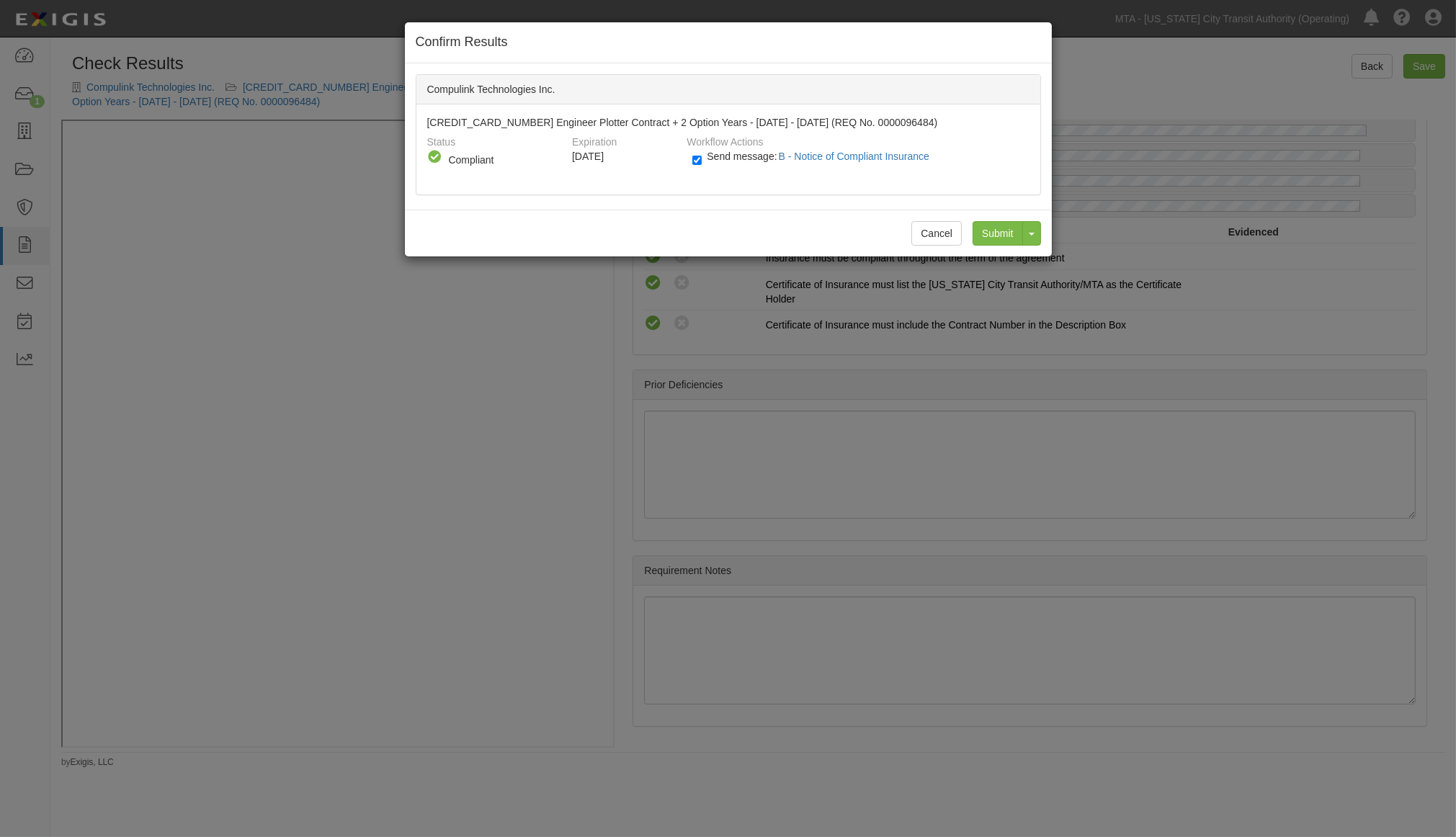
click at [689, 161] on div "Send message: B - Notice of Compliant Insurance" at bounding box center [855, 161] width 347 height 24
click at [697, 161] on input "Send message: B - Notice of Compliant Insurance" at bounding box center [697, 160] width 10 height 17
checkbox input "false"
click at [1005, 235] on input "Submit" at bounding box center [998, 233] width 50 height 25
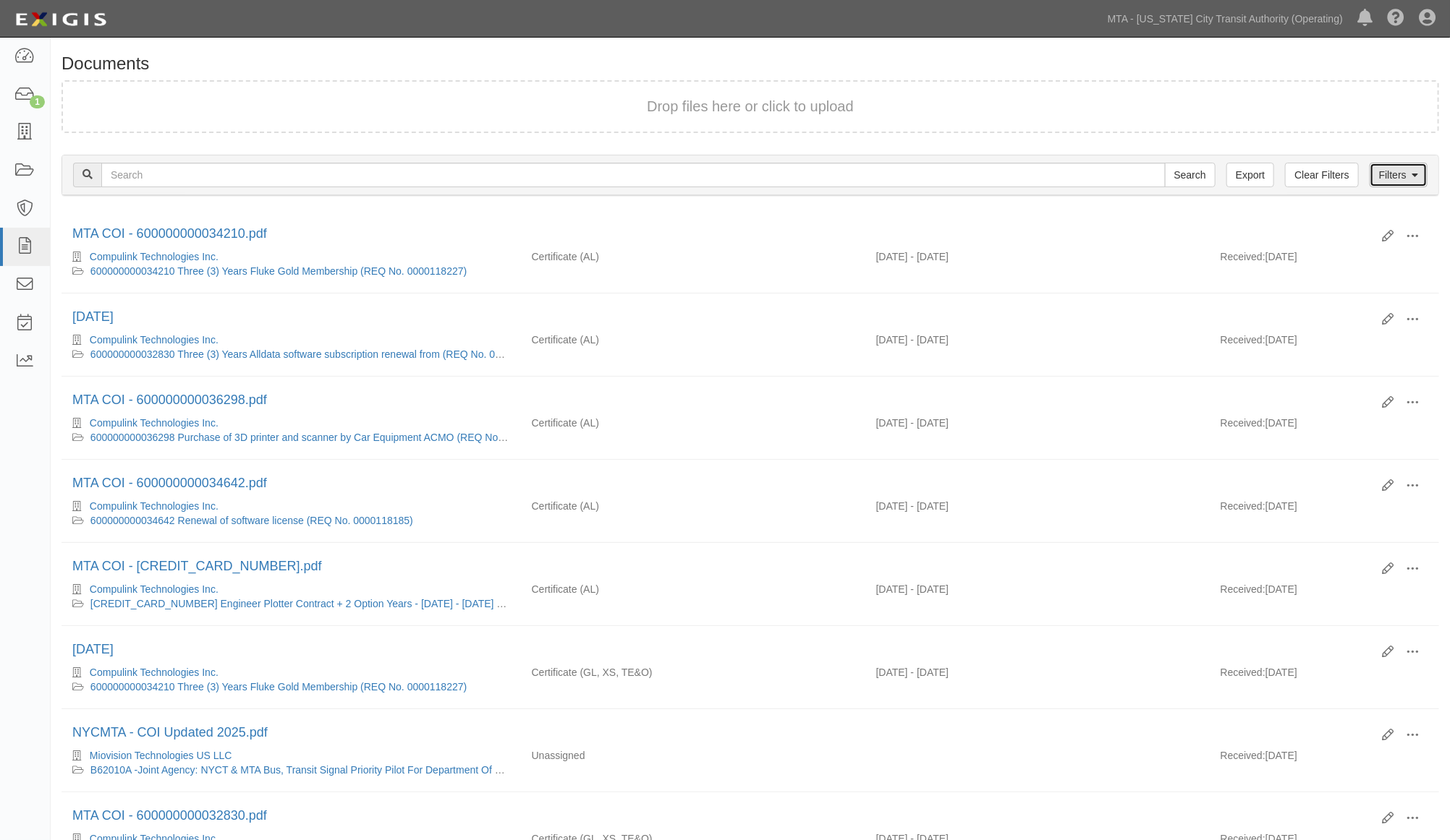
click at [1391, 174] on link "Filters" at bounding box center [1399, 175] width 58 height 25
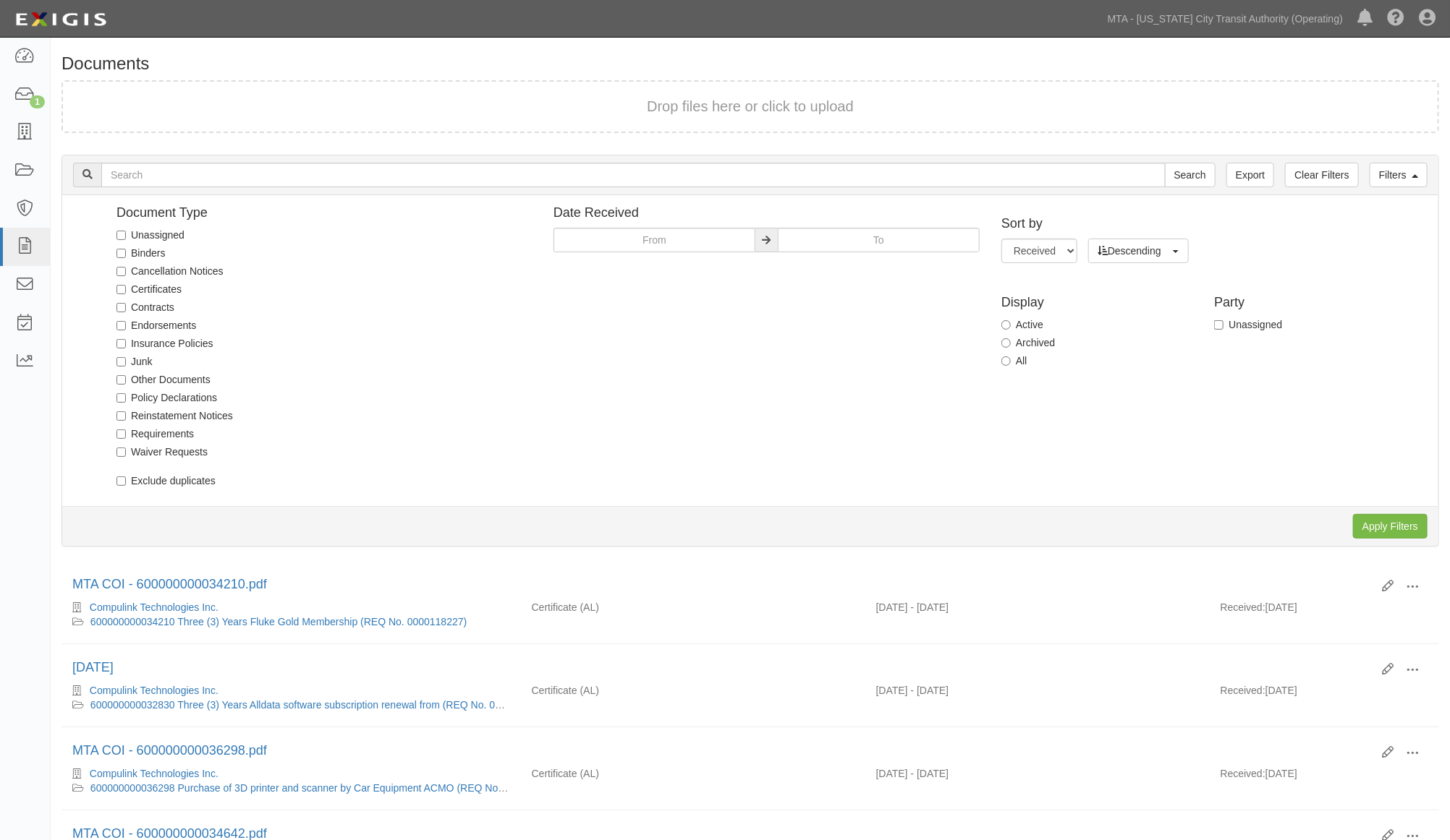
click at [133, 235] on label "Unassigned" at bounding box center [150, 235] width 68 height 14
click at [126, 235] on input "Unassigned" at bounding box center [121, 236] width 10 height 10
checkbox input "true"
click at [1364, 529] on input "Apply Filters" at bounding box center [1390, 527] width 75 height 25
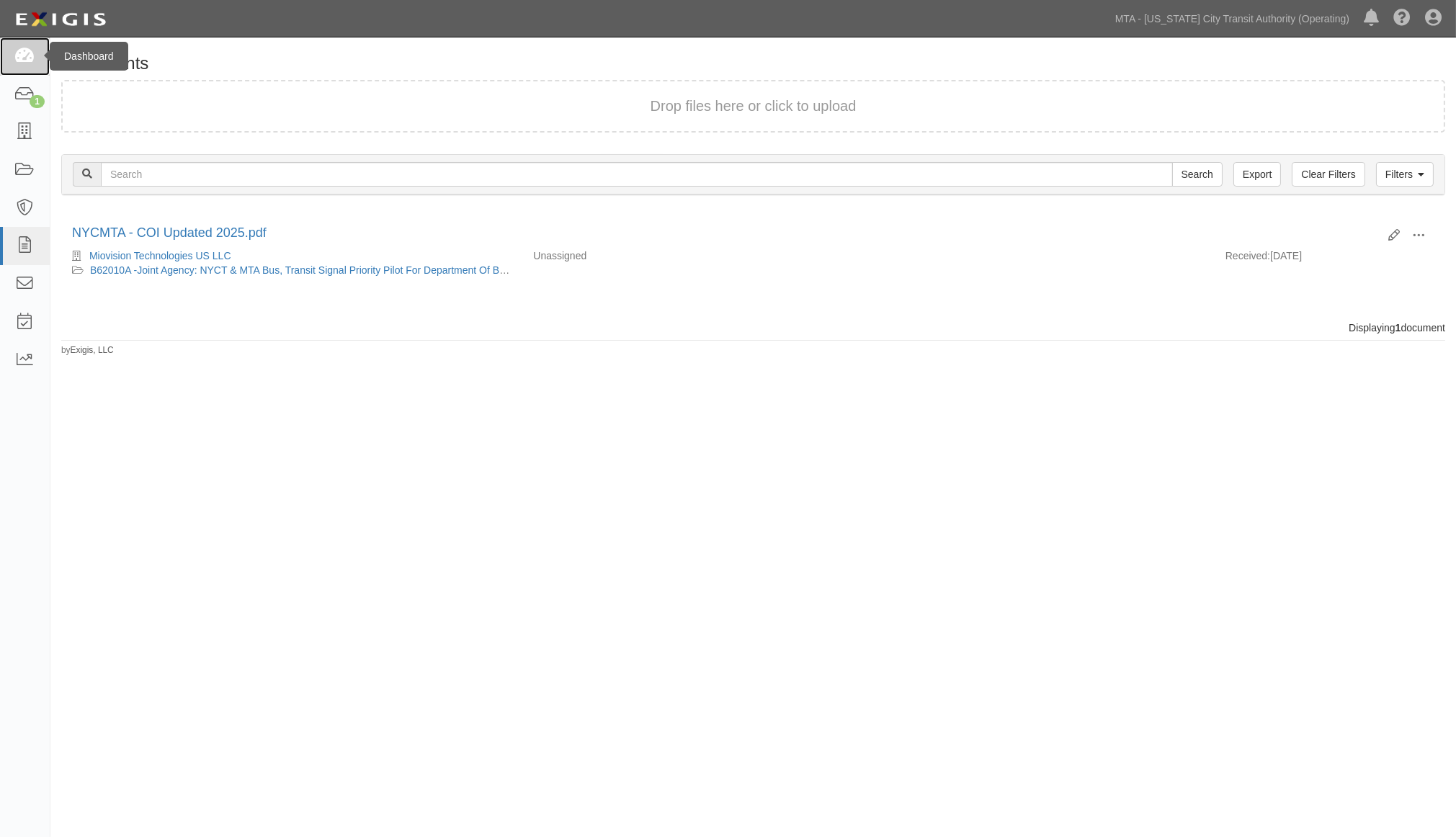
click at [22, 51] on icon at bounding box center [24, 56] width 20 height 17
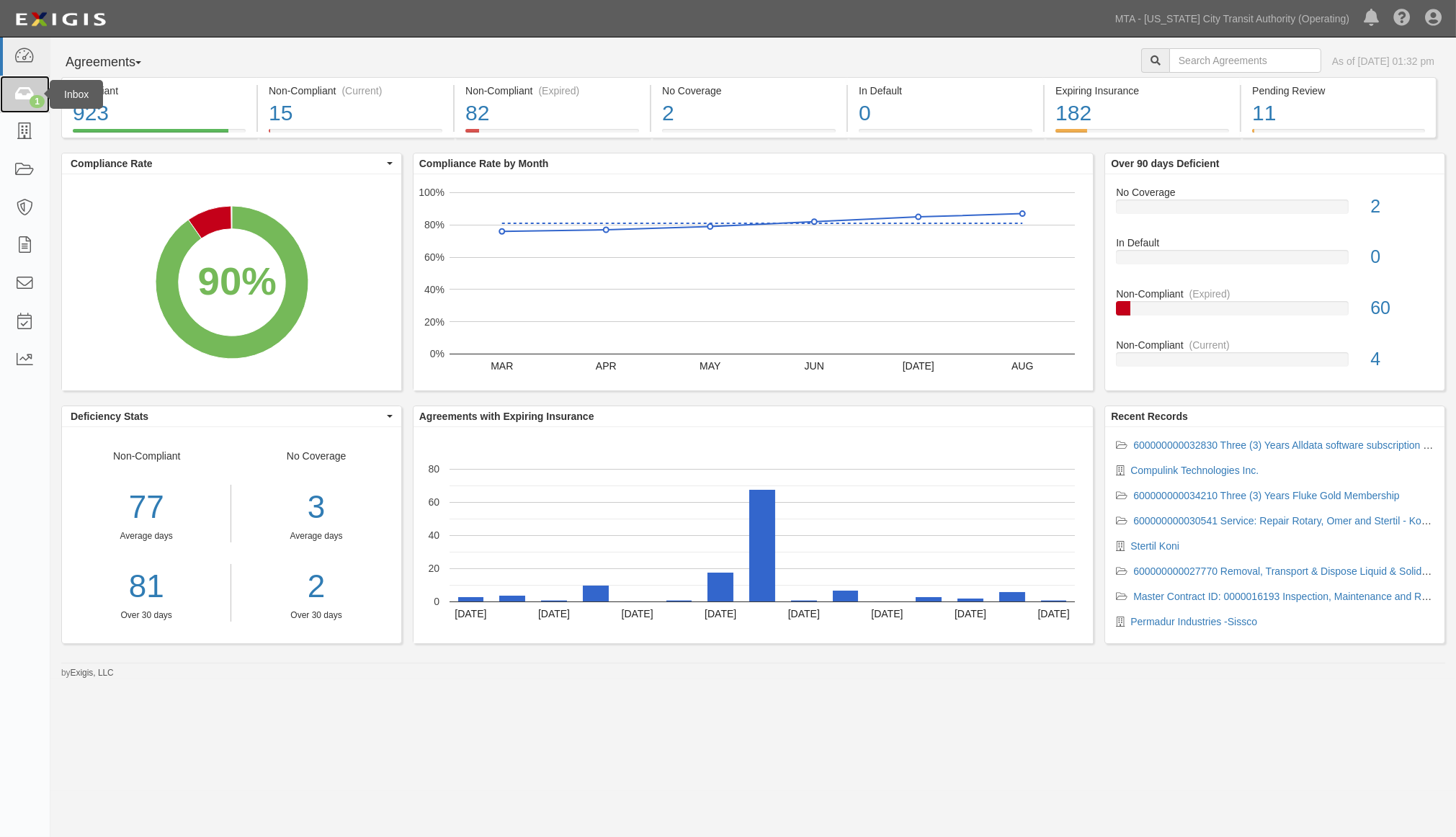
click at [19, 96] on icon at bounding box center [24, 94] width 20 height 17
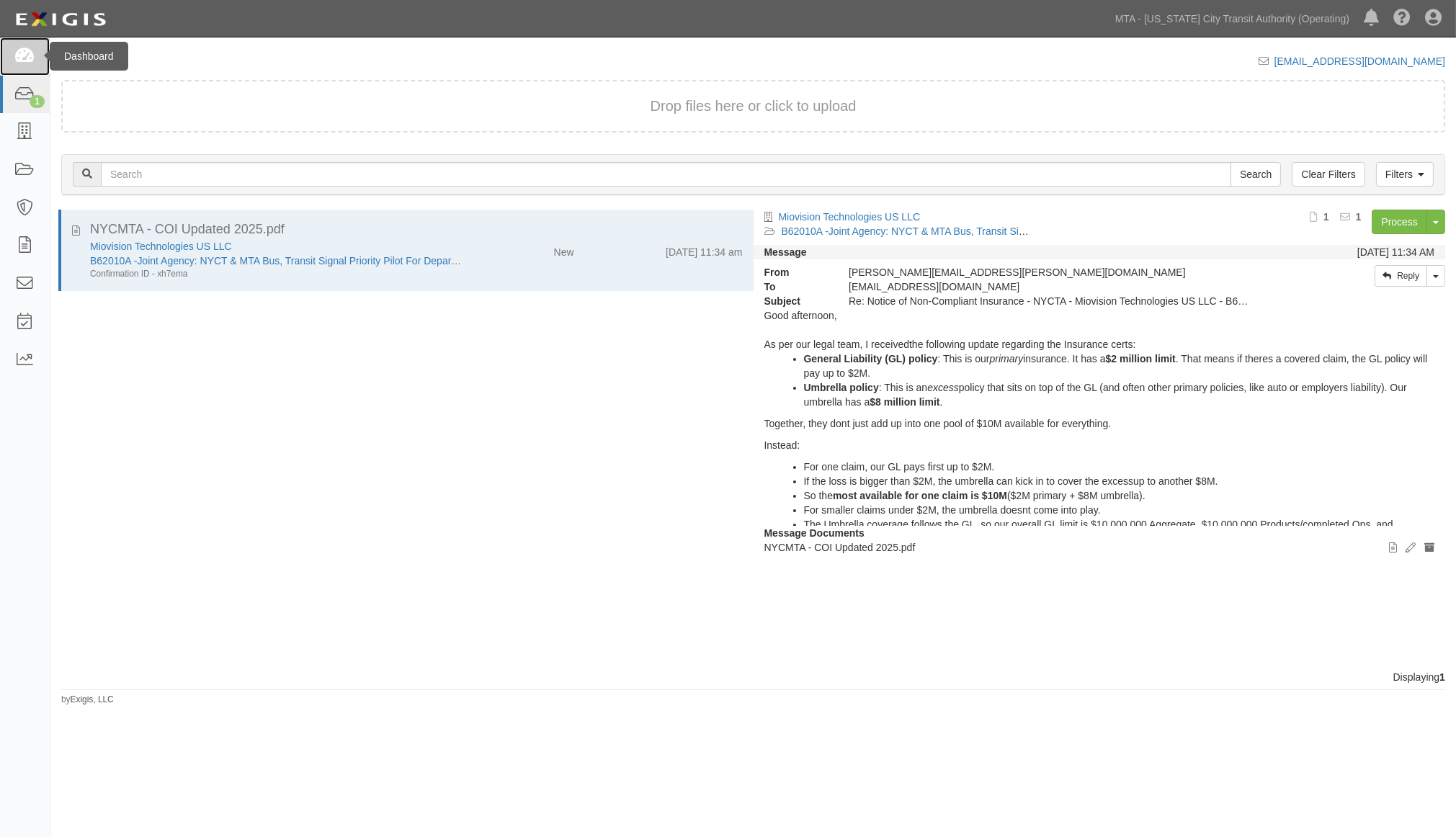
click at [31, 51] on icon at bounding box center [24, 56] width 20 height 17
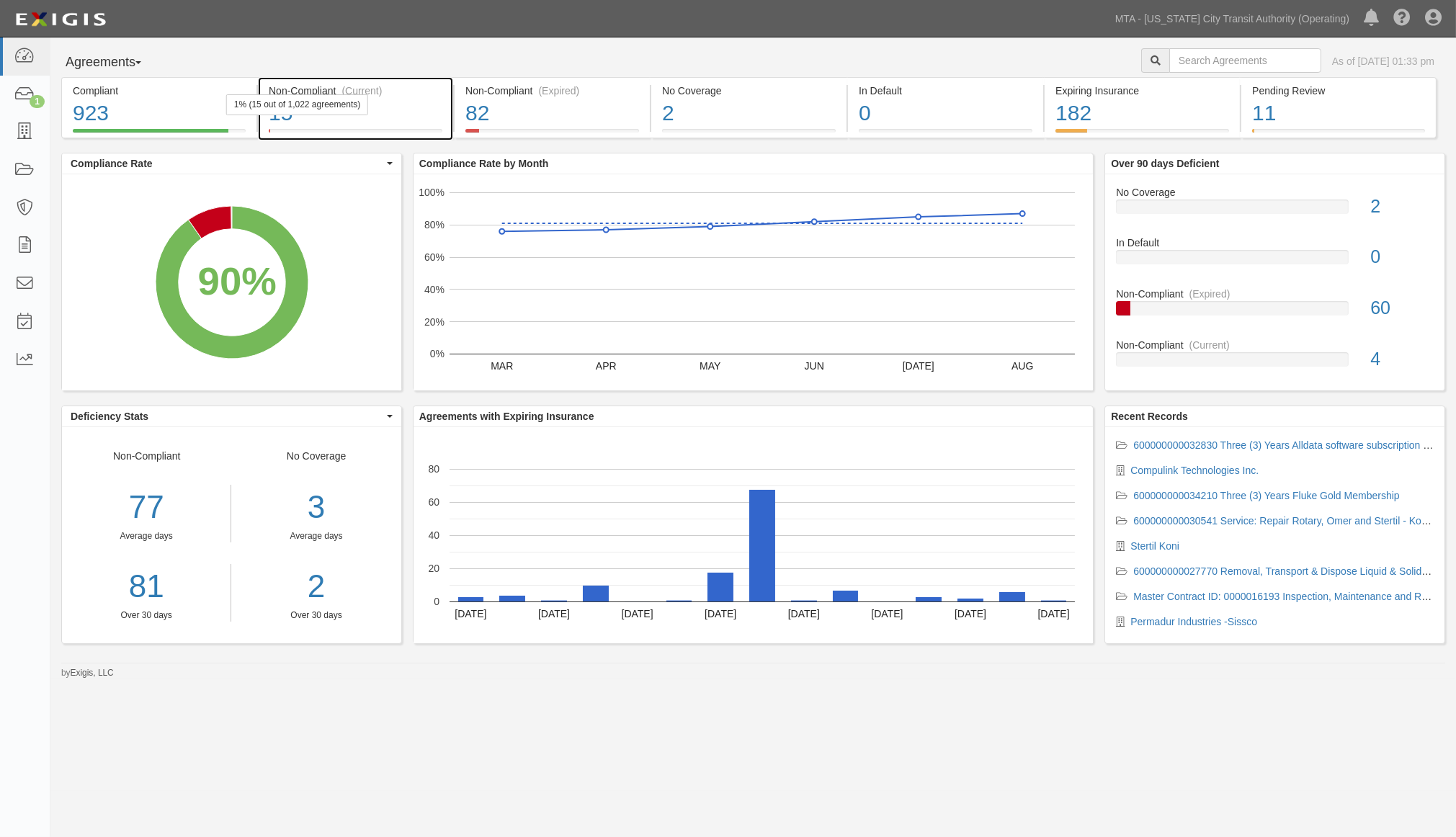
click at [437, 113] on div "15" at bounding box center [355, 113] width 173 height 31
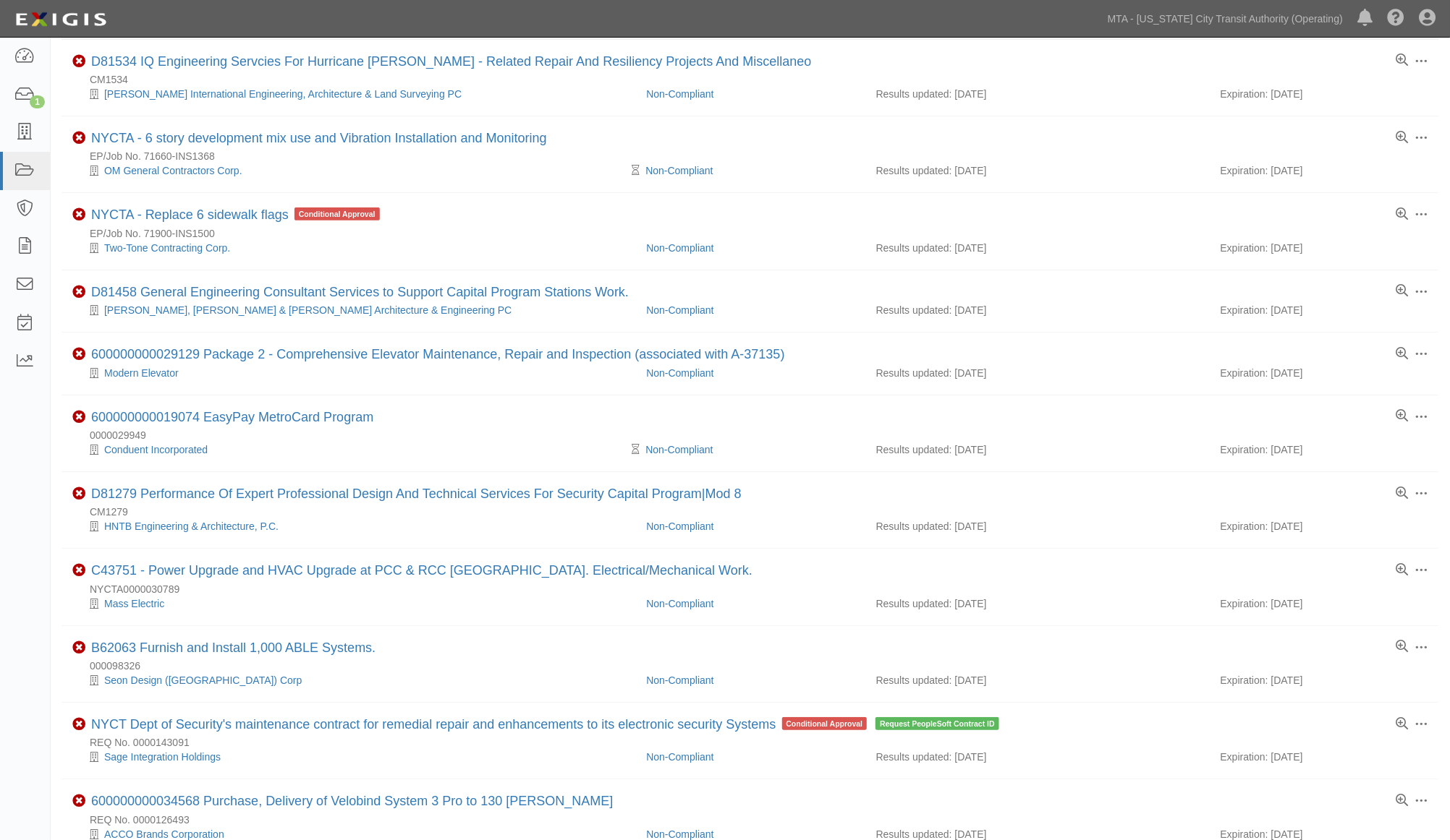
scroll to position [482, 0]
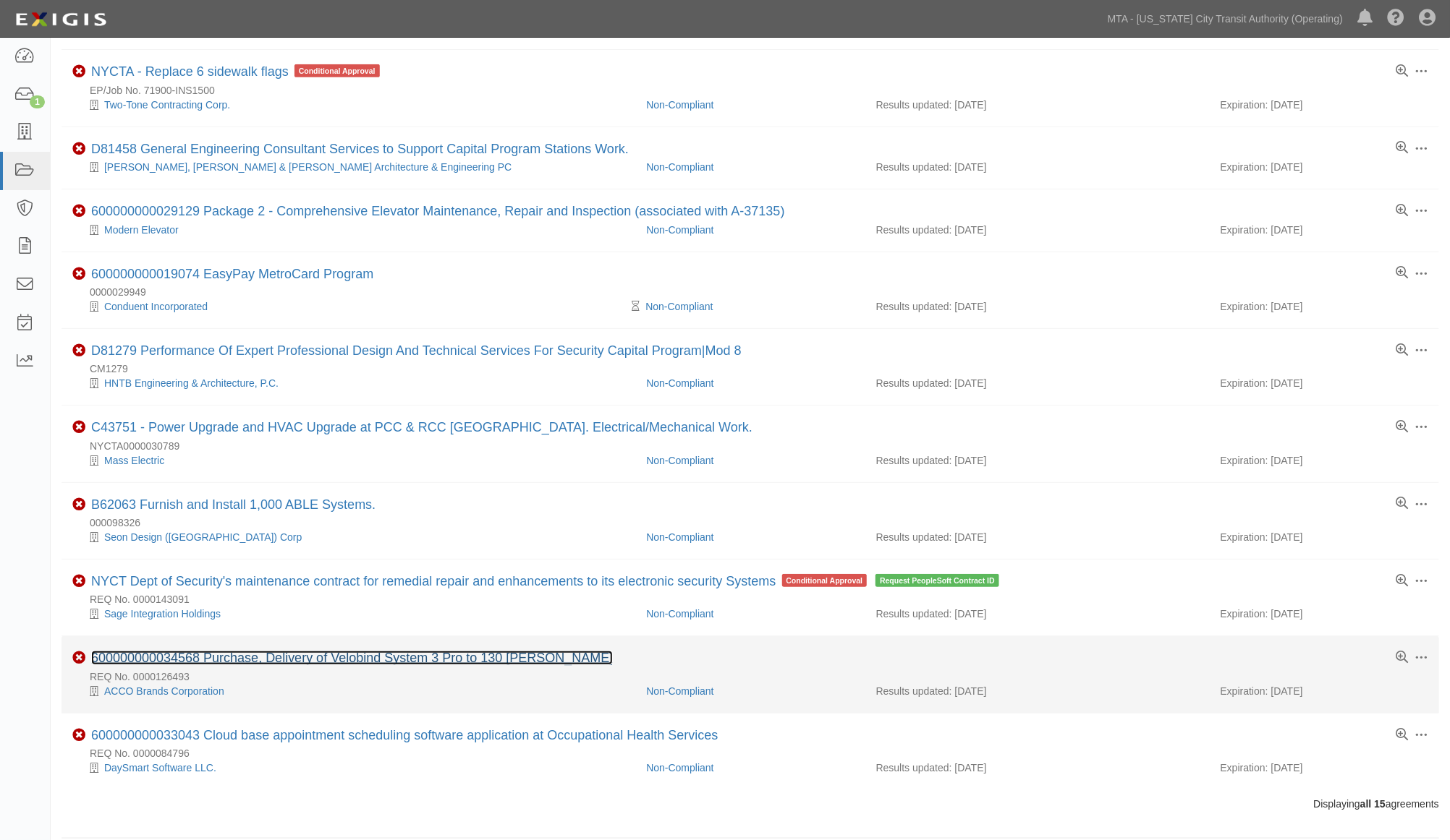
click at [356, 662] on link "600000000034568 Purchase, Delivery of Velobind System 3 Pro to 130 [PERSON_NAME]" at bounding box center [352, 658] width 522 height 14
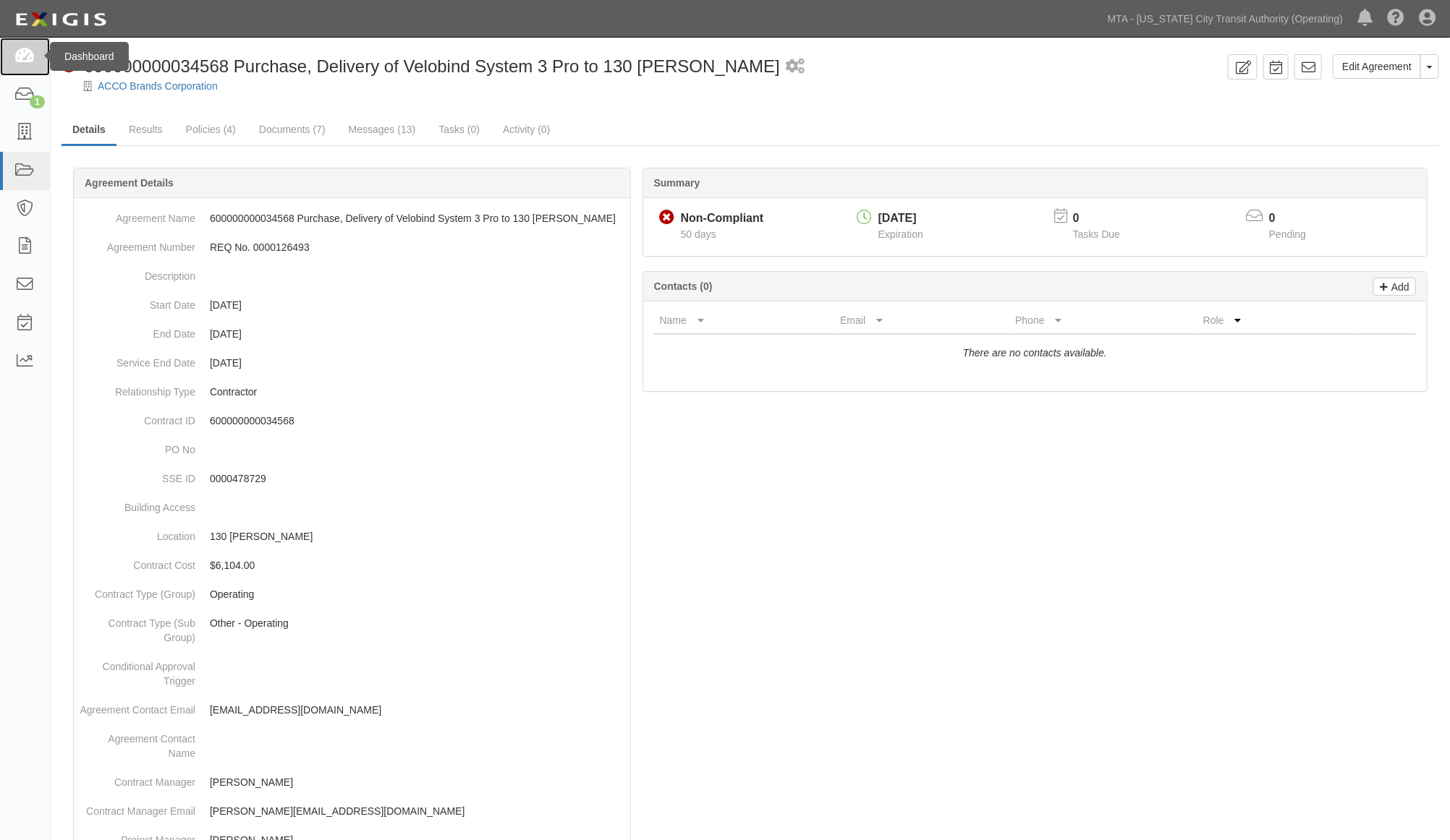
click at [12, 50] on link at bounding box center [25, 57] width 50 height 38
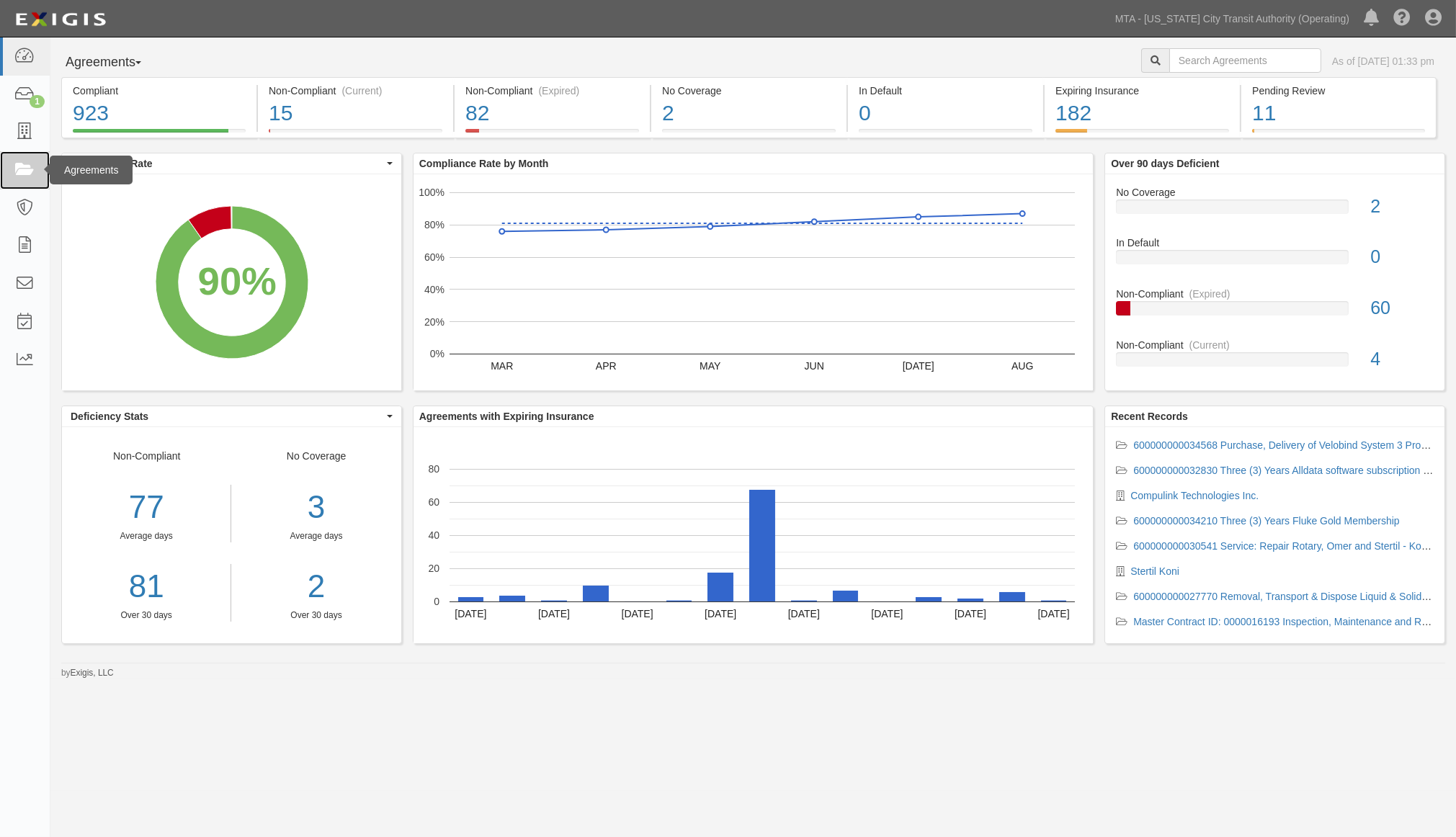
click at [24, 165] on icon at bounding box center [24, 170] width 20 height 17
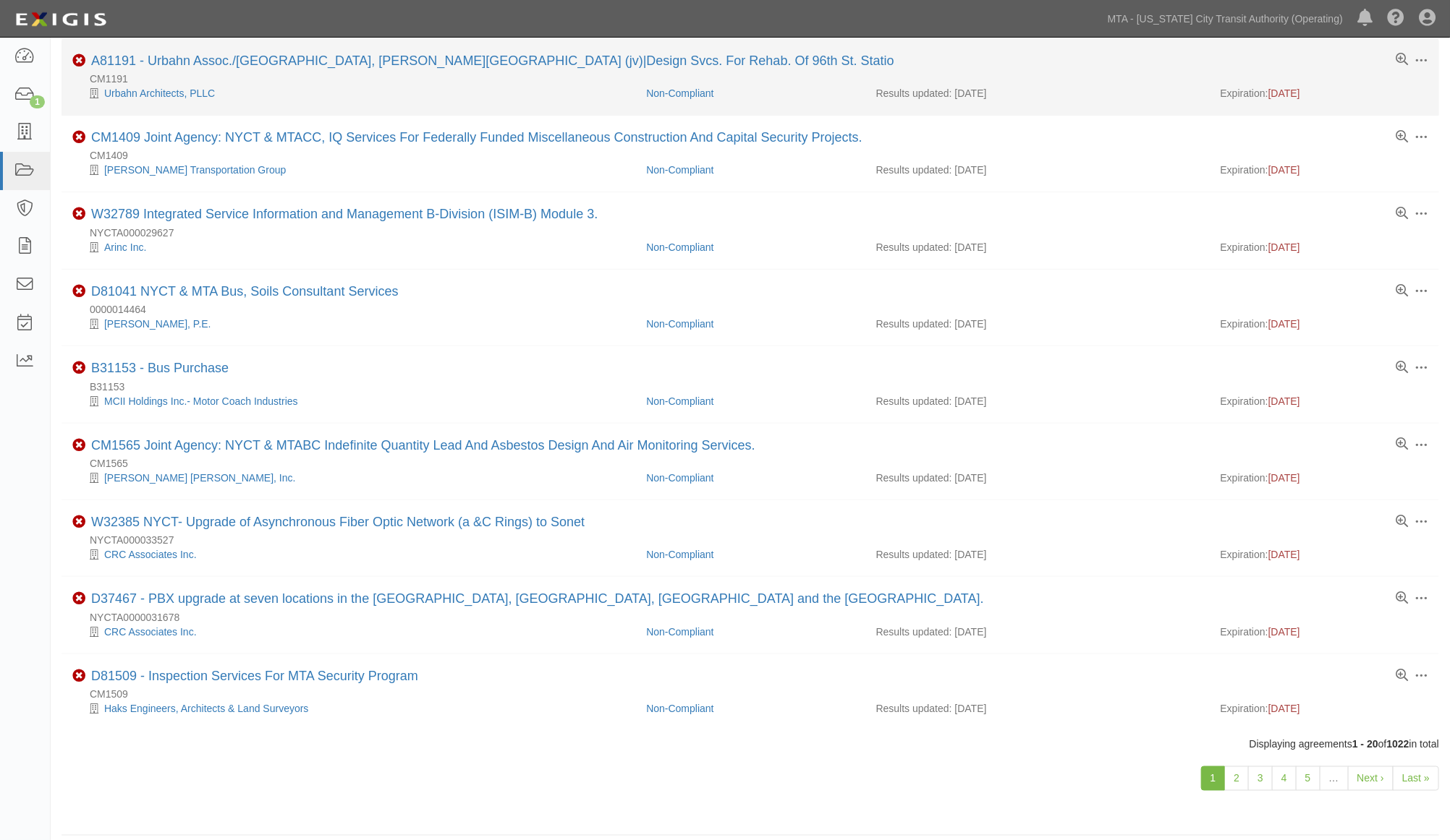
scroll to position [936, 0]
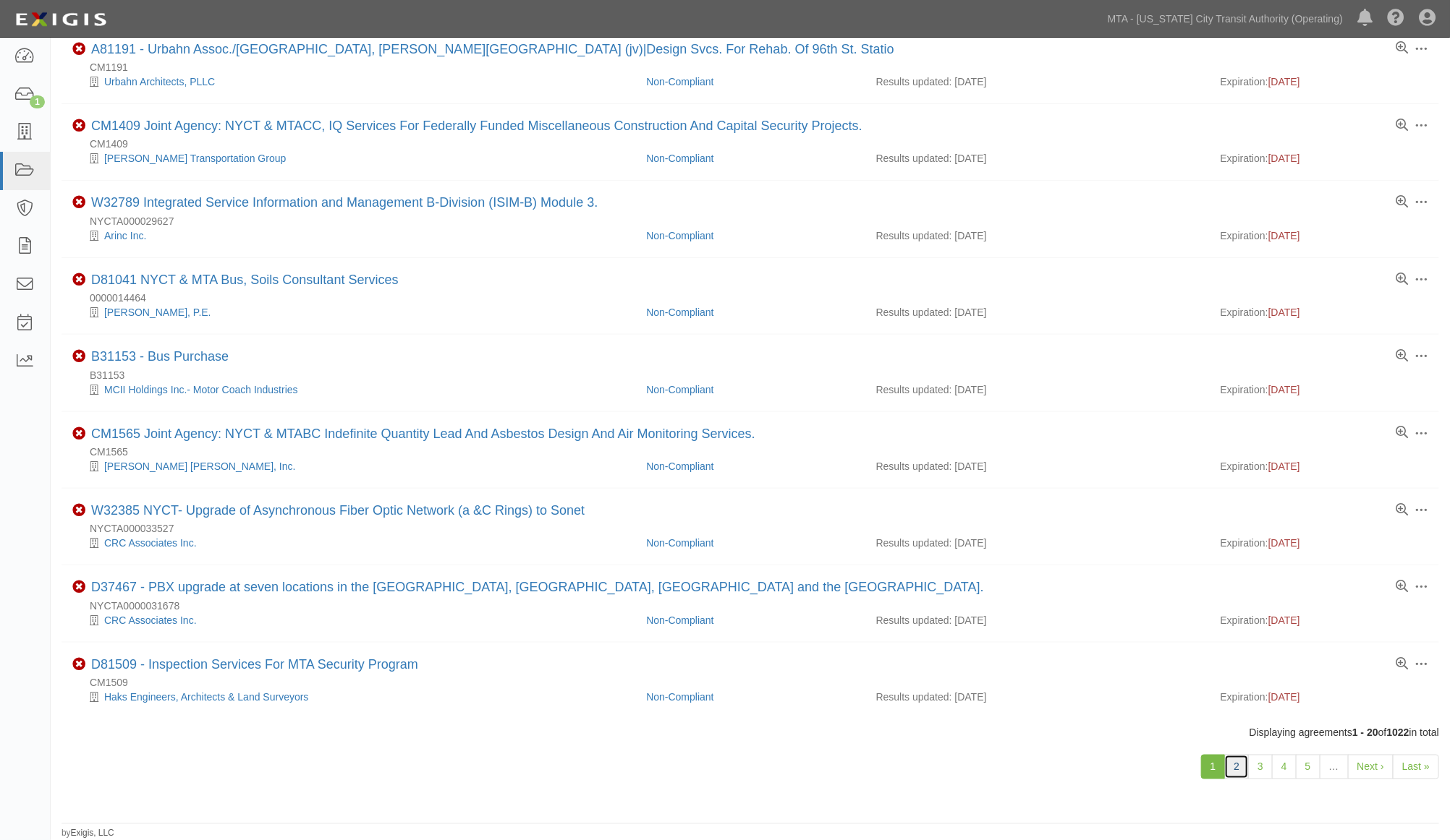
click at [1236, 762] on link "2" at bounding box center [1237, 767] width 25 height 25
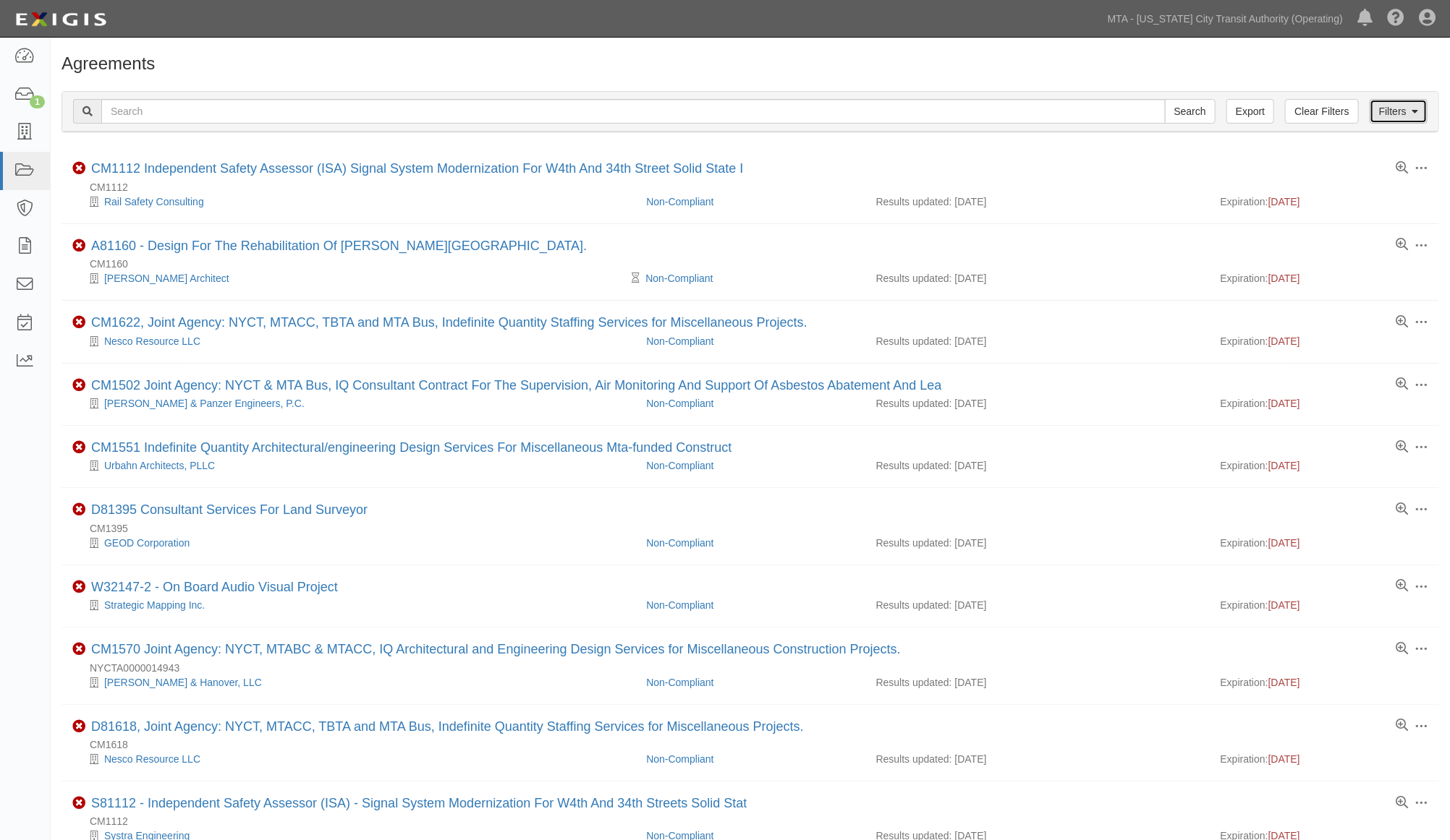
click at [1416, 113] on icon at bounding box center [1415, 112] width 6 height 10
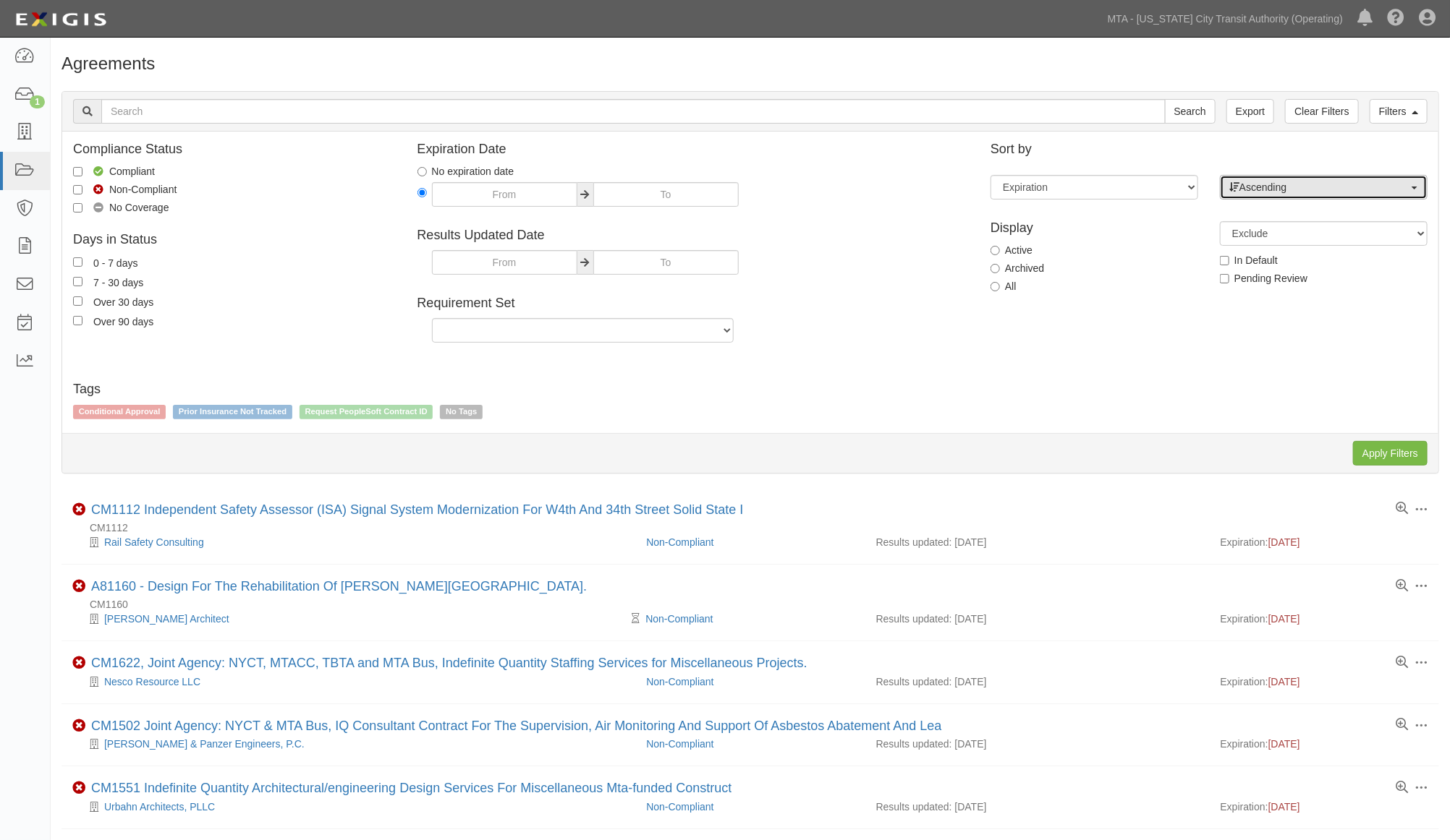
click at [1233, 183] on icon "button" at bounding box center [1234, 188] width 10 height 10
click at [1243, 233] on span at bounding box center [1240, 234] width 10 height 10
select select "desc"
click at [1396, 457] on input "Apply Filters" at bounding box center [1390, 453] width 75 height 25
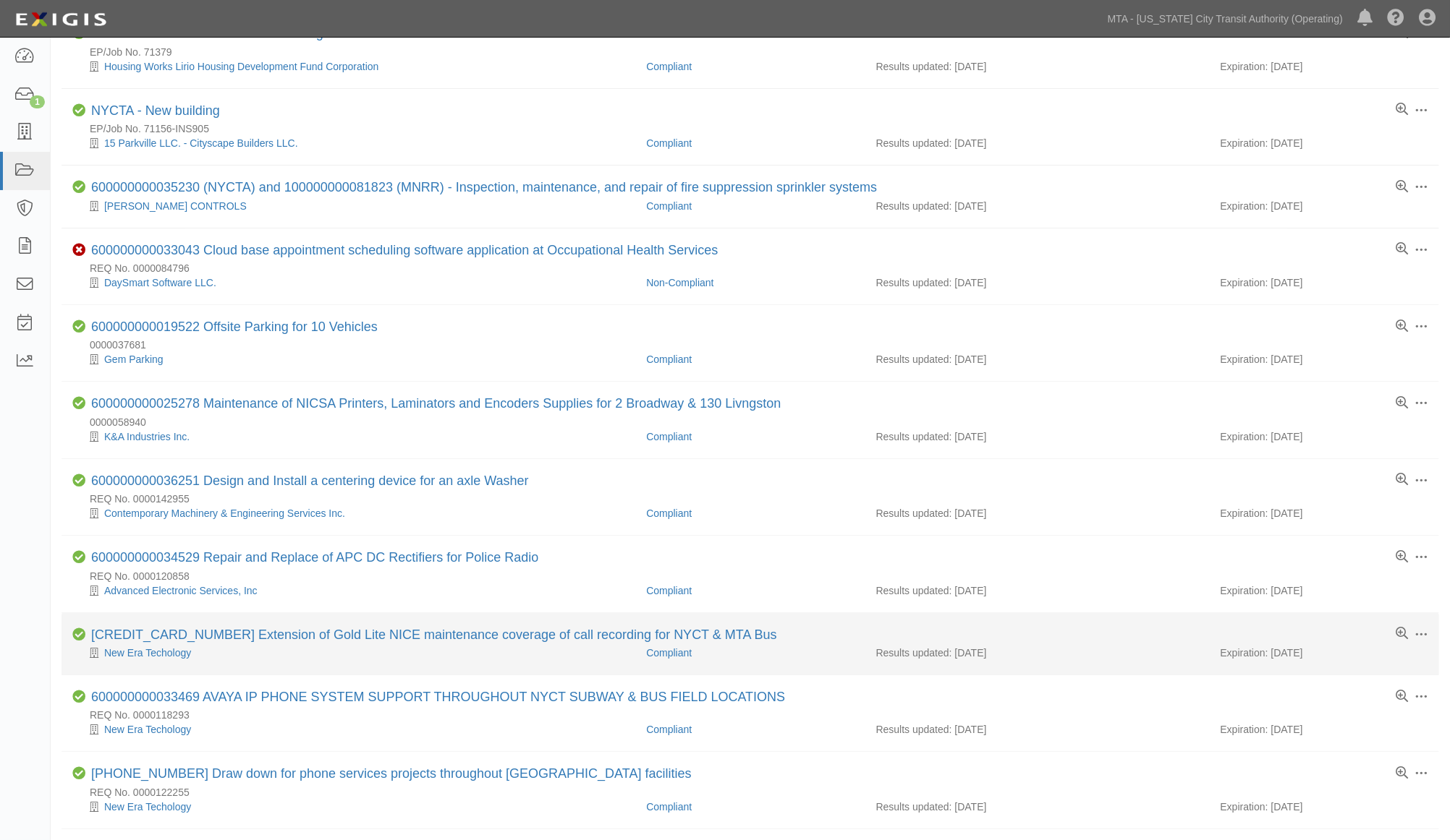
scroll to position [482, 0]
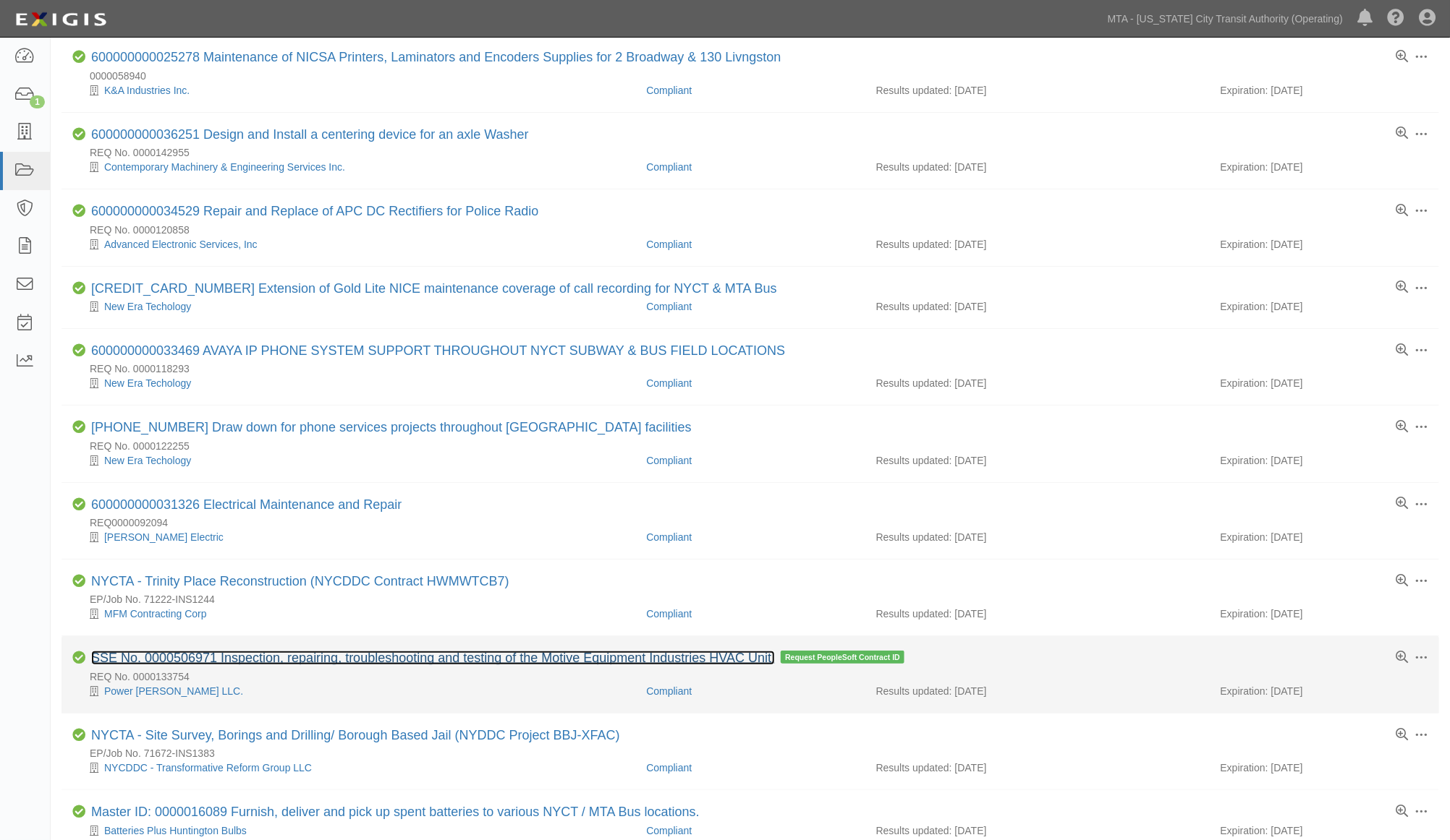
click at [516, 664] on link "SSE No. 0000506971 Inspection, repairing, troubleshooting and testing of the Mo…" at bounding box center [433, 658] width 684 height 14
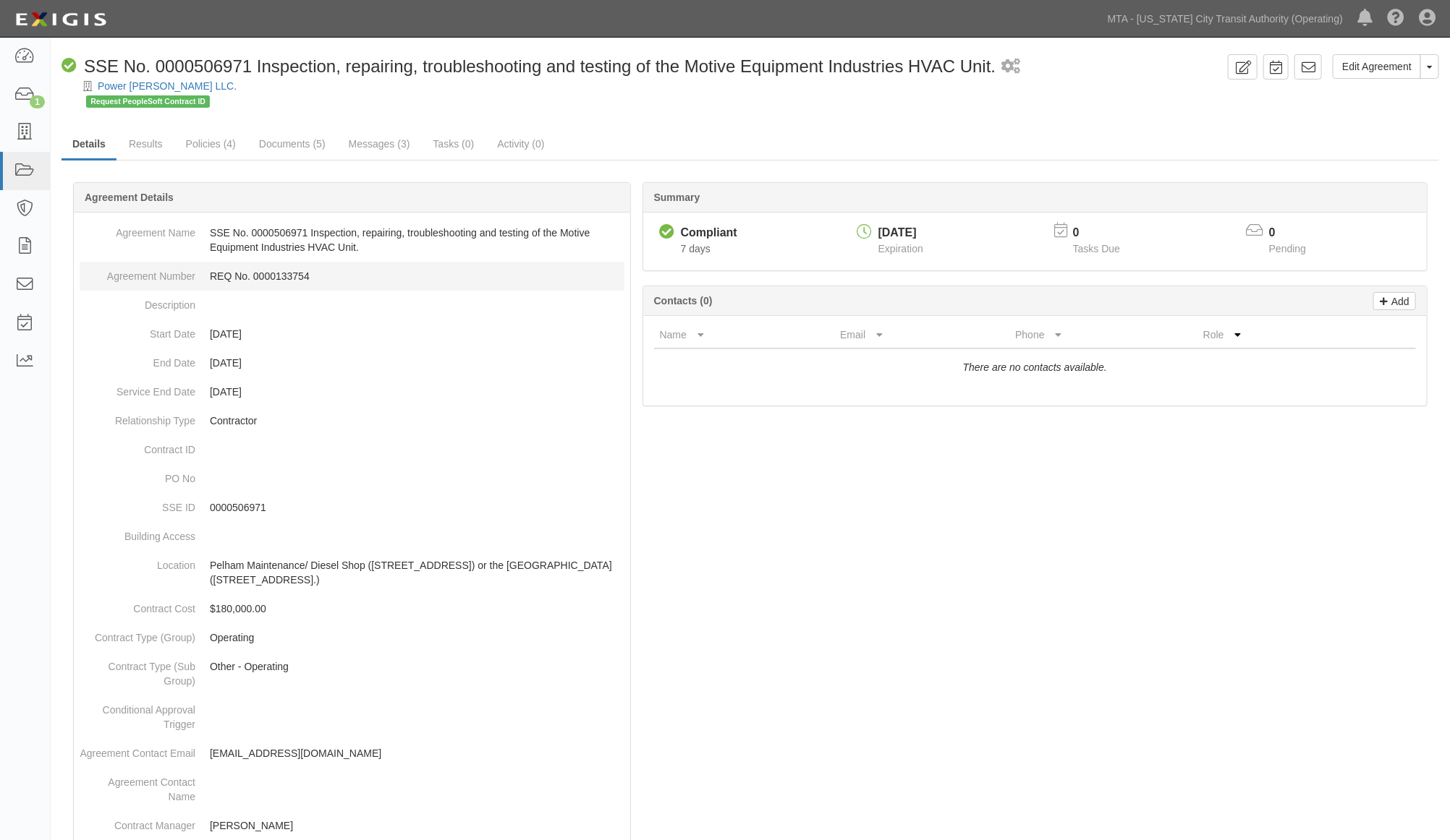
click at [268, 280] on dd "REQ No. 0000133754" at bounding box center [351, 277] width 545 height 29
copy dd "0000133754"
drag, startPoint x: 1090, startPoint y: 128, endPoint x: 1378, endPoint y: 59, distance: 296.2
click at [1093, 128] on div "Edit Agreement Toggle Agreement Dropdown View Audit Trail Archive Agreement Sen…" at bounding box center [750, 749] width 1399 height 1390
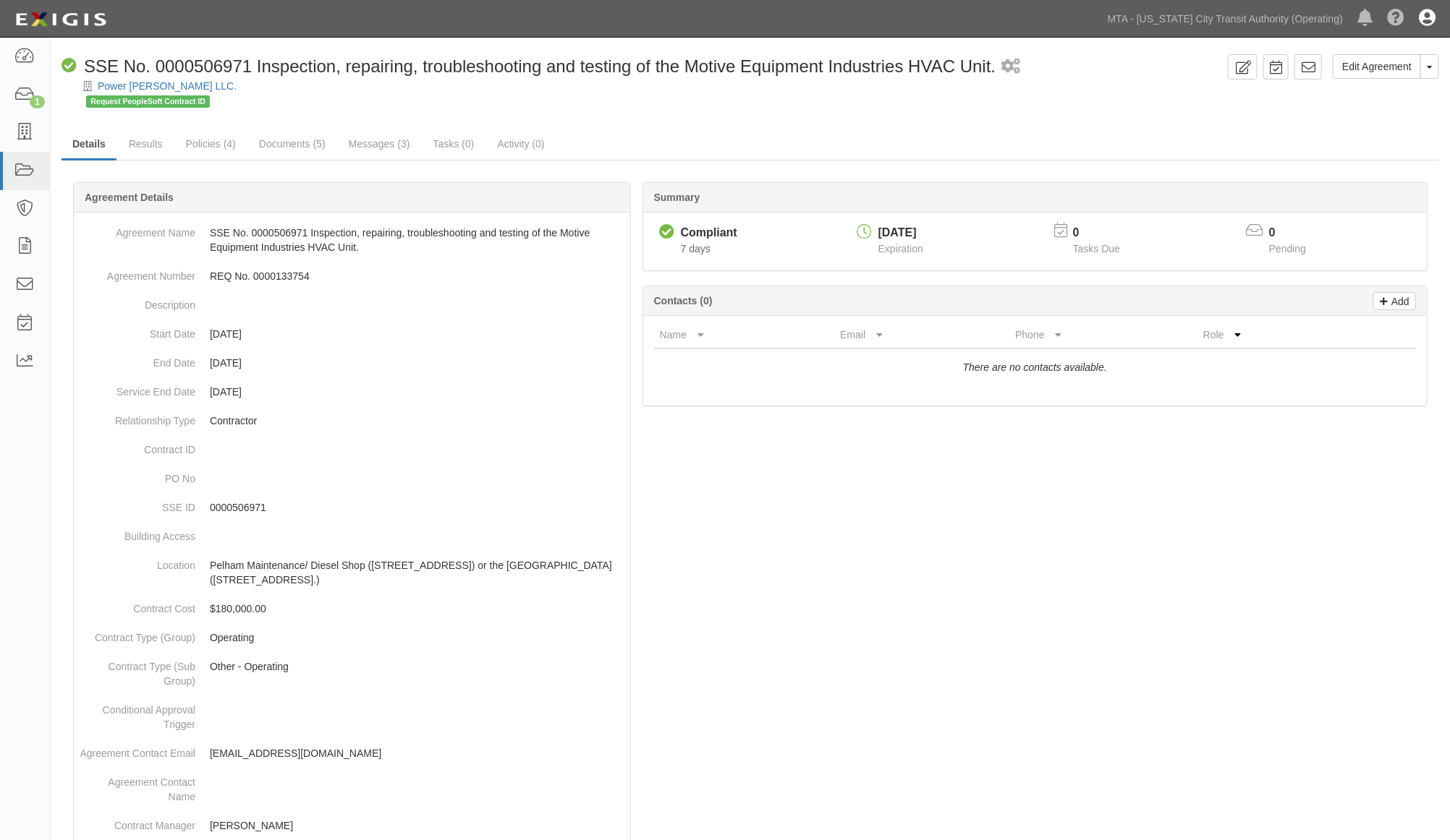
click at [1428, 18] on icon at bounding box center [1427, 19] width 17 height 18
click at [1367, 88] on link "Sign Out" at bounding box center [1385, 85] width 115 height 29
